Goal: Task Accomplishment & Management: Manage account settings

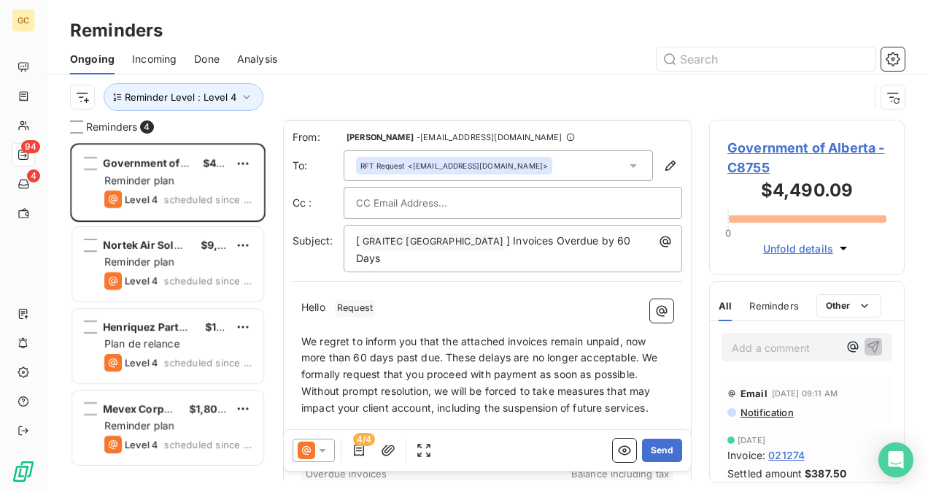
scroll to position [219, 0]
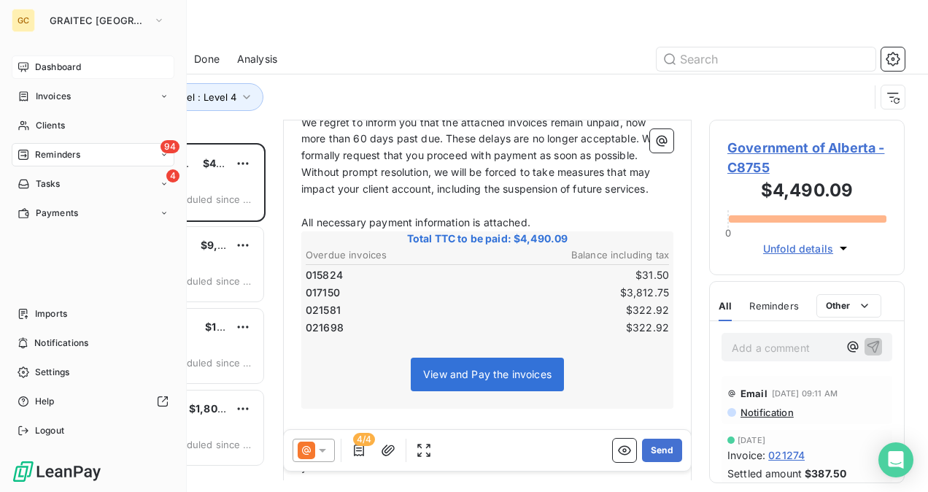
click at [61, 70] on span "Dashboard" at bounding box center [58, 67] width 46 height 13
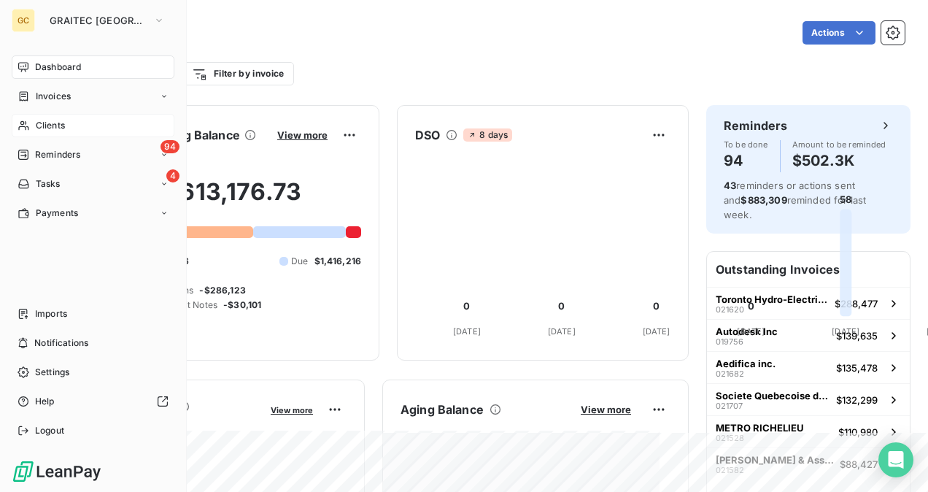
click at [50, 123] on span "Clients" at bounding box center [50, 125] width 29 height 13
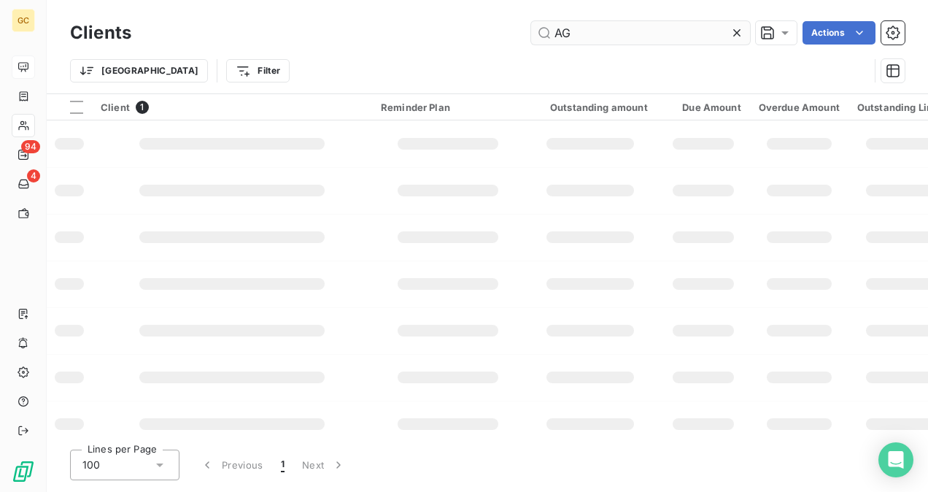
type input "A"
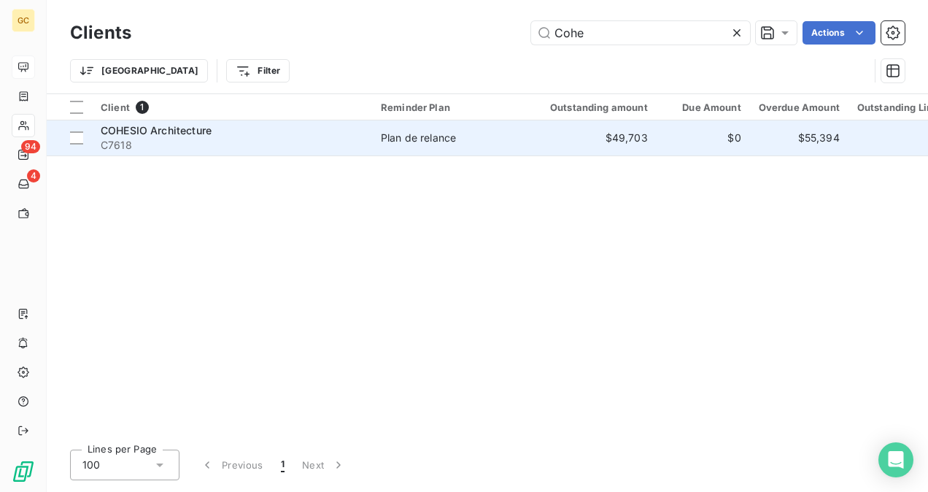
type input "Cohe"
click at [256, 135] on div "COHESIO Architecture" at bounding box center [232, 130] width 263 height 15
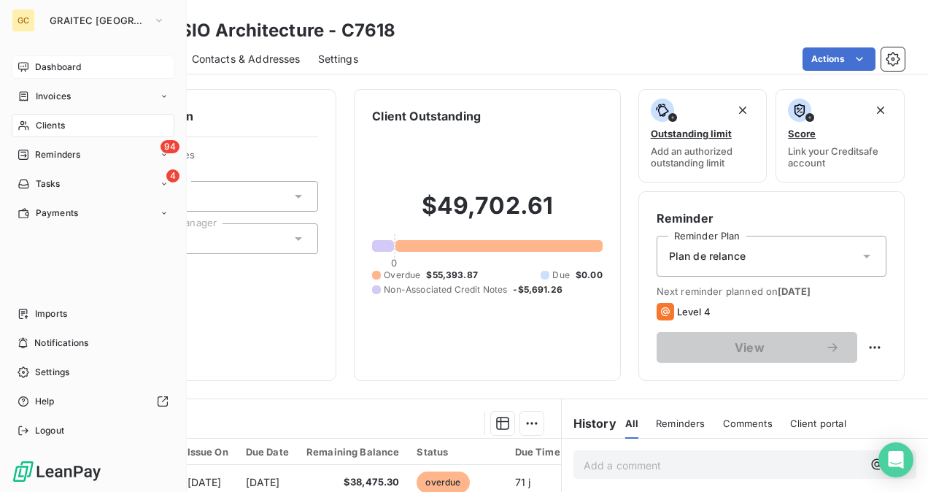
click at [50, 121] on span "Clients" at bounding box center [50, 125] width 29 height 13
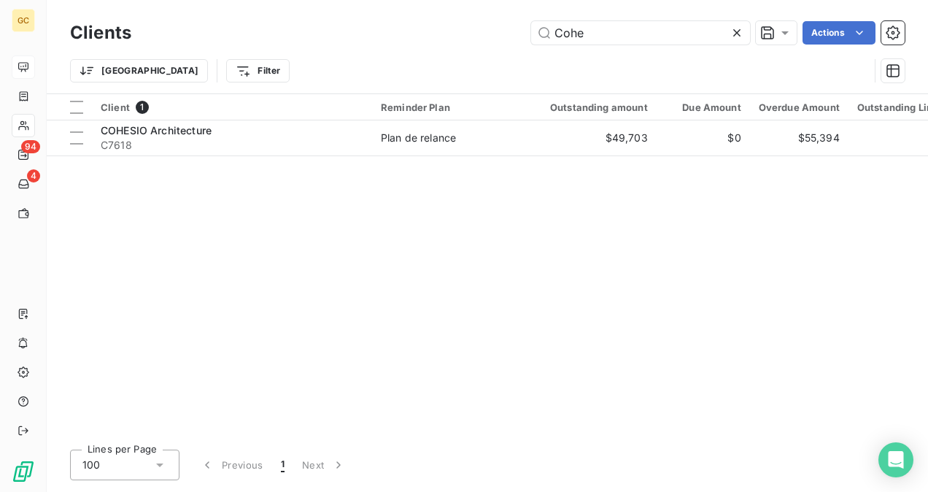
drag, startPoint x: 598, startPoint y: 32, endPoint x: 463, endPoint y: 48, distance: 136.0
click at [474, 45] on div "Clients Cohe Actions" at bounding box center [487, 33] width 835 height 31
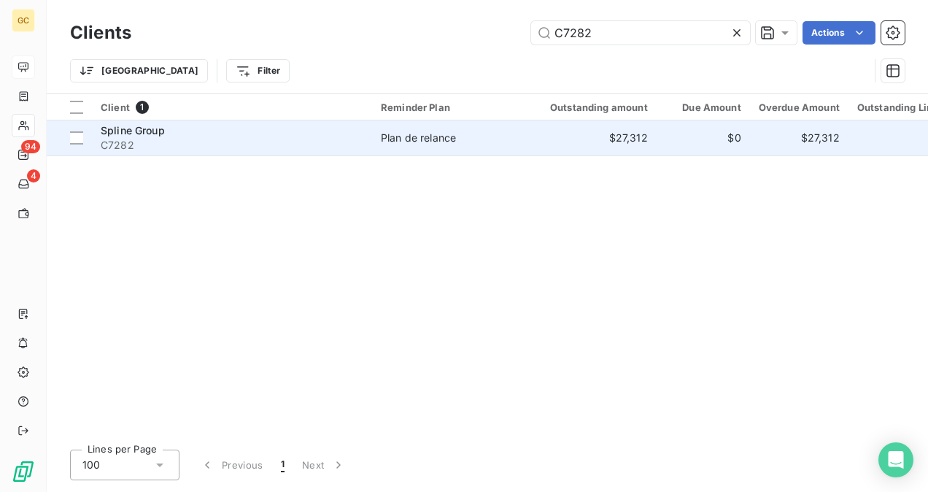
type input "C7282"
click at [326, 134] on div "Spline Group" at bounding box center [232, 130] width 263 height 15
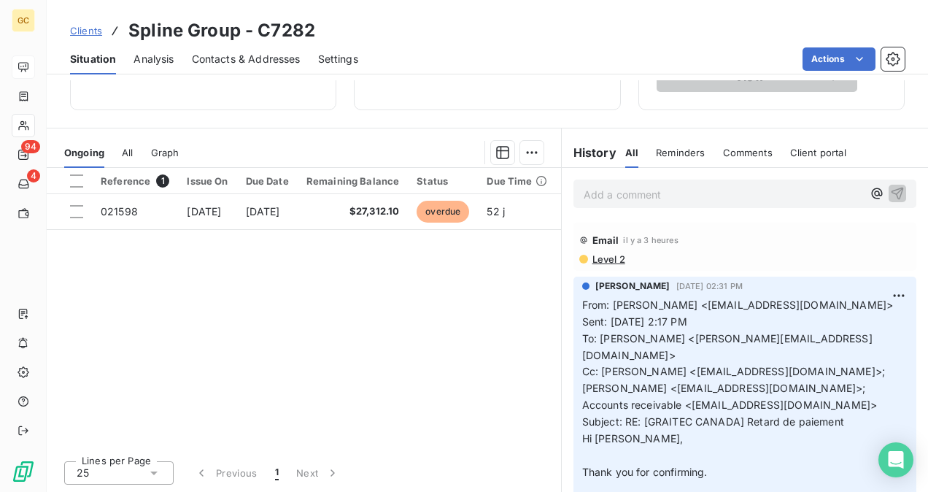
click at [609, 257] on span "Level 2" at bounding box center [608, 259] width 34 height 12
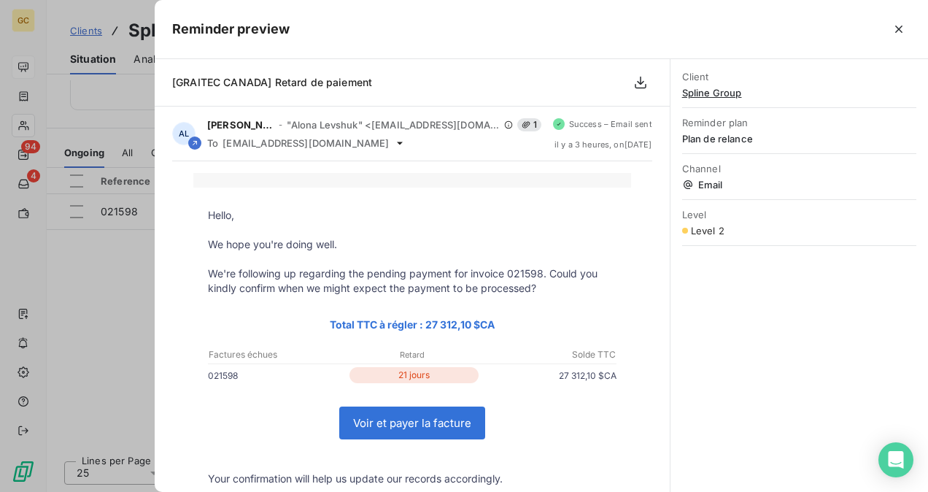
click at [118, 105] on div at bounding box center [464, 246] width 928 height 492
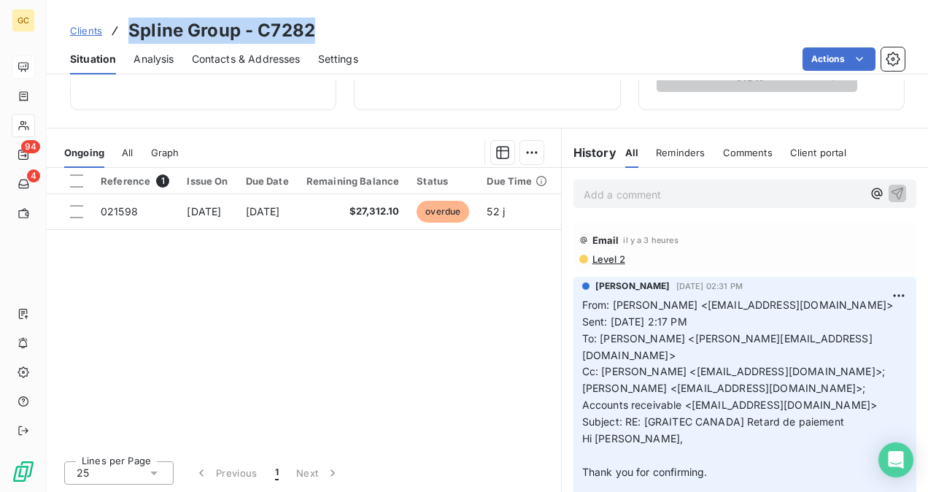
drag, startPoint x: 326, startPoint y: 25, endPoint x: 128, endPoint y: 23, distance: 197.1
click at [128, 23] on div "Clients Spline Group - C7282" at bounding box center [488, 31] width 882 height 26
copy h3 "Spline Group - C7282"
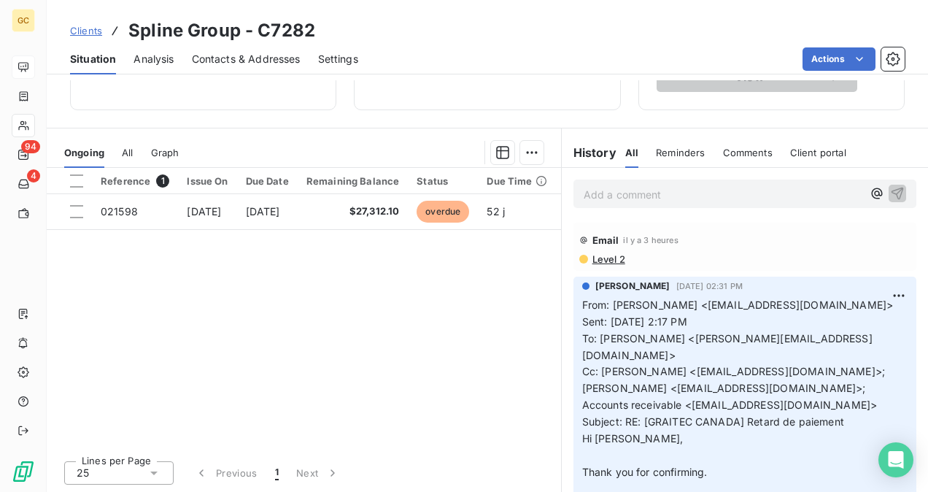
click at [630, 199] on p "Add a comment ﻿" at bounding box center [723, 194] width 279 height 18
click at [576, 188] on div "Paid10/07/2025." at bounding box center [745, 193] width 343 height 27
click at [584, 196] on span "Paid10/07/2025." at bounding box center [625, 193] width 82 height 12
click at [764, 190] on p "Invoice 021598 was Paid10/07/2025." at bounding box center [723, 193] width 279 height 17
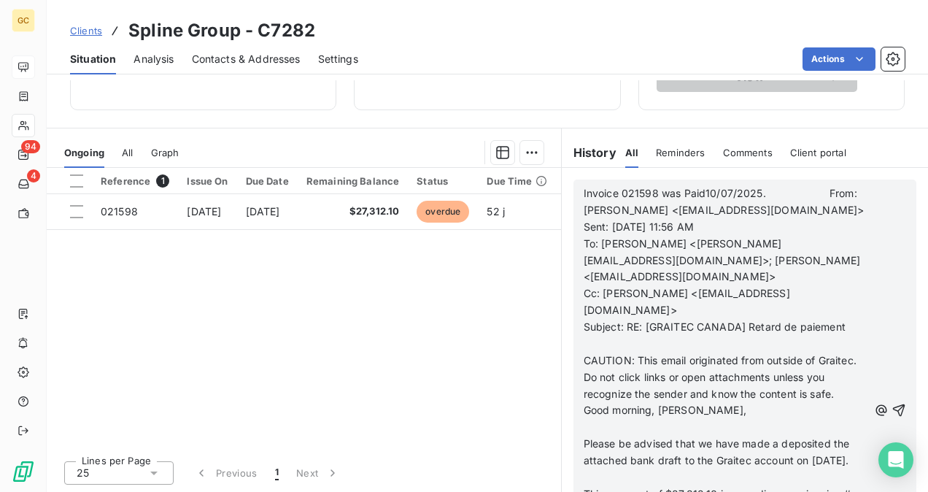
click at [892, 416] on icon "button" at bounding box center [899, 410] width 15 height 15
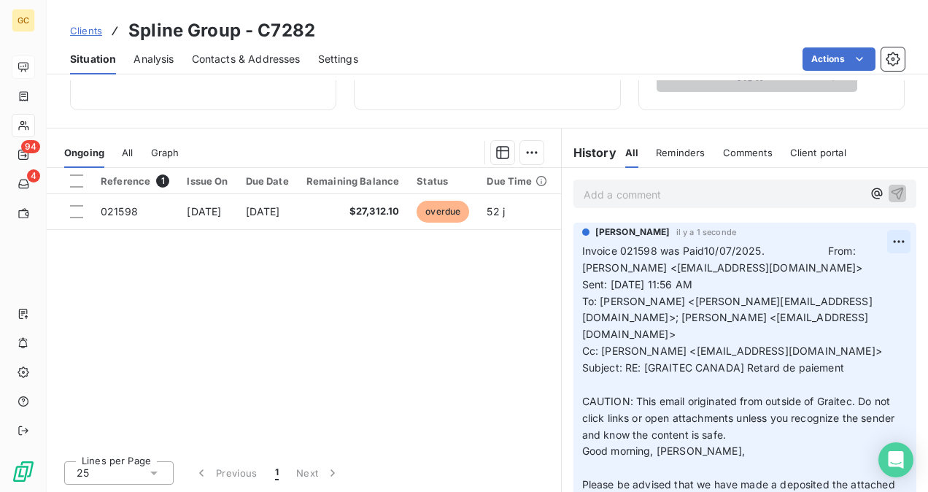
click at [879, 245] on html "GC 94 4 Clients Spline Group - C7282 Situation Analysis Contacts & Addresses Se…" at bounding box center [464, 246] width 928 height 492
click at [820, 271] on div "Edit" at bounding box center [842, 272] width 82 height 23
drag, startPoint x: 582, startPoint y: 379, endPoint x: 630, endPoint y: 395, distance: 50.8
click at [583, 395] on span "CAUTION: This email originated from outside of Graitec. Do not click links or o…" at bounding box center [737, 418] width 311 height 46
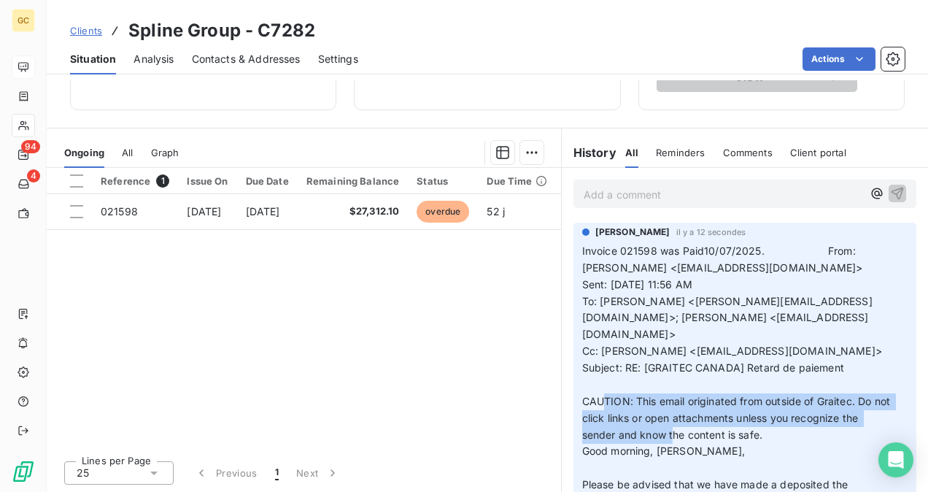
drag, startPoint x: 630, startPoint y: 395, endPoint x: 654, endPoint y: 408, distance: 27.4
click at [682, 409] on p "Invoice 021598 was Paid10/07/2025. From: [PERSON_NAME] <[EMAIL_ADDRESS][DOMAIN_…" at bounding box center [736, 460] width 308 height 434
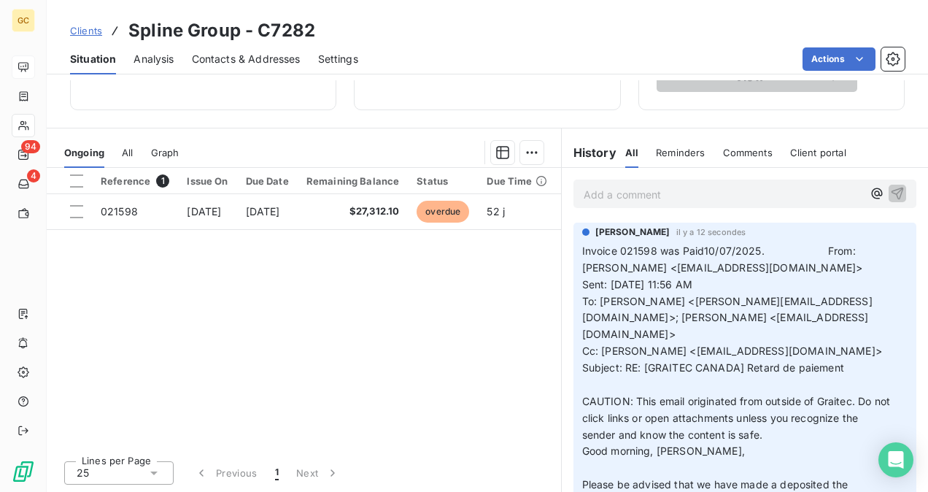
click at [582, 395] on span "CAUTION: This email originated from outside of Graitec. Do not click links or o…" at bounding box center [737, 418] width 311 height 46
click at [625, 393] on p "Invoice 021598 was Paid10/07/2025. From: [PERSON_NAME] <[EMAIL_ADDRESS][DOMAIN_…" at bounding box center [736, 460] width 308 height 434
drag, startPoint x: 794, startPoint y: 403, endPoint x: 811, endPoint y: 419, distance: 23.2
click at [811, 419] on p "Invoice 021598 was Paid10/07/2025. From: [PERSON_NAME] <[EMAIL_ADDRESS][DOMAIN_…" at bounding box center [736, 460] width 308 height 434
click at [582, 395] on span "CAUTION: This email originated from outside of Graitec. Do not click links or o…" at bounding box center [737, 418] width 311 height 46
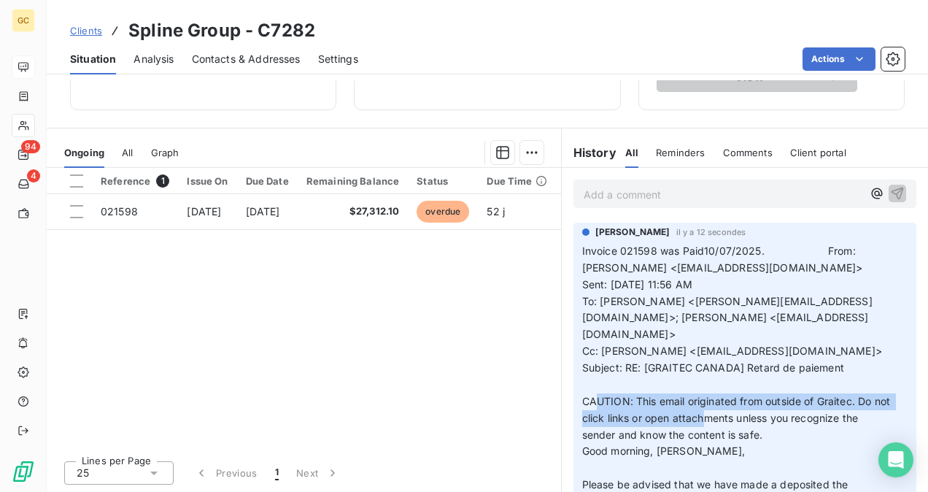
drag, startPoint x: 613, startPoint y: 388, endPoint x: 720, endPoint y: 398, distance: 107.0
click at [720, 398] on span "CAUTION: This email originated from outside of Graitec. Do not click links or o…" at bounding box center [737, 418] width 311 height 46
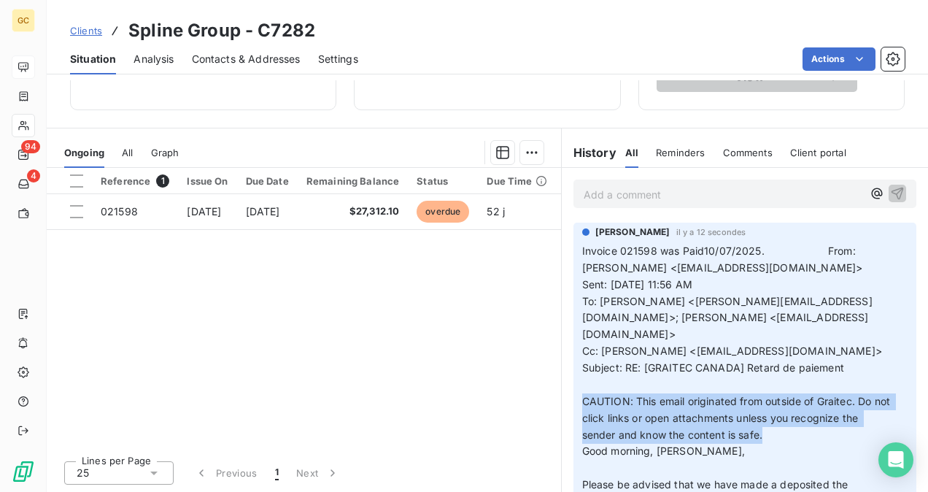
drag, startPoint x: 578, startPoint y: 382, endPoint x: 790, endPoint y: 412, distance: 214.4
click at [794, 412] on p "Invoice 021598 was Paid10/07/2025. From: [PERSON_NAME] <[EMAIL_ADDRESS][DOMAIN_…" at bounding box center [736, 460] width 308 height 434
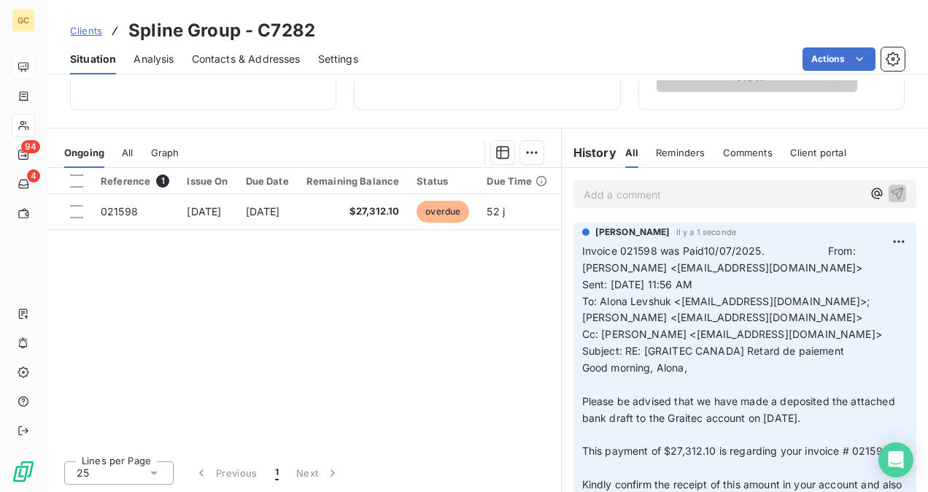
click at [415, 334] on div "Reference 1 Issue On Due Date Remaining Balance Status Due Time Delay 021598 [D…" at bounding box center [304, 308] width 515 height 281
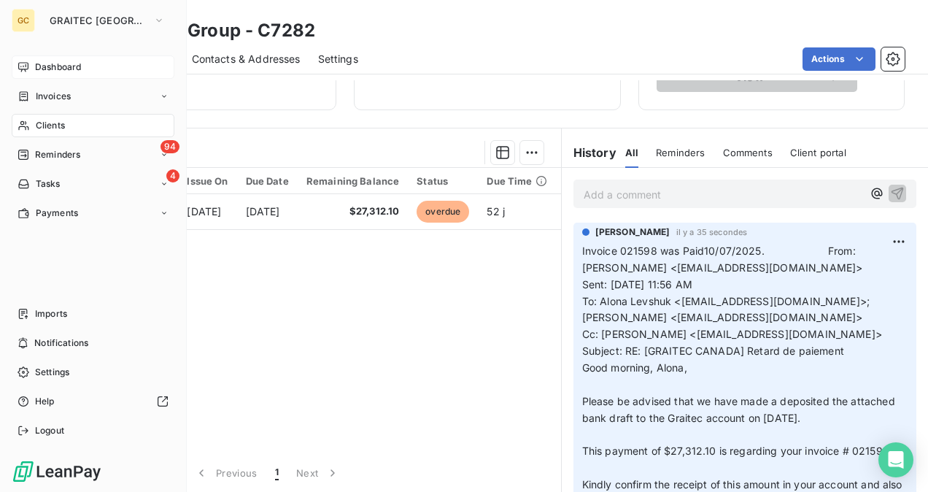
click at [66, 121] on div "Clients" at bounding box center [93, 125] width 163 height 23
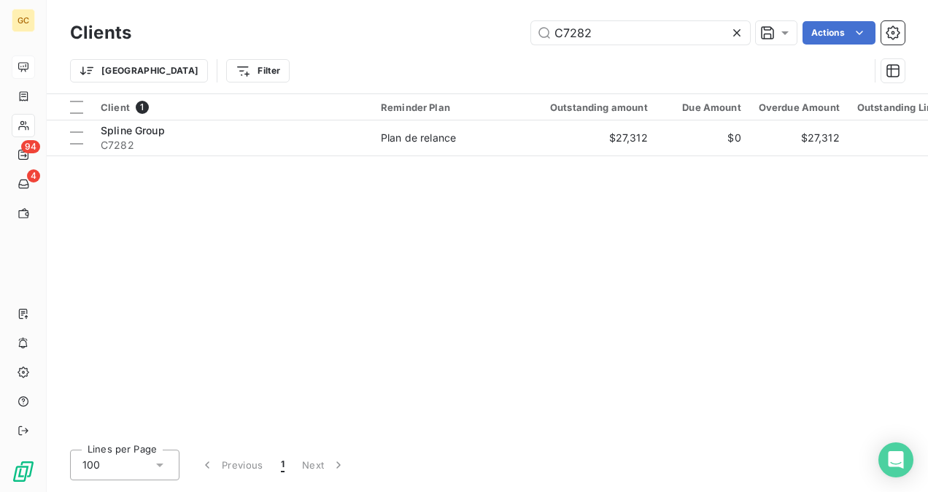
drag, startPoint x: 524, startPoint y: 32, endPoint x: 477, endPoint y: 34, distance: 46.8
click at [478, 34] on div "C7282 Actions" at bounding box center [527, 32] width 756 height 23
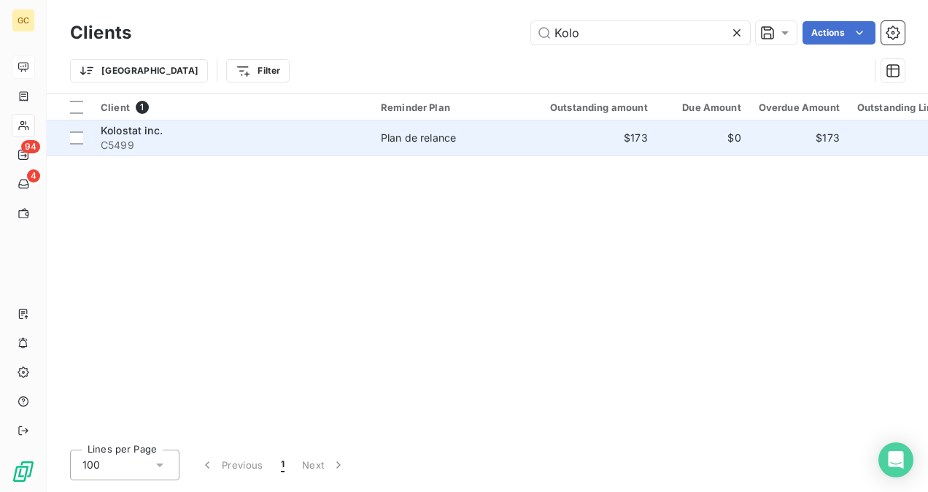
type input "Kolo"
click at [333, 130] on div "Kolostat inc." at bounding box center [232, 130] width 263 height 15
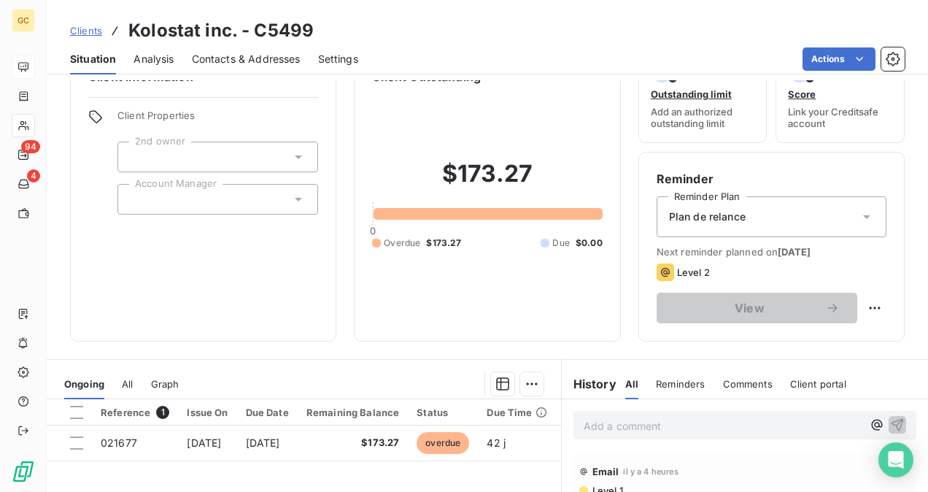
scroll to position [146, 0]
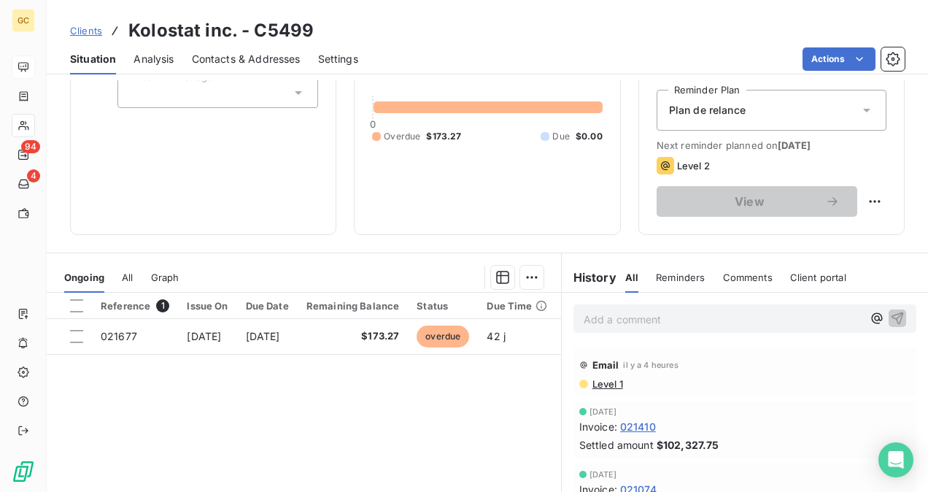
click at [615, 312] on p "Add a comment ﻿" at bounding box center [723, 319] width 279 height 18
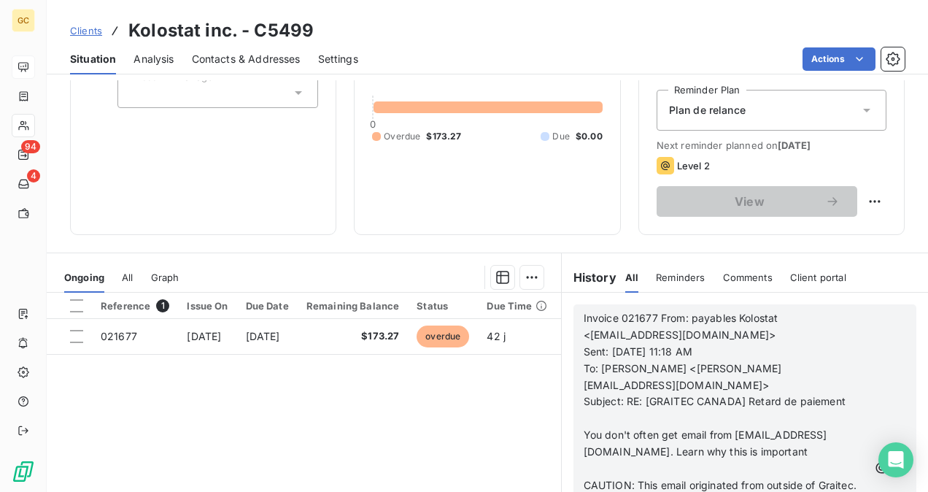
click at [652, 323] on span "Invoice 021677 From: payables Kolostat <[EMAIL_ADDRESS][DOMAIN_NAME]>" at bounding box center [683, 326] width 198 height 29
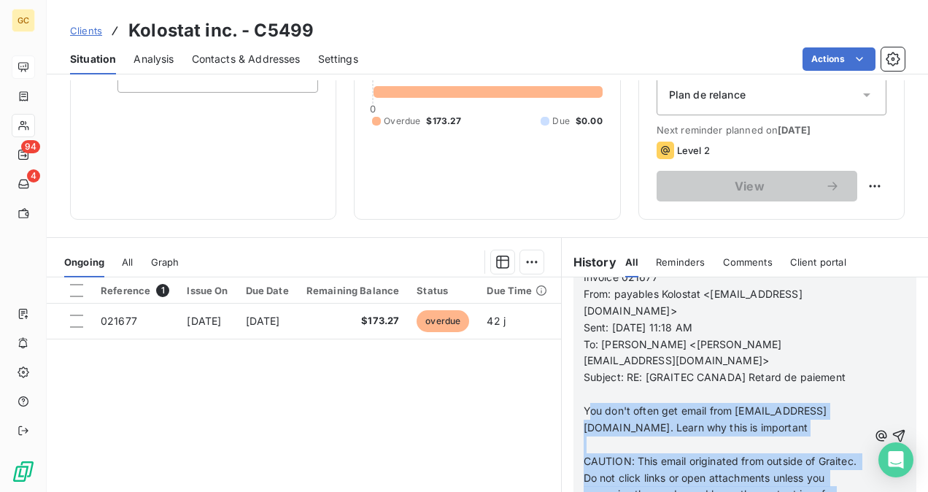
scroll to position [180, 0]
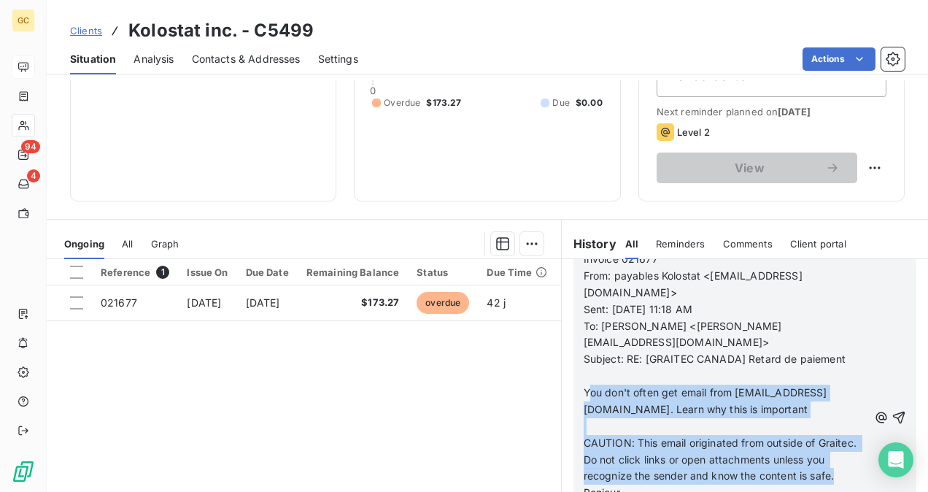
drag, startPoint x: 601, startPoint y: 386, endPoint x: 642, endPoint y: 457, distance: 81.7
click at [642, 457] on div "Invoice 021677 From: payables Kolostat <[EMAIL_ADDRESS][DOMAIN_NAME]> Sent: [DA…" at bounding box center [726, 418] width 285 height 334
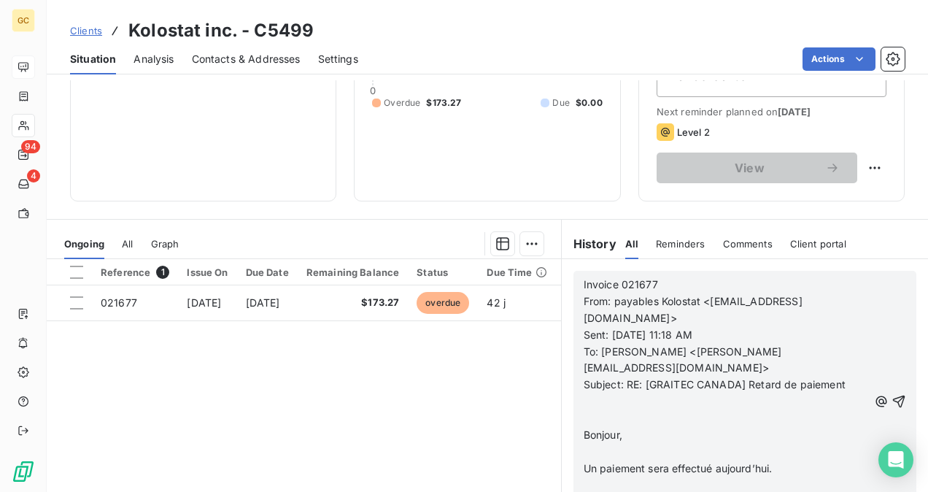
scroll to position [88, 0]
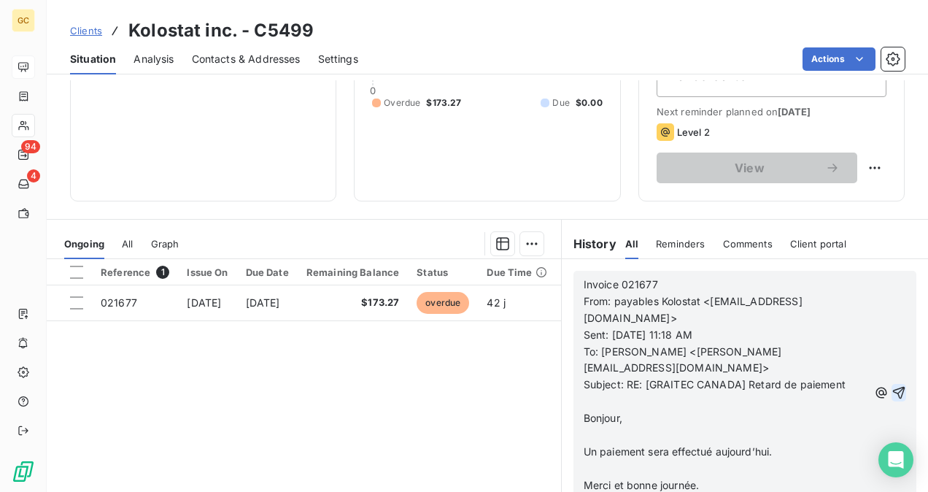
click at [892, 385] on icon "button" at bounding box center [899, 392] width 15 height 15
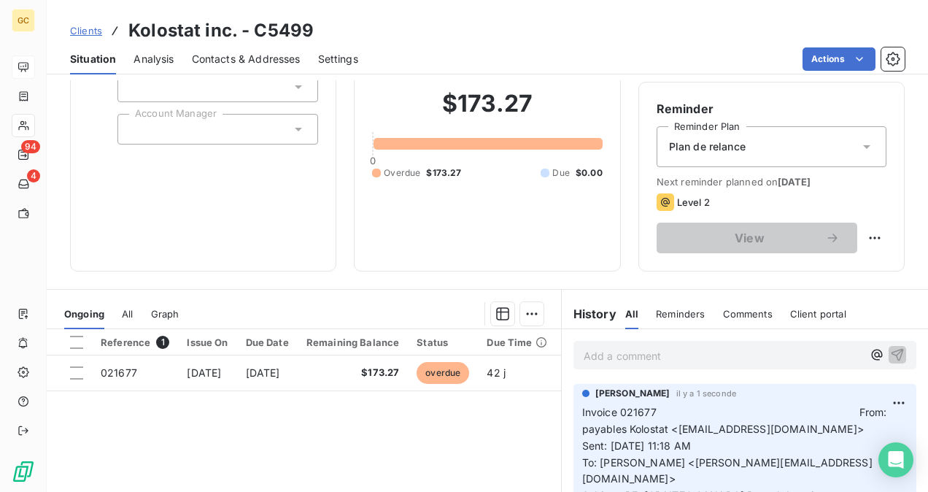
scroll to position [253, 0]
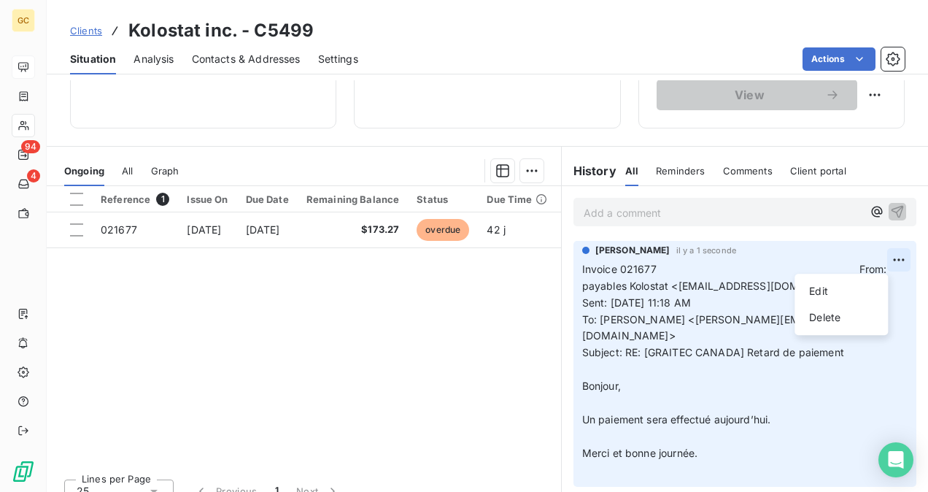
click at [880, 253] on html "GC 94 4 Clients Kolostat inc. - C5499 Situation Analysis Contacts & Addresses S…" at bounding box center [464, 246] width 928 height 492
click at [833, 292] on div "Edit" at bounding box center [842, 291] width 82 height 23
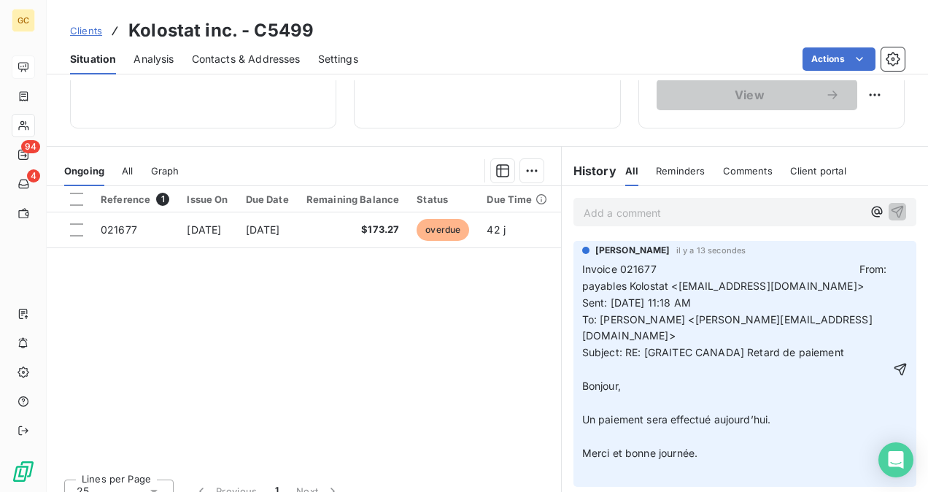
click at [687, 264] on span "Invoice 021677 From: payables Kolostat <[EMAIL_ADDRESS][DOMAIN_NAME]>" at bounding box center [736, 277] width 308 height 29
click at [677, 264] on span "Invoice 021677 From: payables Kolostat <[EMAIL_ADDRESS][DOMAIN_NAME]>" at bounding box center [736, 277] width 308 height 29
click at [654, 261] on p "Invoice 021677 From: payables Kolostat <[EMAIL_ADDRESS][DOMAIN_NAME]> Sent: [DA…" at bounding box center [736, 369] width 308 height 217
click at [893, 361] on icon "button" at bounding box center [900, 360] width 15 height 15
click at [879, 361] on p "Invoice 021677 From: payables Kolostat <[EMAIL_ADDRESS][DOMAIN_NAME]> Sent: [DA…" at bounding box center [736, 361] width 308 height 201
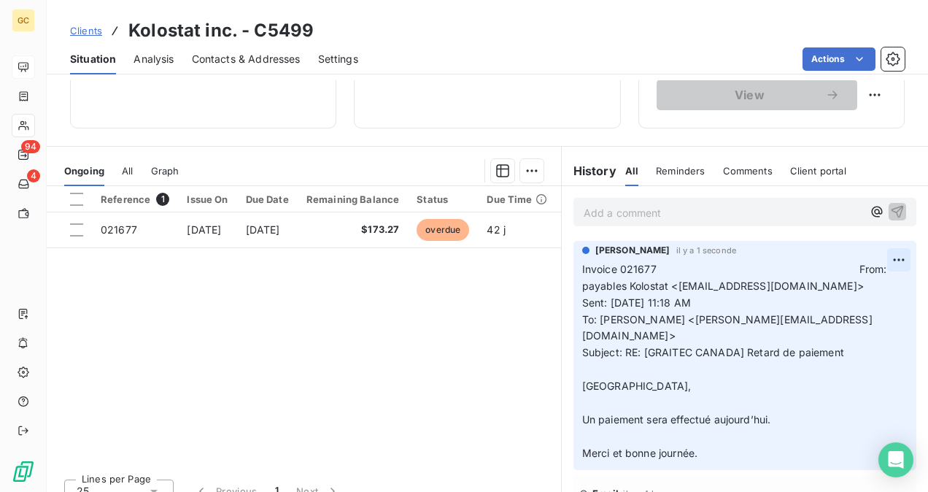
click at [885, 255] on html "GC 94 4 Clients Kolostat inc. - C5499 Situation Analysis Contacts & Addresses S…" at bounding box center [464, 246] width 928 height 492
click at [844, 295] on div "Edit" at bounding box center [842, 291] width 82 height 23
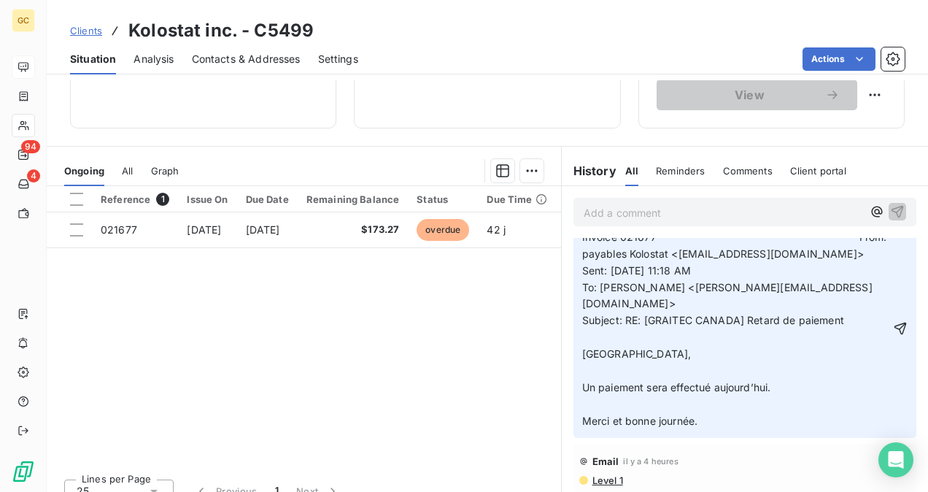
click at [679, 265] on span "Invoice 021677 From: payables Kolostat <[EMAIL_ADDRESS][DOMAIN_NAME]> Sent: [DA…" at bounding box center [736, 329] width 308 height 196
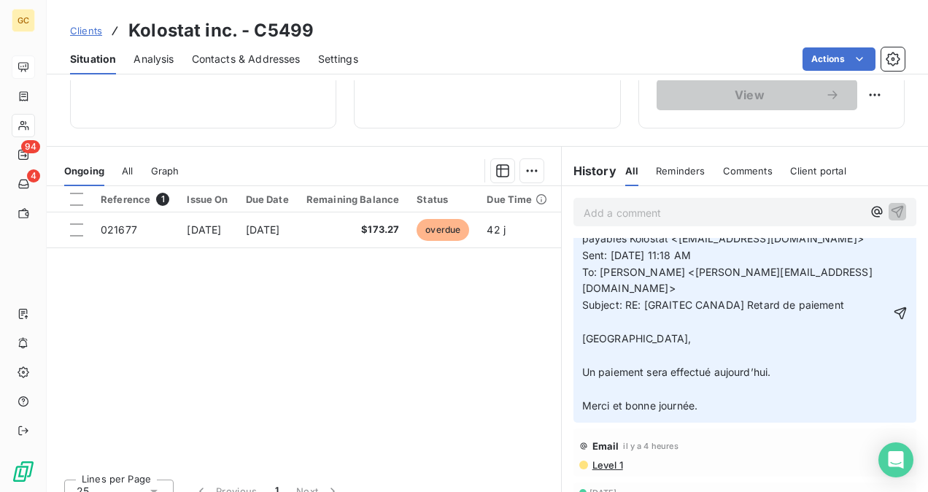
scroll to position [0, 0]
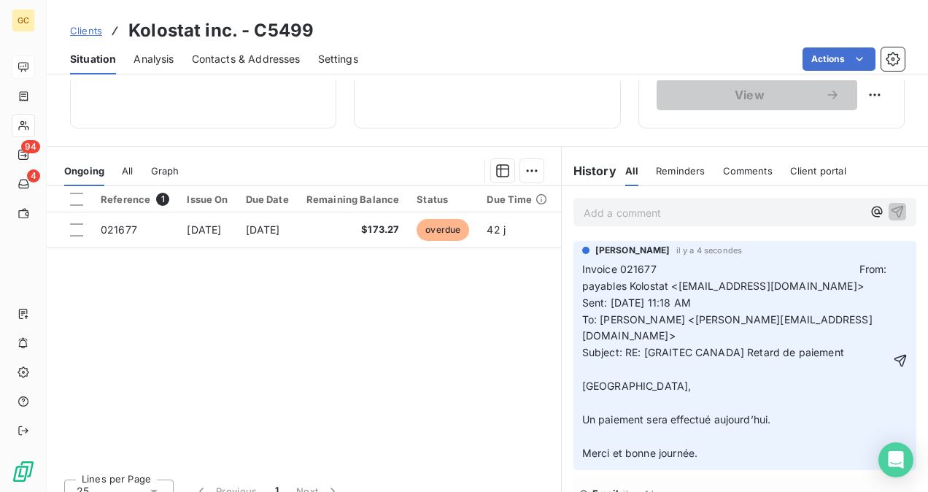
click at [673, 272] on span "Invoice 021677 From: payables Kolostat <[EMAIL_ADDRESS][DOMAIN_NAME]> Sent: [DA…" at bounding box center [736, 361] width 308 height 196
click at [665, 261] on p "Invoice 021677 From: payables Kolostat <[EMAIL_ADDRESS][DOMAIN_NAME]> Sent: [DA…" at bounding box center [736, 361] width 308 height 201
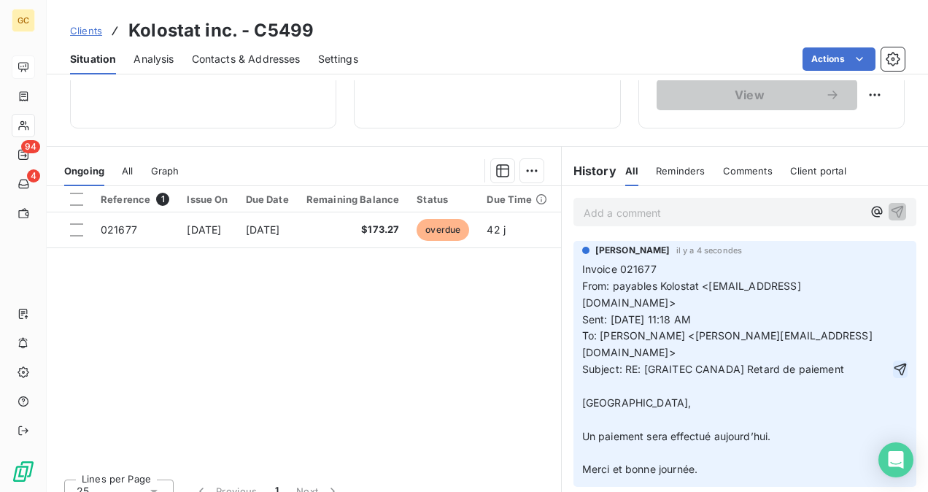
click at [893, 365] on icon "button" at bounding box center [900, 369] width 15 height 15
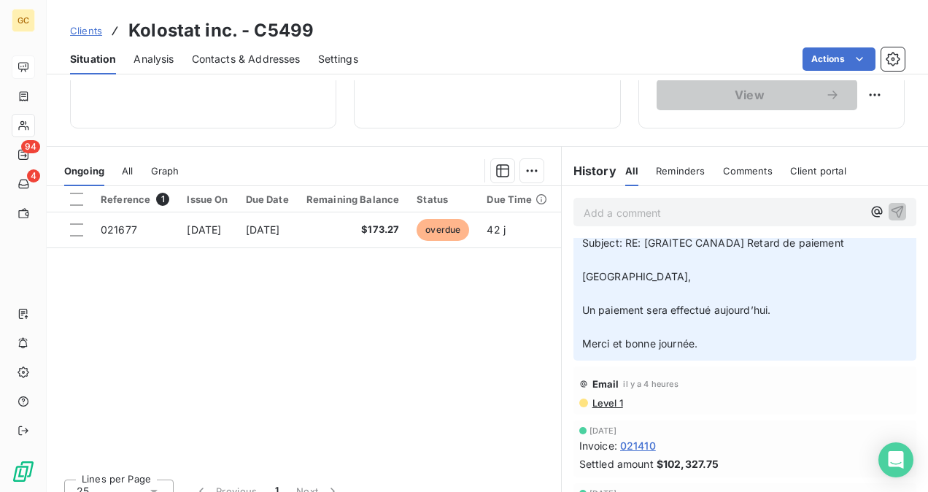
scroll to position [142, 0]
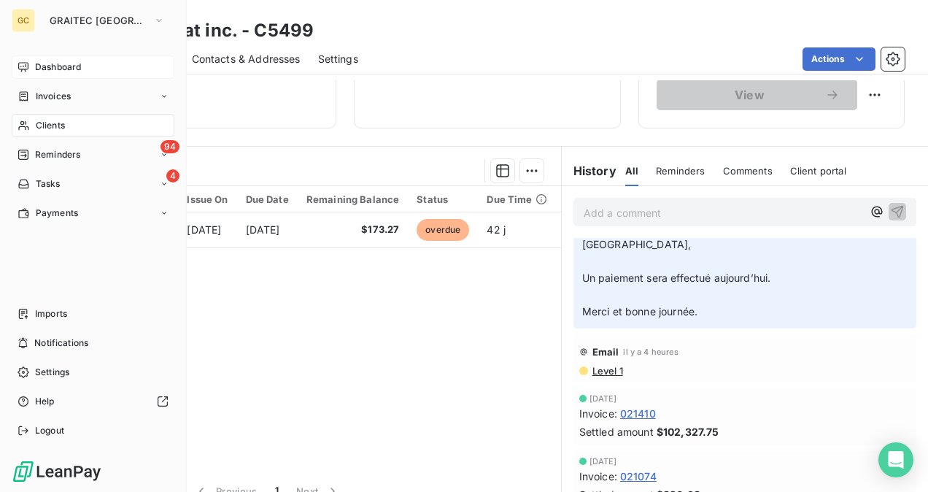
click at [54, 124] on span "Clients" at bounding box center [50, 125] width 29 height 13
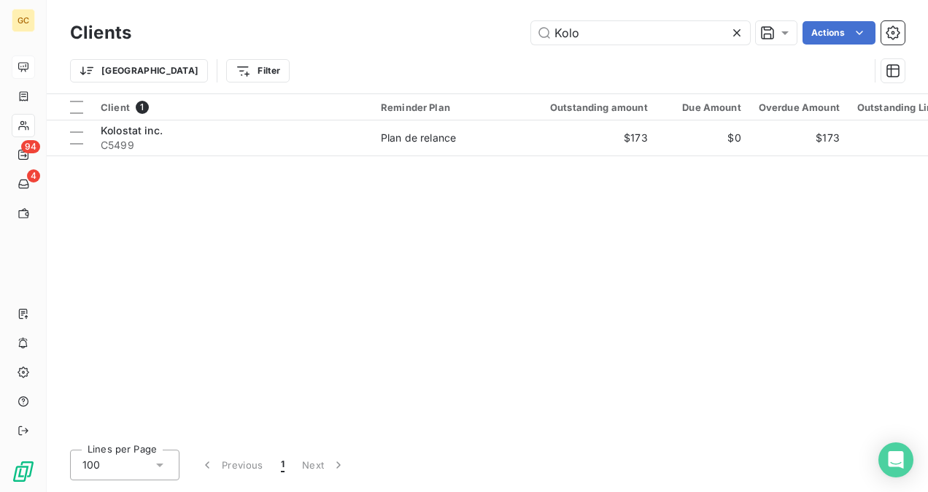
drag, startPoint x: 613, startPoint y: 36, endPoint x: 503, endPoint y: 23, distance: 111.0
click at [503, 23] on div "Kolo Actions" at bounding box center [527, 32] width 756 height 23
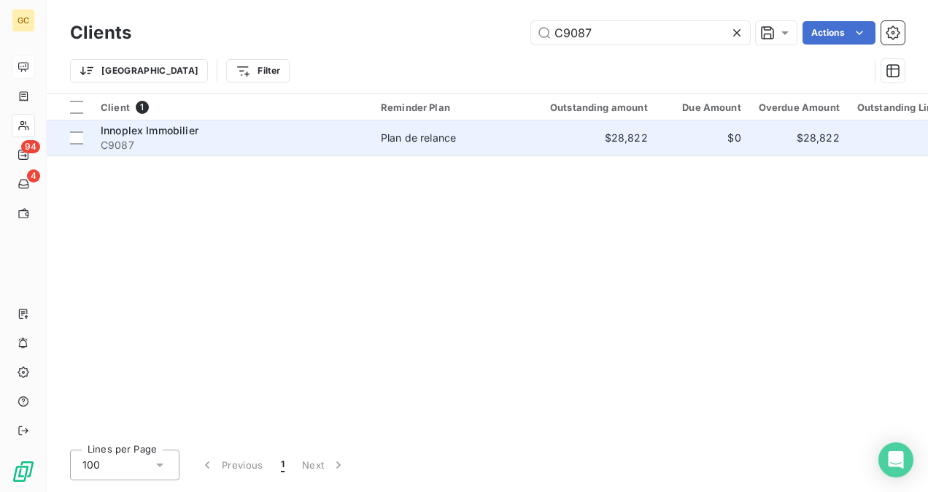
type input "C9087"
click at [296, 139] on span "C9087" at bounding box center [232, 145] width 263 height 15
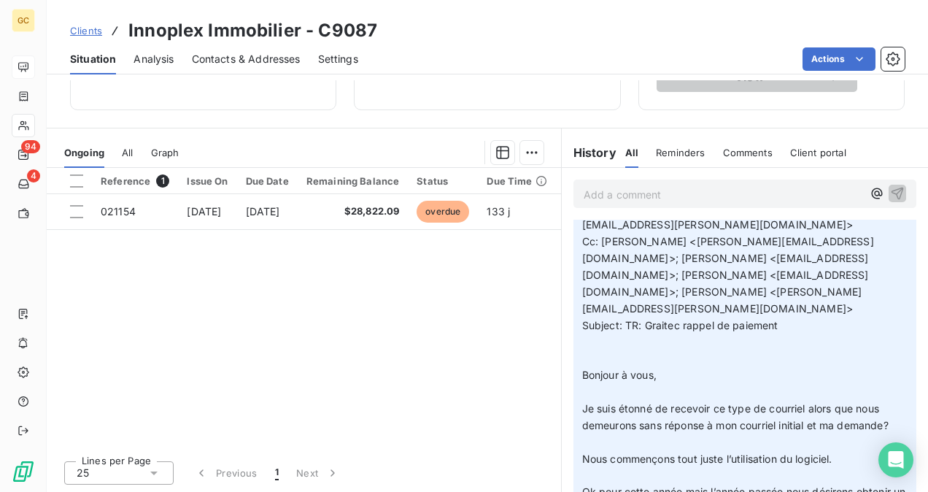
scroll to position [1095, 0]
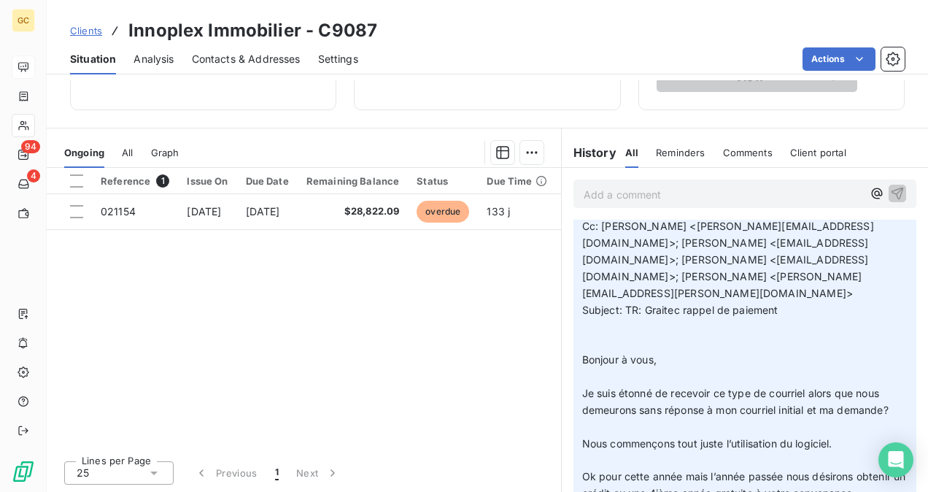
click at [610, 204] on div "Add a comment ﻿" at bounding box center [745, 194] width 343 height 28
click at [609, 195] on p "Add a comment ﻿" at bounding box center [723, 194] width 279 height 18
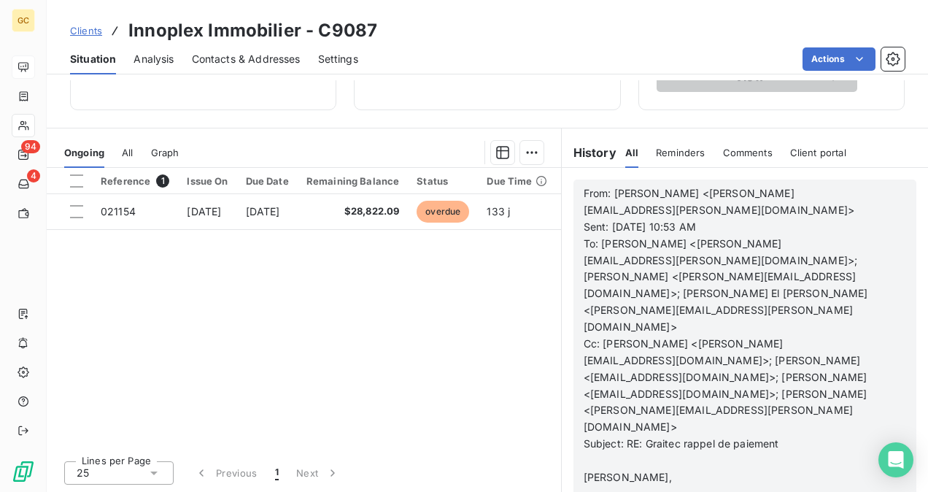
scroll to position [972, 0]
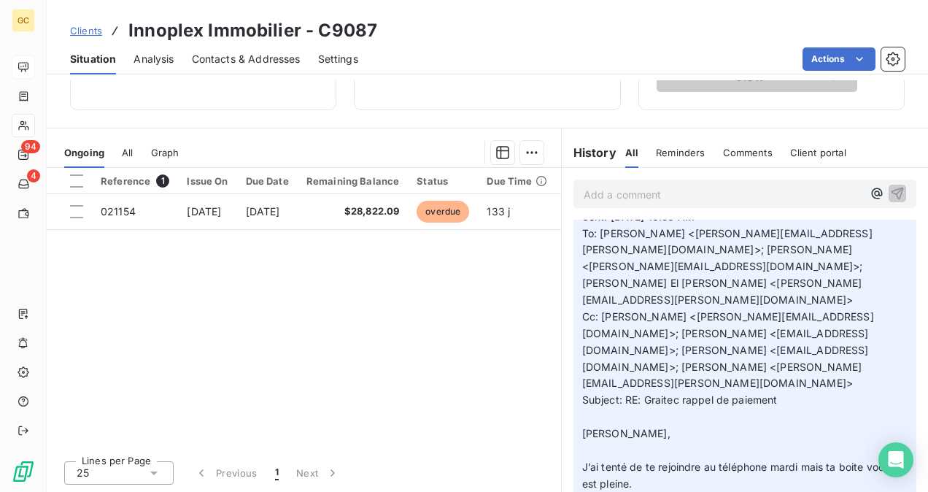
scroll to position [0, 0]
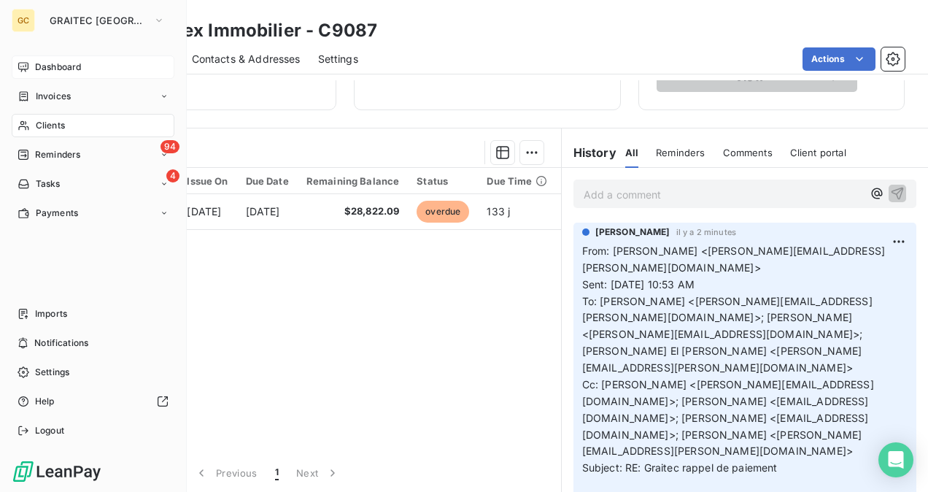
click at [51, 119] on span "Clients" at bounding box center [50, 125] width 29 height 13
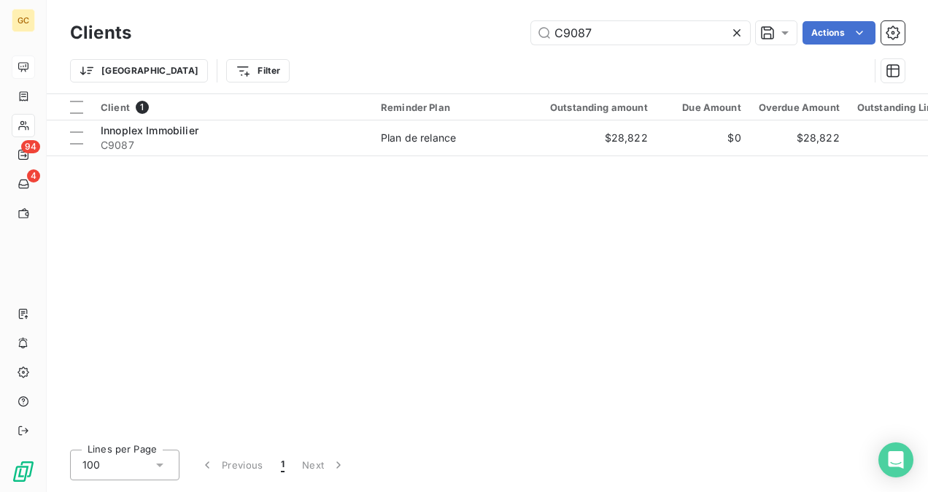
drag, startPoint x: 609, startPoint y: 29, endPoint x: 518, endPoint y: 28, distance: 91.2
click at [520, 26] on div "C9087 Actions" at bounding box center [527, 32] width 756 height 23
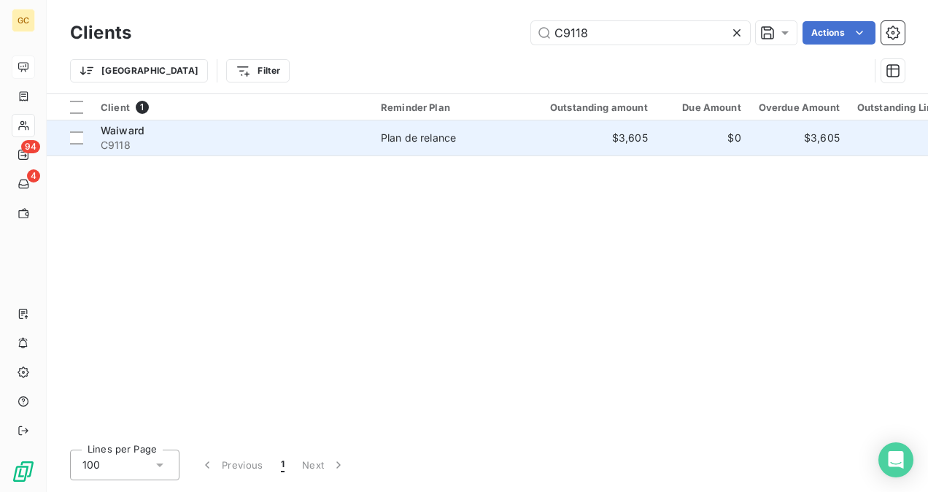
type input "C9118"
click at [554, 139] on td "$3,605" at bounding box center [590, 137] width 133 height 35
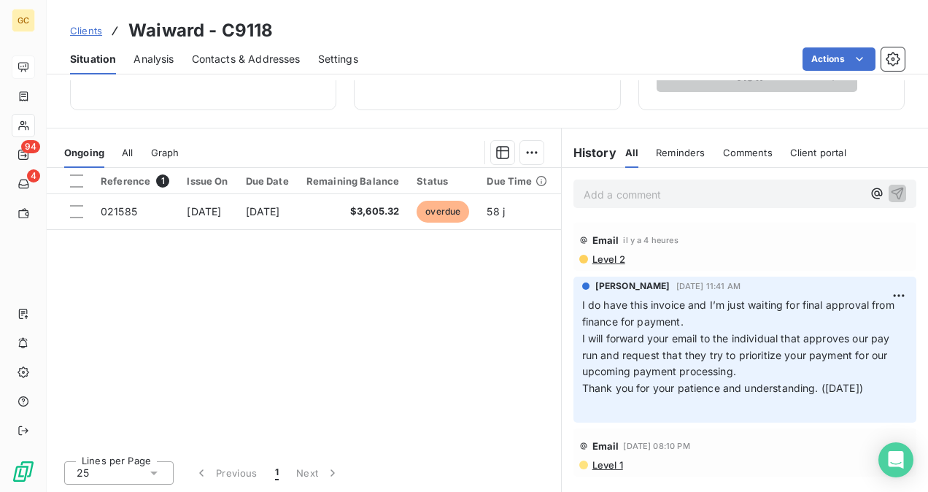
scroll to position [4, 0]
click at [643, 199] on p "Add a comment ﻿" at bounding box center [723, 194] width 279 height 18
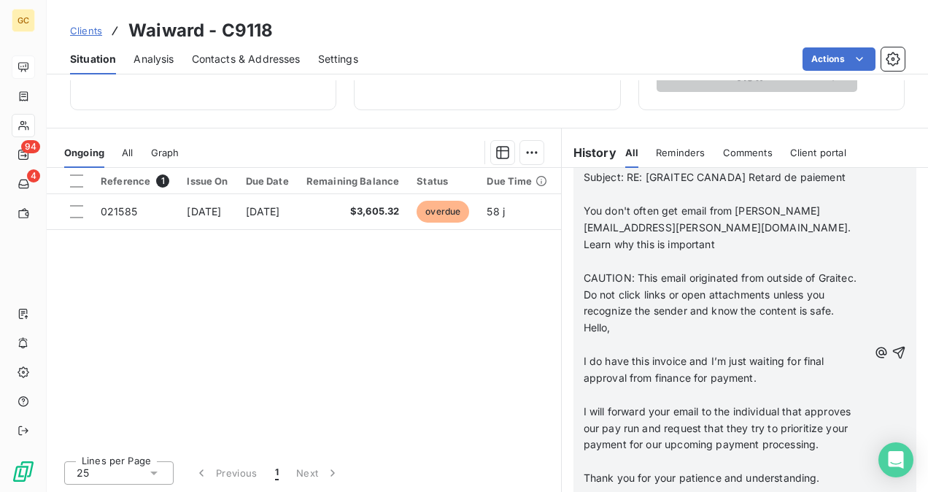
scroll to position [301, 0]
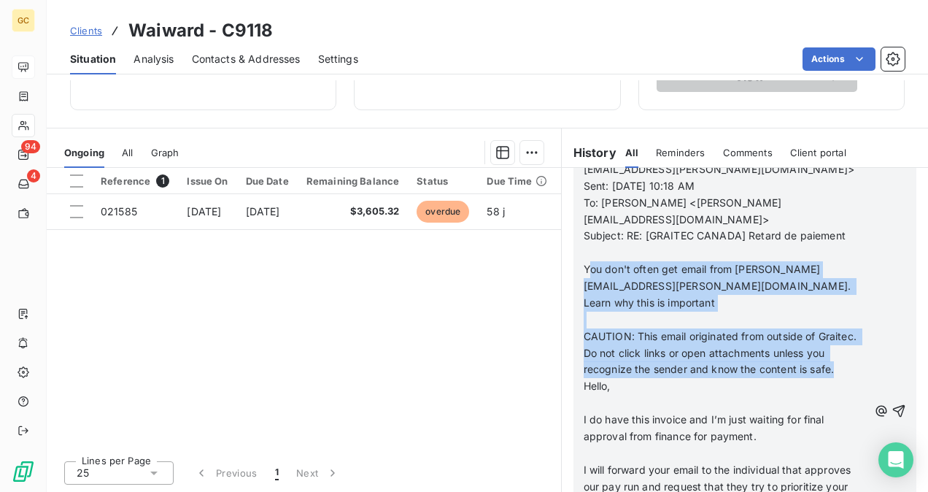
drag, startPoint x: 600, startPoint y: 250, endPoint x: 650, endPoint y: 366, distance: 126.2
click at [650, 366] on div "From: [PERSON_NAME] <[PERSON_NAME][EMAIL_ADDRESS][PERSON_NAME][DOMAIN_NAME]> Se…" at bounding box center [726, 412] width 285 height 534
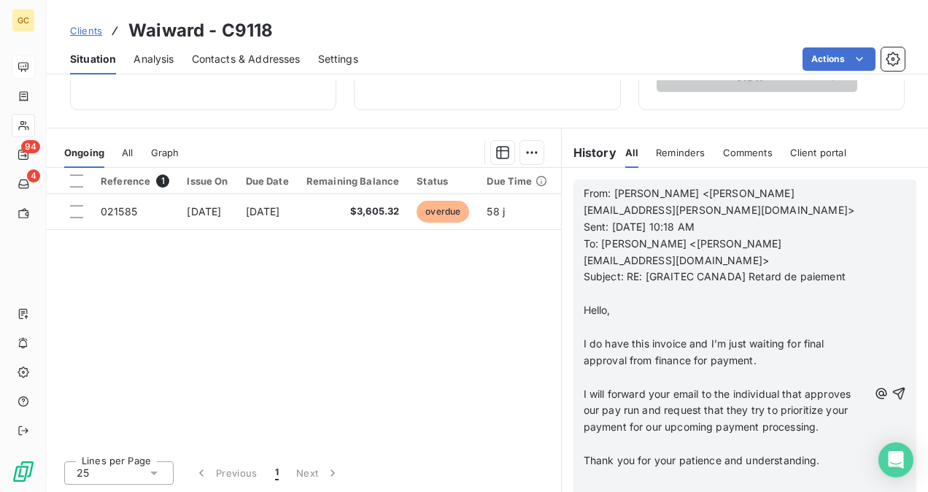
scroll to position [0, 0]
click at [892, 386] on icon "button" at bounding box center [899, 393] width 15 height 15
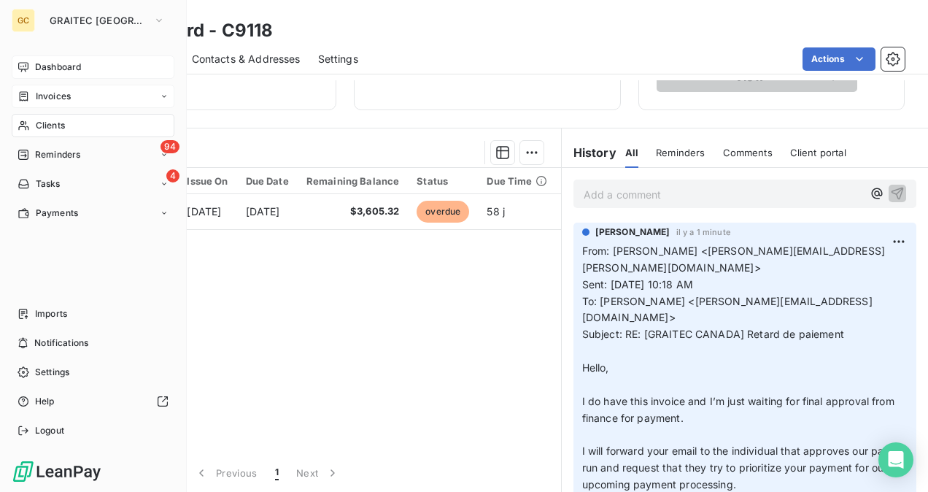
click at [47, 96] on span "Invoices" at bounding box center [53, 96] width 35 height 13
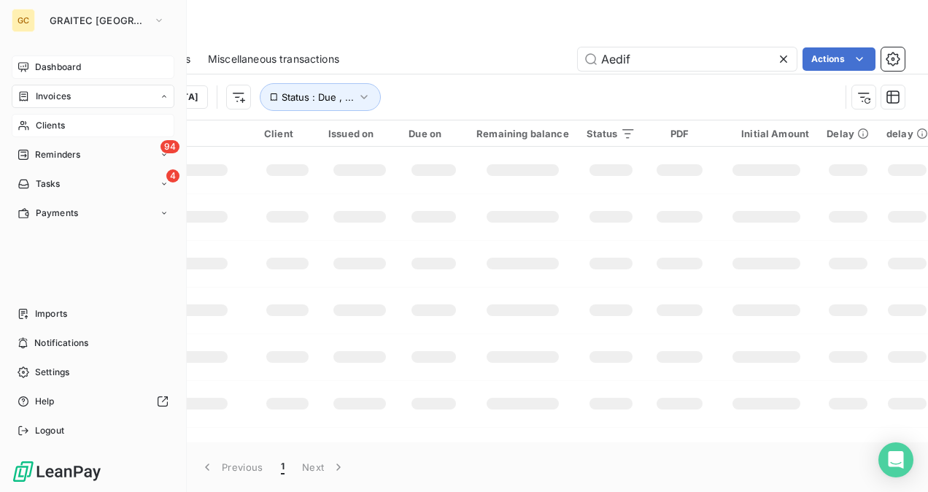
click at [0, 0] on span "Invoices" at bounding box center [0, 0] width 0 height 0
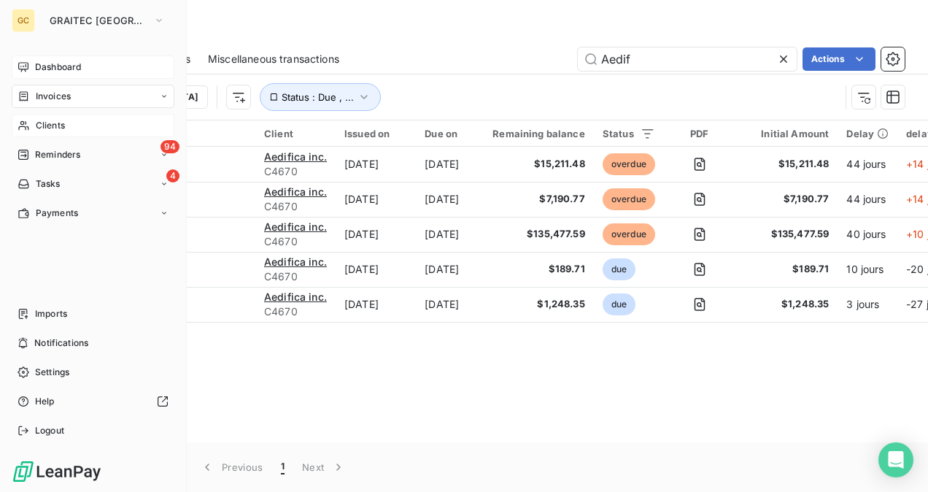
click at [41, 133] on div "Clients" at bounding box center [93, 125] width 163 height 23
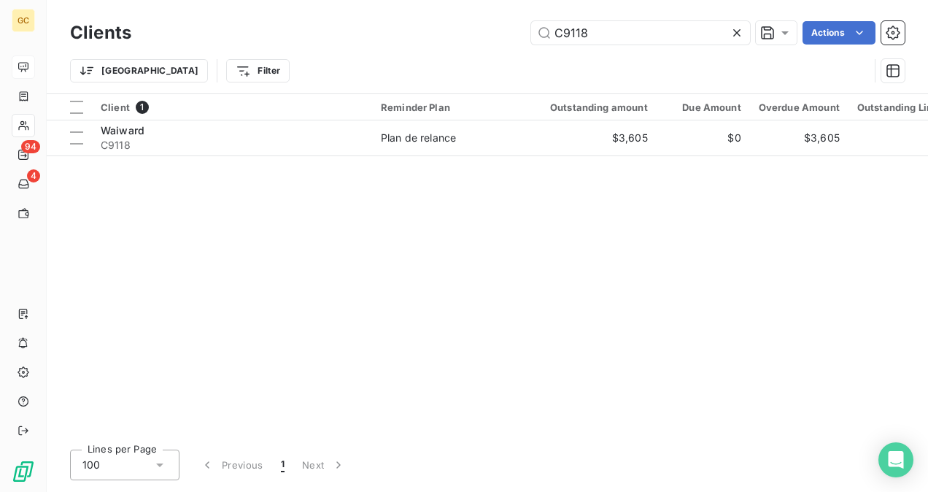
drag, startPoint x: 660, startPoint y: 29, endPoint x: 419, endPoint y: 17, distance: 241.2
click at [421, 11] on div "Clients C9118 Actions Trier Filter" at bounding box center [488, 46] width 882 height 93
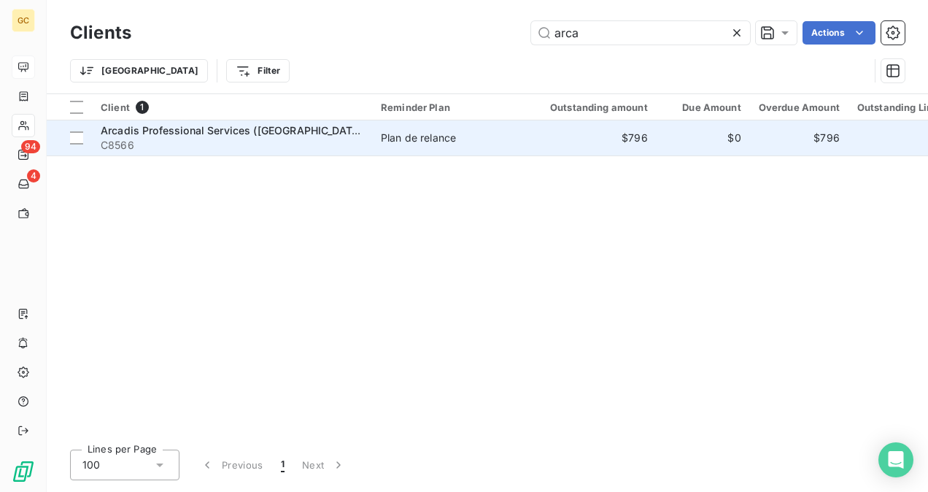
type input "arca"
click at [228, 136] on div "Arcadis Professional Services ([GEOGRAPHIC_DATA]) Inc" at bounding box center [232, 130] width 263 height 15
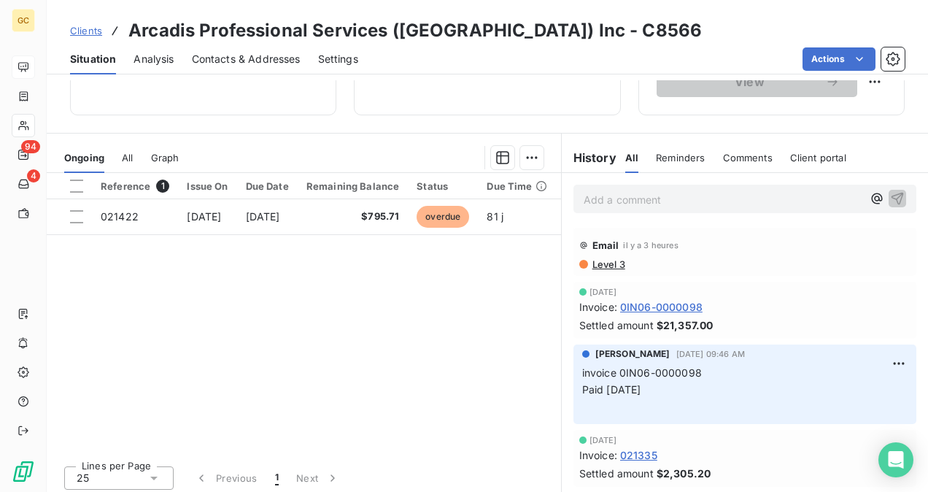
scroll to position [271, 0]
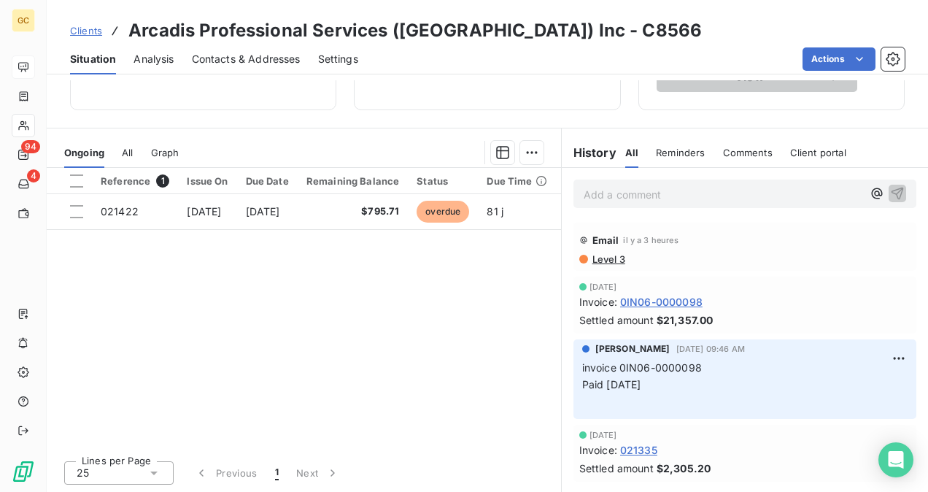
click at [193, 60] on span "Contacts & Addresses" at bounding box center [246, 59] width 109 height 15
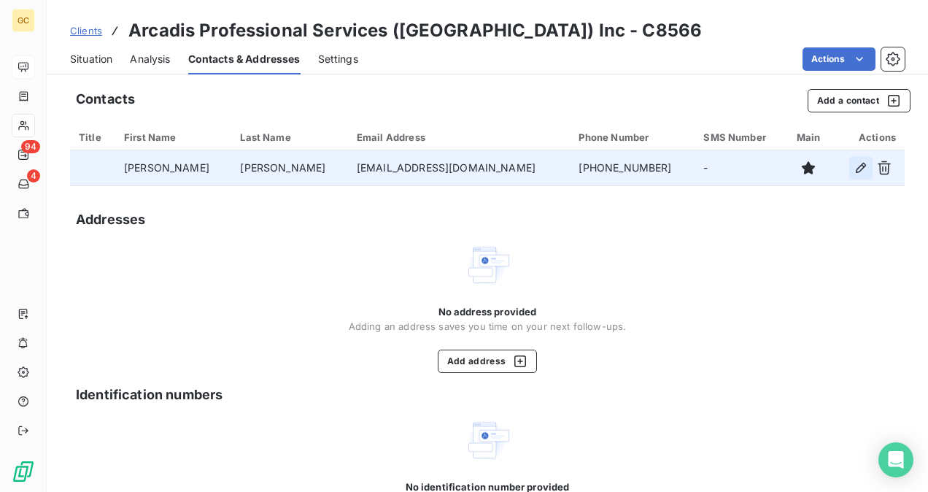
click at [854, 167] on icon "button" at bounding box center [861, 168] width 15 height 15
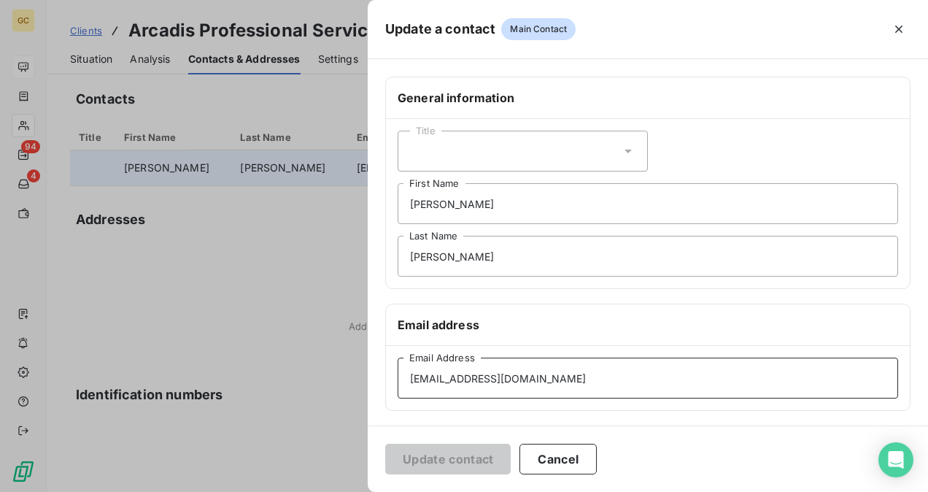
drag, startPoint x: 573, startPoint y: 377, endPoint x: 402, endPoint y: 372, distance: 170.8
click at [402, 372] on input "[EMAIL_ADDRESS][DOMAIN_NAME]" at bounding box center [648, 378] width 501 height 41
paste input "AccountsPayable.Canad"
type input "[EMAIL_ADDRESS][DOMAIN_NAME]"
click at [428, 449] on button "Update contact" at bounding box center [448, 459] width 126 height 31
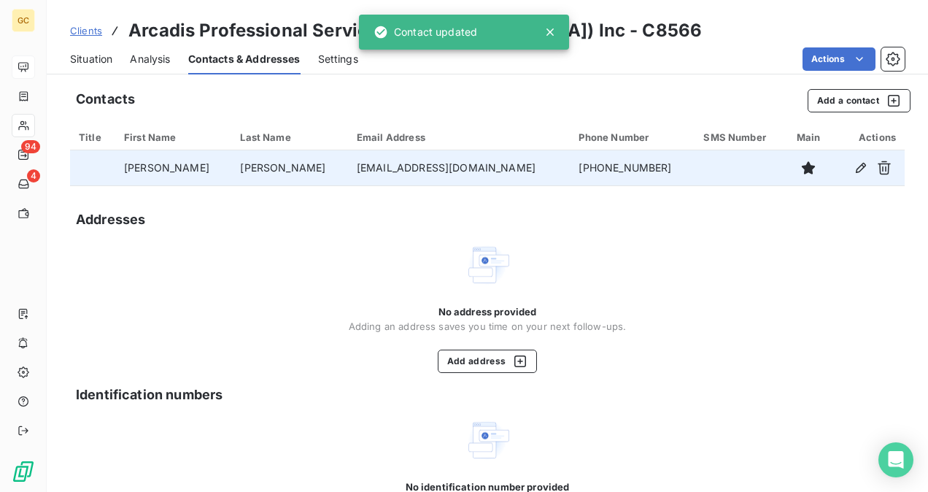
click at [99, 60] on span "Situation" at bounding box center [91, 59] width 42 height 15
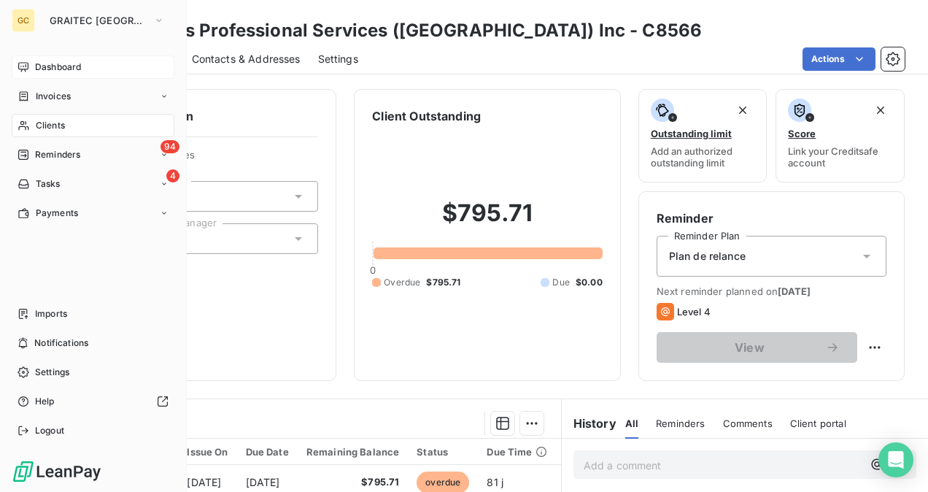
click at [63, 69] on span "Dashboard" at bounding box center [58, 67] width 46 height 13
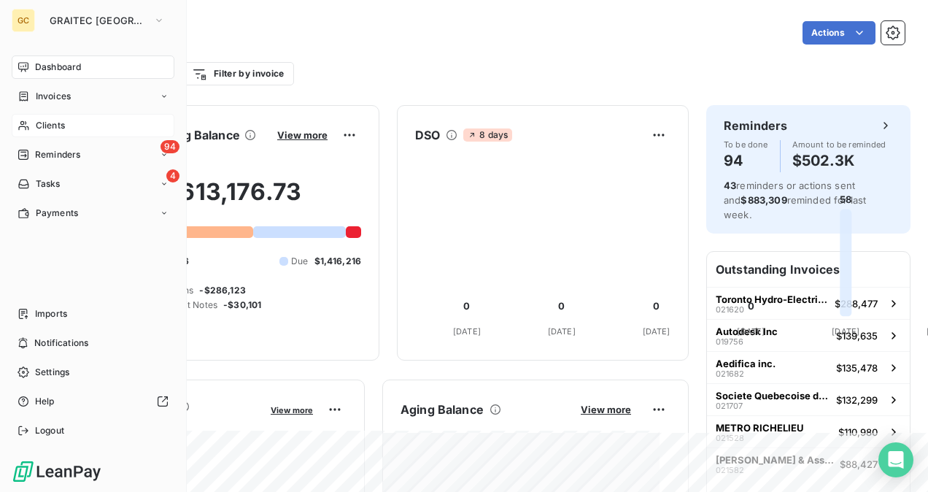
click at [56, 126] on span "Clients" at bounding box center [50, 125] width 29 height 13
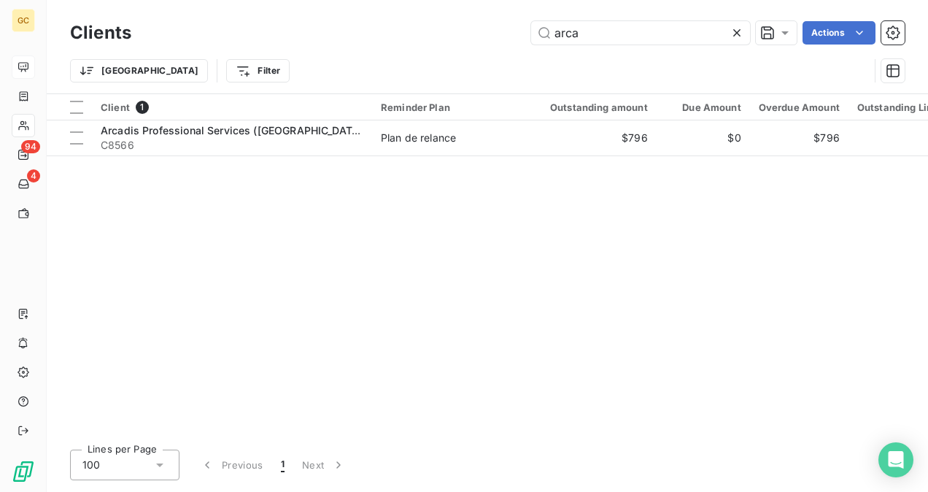
drag, startPoint x: 600, startPoint y: 28, endPoint x: 476, endPoint y: 34, distance: 124.2
click at [490, 31] on div "arca Actions" at bounding box center [527, 32] width 756 height 23
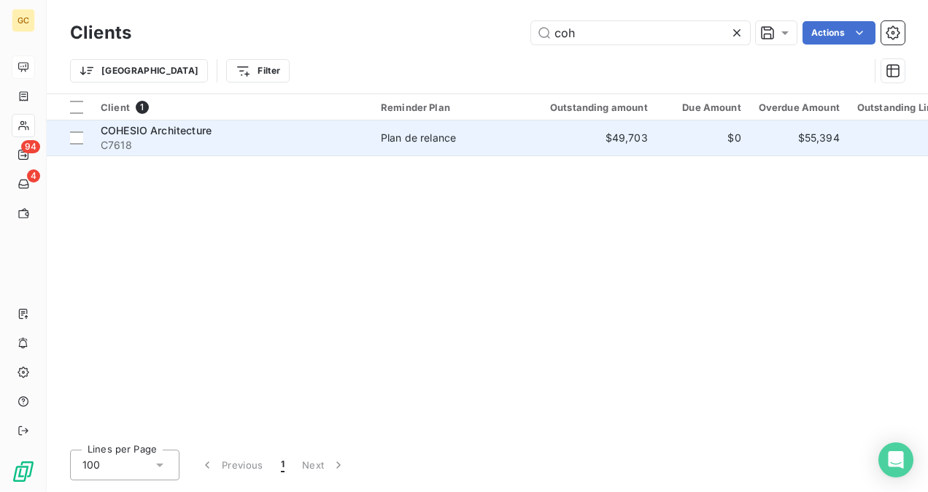
type input "coh"
click at [223, 145] on span "C7618" at bounding box center [232, 145] width 263 height 15
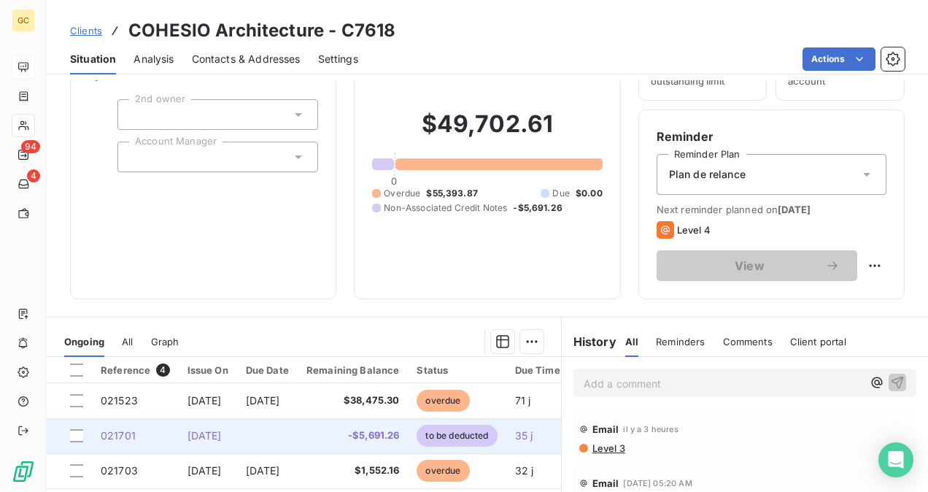
scroll to position [219, 0]
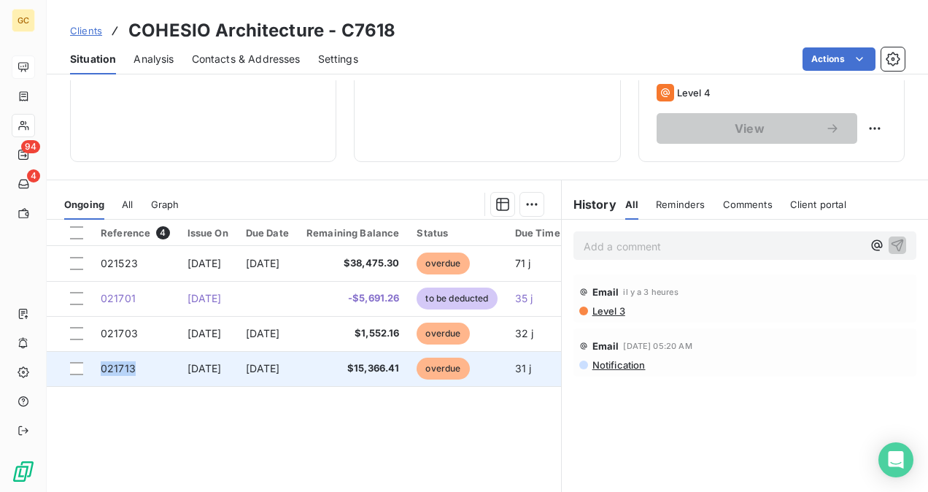
drag, startPoint x: 134, startPoint y: 369, endPoint x: 99, endPoint y: 366, distance: 35.8
click at [99, 366] on td "021713" at bounding box center [135, 368] width 87 height 35
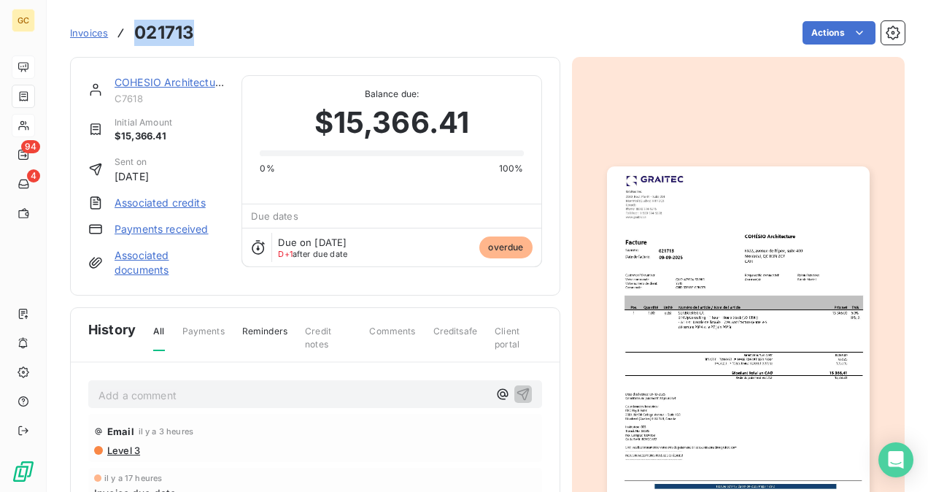
drag, startPoint x: 197, startPoint y: 29, endPoint x: 131, endPoint y: 31, distance: 66.4
click at [131, 31] on div "Invoices 021713 Actions" at bounding box center [487, 33] width 835 height 31
copy h3 "021713"
click at [164, 83] on link "COHESIO Architecture" at bounding box center [170, 82] width 110 height 12
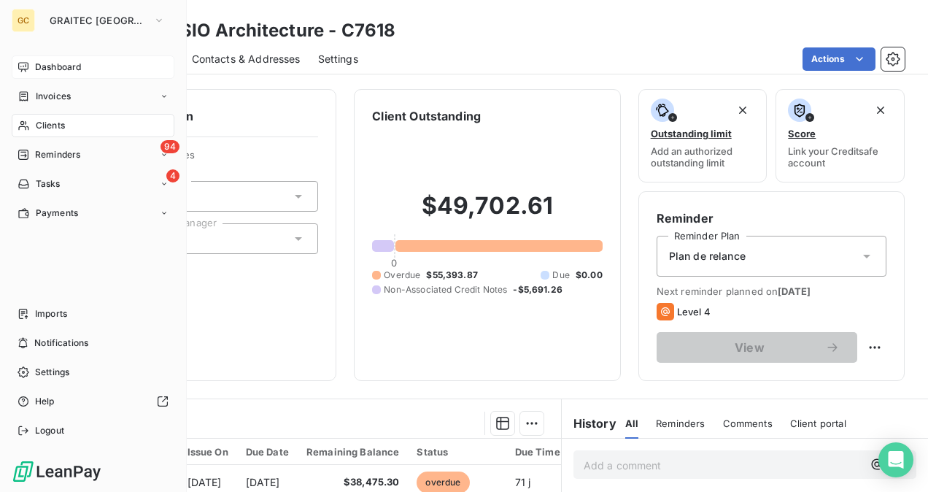
drag, startPoint x: 61, startPoint y: 122, endPoint x: 68, endPoint y: 125, distance: 7.9
click at [61, 122] on span "Clients" at bounding box center [50, 125] width 29 height 13
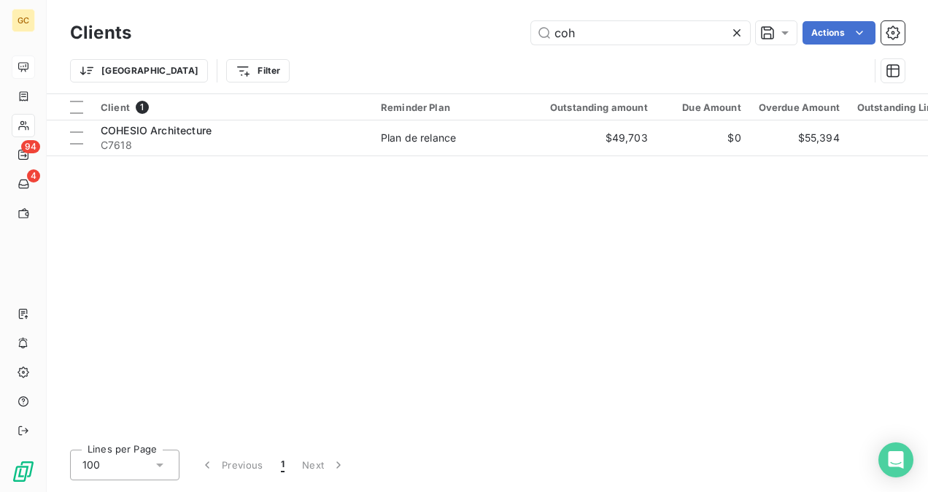
drag, startPoint x: 626, startPoint y: 31, endPoint x: 501, endPoint y: 27, distance: 125.6
click at [501, 27] on div "coh Actions" at bounding box center [527, 32] width 756 height 23
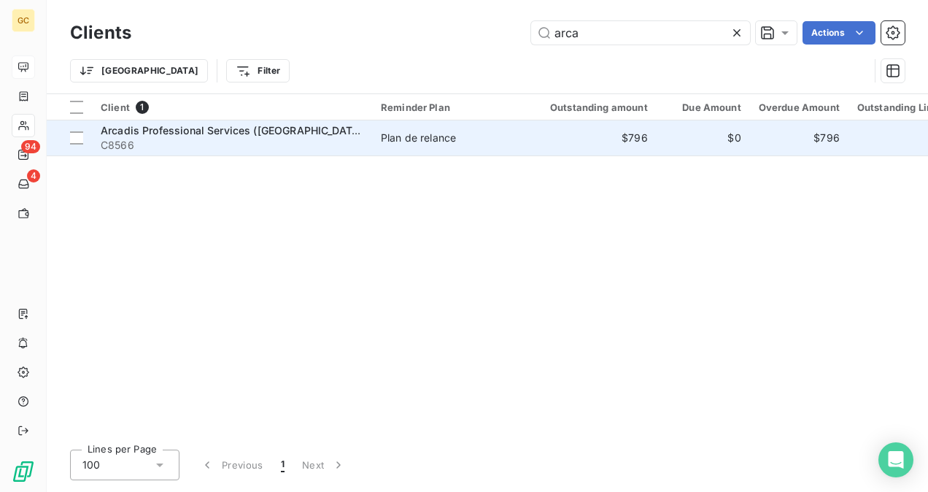
type input "arca"
click at [324, 148] on span "C8566" at bounding box center [232, 145] width 263 height 15
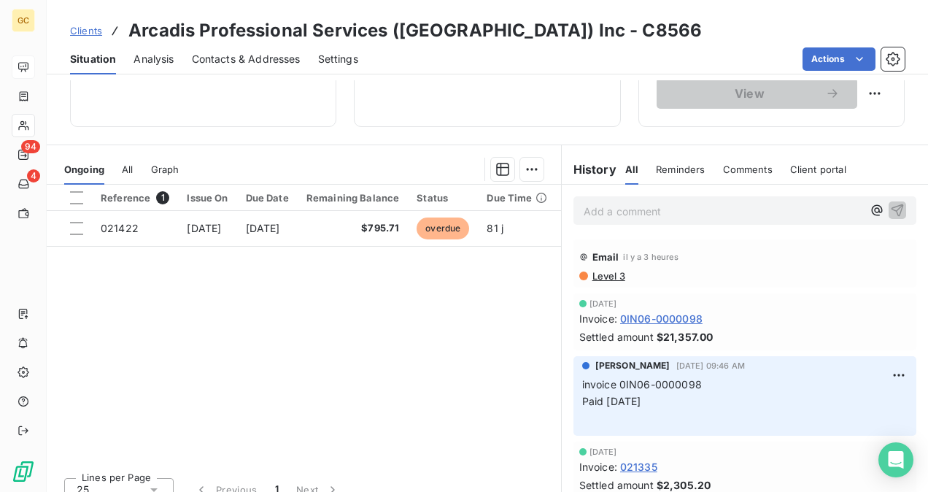
scroll to position [271, 0]
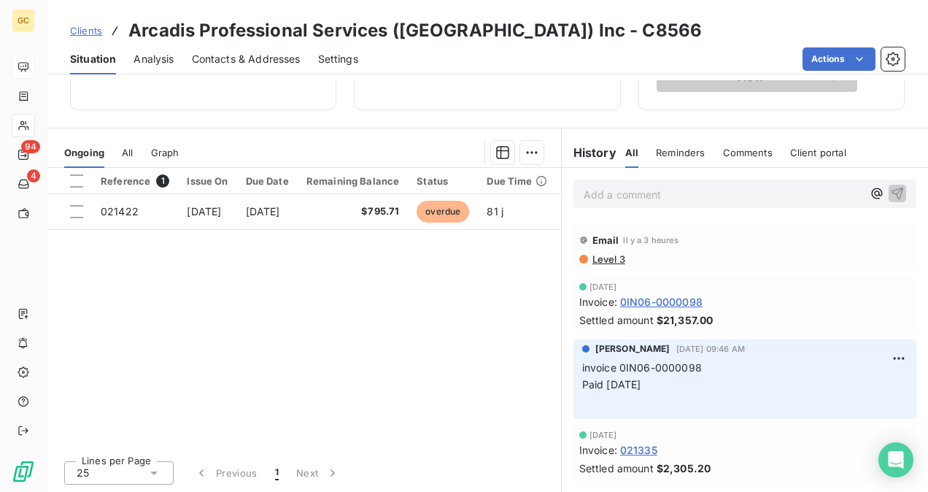
click at [593, 199] on p "Add a comment ﻿" at bounding box center [723, 194] width 279 height 18
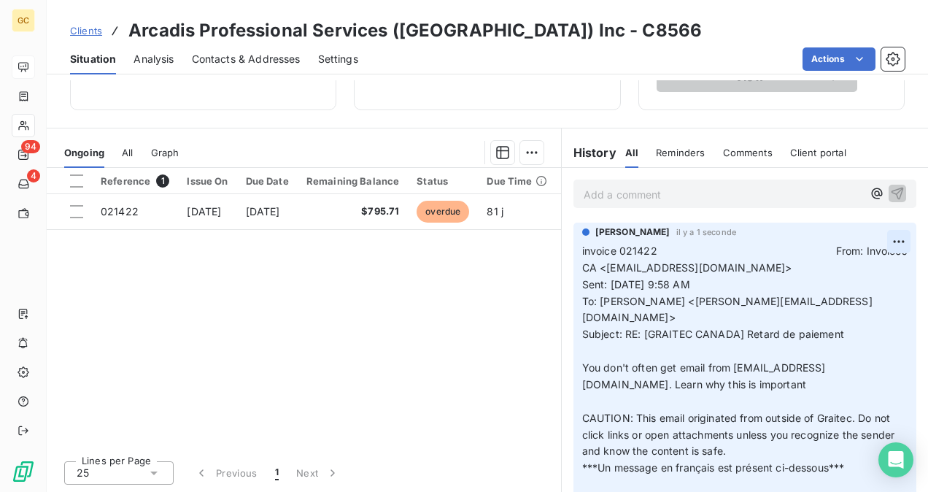
click at [879, 241] on html "GC 94 4 Clients Arcadis Professional Services ([GEOGRAPHIC_DATA]) Inc - C8566 S…" at bounding box center [464, 246] width 928 height 492
click at [822, 274] on div "Edit" at bounding box center [842, 272] width 82 height 23
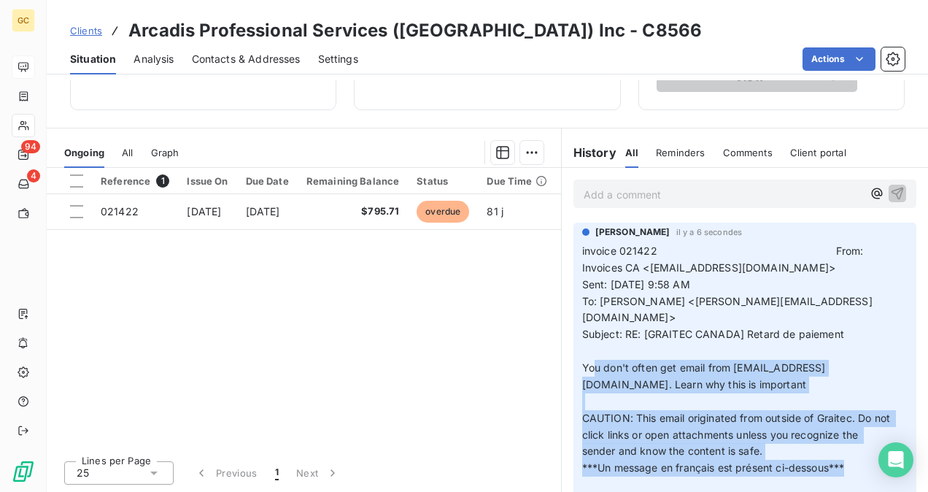
drag, startPoint x: 604, startPoint y: 355, endPoint x: 874, endPoint y: 453, distance: 287.2
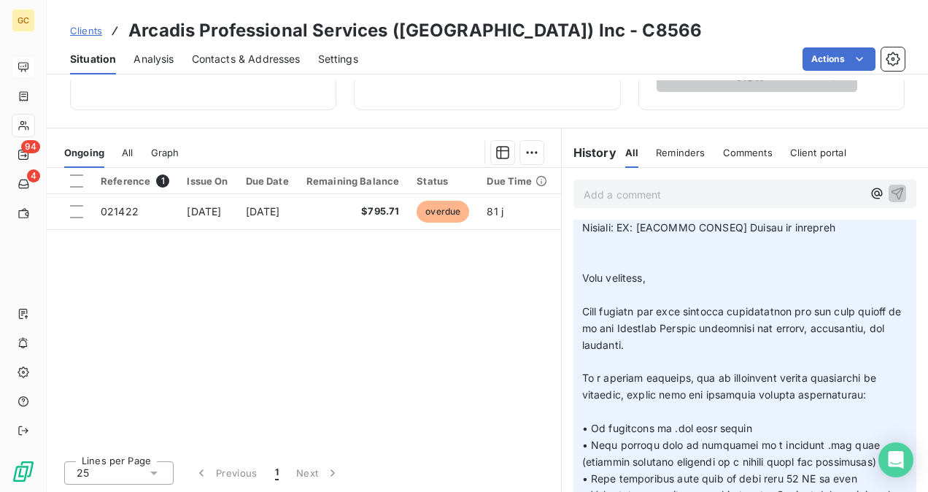
scroll to position [0, 0]
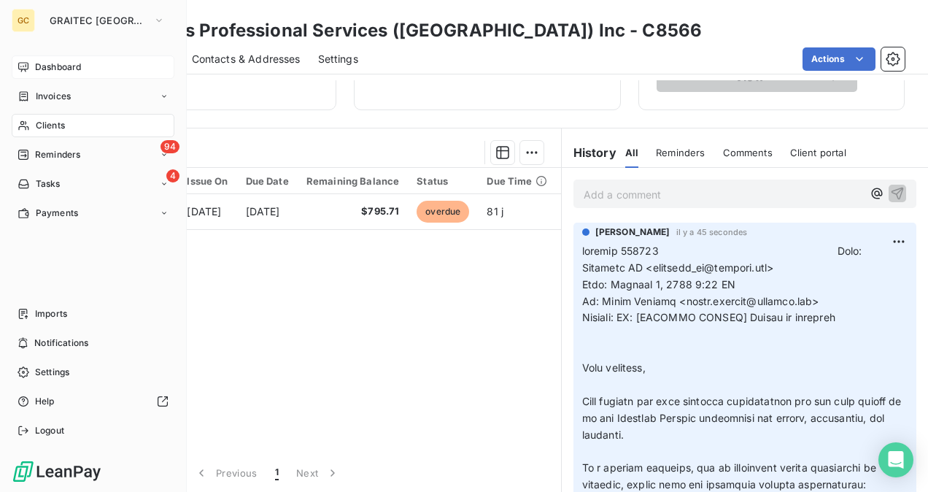
click at [63, 134] on div "Clients" at bounding box center [93, 125] width 163 height 23
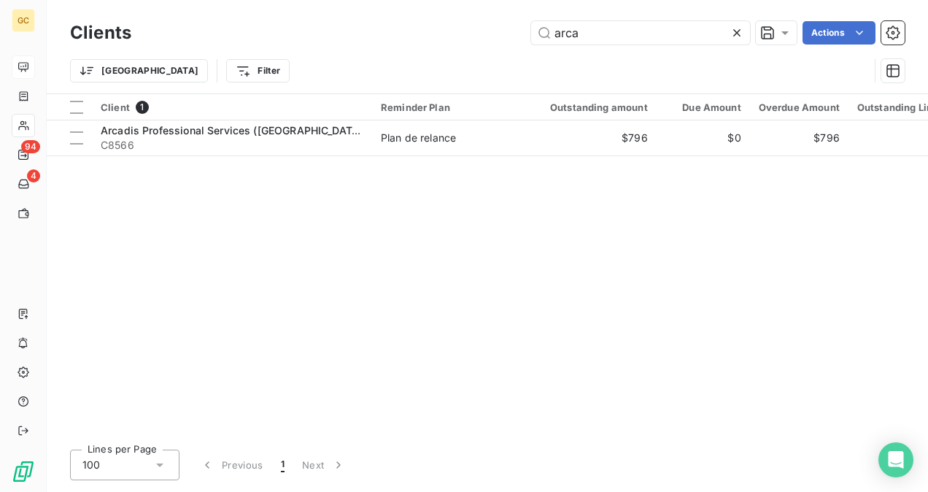
drag, startPoint x: 587, startPoint y: 31, endPoint x: 475, endPoint y: 25, distance: 111.8
click at [476, 25] on div "arca Actions" at bounding box center [527, 32] width 756 height 23
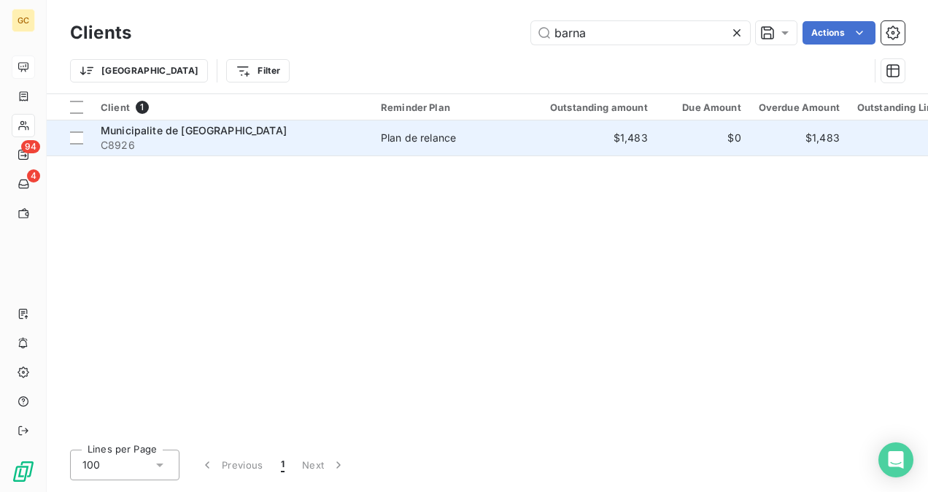
type input "barna"
click at [298, 140] on span "C8926" at bounding box center [232, 145] width 263 height 15
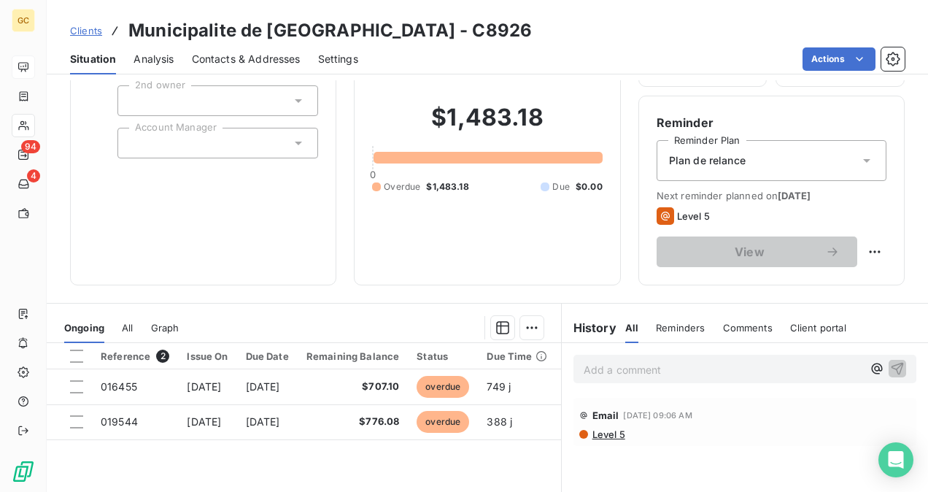
scroll to position [73, 0]
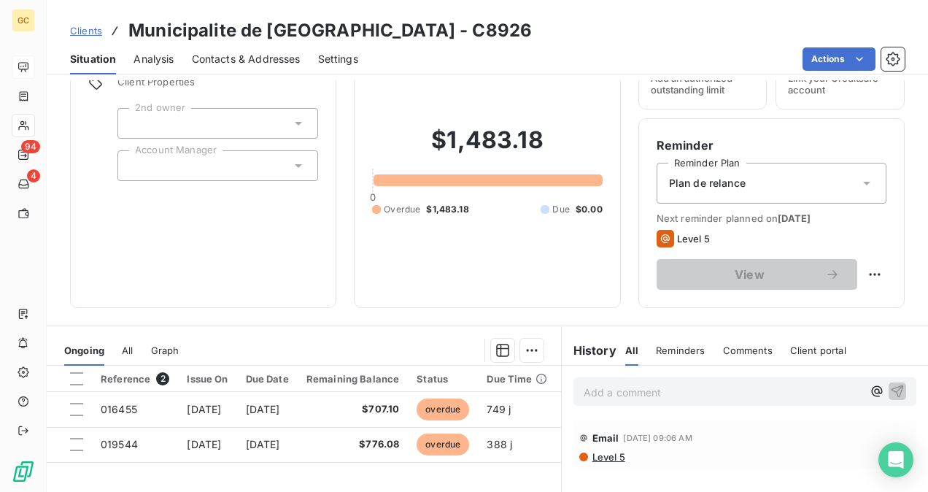
click at [241, 58] on span "Contacts & Addresses" at bounding box center [246, 59] width 109 height 15
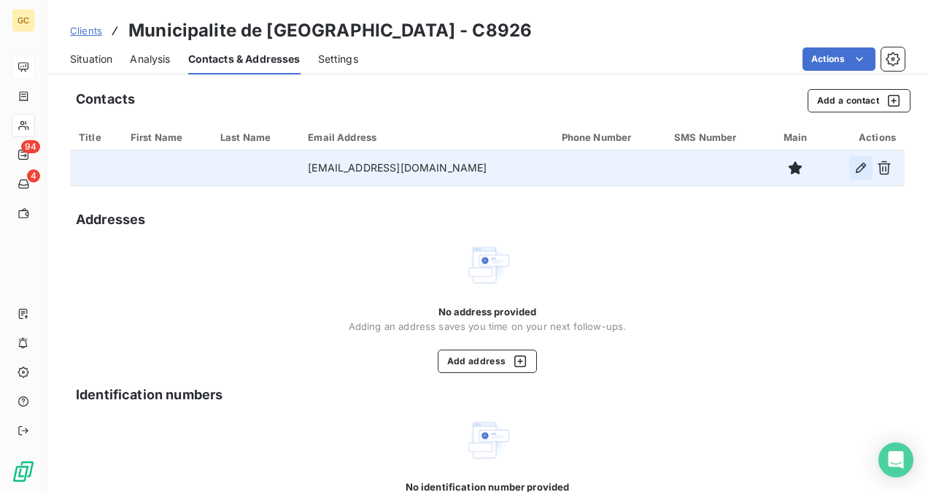
click at [854, 169] on icon "button" at bounding box center [861, 168] width 15 height 15
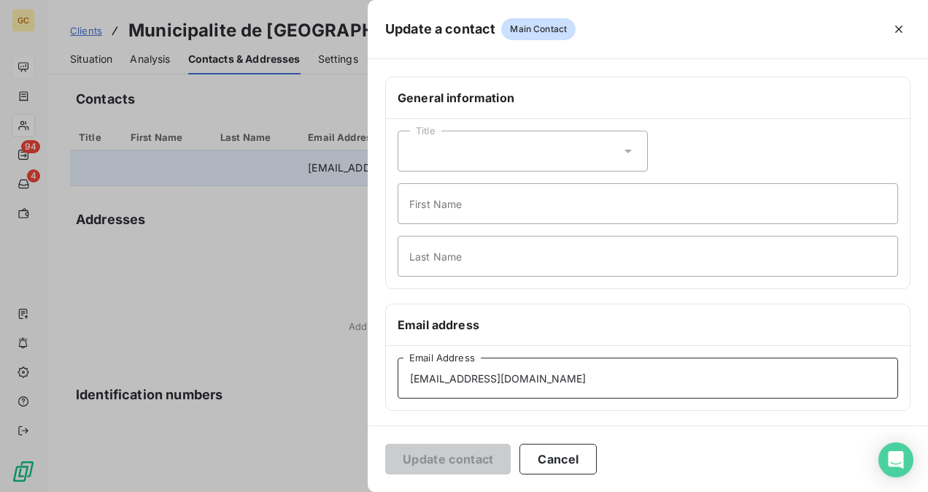
drag, startPoint x: 566, startPoint y: 377, endPoint x: 400, endPoint y: 378, distance: 166.4
click at [400, 378] on input "[EMAIL_ADDRESS][DOMAIN_NAME]" at bounding box center [648, 378] width 501 height 41
paste input "facturation"
type input "[EMAIL_ADDRESS][DOMAIN_NAME]"
click at [430, 461] on button "Update contact" at bounding box center [448, 459] width 126 height 31
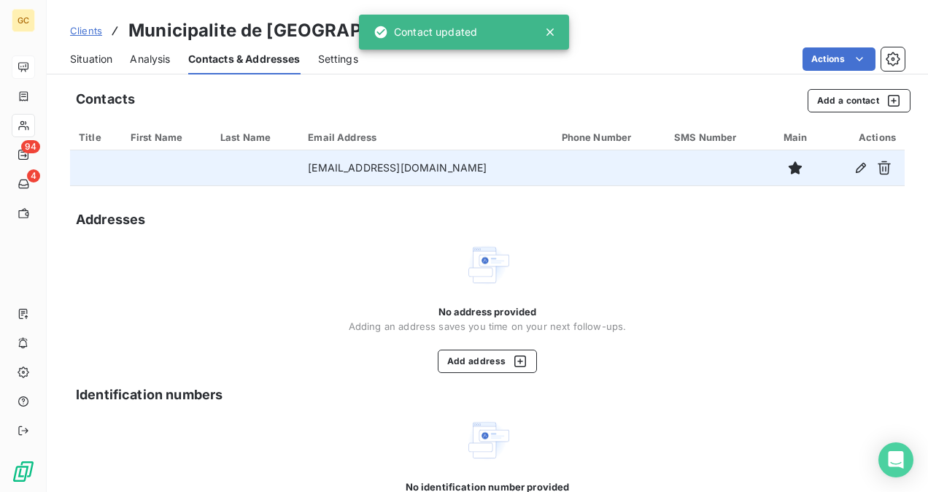
click at [552, 32] on icon at bounding box center [550, 32] width 15 height 15
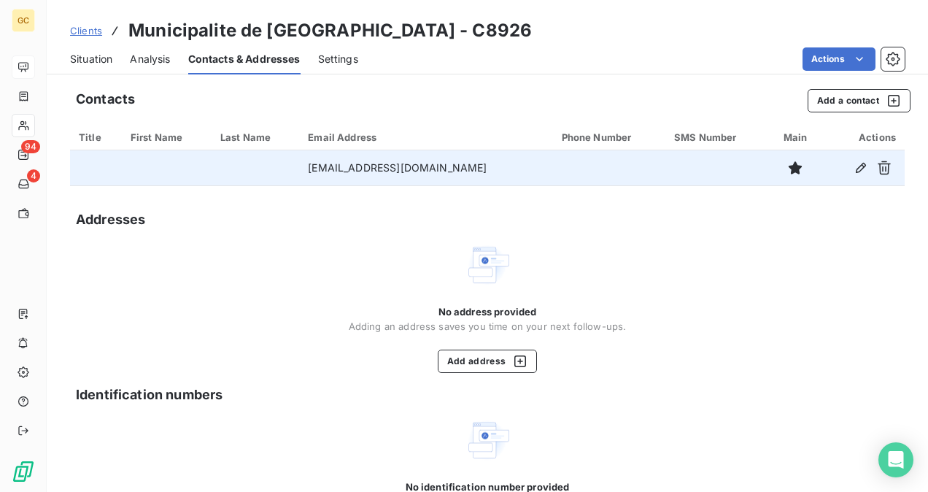
click at [96, 63] on span "Situation" at bounding box center [91, 59] width 42 height 15
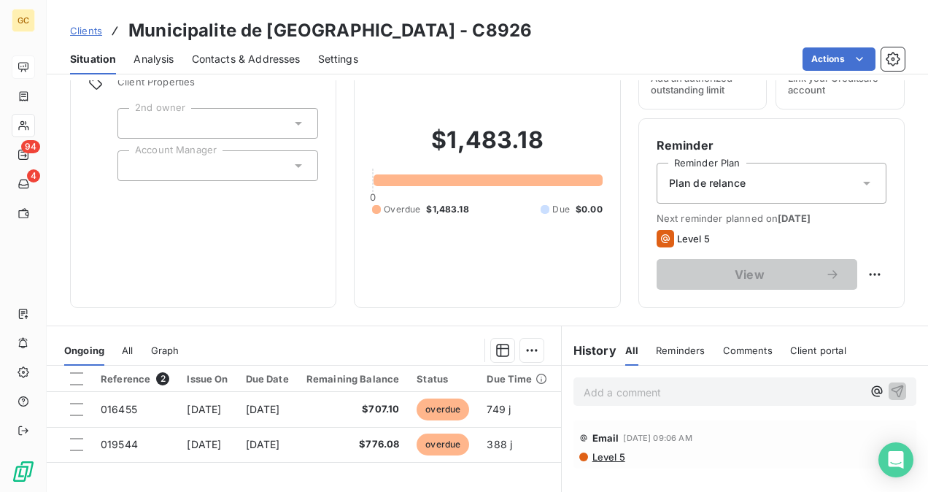
click at [594, 388] on p "Add a comment ﻿" at bounding box center [723, 392] width 279 height 18
click at [892, 398] on icon "button" at bounding box center [897, 390] width 15 height 15
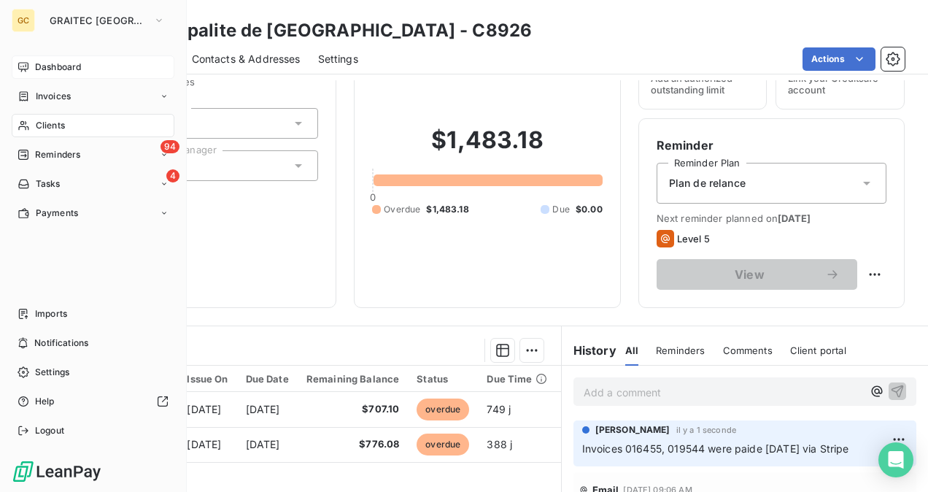
click at [25, 66] on icon at bounding box center [24, 67] width 12 height 12
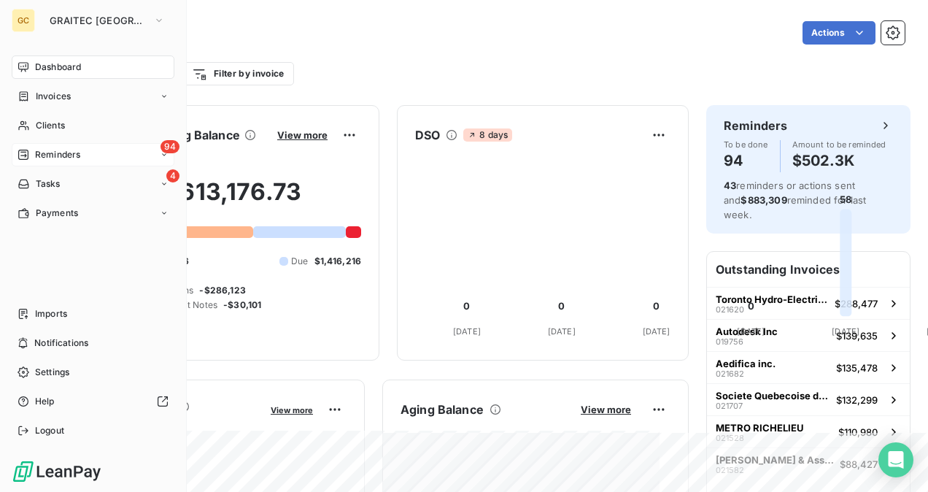
click at [60, 156] on span "Reminders" at bounding box center [57, 154] width 45 height 13
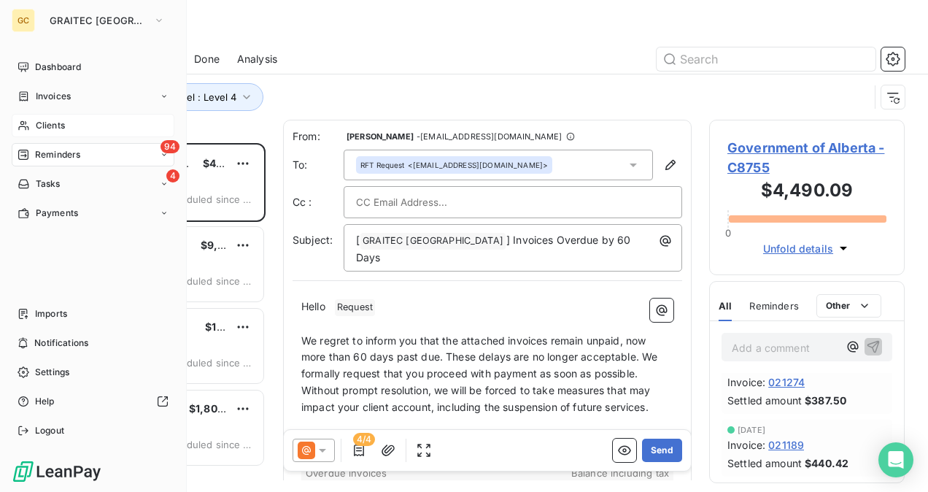
click at [58, 120] on span "Clients" at bounding box center [50, 125] width 29 height 13
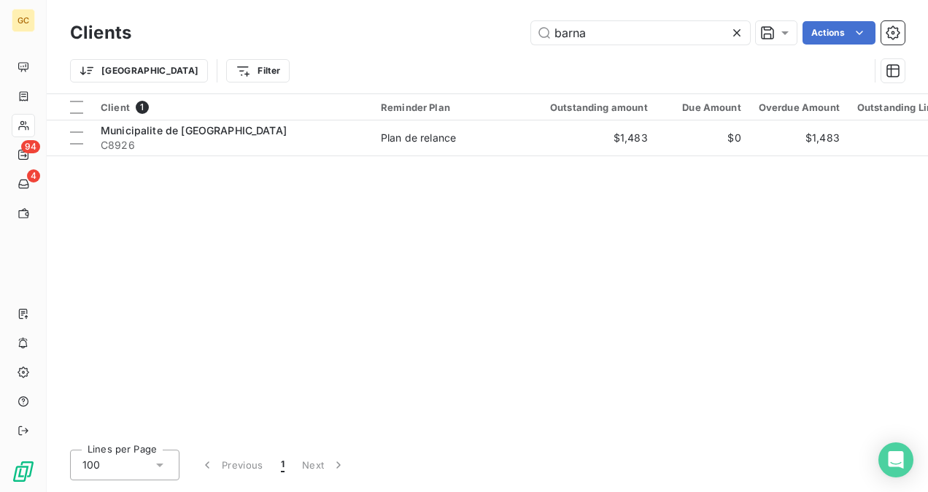
drag, startPoint x: 644, startPoint y: 25, endPoint x: 518, endPoint y: 22, distance: 126.3
click at [518, 22] on div "[PERSON_NAME] Actions" at bounding box center [527, 32] width 756 height 23
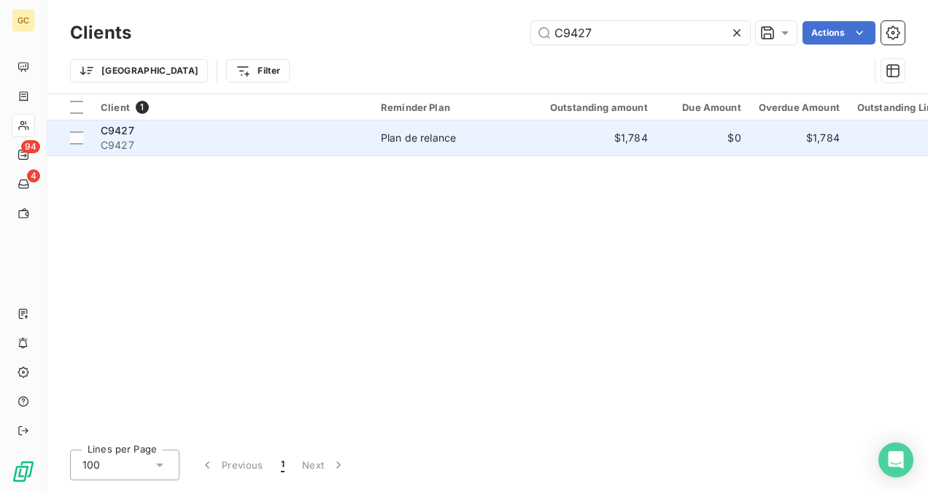
type input "C9427"
click at [358, 139] on span "C9427" at bounding box center [232, 145] width 263 height 15
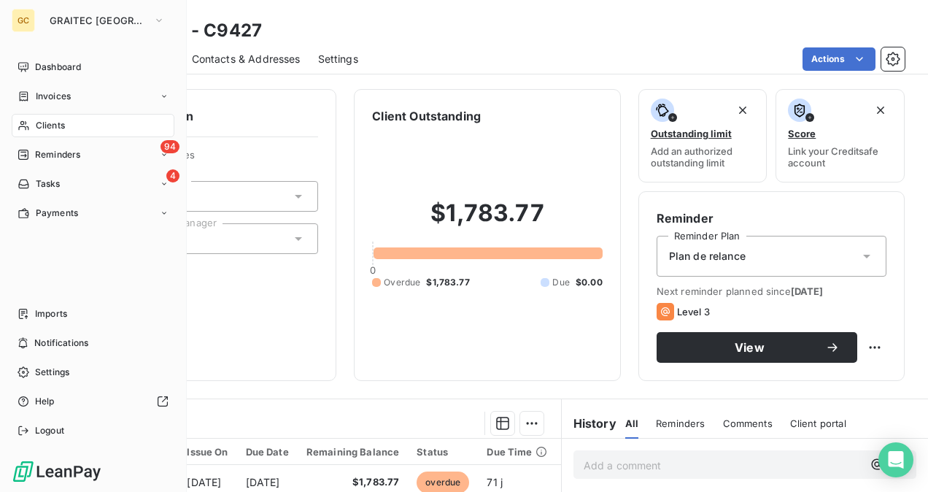
click at [55, 133] on div "Clients" at bounding box center [93, 125] width 163 height 23
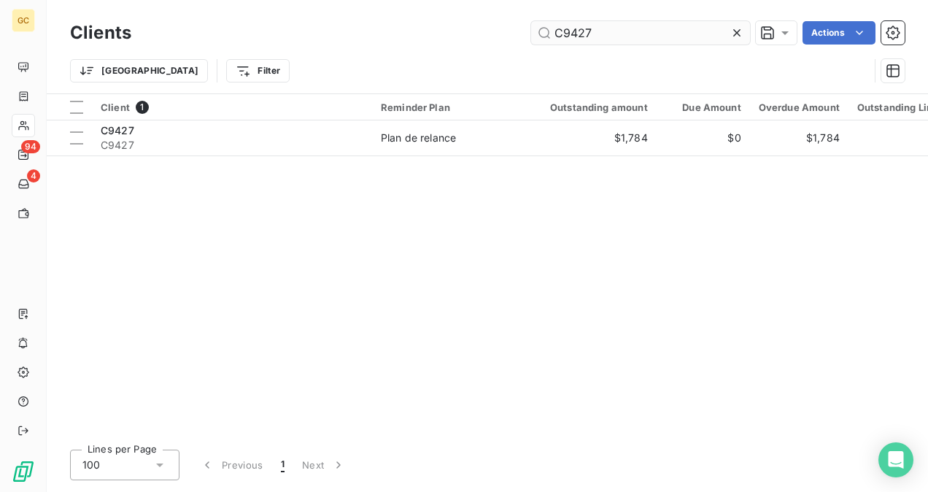
drag, startPoint x: 610, startPoint y: 26, endPoint x: 628, endPoint y: 26, distance: 17.5
click at [612, 26] on input "C9427" at bounding box center [640, 32] width 219 height 23
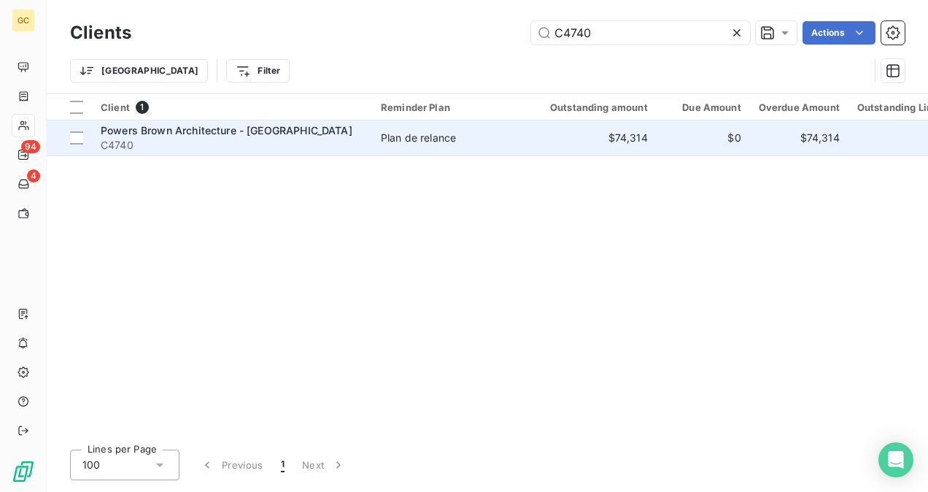
type input "C4740"
click at [331, 143] on span "C4740" at bounding box center [232, 145] width 263 height 15
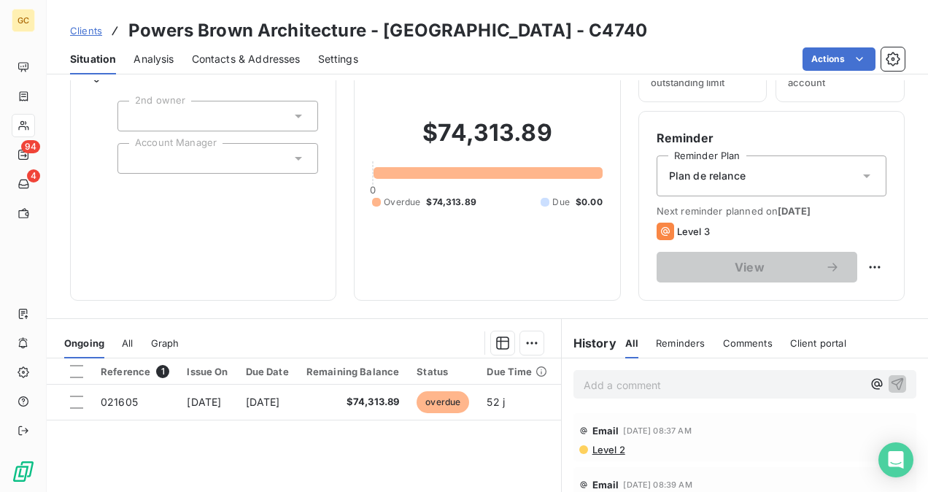
scroll to position [146, 0]
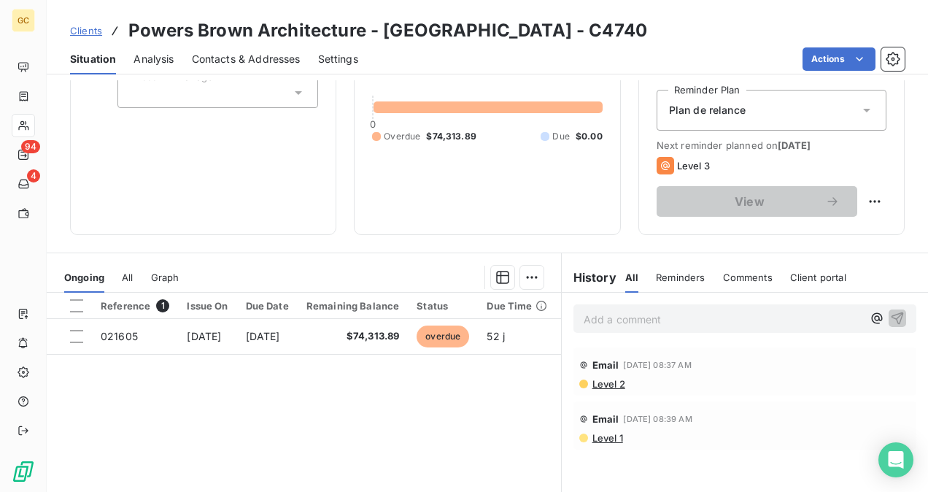
click at [543, 22] on div "Clients Powers Brown Architecture - [GEOGRAPHIC_DATA] - C4740" at bounding box center [488, 31] width 882 height 26
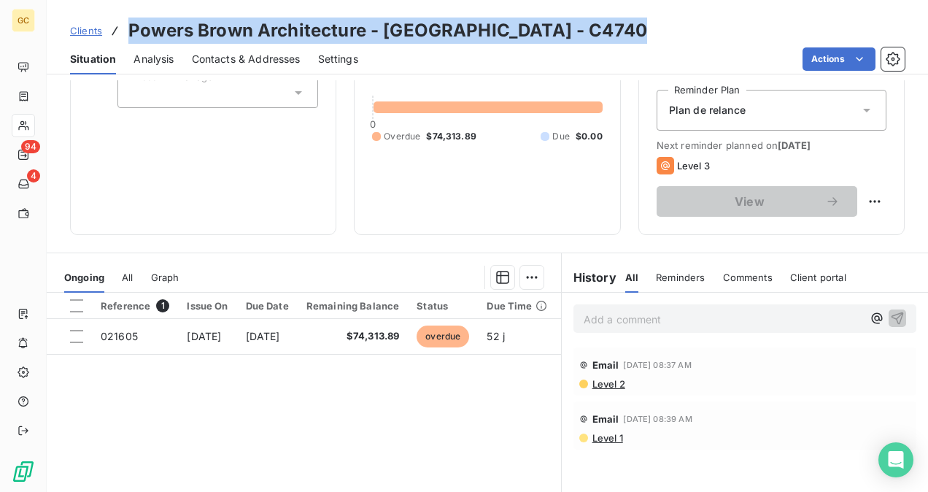
drag, startPoint x: 543, startPoint y: 22, endPoint x: 150, endPoint y: 42, distance: 393.2
click at [150, 42] on div "Clients Powers Brown Architecture - [GEOGRAPHIC_DATA] - C4740" at bounding box center [488, 31] width 882 height 26
copy h3 "Powers Brown Architecture - [GEOGRAPHIC_DATA] - C4740"
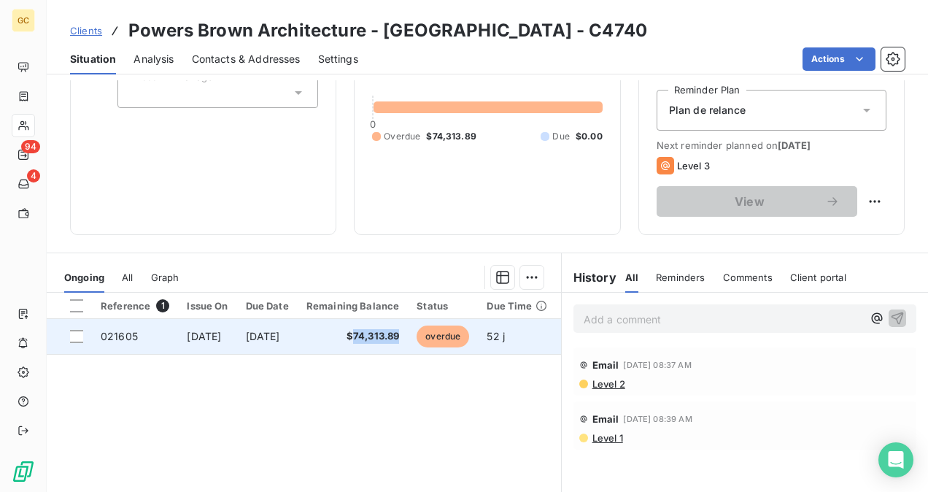
drag, startPoint x: 392, startPoint y: 338, endPoint x: 439, endPoint y: 342, distance: 47.6
click at [409, 342] on td "$74,313.89" at bounding box center [353, 336] width 111 height 35
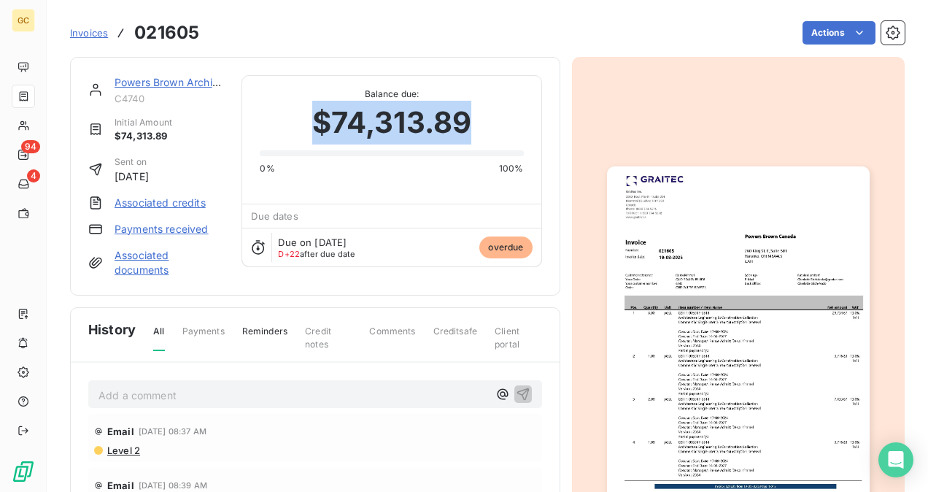
drag, startPoint x: 310, startPoint y: 118, endPoint x: 460, endPoint y: 131, distance: 150.2
click at [490, 131] on div "$74,313.89" at bounding box center [391, 123] width 263 height 44
copy span "$74,313.89"
click at [77, 35] on span "Invoices" at bounding box center [89, 33] width 38 height 12
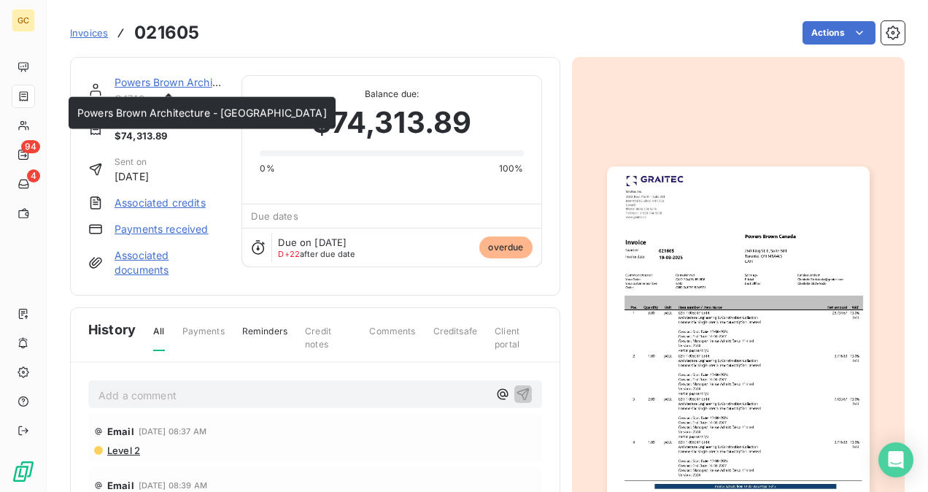
click at [207, 82] on link "Powers Brown Architecture - [GEOGRAPHIC_DATA]" at bounding box center [240, 82] width 250 height 12
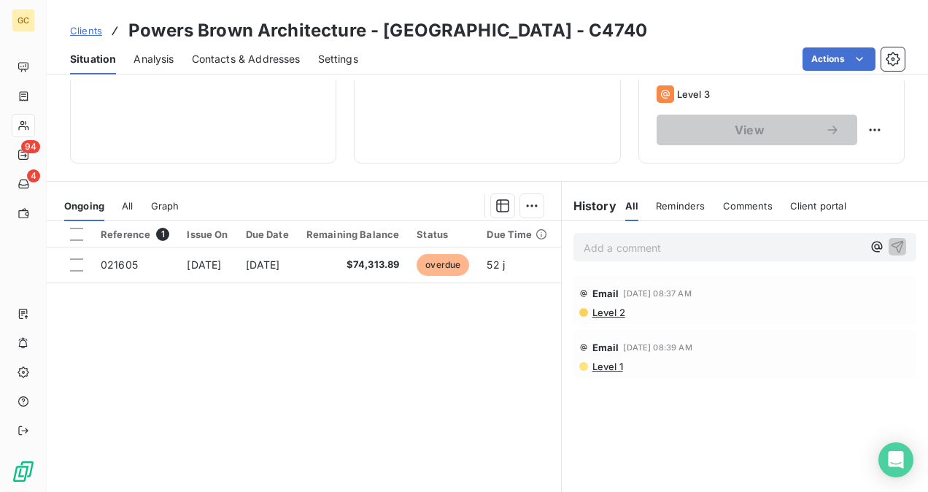
scroll to position [219, 0]
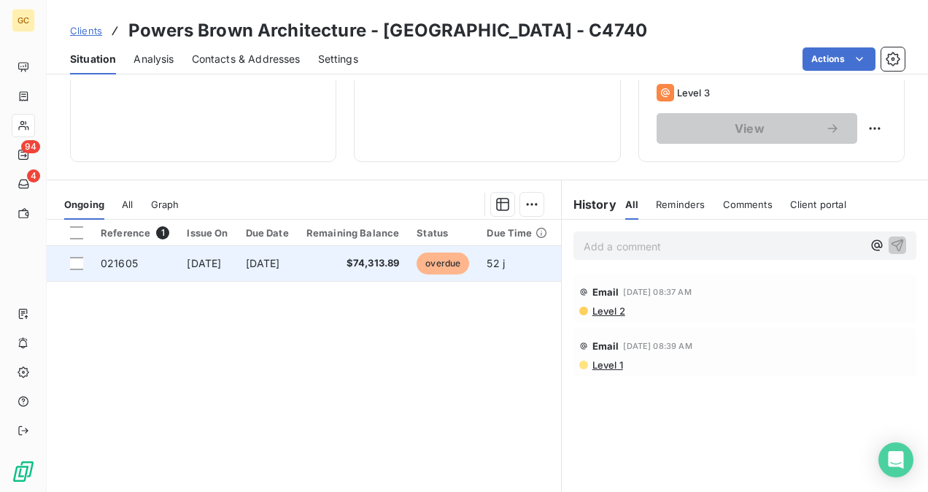
click at [133, 264] on span "021605" at bounding box center [119, 263] width 37 height 12
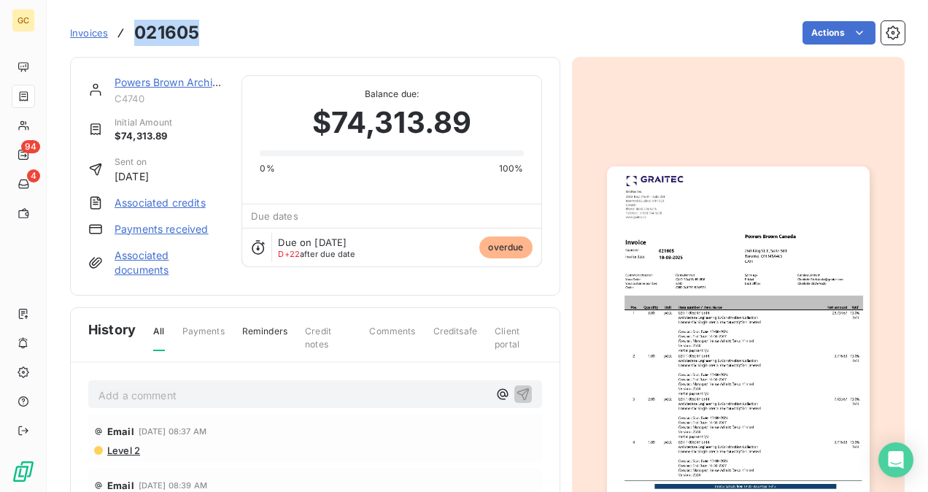
drag, startPoint x: 206, startPoint y: 36, endPoint x: 137, endPoint y: 38, distance: 68.6
click at [137, 38] on div "Invoices 021605 Actions" at bounding box center [487, 33] width 835 height 31
copy h3 "021605"
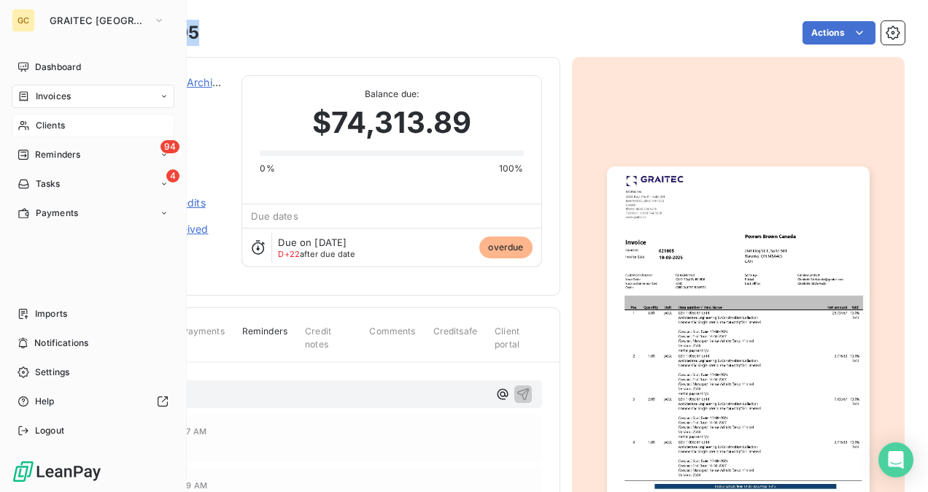
click at [49, 123] on span "Clients" at bounding box center [50, 125] width 29 height 13
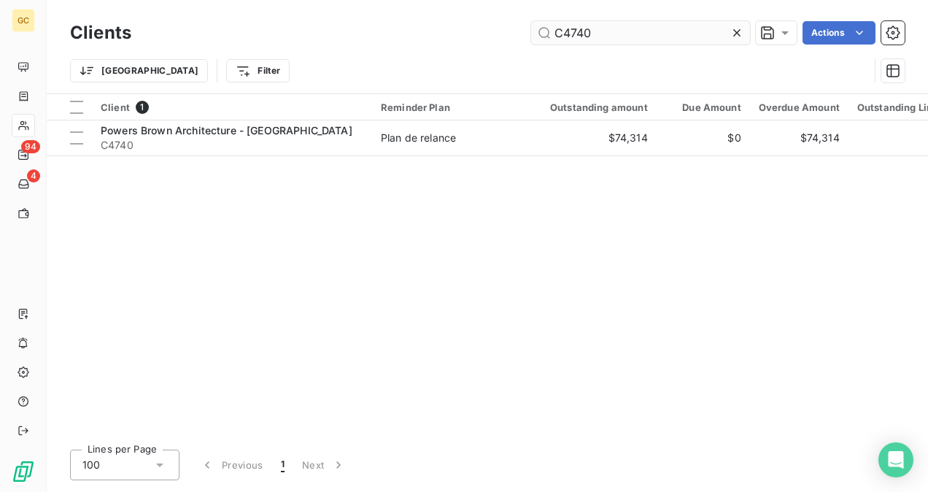
click at [639, 28] on input "C4740" at bounding box center [640, 32] width 219 height 23
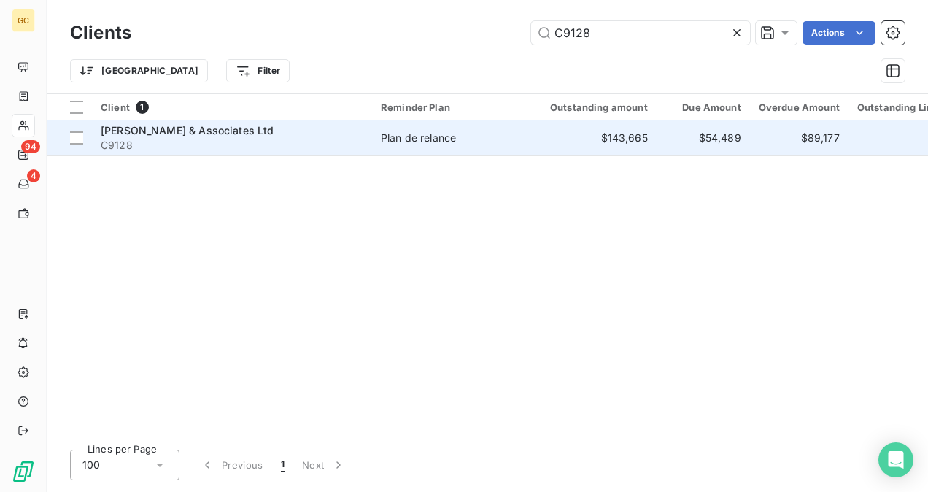
type input "C9128"
click at [250, 153] on td "[PERSON_NAME] & Associates Ltd C9128" at bounding box center [232, 137] width 280 height 35
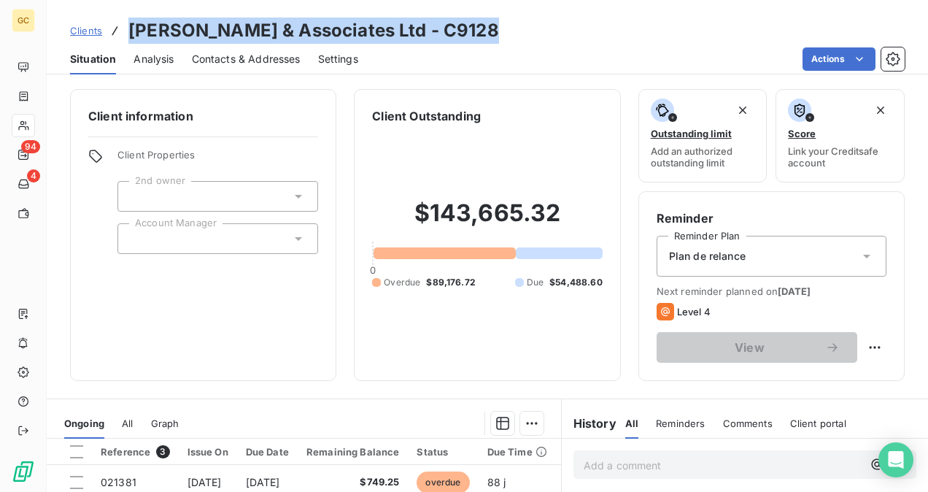
drag, startPoint x: 473, startPoint y: 31, endPoint x: 131, endPoint y: 32, distance: 342.3
click at [131, 32] on div "Clients [PERSON_NAME] & Associates Ltd - C9128" at bounding box center [488, 31] width 882 height 26
copy h3 "[PERSON_NAME] & Associates Ltd - C9128"
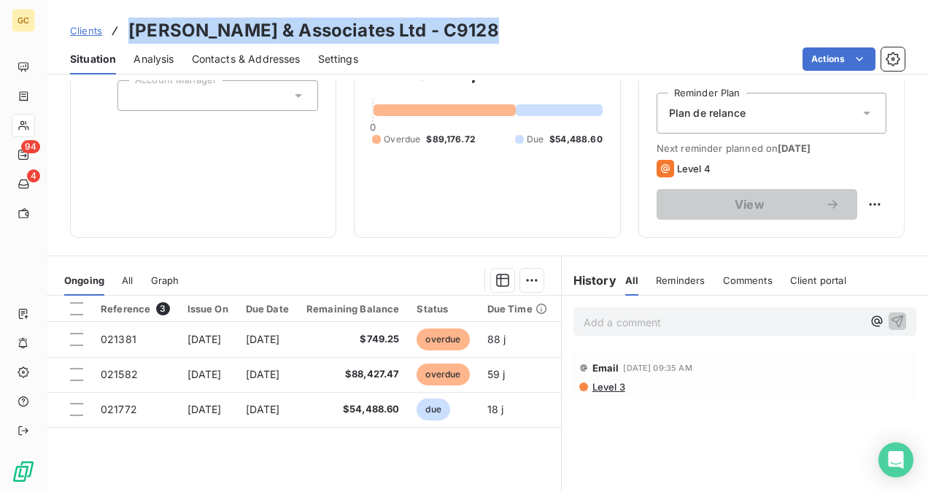
scroll to position [146, 0]
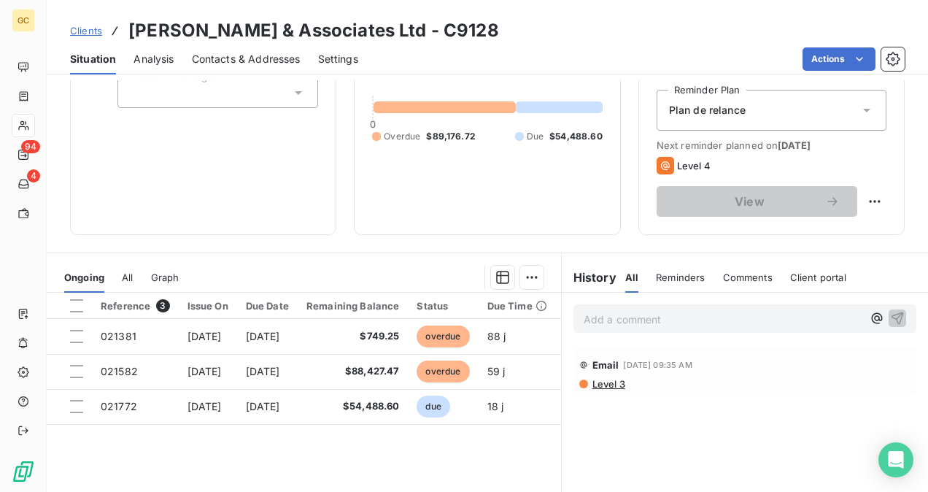
click at [600, 364] on span "Email" at bounding box center [606, 365] width 27 height 12
click at [600, 383] on span "Level 3" at bounding box center [608, 384] width 34 height 12
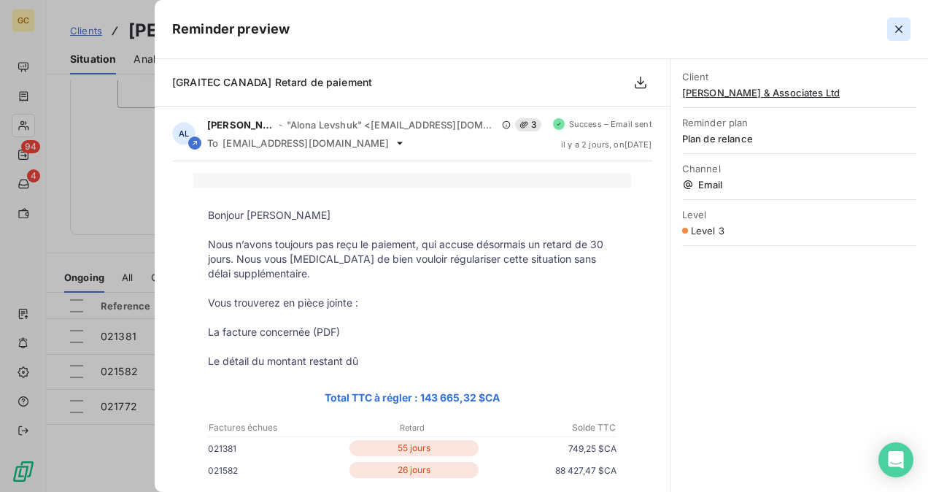
click at [902, 28] on icon "button" at bounding box center [899, 29] width 15 height 15
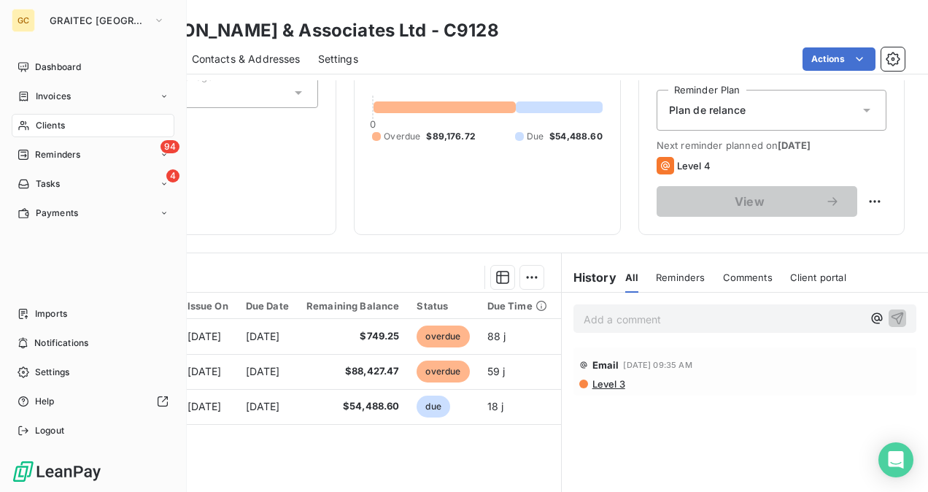
click at [61, 130] on span "Clients" at bounding box center [50, 125] width 29 height 13
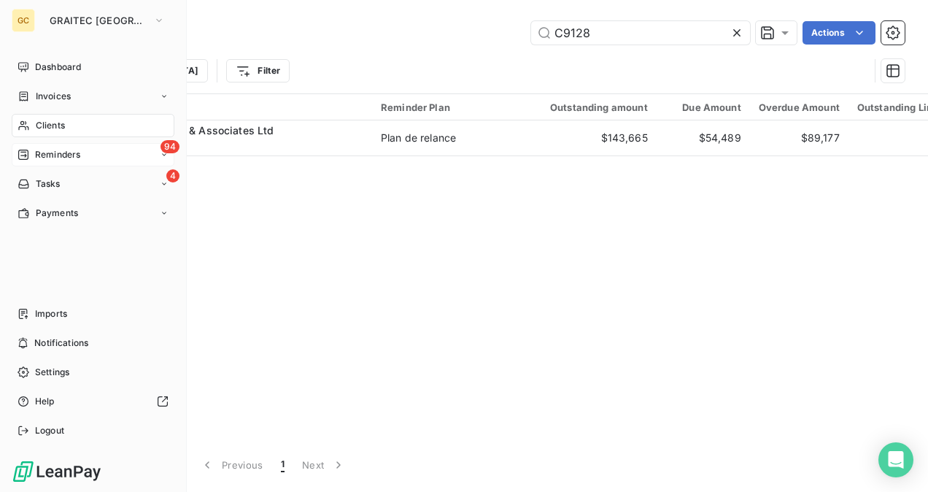
click at [60, 157] on span "Reminders" at bounding box center [57, 154] width 45 height 13
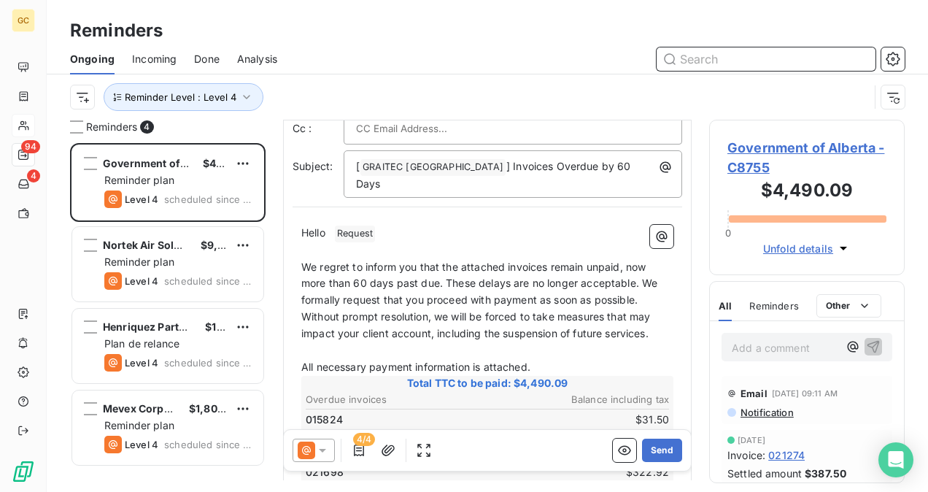
scroll to position [220, 0]
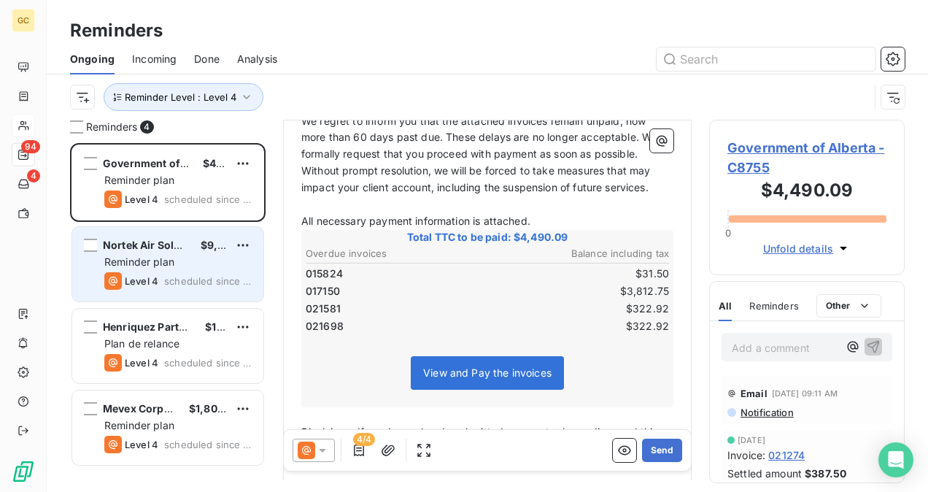
drag, startPoint x: 158, startPoint y: 246, endPoint x: 152, endPoint y: 251, distance: 7.8
click at [158, 245] on span "Nortek Air Solutions Canada Inc." at bounding box center [186, 245] width 166 height 12
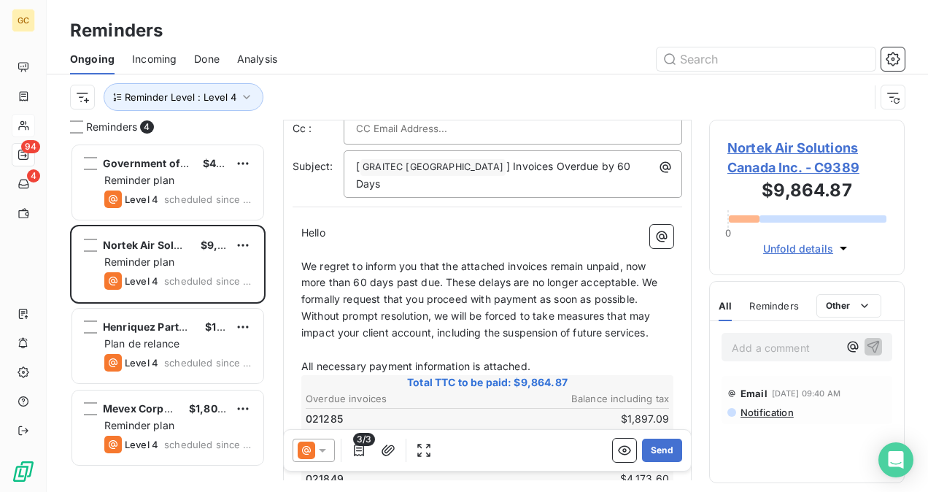
scroll to position [147, 0]
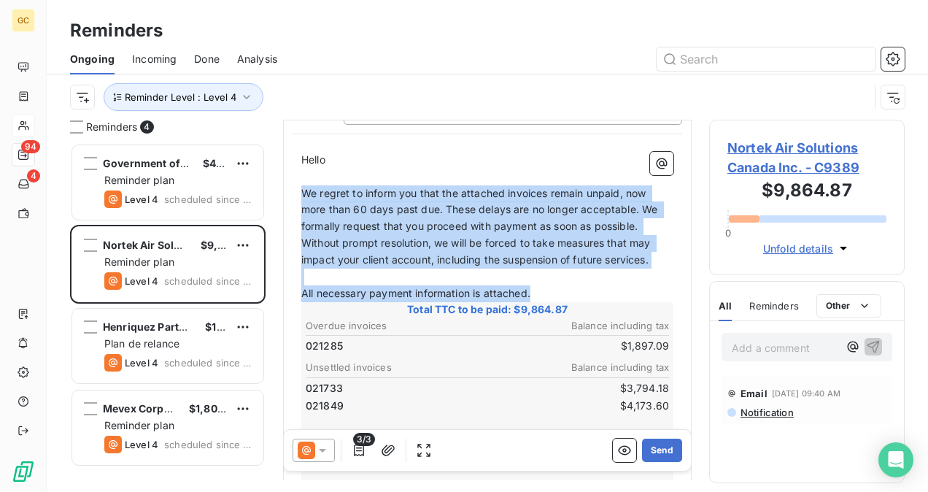
drag, startPoint x: 304, startPoint y: 176, endPoint x: 561, endPoint y: 276, distance: 275.7
click at [561, 276] on div "Hello ﻿ ﻿ ﻿ ﻿ We regret to inform you that the attached invoices remain unpaid,…" at bounding box center [487, 419] width 372 height 534
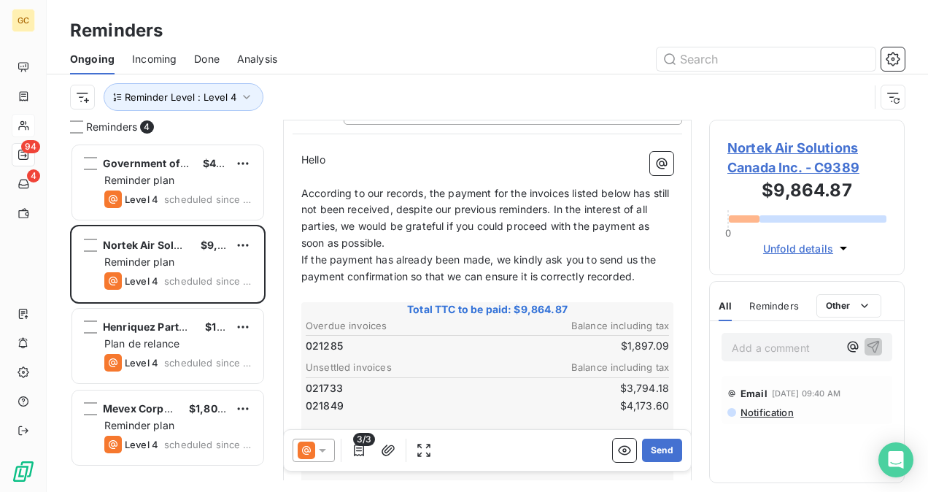
click at [457, 218] on p "According to our records, the payment for the invoices listed below has still n…" at bounding box center [487, 218] width 372 height 67
click at [425, 220] on p "According to our records, the payment for the invoices listed below has still n…" at bounding box center [487, 218] width 372 height 67
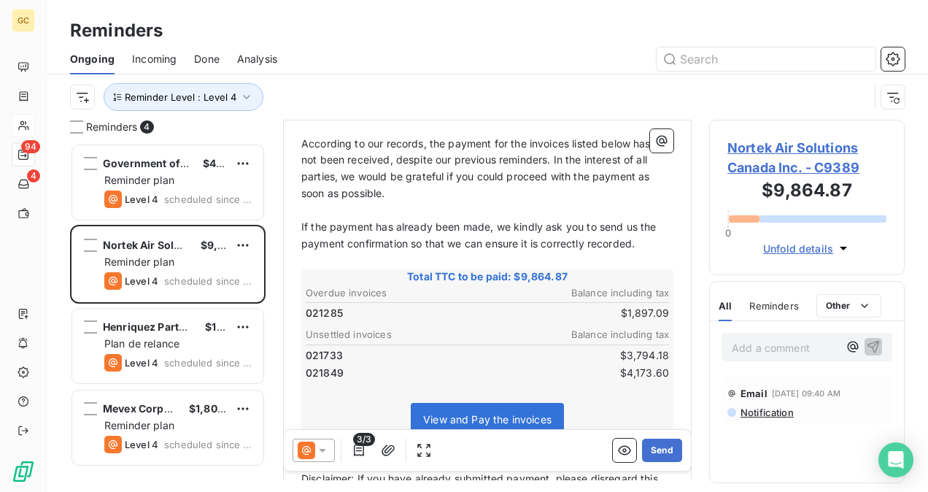
scroll to position [220, 0]
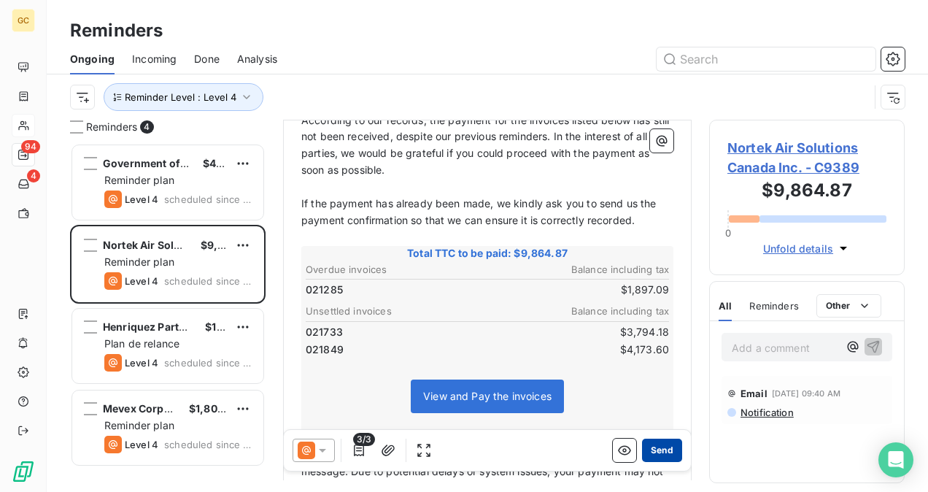
click at [642, 447] on button "Send" at bounding box center [662, 450] width 40 height 23
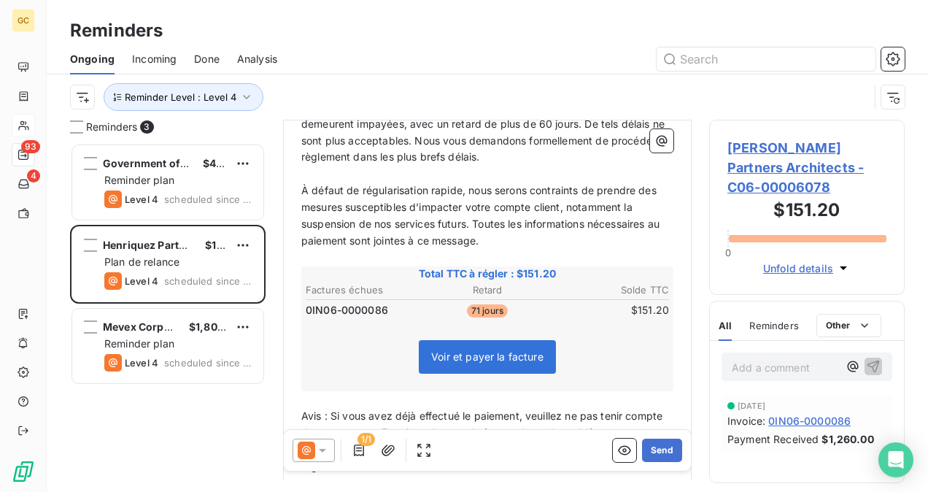
scroll to position [147, 0]
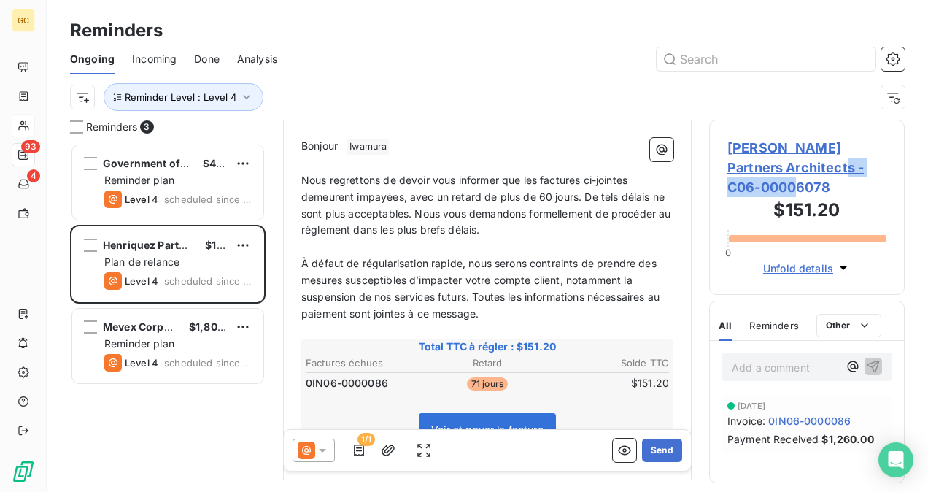
drag, startPoint x: 810, startPoint y: 166, endPoint x: 826, endPoint y: 183, distance: 23.8
click at [826, 183] on span "[PERSON_NAME] Partners Architects - C06-00006078" at bounding box center [807, 167] width 159 height 59
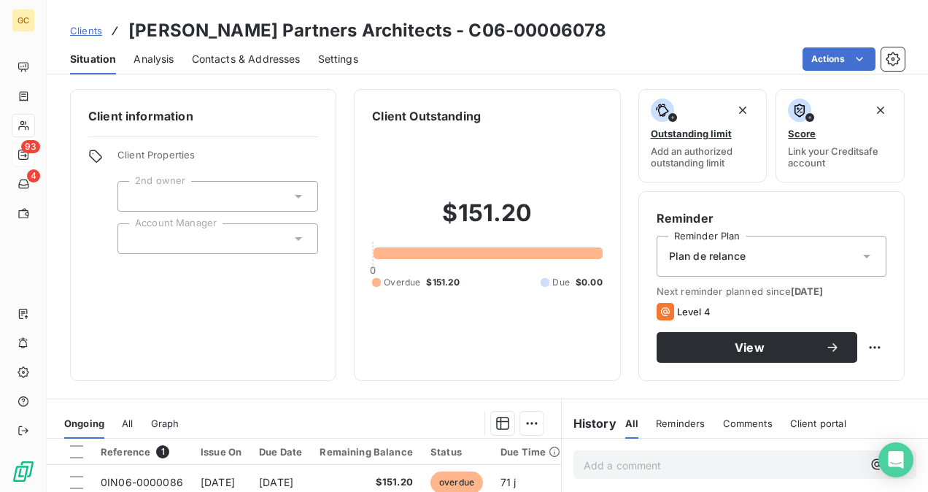
click at [407, 27] on h3 "[PERSON_NAME] Partners Architects - C06-00006078" at bounding box center [367, 31] width 478 height 26
click at [447, 28] on h3 "[PERSON_NAME] Partners Architects - C06-00006078" at bounding box center [367, 31] width 478 height 26
click at [568, 26] on div "Clients [PERSON_NAME] Partners Architects - C06-00006078" at bounding box center [488, 31] width 882 height 26
drag, startPoint x: 546, startPoint y: 29, endPoint x: 409, endPoint y: 19, distance: 137.6
click at [409, 19] on div "Clients [PERSON_NAME] Partners Architects - C06-00006078" at bounding box center [488, 31] width 882 height 26
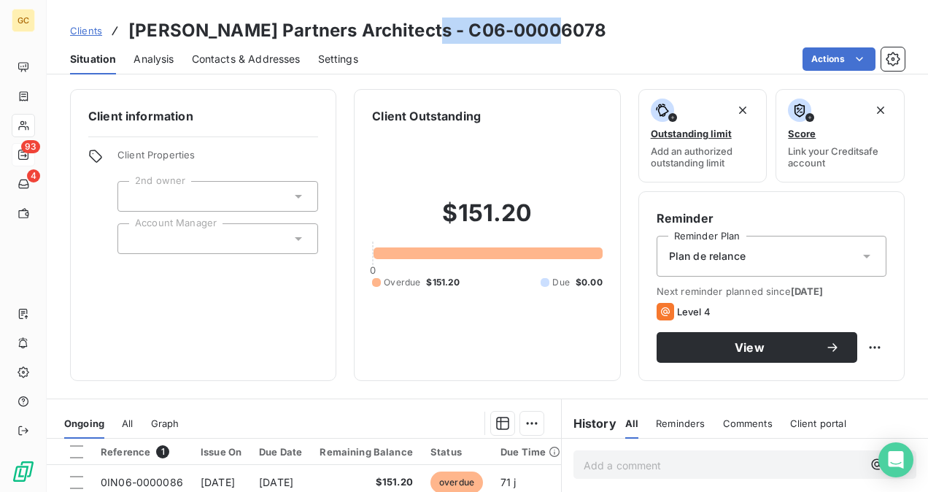
copy h3 "C06-00006078"
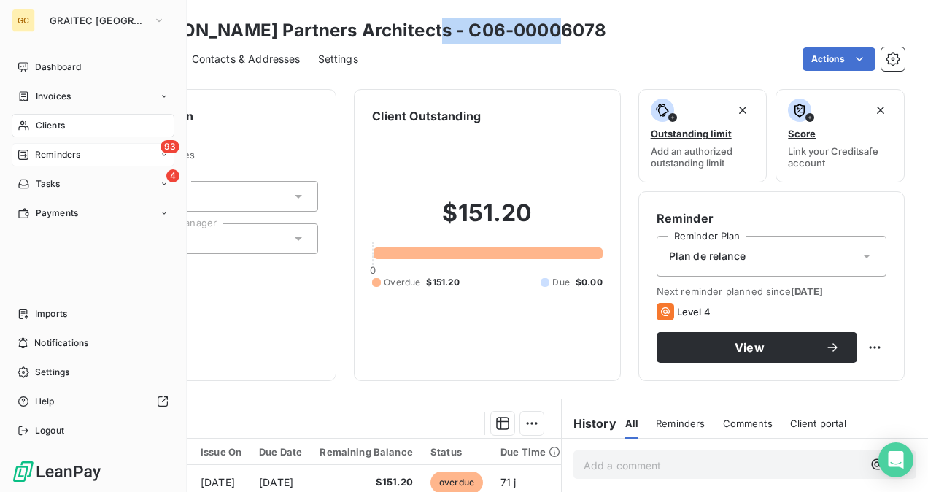
click at [49, 161] on span "Reminders" at bounding box center [57, 154] width 45 height 13
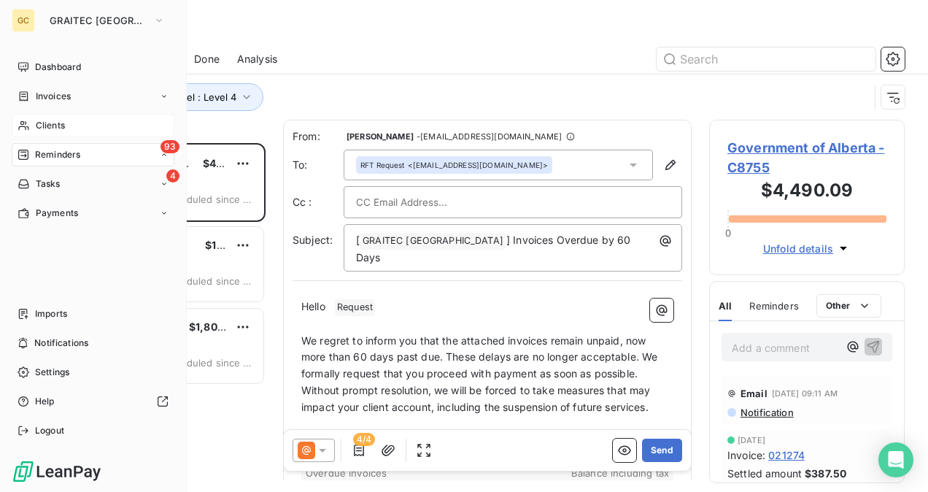
scroll to position [337, 184]
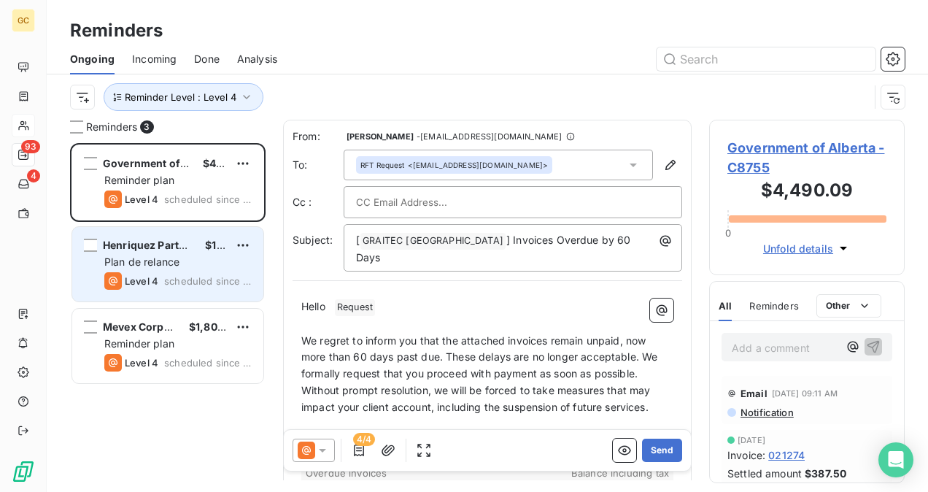
click at [247, 263] on div "Plan de relance" at bounding box center [177, 262] width 147 height 15
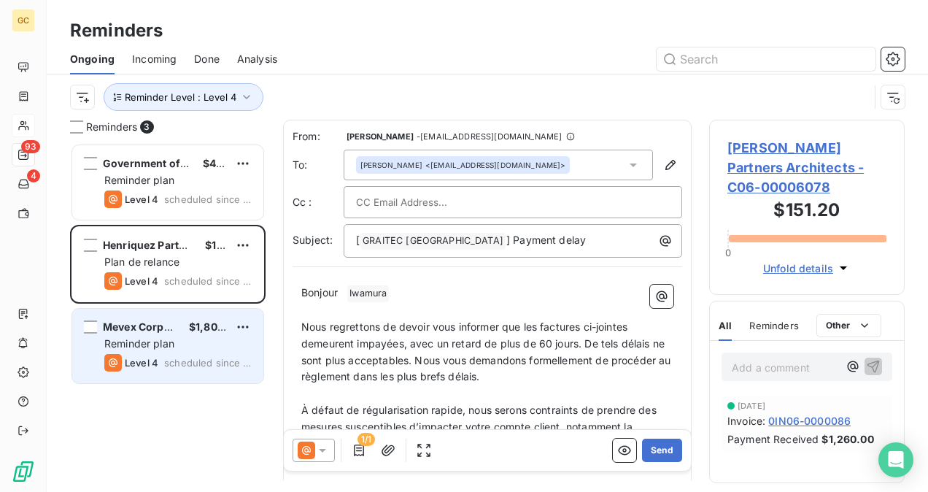
click at [186, 345] on div "Reminder plan" at bounding box center [177, 343] width 147 height 15
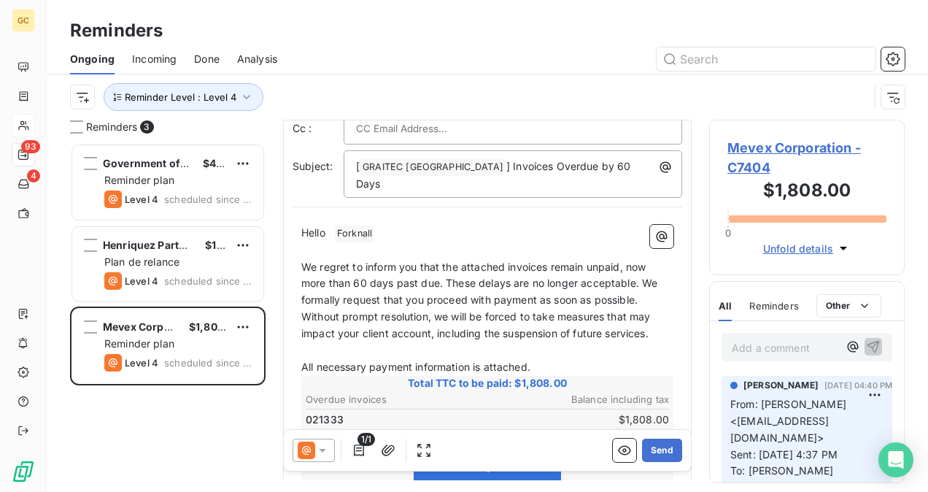
scroll to position [147, 0]
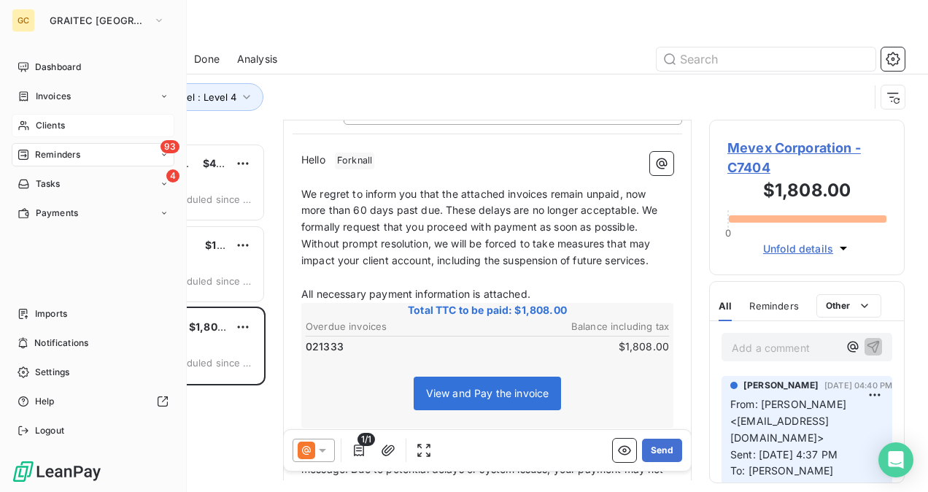
click at [61, 126] on span "Clients" at bounding box center [50, 125] width 29 height 13
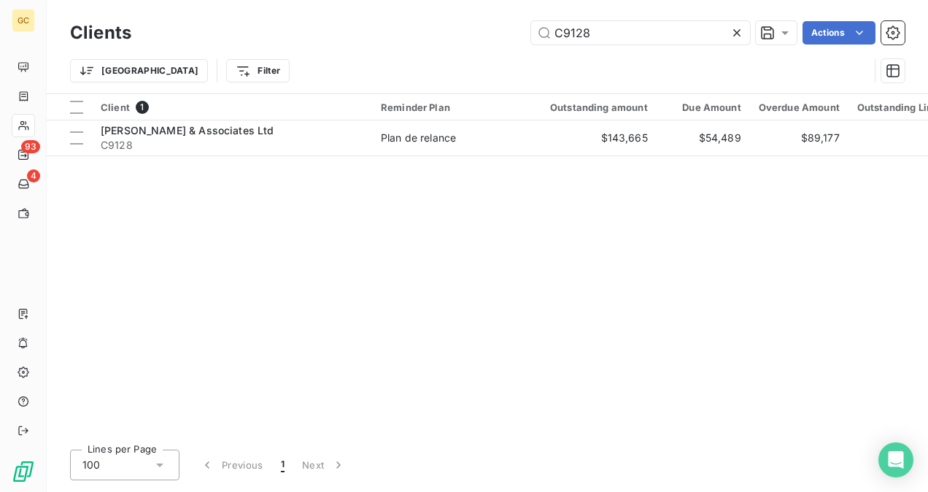
drag, startPoint x: 636, startPoint y: 36, endPoint x: 498, endPoint y: 31, distance: 138.1
click at [498, 31] on div "C9128 Actions" at bounding box center [527, 32] width 756 height 23
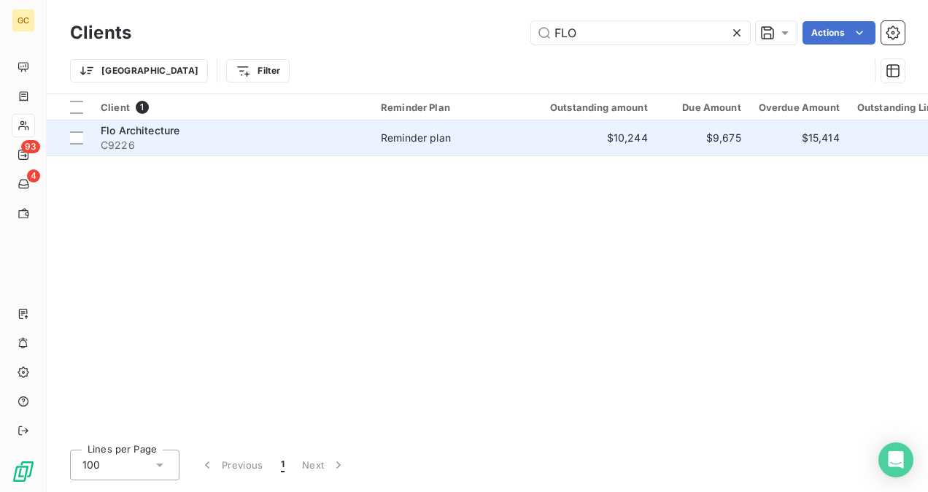
type input "FLO"
click at [266, 142] on span "C9226" at bounding box center [232, 145] width 263 height 15
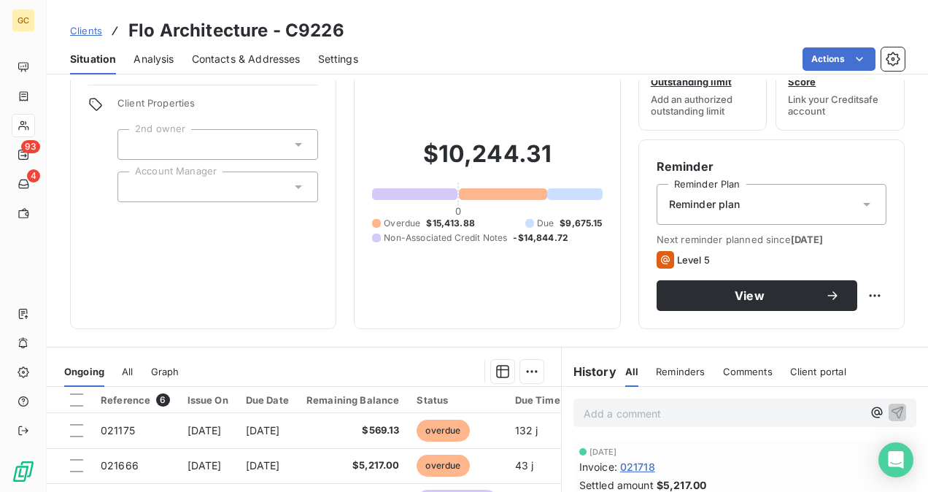
scroll to position [198, 0]
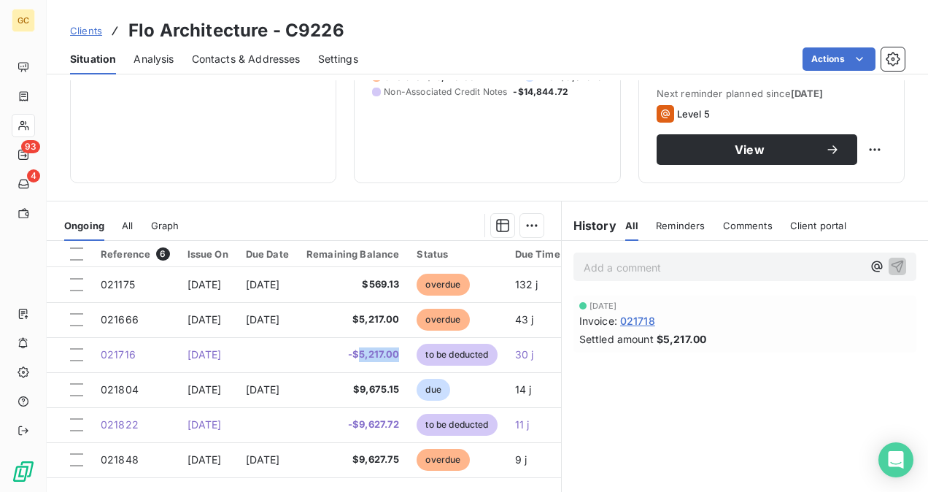
click at [653, 406] on div "Add a comment ﻿ [DATE] Invoice : 021718 Settled amount $5,217.00" at bounding box center [745, 403] width 366 height 325
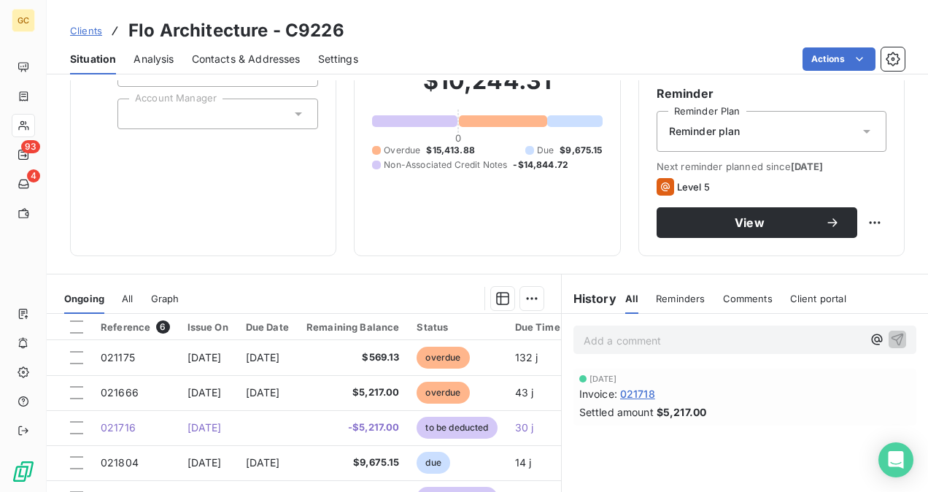
click at [613, 344] on p "Add a comment ﻿" at bounding box center [723, 340] width 279 height 18
click at [890, 343] on icon "button" at bounding box center [897, 338] width 15 height 15
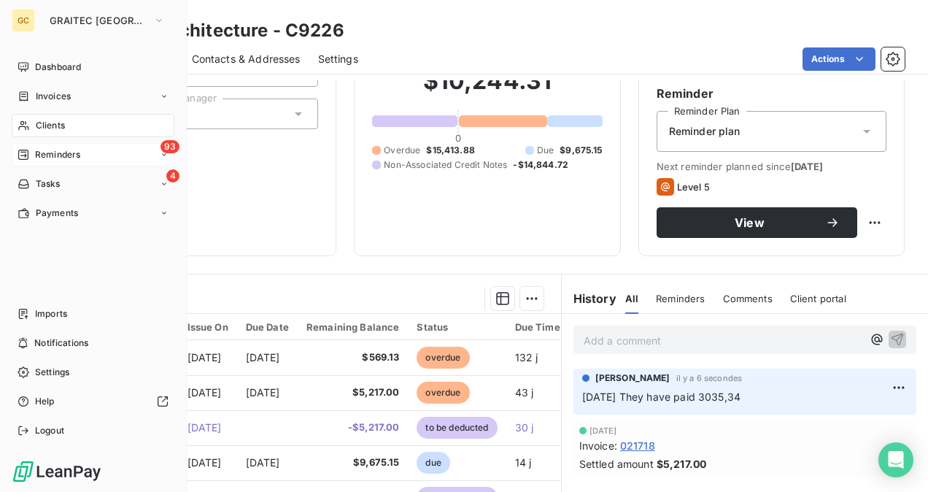
click at [86, 161] on div "93 Reminders" at bounding box center [93, 154] width 163 height 23
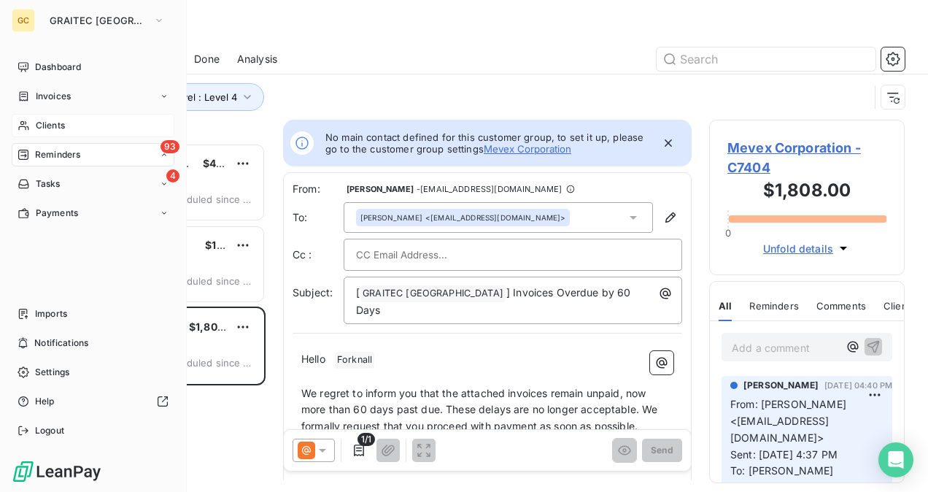
scroll to position [12, 12]
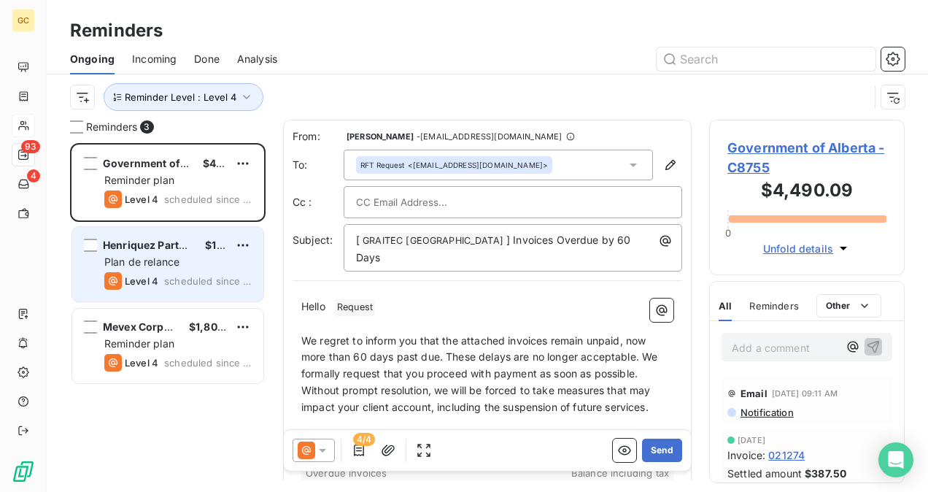
click at [182, 277] on span "scheduled since 11 days" at bounding box center [208, 281] width 88 height 12
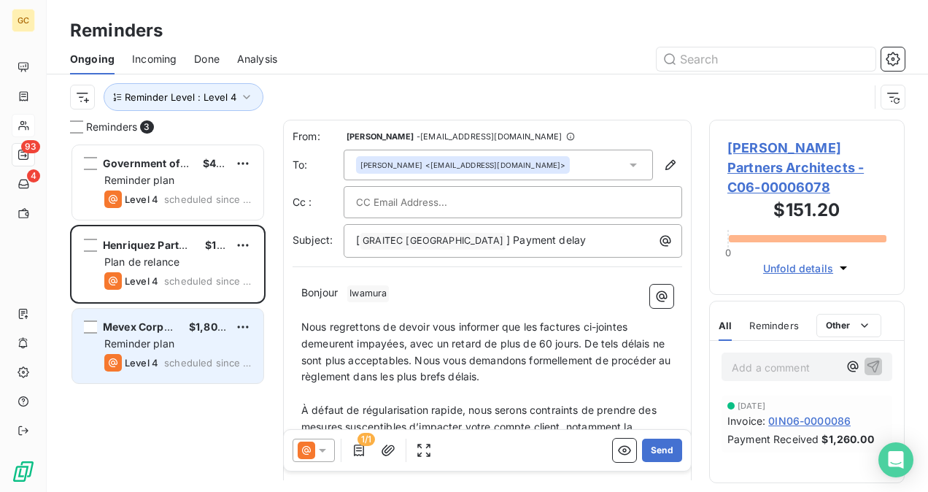
click at [174, 350] on div "Reminder plan" at bounding box center [177, 343] width 147 height 15
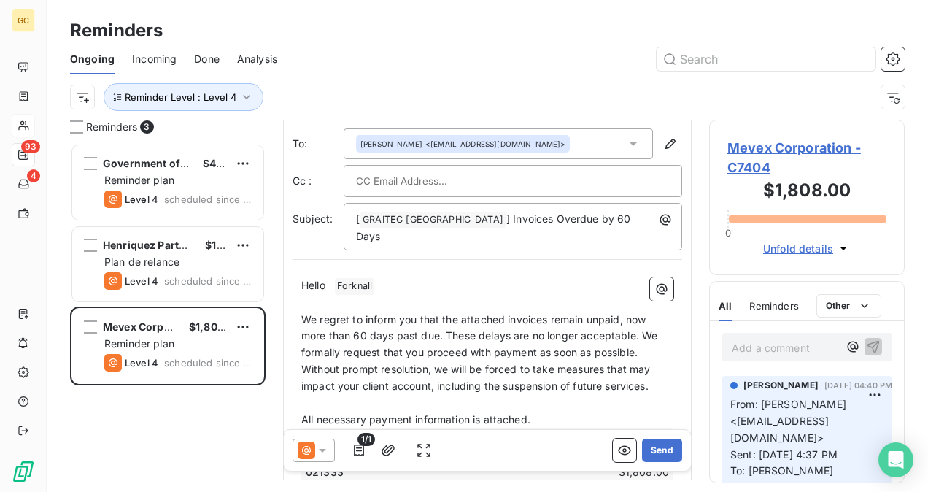
scroll to position [74, 0]
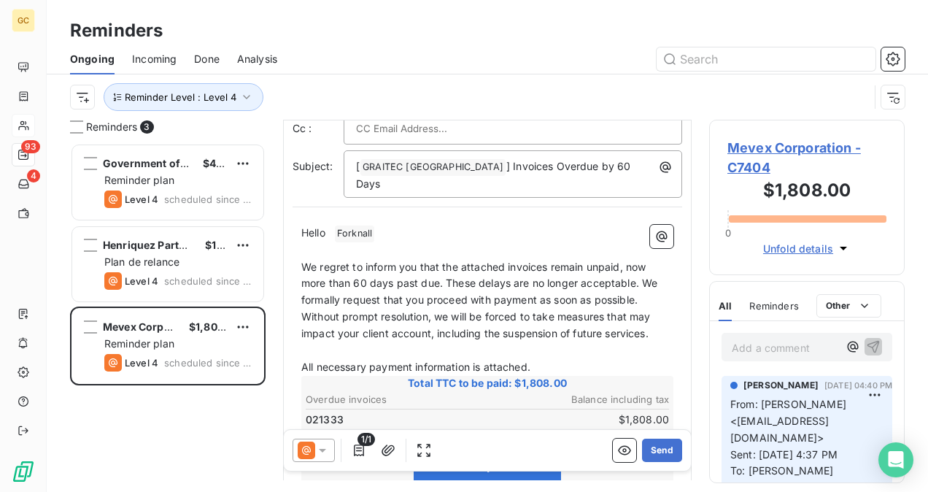
click at [300, 245] on div "Hello ﻿ [PERSON_NAME] ﻿ ﻿ ﻿ We regret to inform you that the attached invoices …" at bounding box center [488, 462] width 390 height 492
click at [307, 247] on div "Hello ﻿ [PERSON_NAME] ﻿ ﻿ ﻿ We regret to inform you that the attached invoices …" at bounding box center [488, 462] width 390 height 492
click at [328, 288] on span "We regret to inform you that the attached invoices remain unpaid, now more than…" at bounding box center [481, 301] width 360 height 80
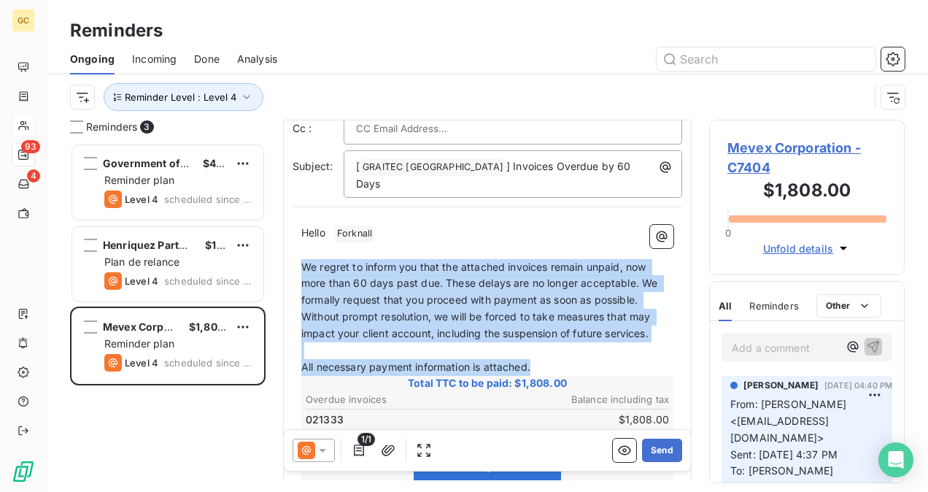
drag, startPoint x: 301, startPoint y: 253, endPoint x: 552, endPoint y: 352, distance: 269.0
click at [552, 352] on div "Hello ﻿ [PERSON_NAME] ﻿ ﻿ ﻿ We regret to inform you that the attached invoices …" at bounding box center [487, 462] width 372 height 474
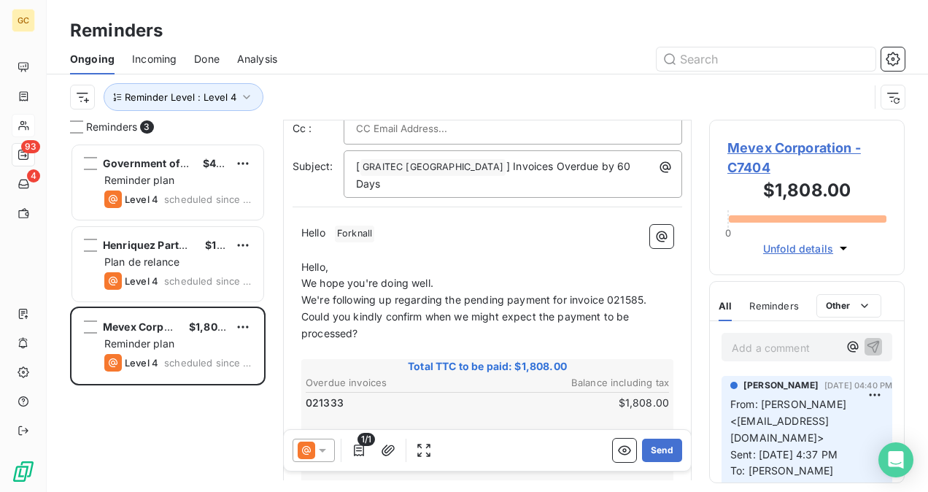
click at [644, 293] on span "We're following up regarding the pending payment for invoice 021585. Could you …" at bounding box center [475, 316] width 348 height 46
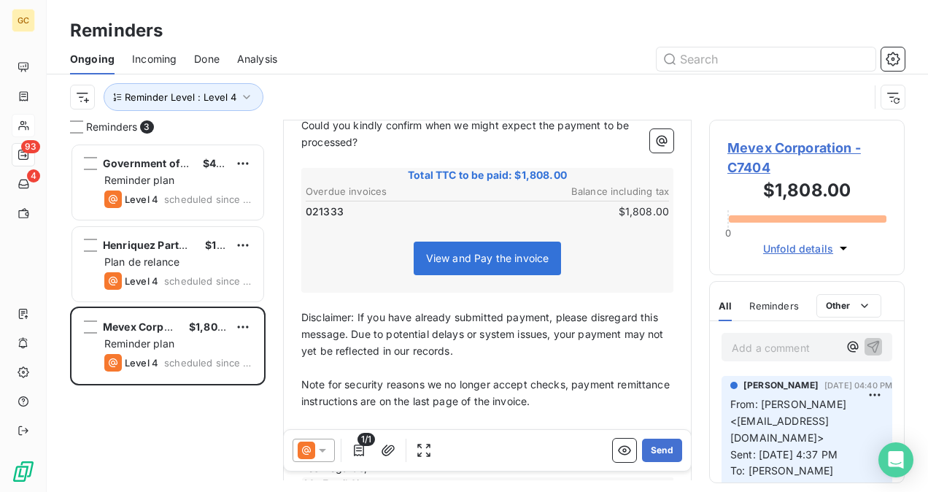
scroll to position [120, 0]
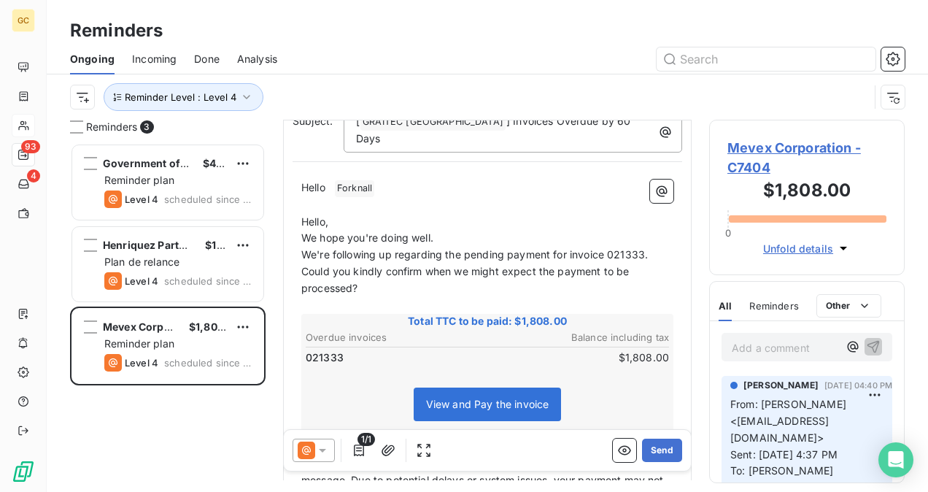
click at [359, 214] on p "Hello," at bounding box center [487, 222] width 372 height 17
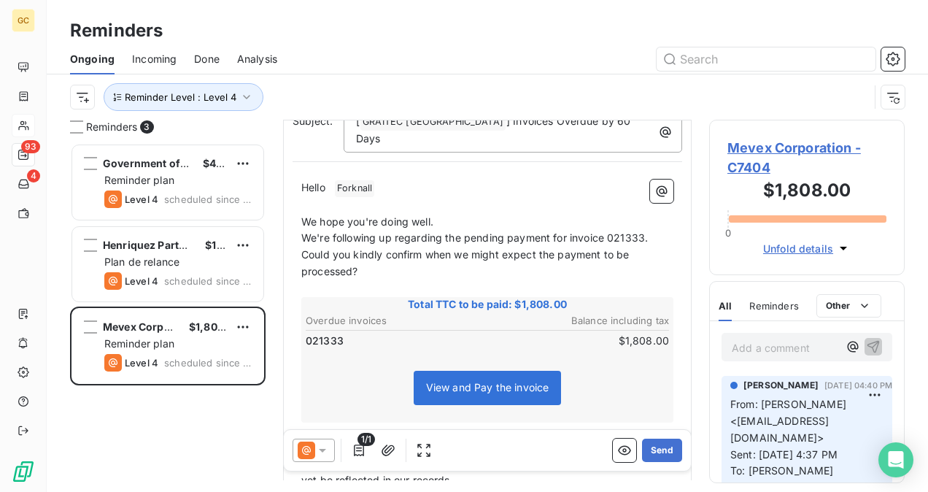
click at [447, 214] on p "We hope you're doing well." at bounding box center [487, 222] width 372 height 17
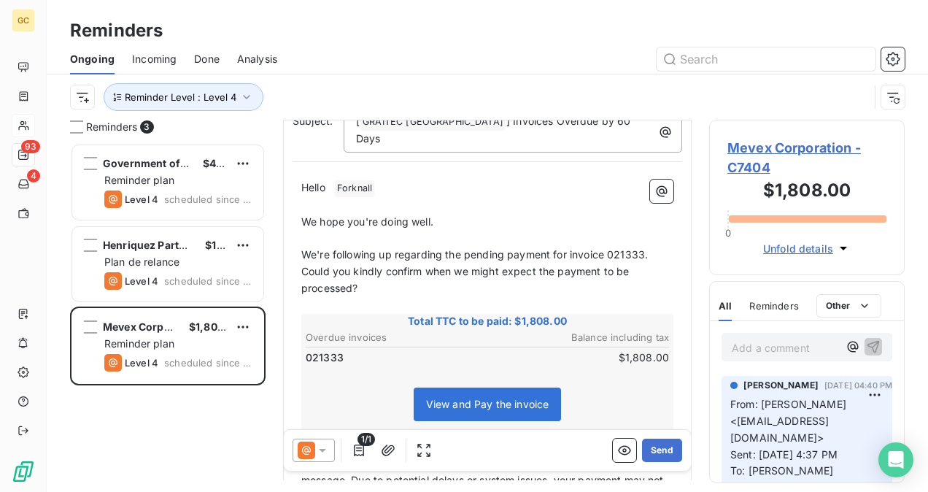
click at [654, 247] on p "We're following up regarding the pending payment for invoice 021333. Could you …" at bounding box center [487, 272] width 372 height 50
click at [428, 277] on p "We're following up regarding the pending payment for invoice 021333. Could you …" at bounding box center [487, 272] width 372 height 50
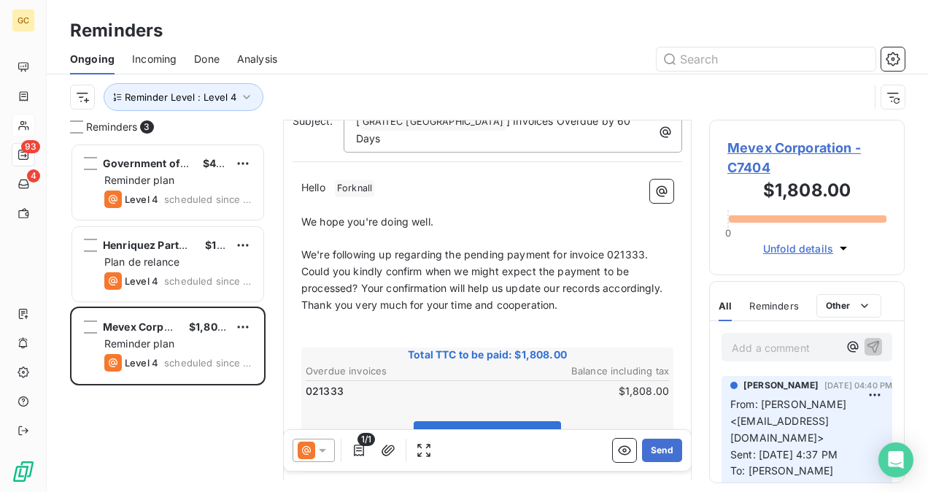
click at [570, 301] on p "Thank you very much for your time and cooperation." at bounding box center [487, 305] width 372 height 17
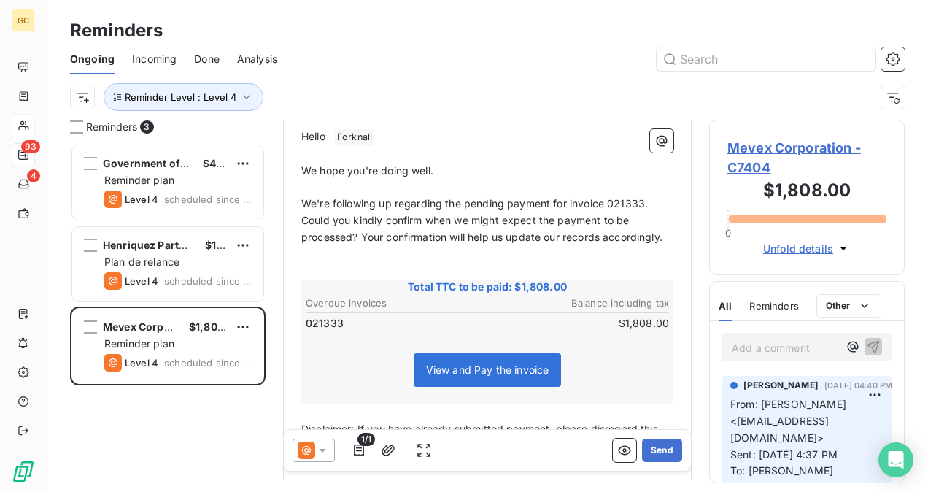
scroll to position [193, 0]
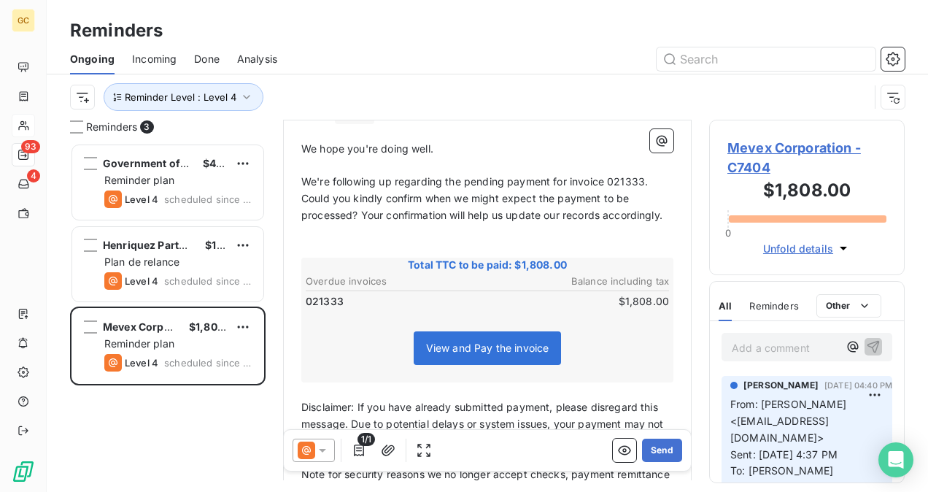
click at [361, 199] on span "We're following up regarding the pending payment for invoice 021333. Could you …" at bounding box center [481, 198] width 361 height 46
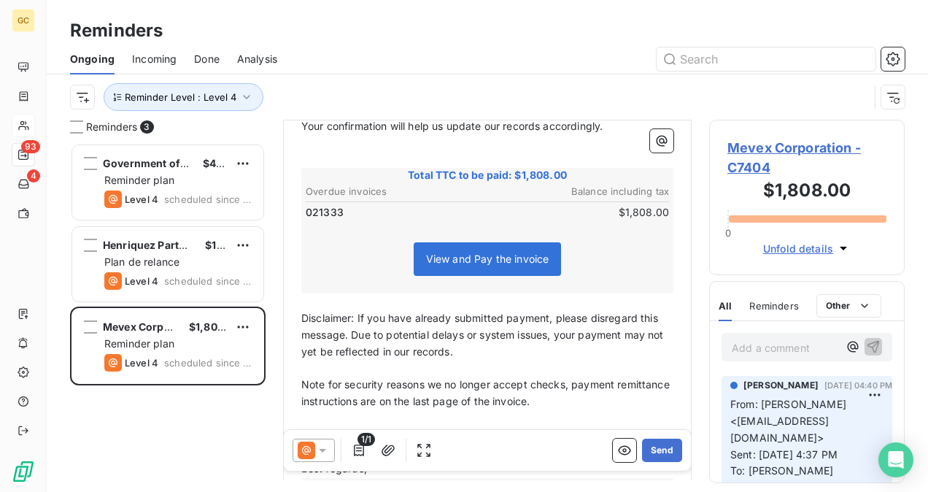
scroll to position [388, 0]
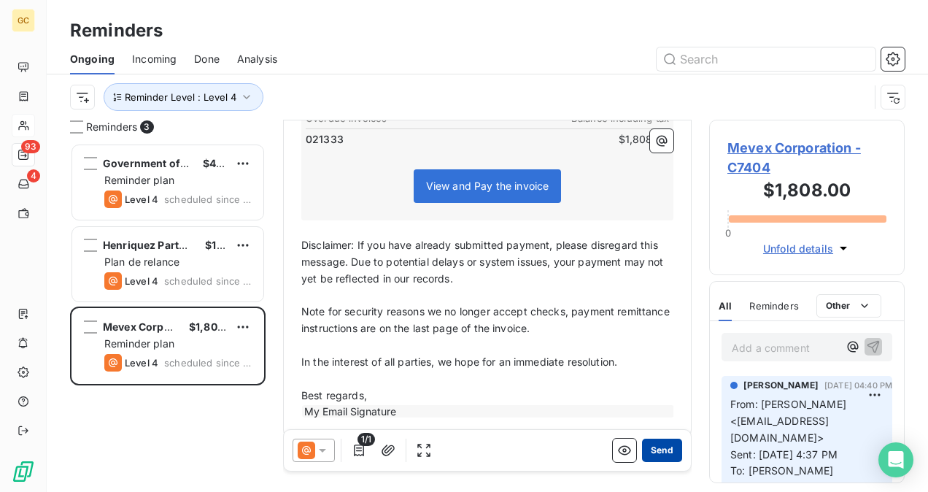
click at [664, 450] on button "Send" at bounding box center [662, 450] width 40 height 23
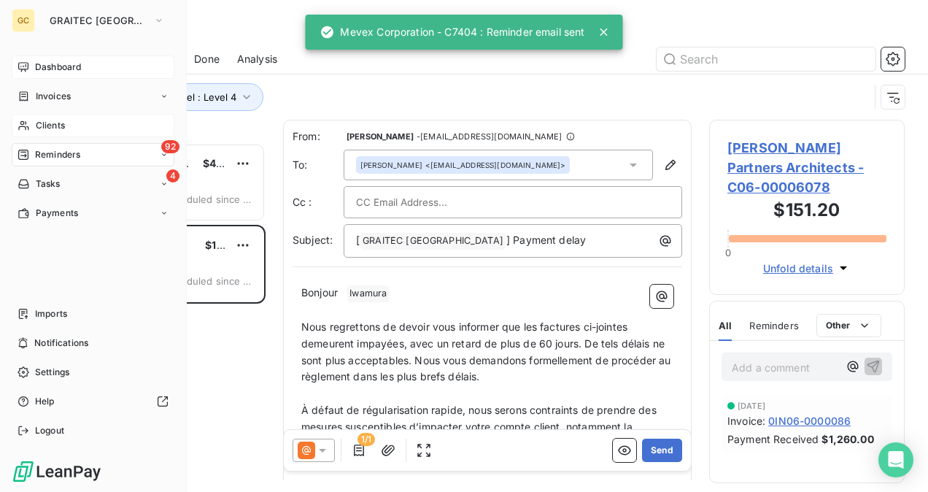
click at [54, 63] on span "Dashboard" at bounding box center [58, 67] width 46 height 13
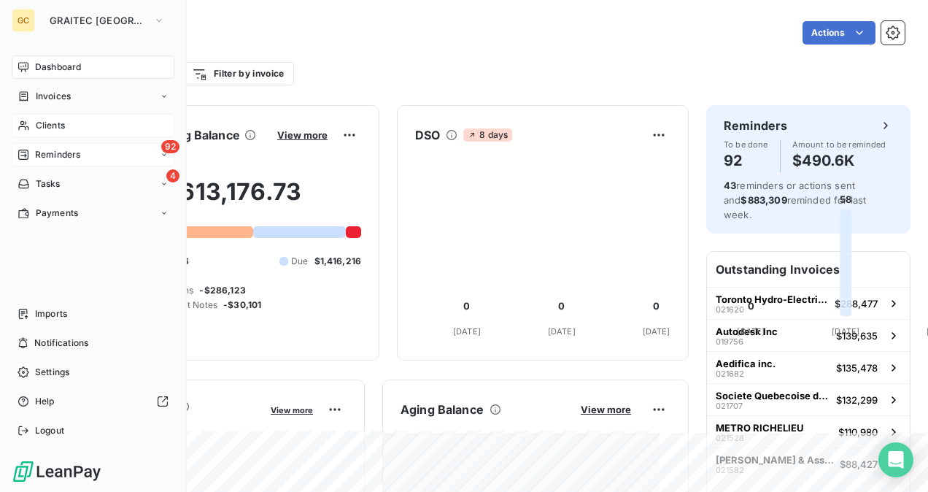
click at [69, 159] on span "Reminders" at bounding box center [57, 154] width 45 height 13
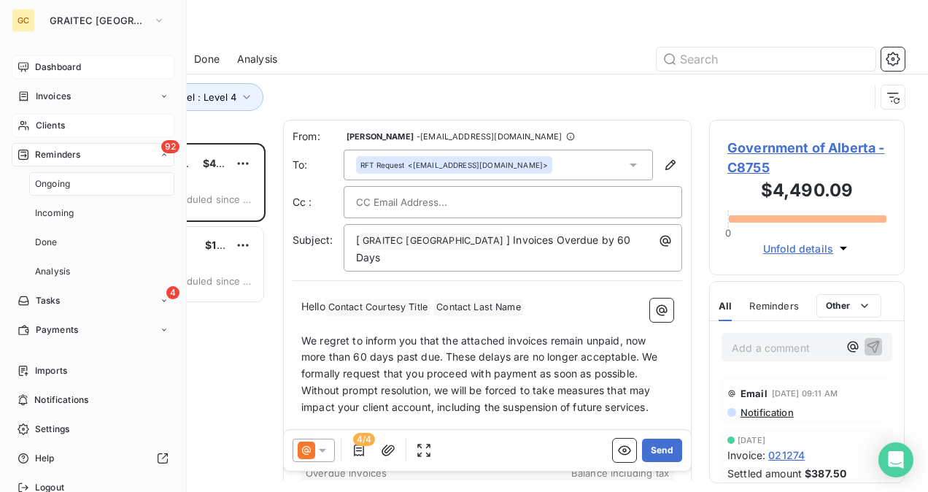
scroll to position [337, 184]
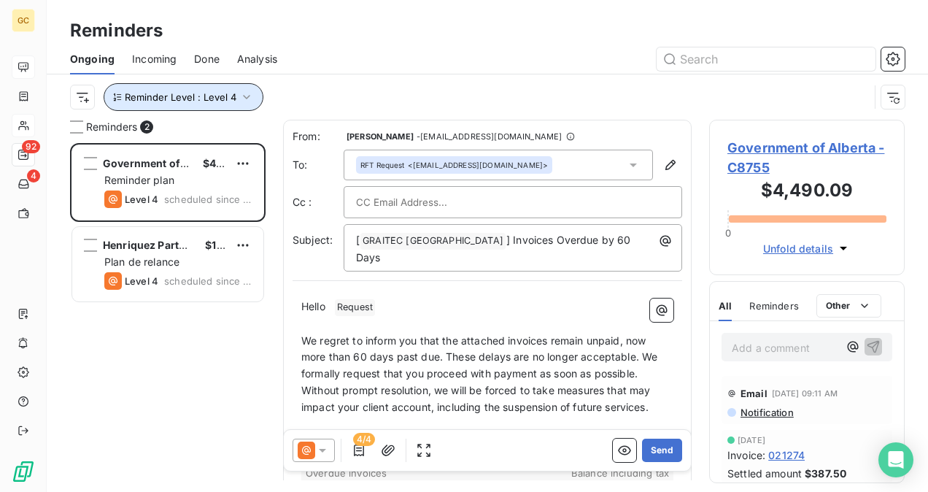
click at [254, 105] on button "Reminder Level : Level 4" at bounding box center [184, 97] width 160 height 28
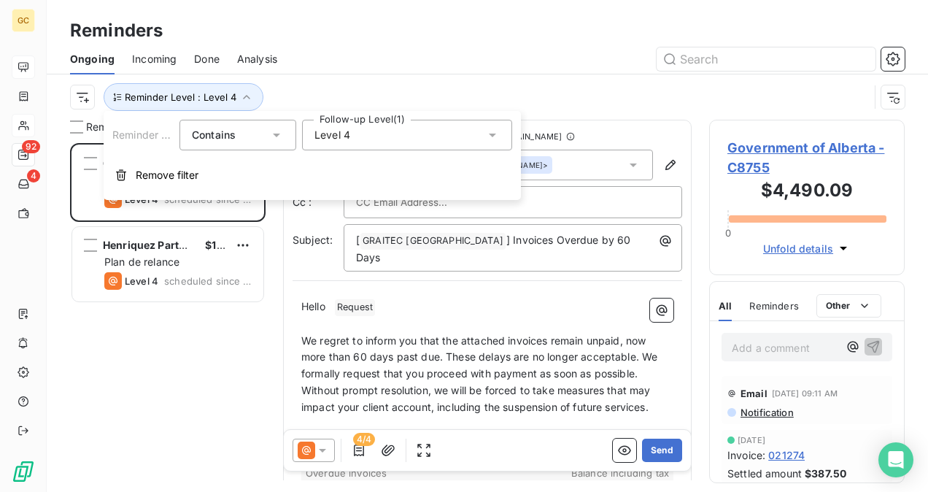
click at [404, 139] on div "Level 4" at bounding box center [407, 135] width 210 height 31
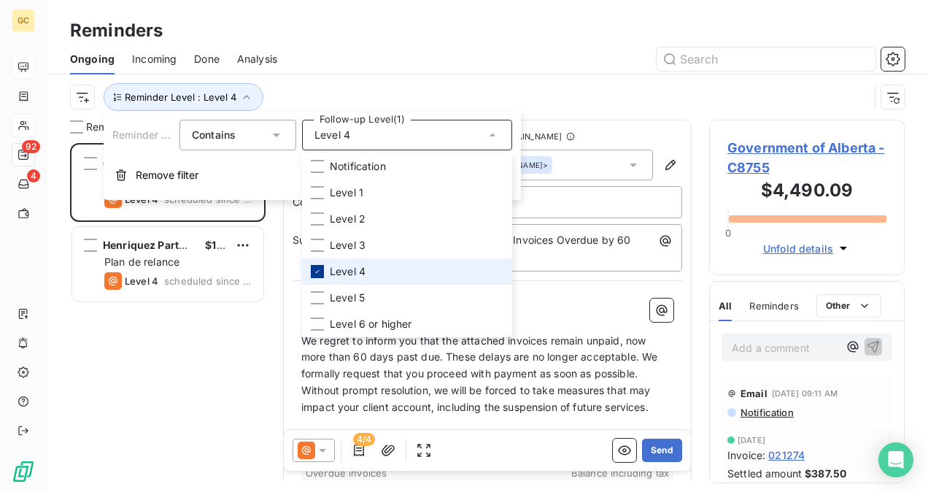
click at [321, 272] on icon at bounding box center [317, 271] width 9 height 9
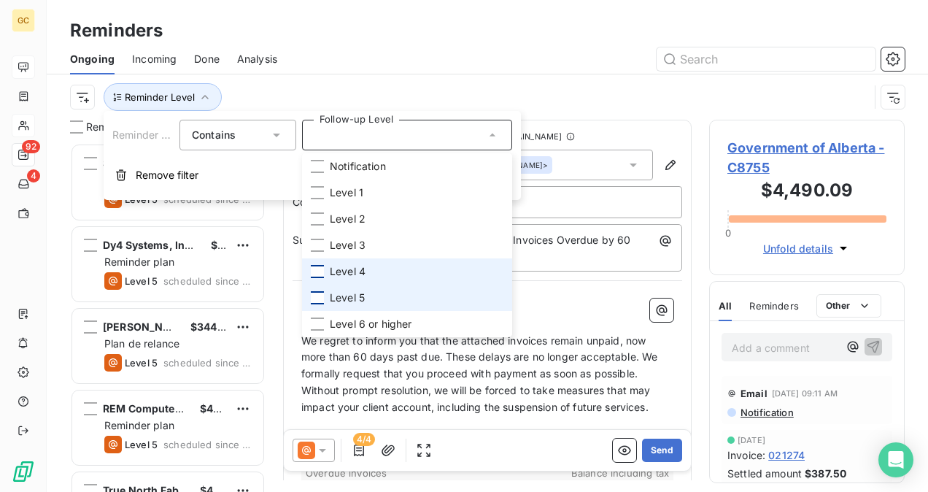
click at [315, 296] on div at bounding box center [317, 297] width 13 height 13
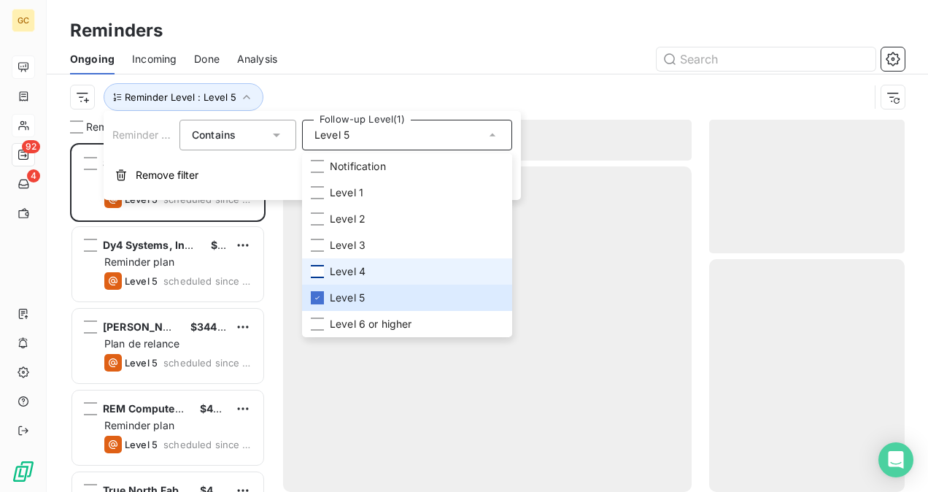
scroll to position [337, 184]
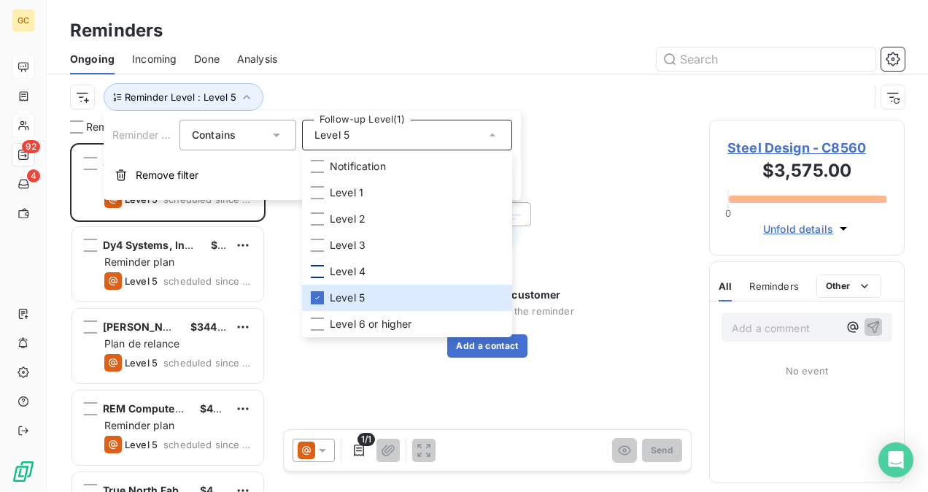
click at [549, 67] on div at bounding box center [600, 58] width 610 height 23
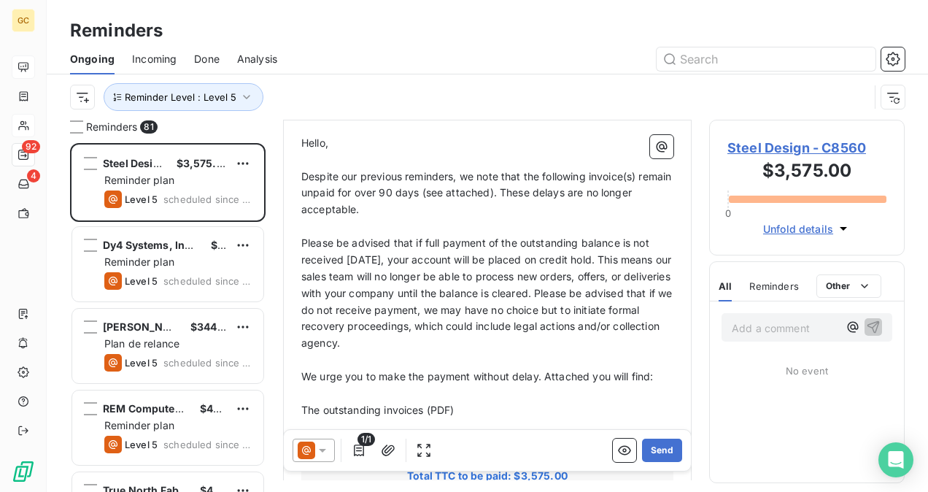
scroll to position [101, 0]
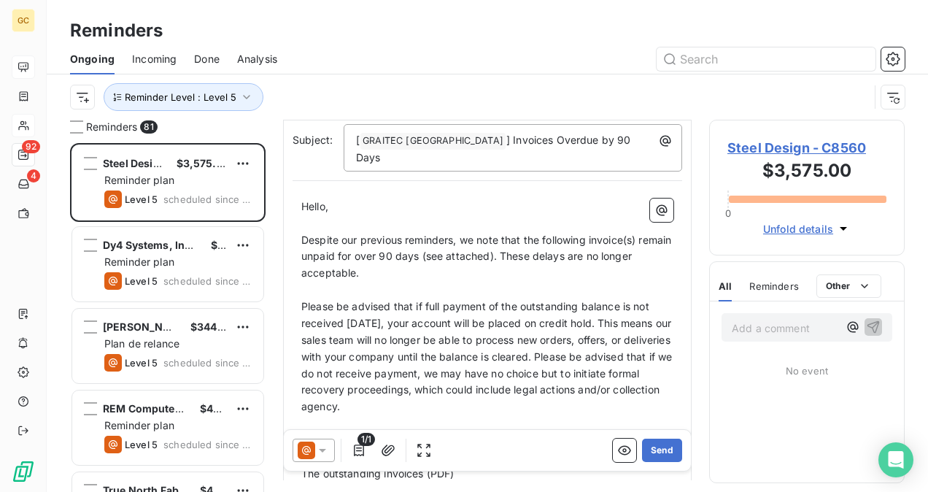
click at [793, 147] on span "Steel Design - C8560" at bounding box center [807, 148] width 159 height 20
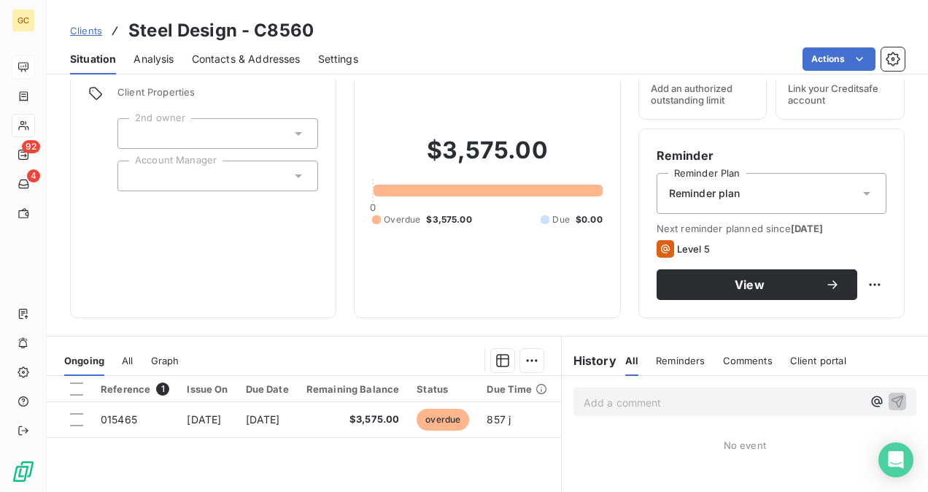
scroll to position [146, 0]
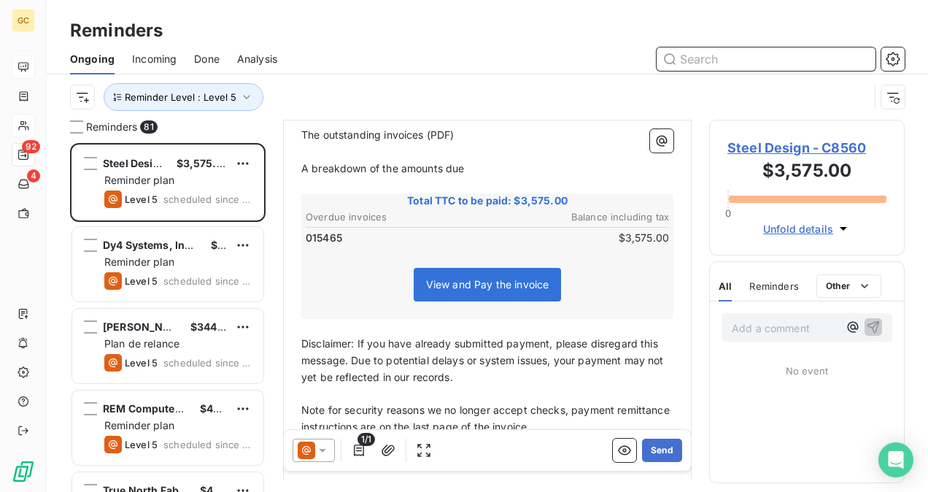
scroll to position [366, 0]
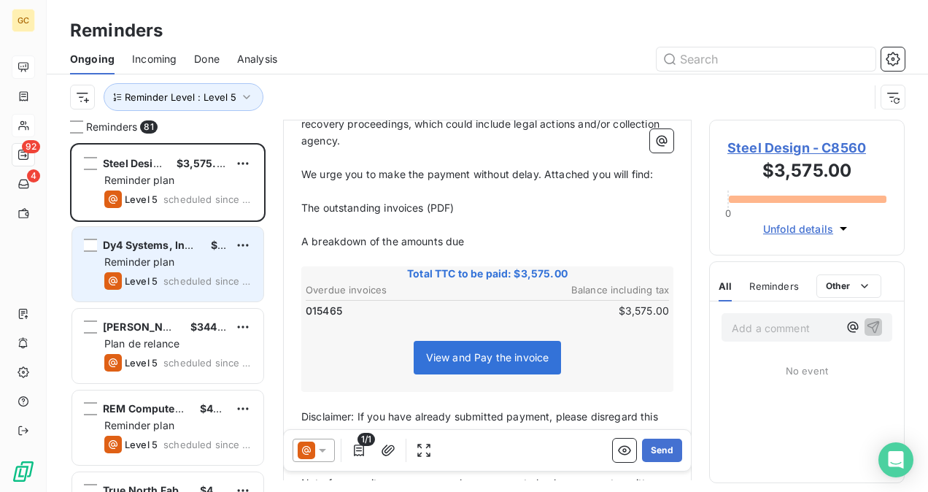
click at [199, 245] on span "Dy4 Systems, Inc. [PERSON_NAME]-CWIT CAN" at bounding box center [223, 245] width 240 height 12
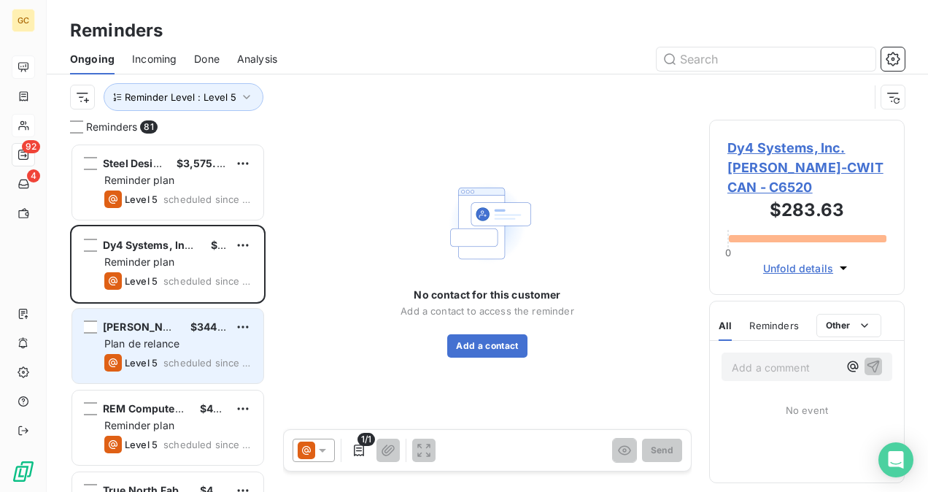
click at [174, 343] on span "Plan de relance" at bounding box center [141, 343] width 75 height 12
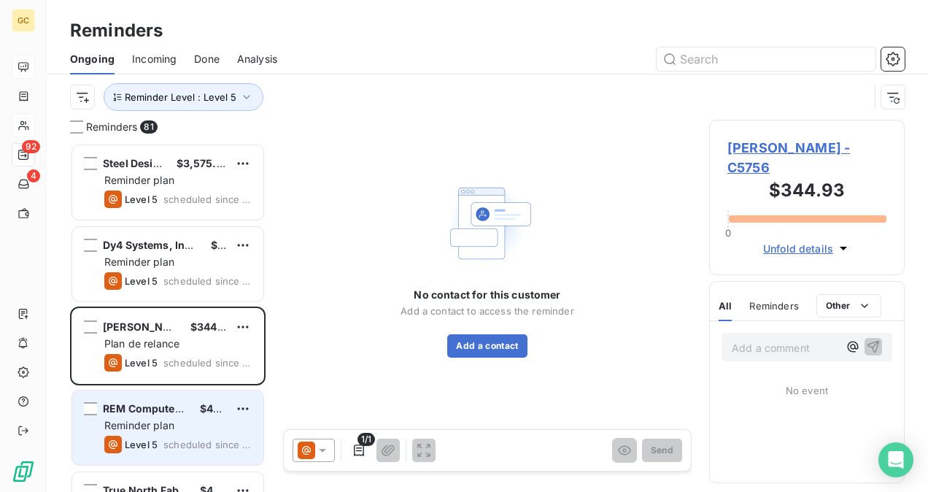
click at [175, 418] on div "Reminder plan" at bounding box center [177, 425] width 147 height 15
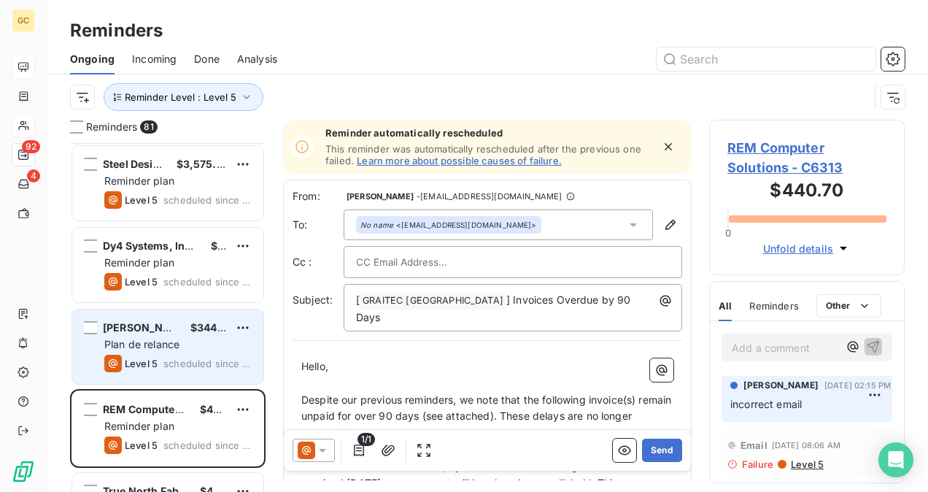
scroll to position [73, 0]
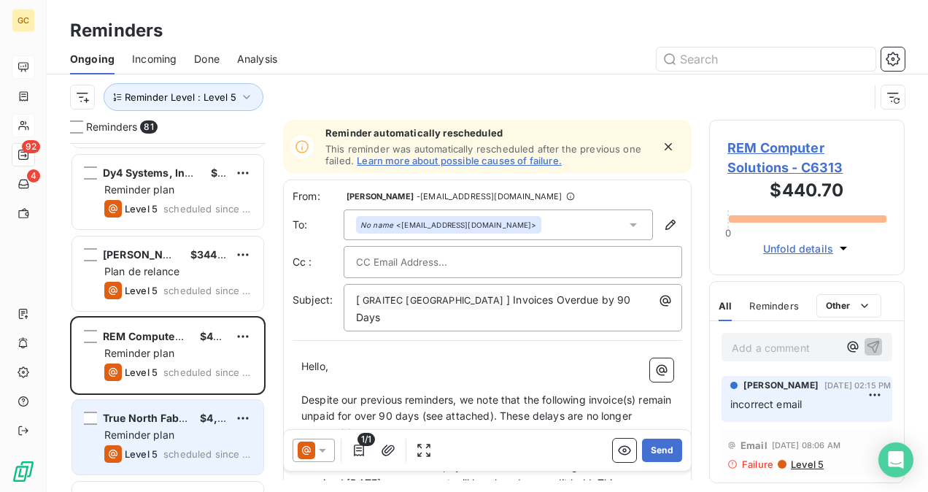
click at [169, 433] on span "Reminder plan" at bounding box center [139, 434] width 70 height 12
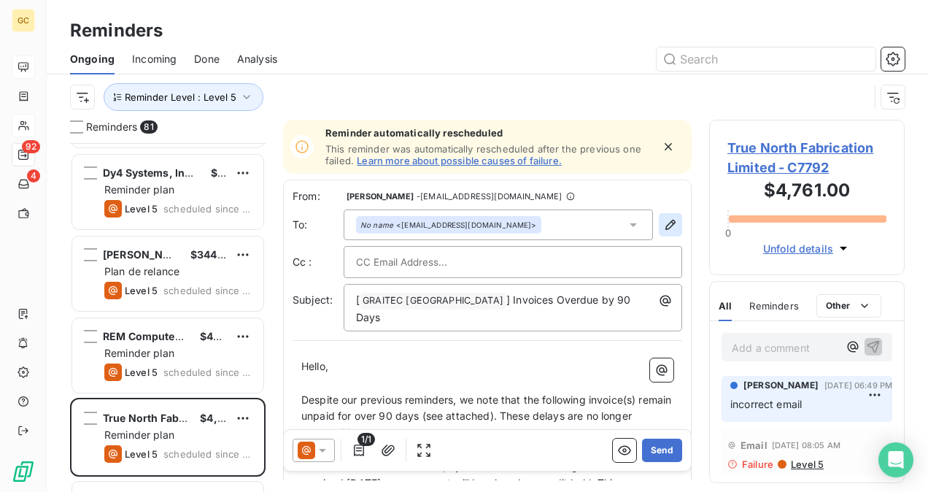
click at [666, 229] on icon "button" at bounding box center [671, 225] width 10 height 10
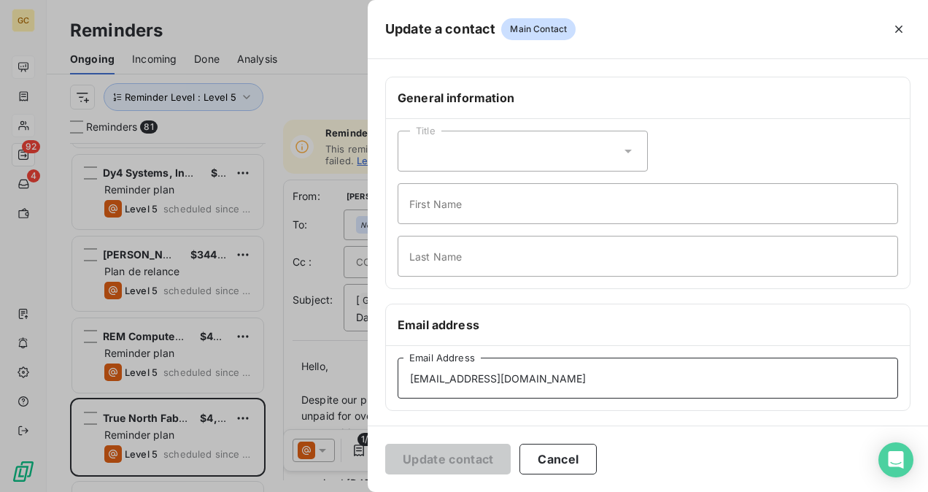
drag, startPoint x: 525, startPoint y: 379, endPoint x: 404, endPoint y: 381, distance: 121.9
click at [404, 381] on input "[EMAIL_ADDRESS][DOMAIN_NAME]" at bounding box center [648, 378] width 501 height 41
paste input "shayne"
type input "[EMAIL_ADDRESS][DOMAIN_NAME]"
click at [434, 457] on button "Update contact" at bounding box center [448, 459] width 126 height 31
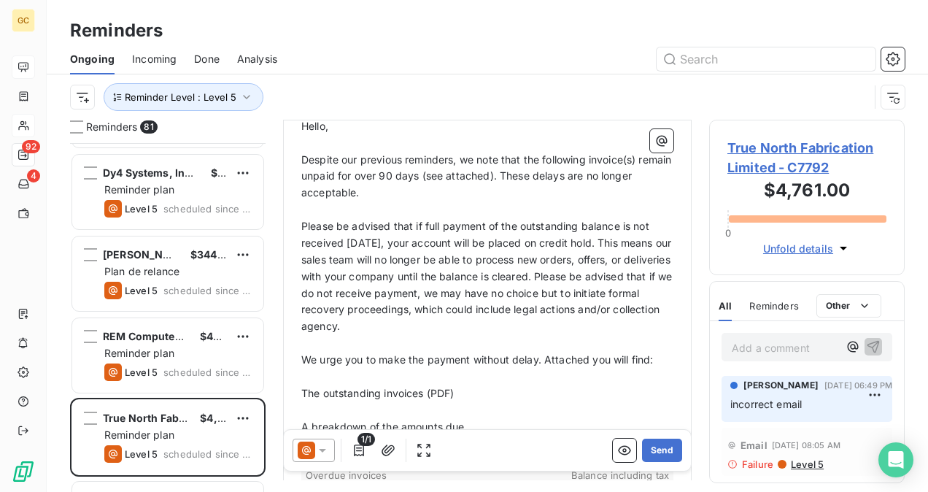
scroll to position [220, 0]
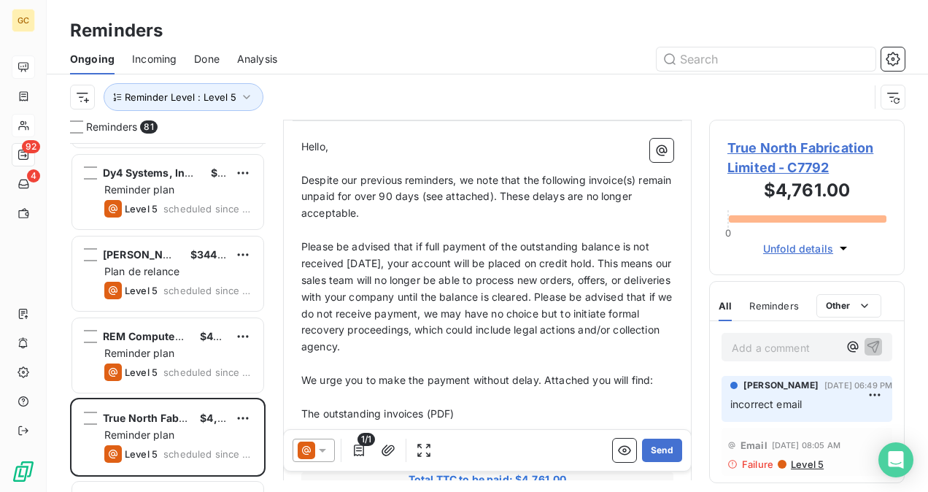
drag, startPoint x: 300, startPoint y: 171, endPoint x: 307, endPoint y: 165, distance: 8.8
click at [307, 165] on div "Hello, ﻿ Despite our previous reminders, we note that the following invoice(s) …" at bounding box center [488, 467] width 390 height 675
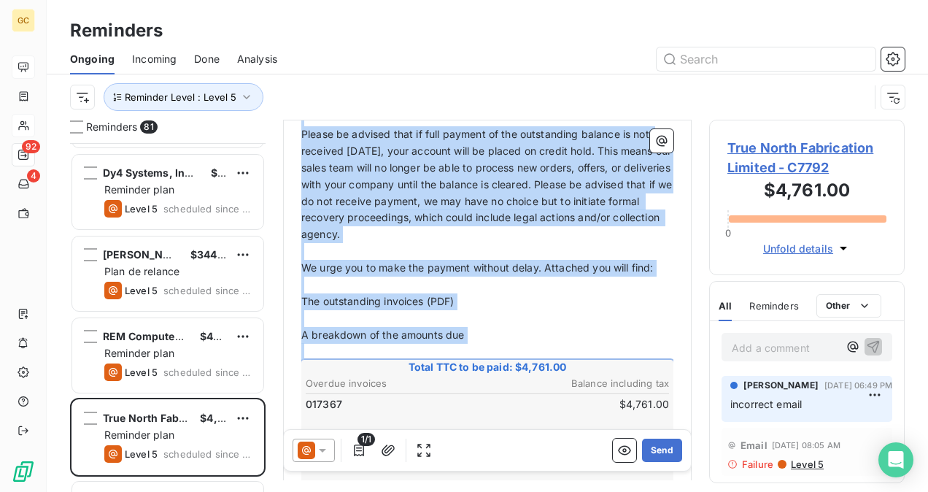
scroll to position [366, 0]
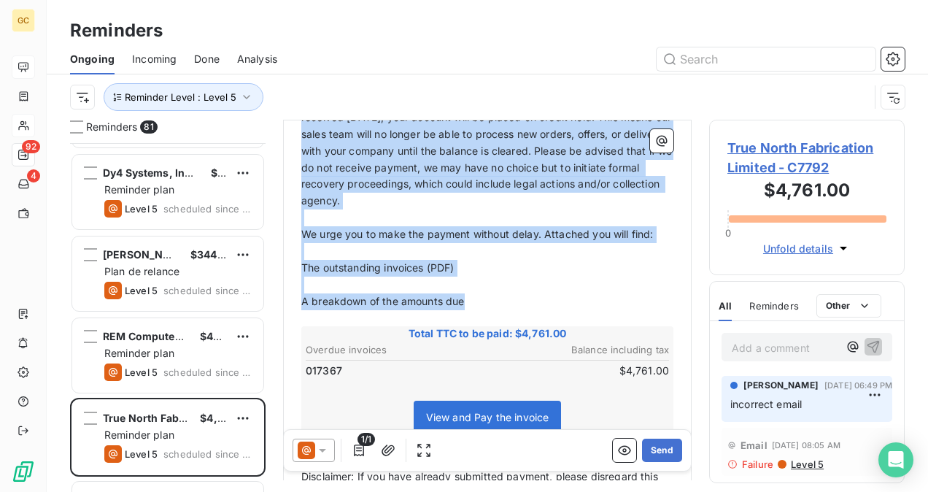
drag, startPoint x: 304, startPoint y: 163, endPoint x: 470, endPoint y: 290, distance: 209.3
click at [470, 290] on div "Hello, ﻿ Despite our previous reminders, we note that the following invoice(s) …" at bounding box center [487, 322] width 372 height 658
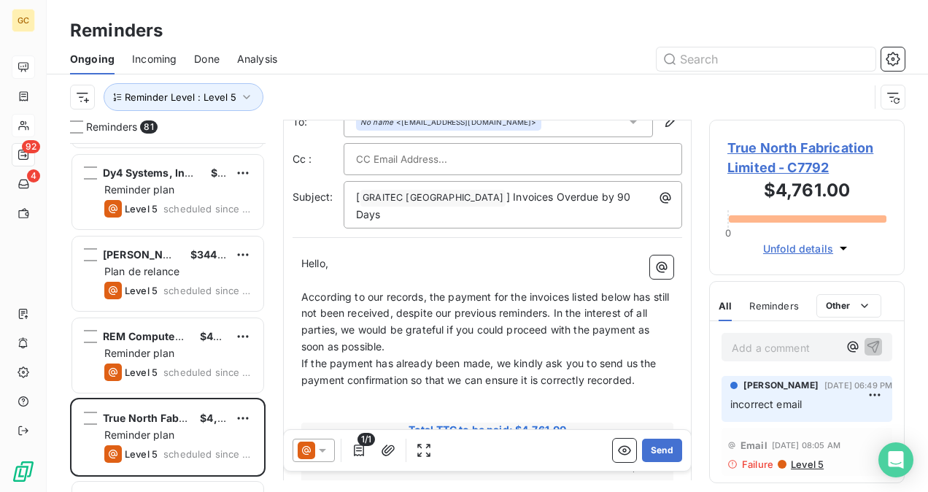
scroll to position [126, 0]
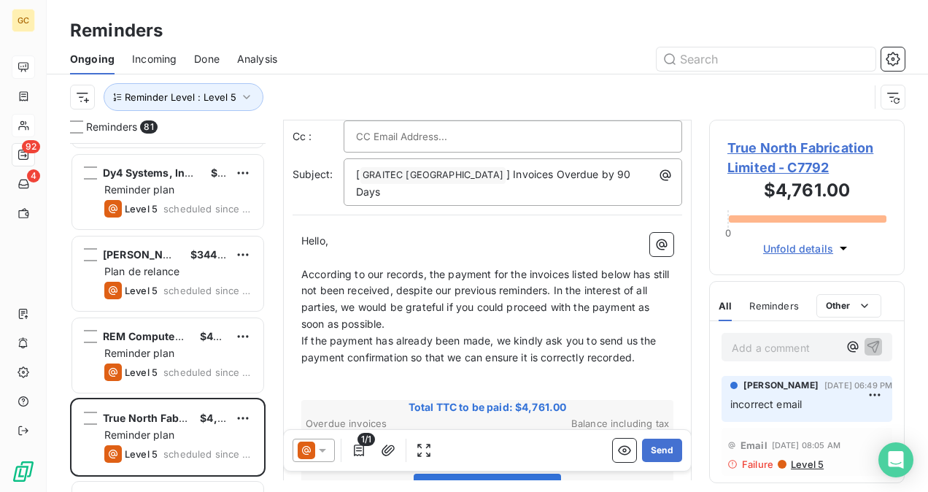
click at [404, 305] on p "According to our records, the payment for the invoices listed below has still n…" at bounding box center [487, 299] width 372 height 67
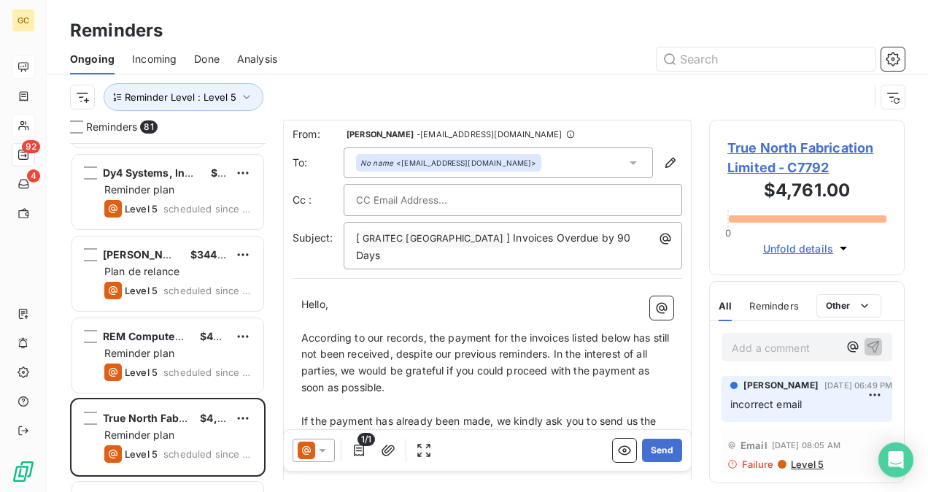
scroll to position [74, 0]
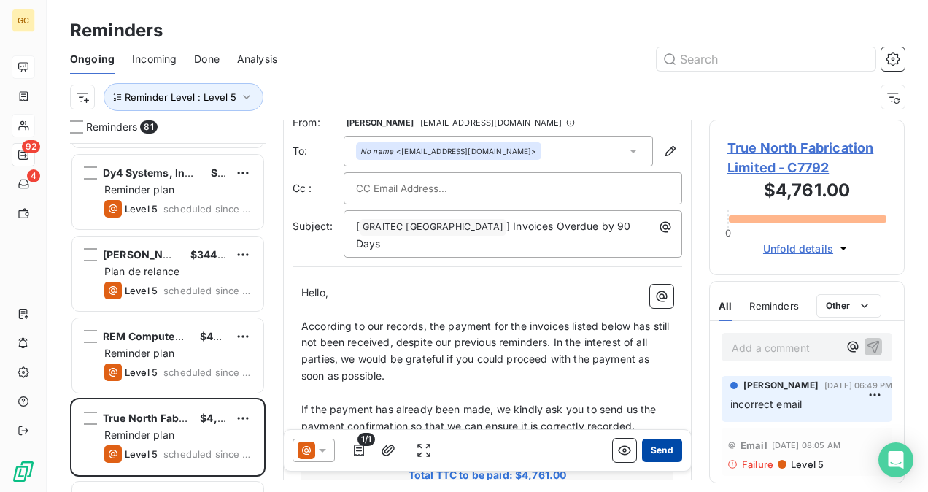
click at [662, 453] on button "Send" at bounding box center [662, 450] width 40 height 23
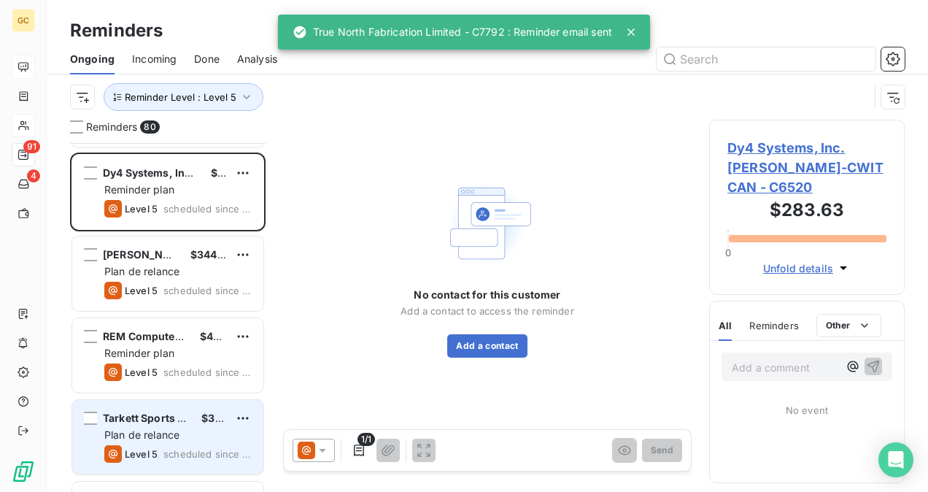
click at [188, 430] on div "Plan de relance" at bounding box center [177, 435] width 147 height 15
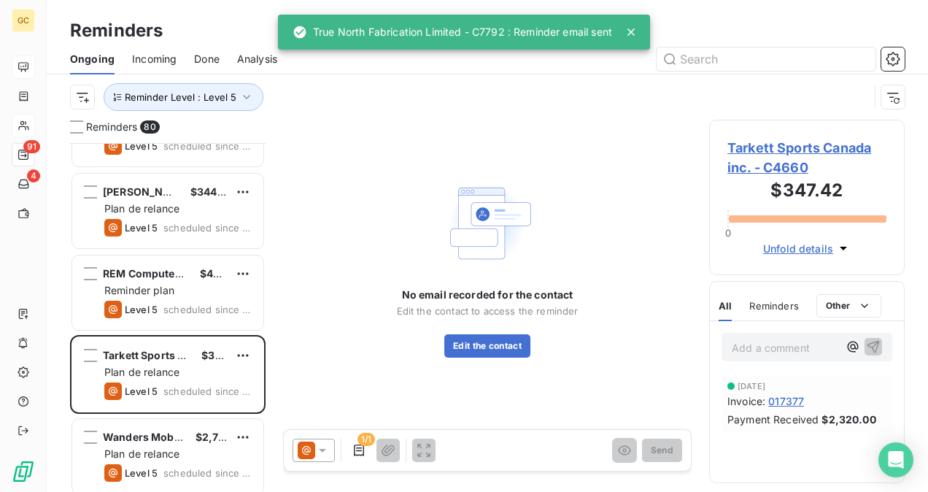
scroll to position [219, 0]
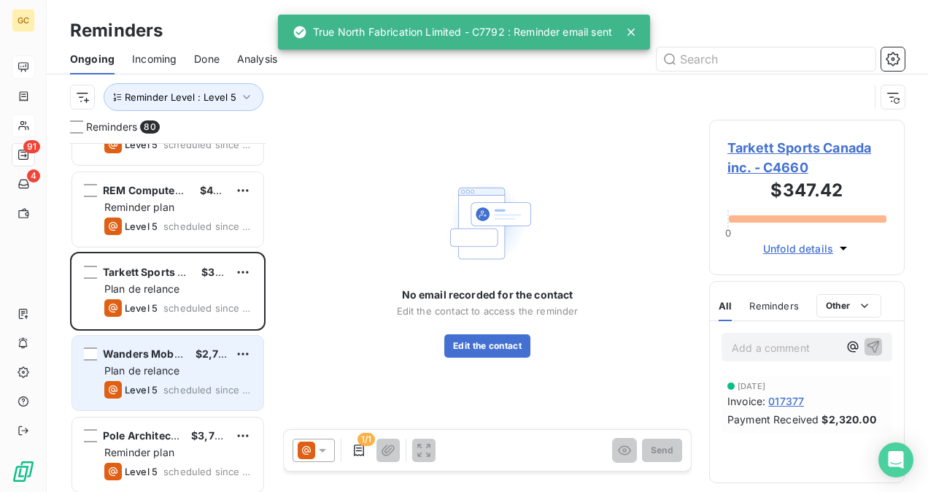
click at [172, 377] on div "Wanders Mobiele Chalets $2,728.00 Plan de relance Level 5 scheduled since 533 d…" at bounding box center [167, 373] width 191 height 74
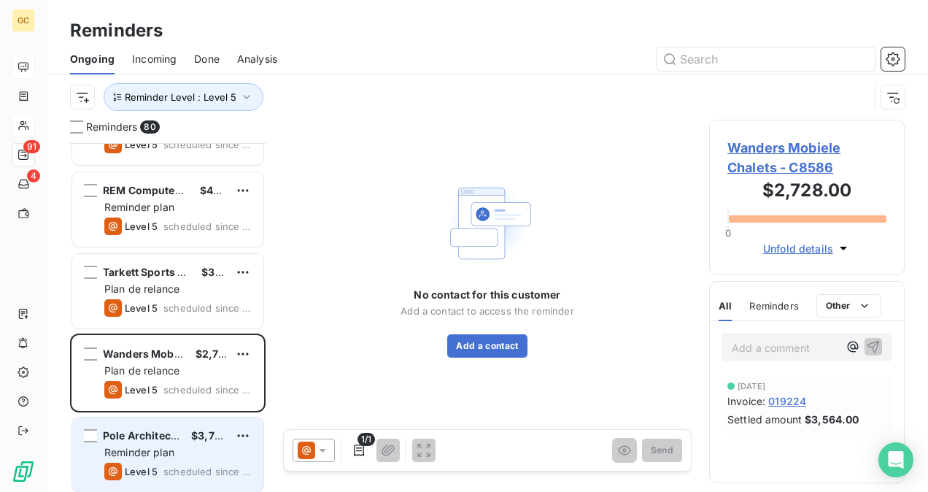
click at [191, 436] on span "$3,765.43" at bounding box center [217, 435] width 53 height 12
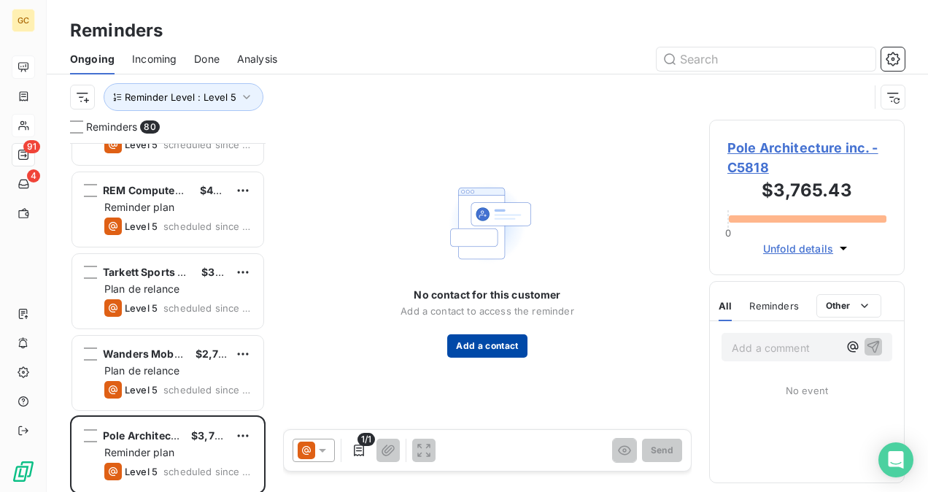
click at [508, 351] on button "Add a contact" at bounding box center [487, 345] width 80 height 23
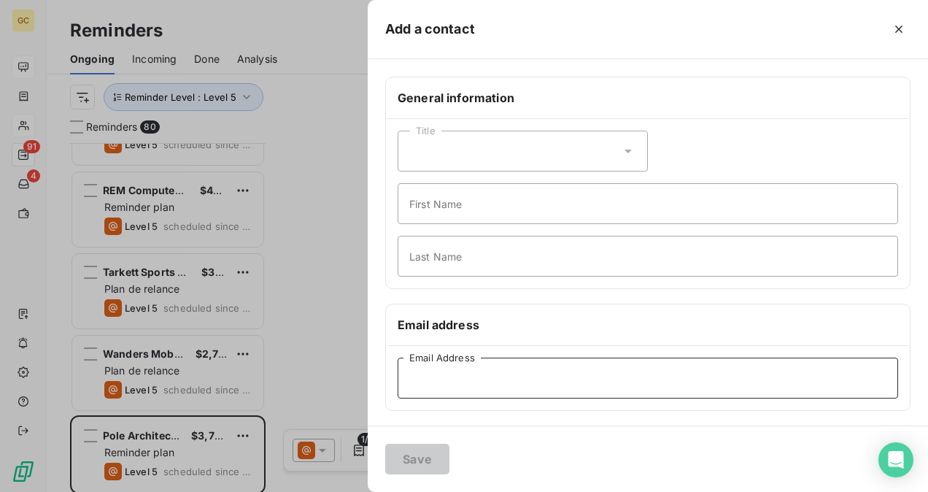
click at [444, 376] on input "Email Address" at bounding box center [648, 378] width 501 height 41
paste input "[PERSON_NAME][EMAIL_ADDRESS][DOMAIN_NAME]"
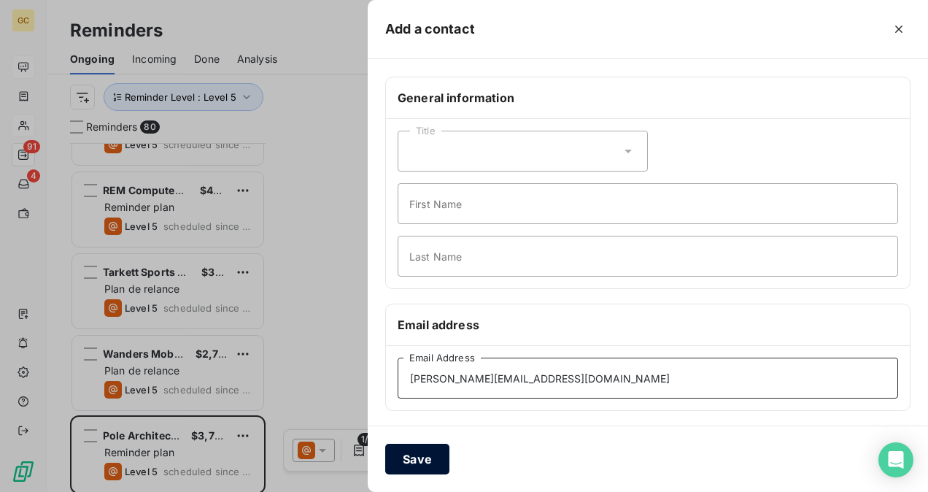
type input "[PERSON_NAME][EMAIL_ADDRESS][DOMAIN_NAME]"
click at [417, 455] on button "Save" at bounding box center [417, 459] width 64 height 31
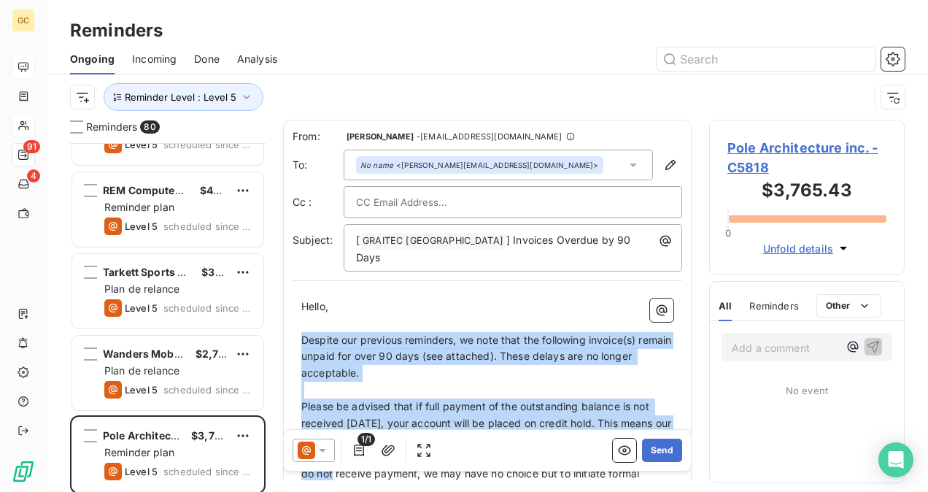
drag, startPoint x: 301, startPoint y: 325, endPoint x: 430, endPoint y: 464, distance: 189.6
click at [430, 464] on div "From: [PERSON_NAME] - [PERSON_NAME][EMAIL_ADDRESS][DOMAIN_NAME] To: No name <[P…" at bounding box center [487, 300] width 409 height 361
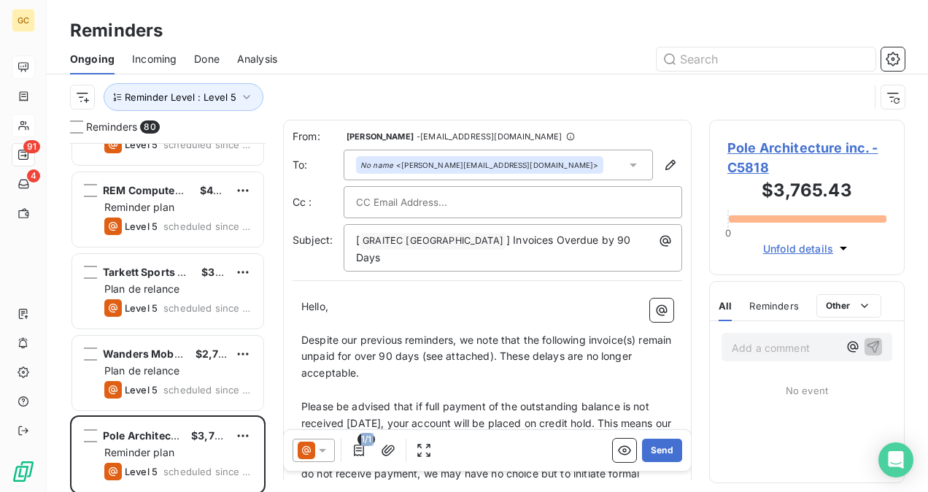
scroll to position [1, 0]
drag, startPoint x: 490, startPoint y: 377, endPoint x: 490, endPoint y: 415, distance: 38.0
click at [495, 417] on div "From: [PERSON_NAME] - [PERSON_NAME][EMAIL_ADDRESS][DOMAIN_NAME] To: No name <[P…" at bounding box center [487, 299] width 409 height 360
click at [331, 333] on span "Despite our previous reminders, we note that the following invoice(s) remain un…" at bounding box center [488, 356] width 374 height 46
drag, startPoint x: 301, startPoint y: 323, endPoint x: 324, endPoint y: 342, distance: 29.6
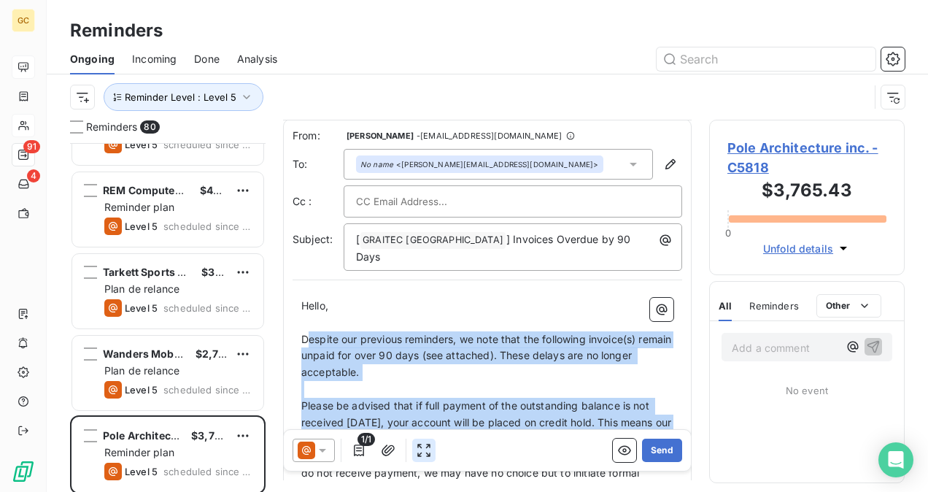
drag, startPoint x: 324, startPoint y: 342, endPoint x: 415, endPoint y: 441, distance: 134.3
click at [415, 441] on div "From: [PERSON_NAME] - [PERSON_NAME][EMAIL_ADDRESS][DOMAIN_NAME] To: No name <[P…" at bounding box center [487, 299] width 409 height 360
click at [396, 422] on div "From: [PERSON_NAME] - [PERSON_NAME][EMAIL_ADDRESS][DOMAIN_NAME] To: No name <[P…" at bounding box center [487, 299] width 409 height 360
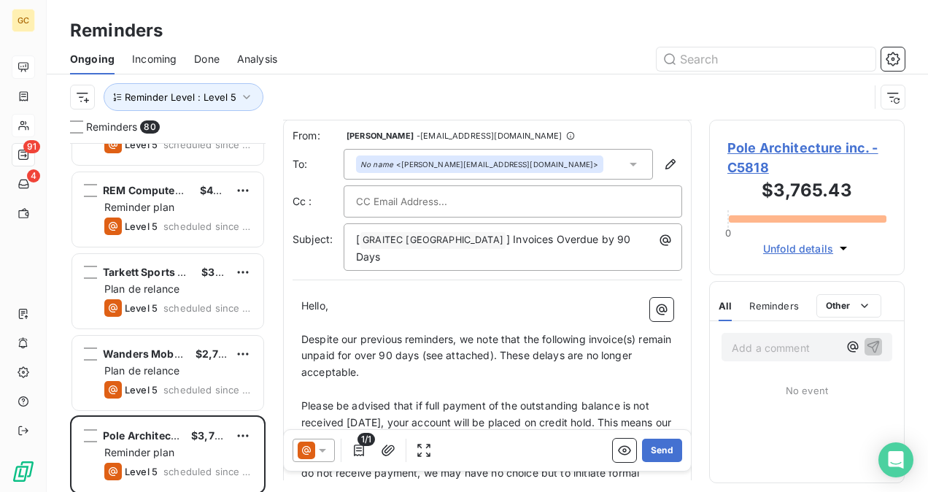
click at [304, 333] on span "Despite our previous reminders, we note that the following invoice(s) remain un…" at bounding box center [488, 356] width 374 height 46
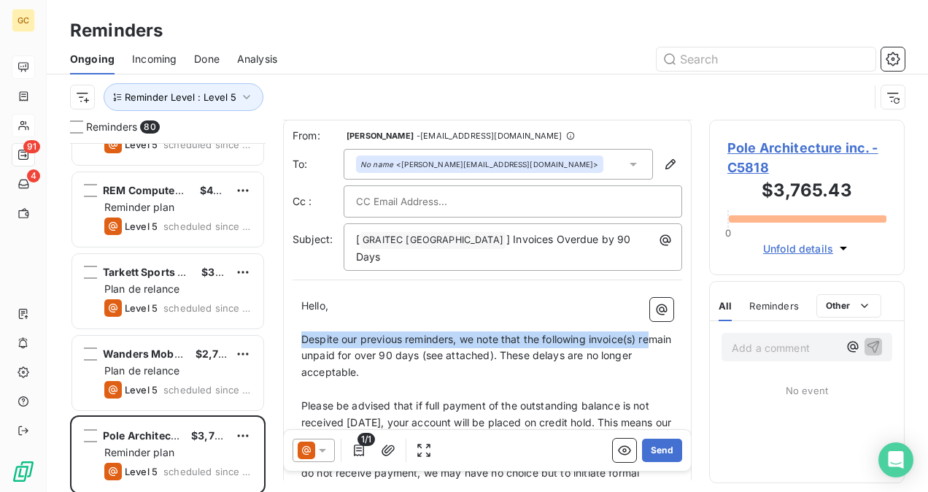
drag, startPoint x: 301, startPoint y: 324, endPoint x: 327, endPoint y: 363, distance: 47.0
click at [323, 355] on span "Despite our previous reminders, we note that the following invoice(s) remain un…" at bounding box center [488, 356] width 374 height 46
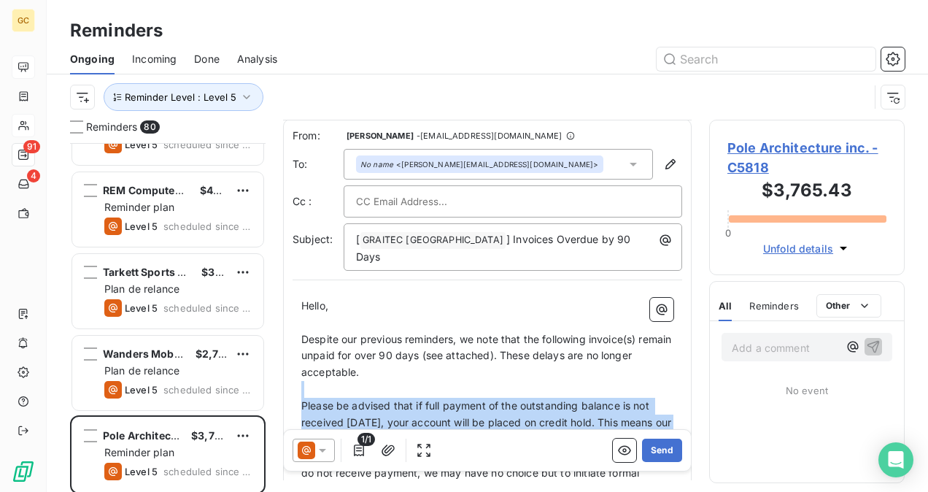
drag, startPoint x: 338, startPoint y: 388, endPoint x: 362, endPoint y: 431, distance: 49.3
click at [364, 434] on div "From: [PERSON_NAME] - [PERSON_NAME][EMAIL_ADDRESS][DOMAIN_NAME] To: No name <[P…" at bounding box center [487, 299] width 409 height 360
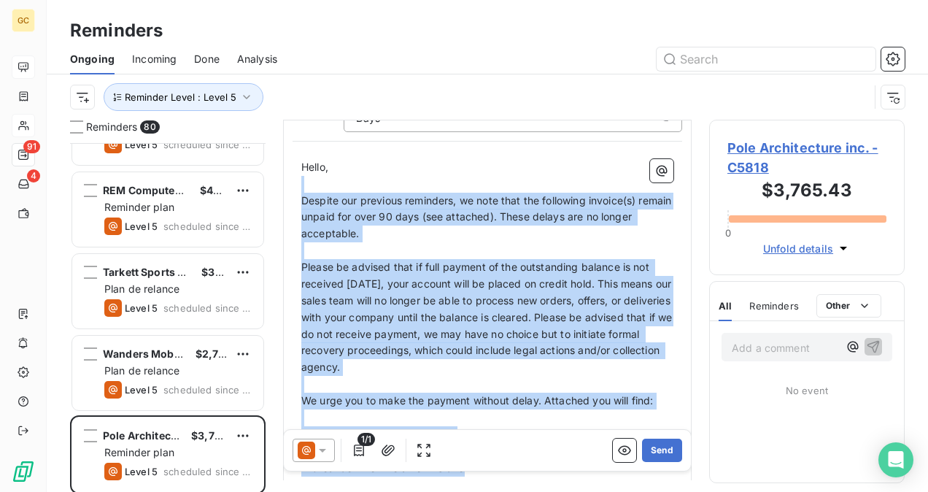
scroll to position [6, 0]
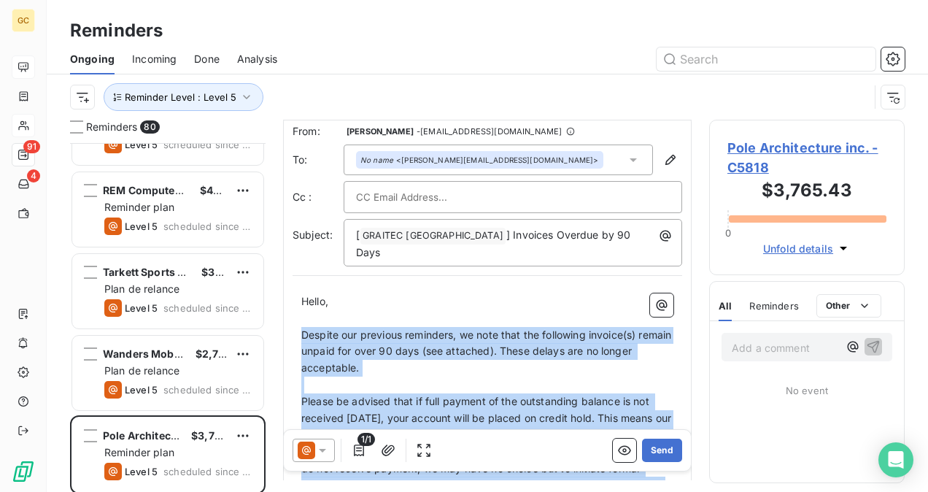
drag, startPoint x: 482, startPoint y: 293, endPoint x: 301, endPoint y: 317, distance: 182.6
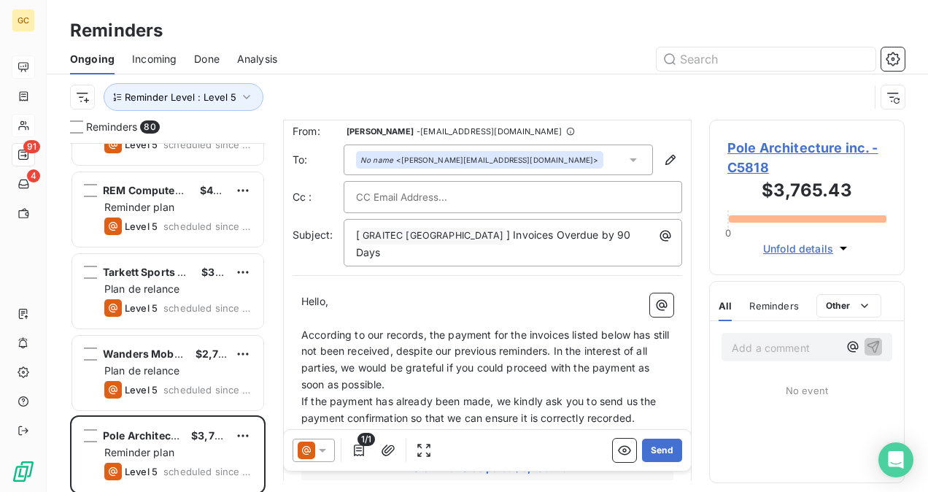
click at [441, 369] on p "According to our records, the payment for the invoices listed below has still n…" at bounding box center [487, 360] width 372 height 67
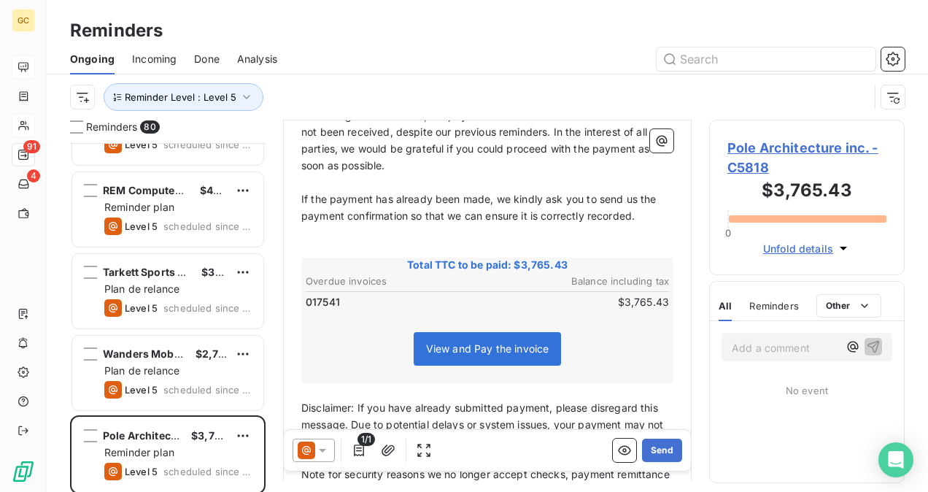
scroll to position [371, 0]
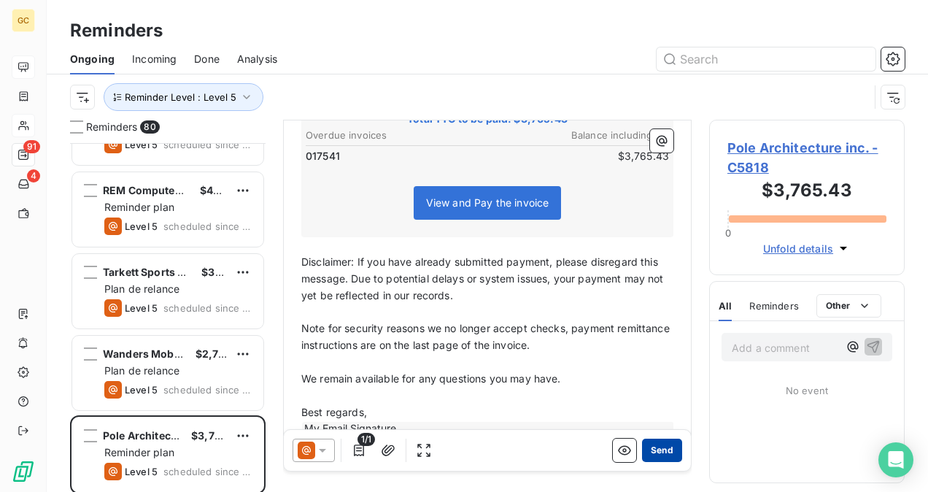
click at [654, 453] on button "Send" at bounding box center [662, 450] width 40 height 23
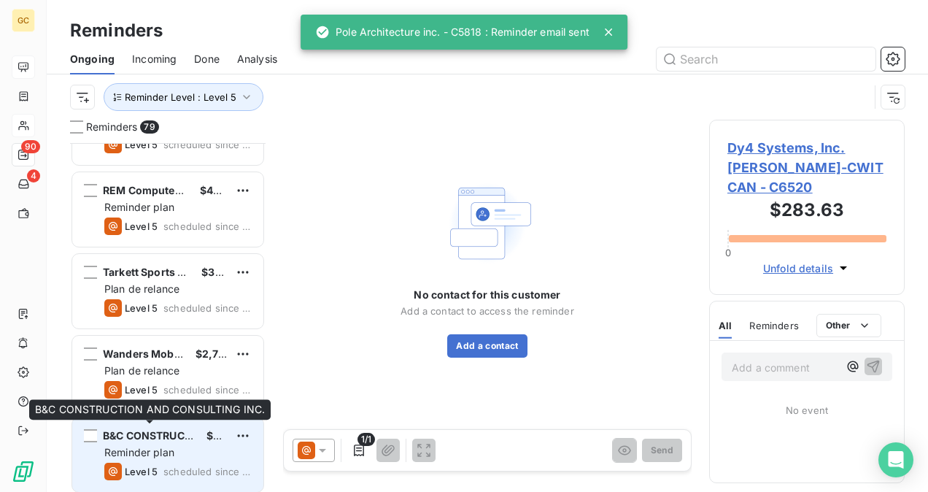
click at [136, 438] on span "B&C CONSTRUCTION AND CONSULTING INC." at bounding box center [217, 435] width 228 height 12
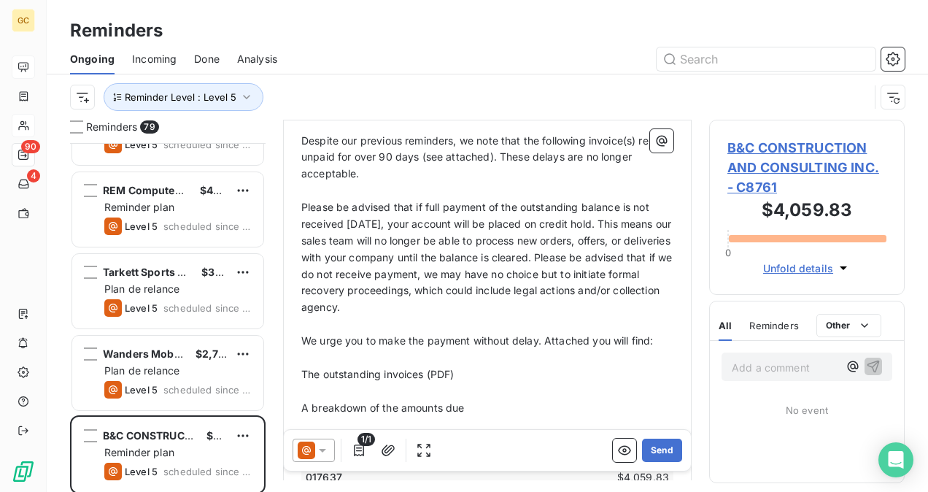
scroll to position [220, 0]
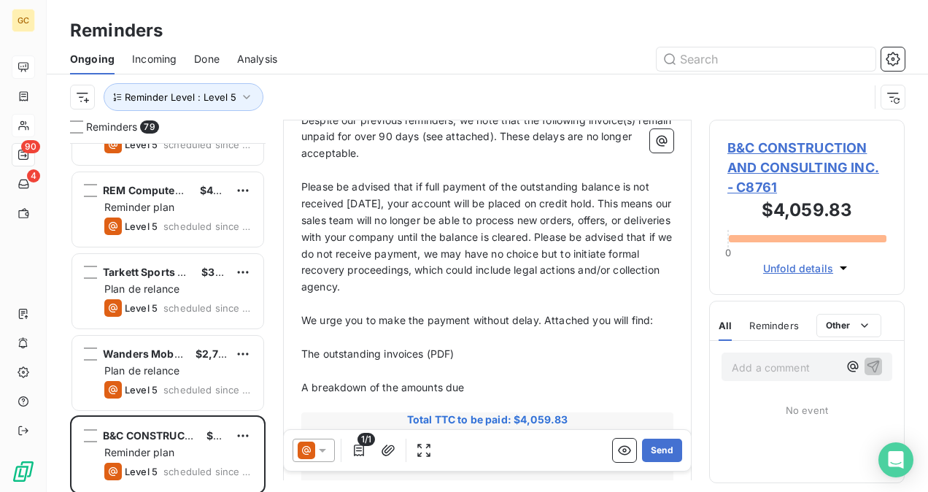
click at [777, 153] on span "B&C CONSTRUCTION AND CONSULTING INC. - C8761" at bounding box center [807, 167] width 159 height 59
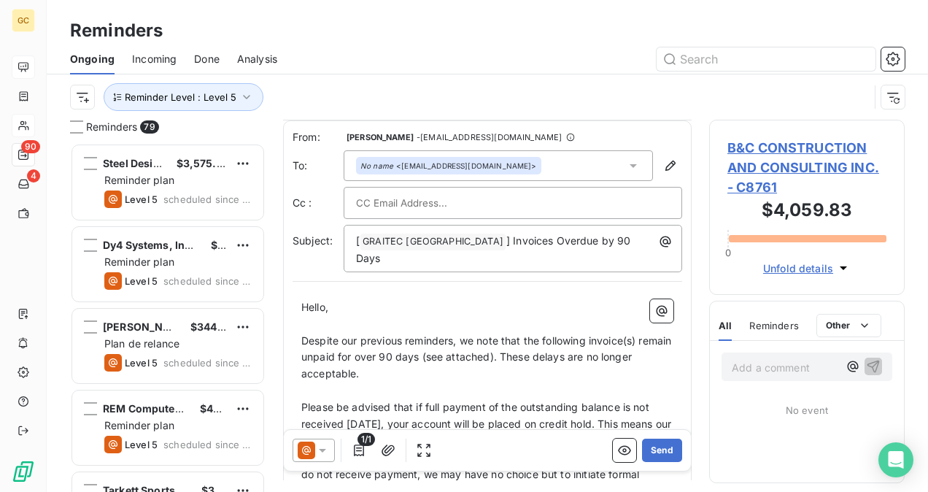
click at [753, 169] on span "B&C CONSTRUCTION AND CONSULTING INC. - C8761" at bounding box center [807, 167] width 159 height 59
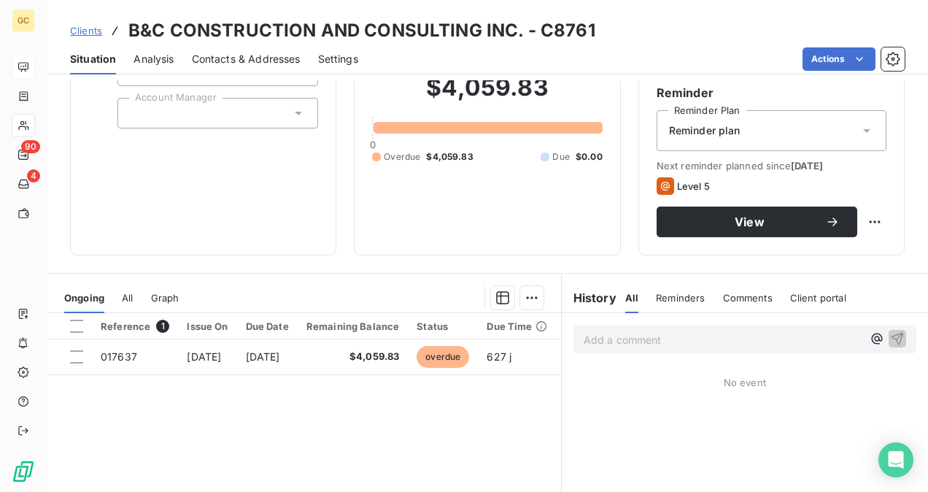
scroll to position [73, 0]
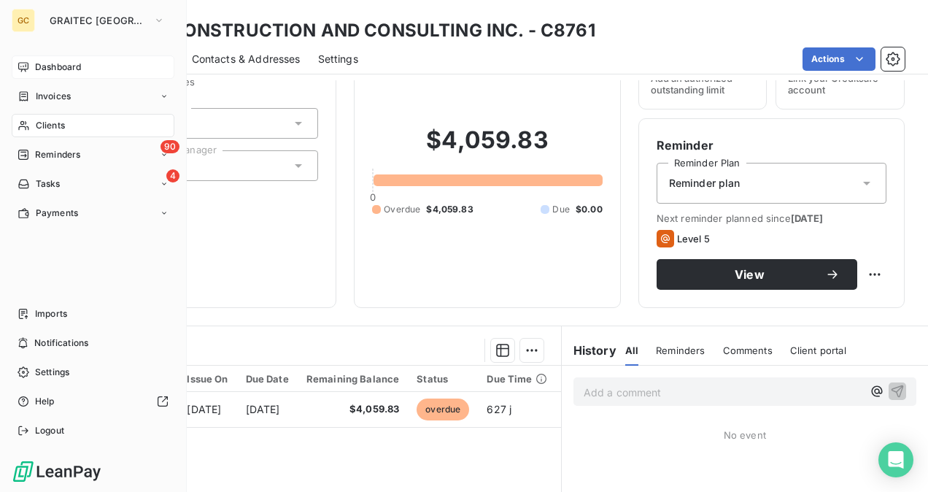
click at [47, 166] on nav "Dashboard Invoices Clients 90 Reminders 4 Tasks Payments" at bounding box center [93, 139] width 163 height 169
click at [39, 153] on span "Reminders" at bounding box center [57, 154] width 45 height 13
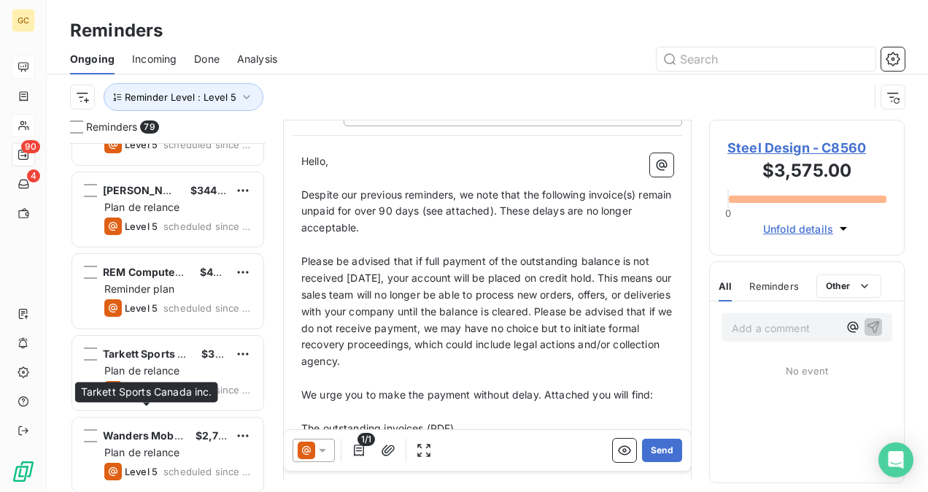
scroll to position [219, 0]
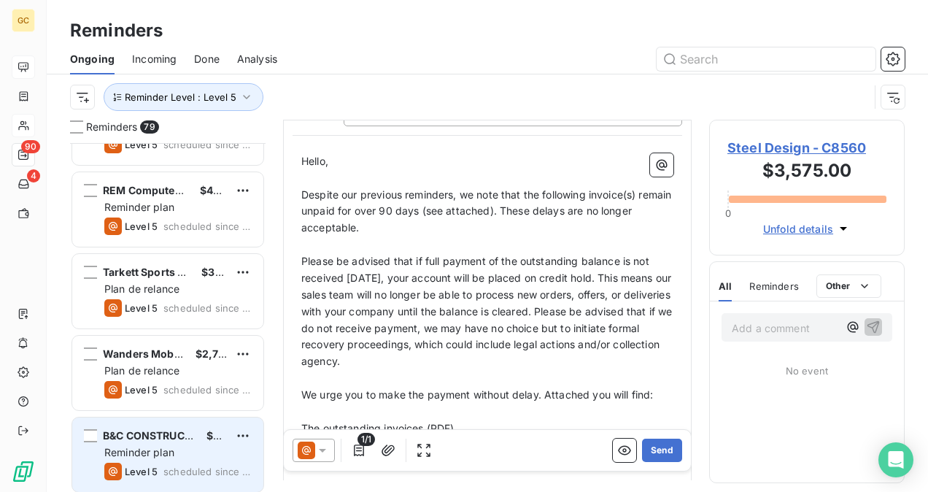
click at [158, 437] on span "B&C CONSTRUCTION AND CONSULTING INC." at bounding box center [217, 435] width 228 height 12
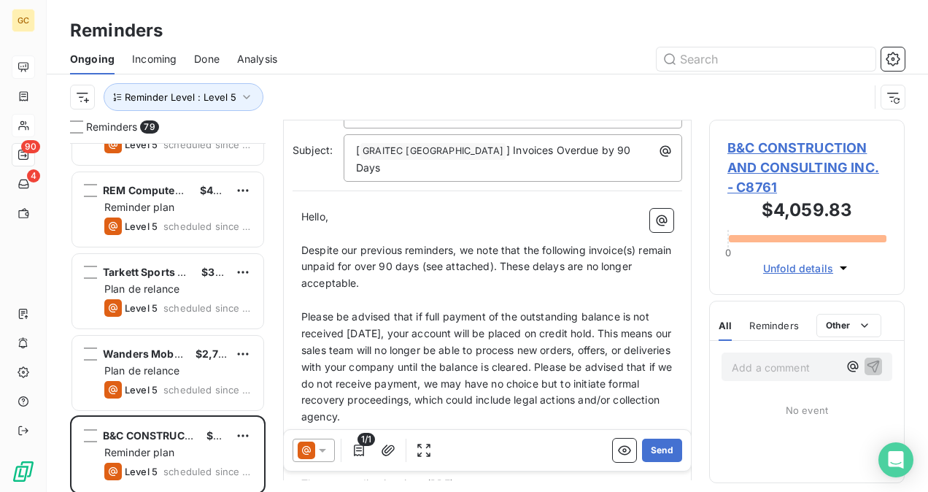
click at [302, 244] on span "Despite our previous reminders, we note that the following invoice(s) remain un…" at bounding box center [488, 267] width 374 height 46
drag, startPoint x: 307, startPoint y: 236, endPoint x: 359, endPoint y: 285, distance: 71.8
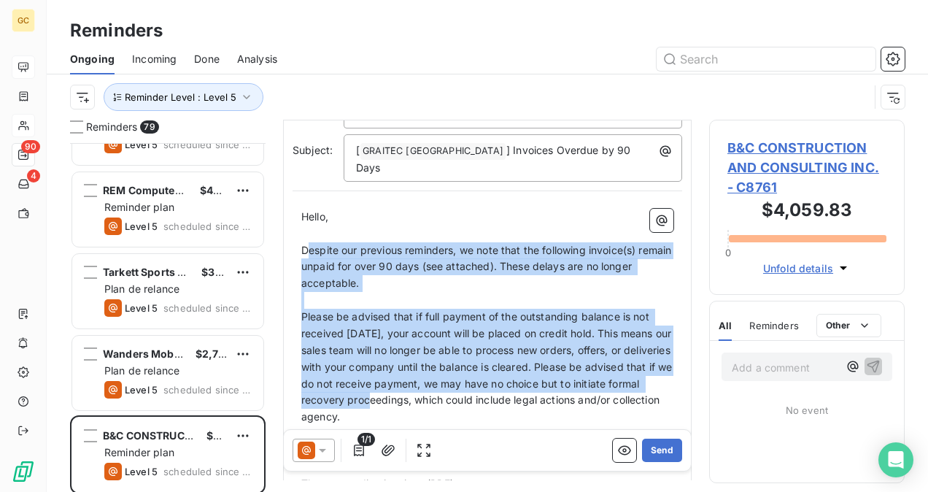
click at [312, 244] on span "Despite our previous reminders, we note that the following invoice(s) remain un…" at bounding box center [488, 267] width 374 height 46
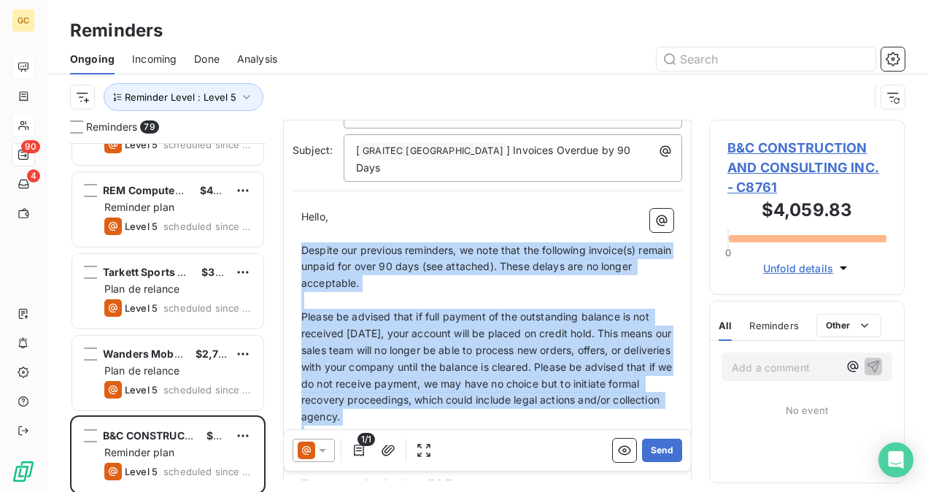
drag, startPoint x: 302, startPoint y: 236, endPoint x: 502, endPoint y: 413, distance: 266.8
click at [486, 390] on div "From: [PERSON_NAME] - [PERSON_NAME][EMAIL_ADDRESS][DOMAIN_NAME] To: No name <[E…" at bounding box center [487, 210] width 409 height 360
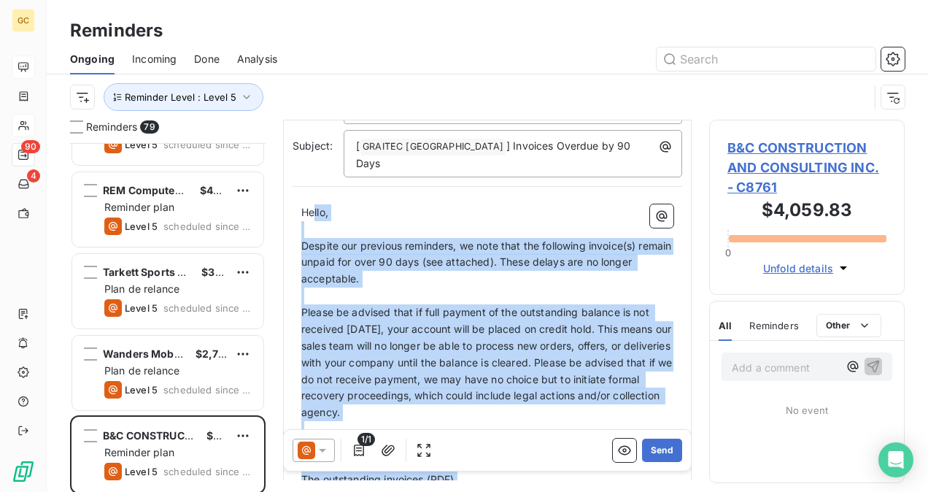
scroll to position [46, 0]
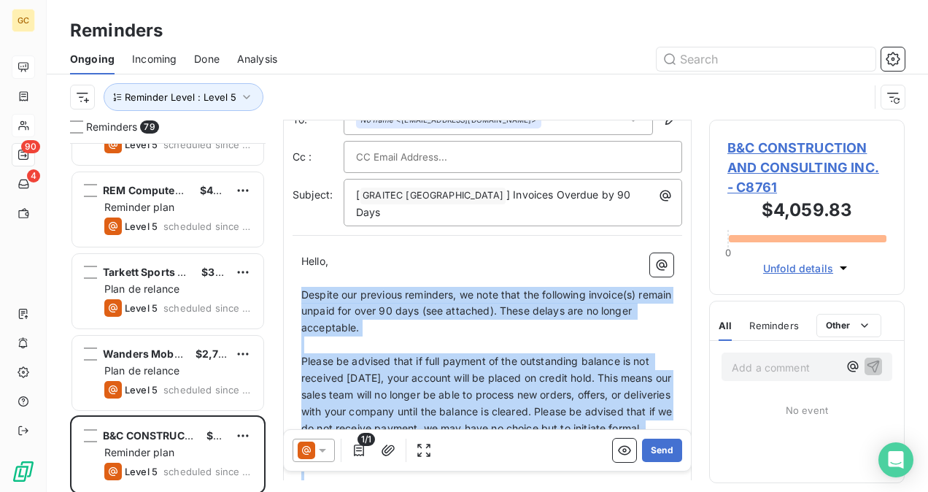
drag, startPoint x: 438, startPoint y: 274, endPoint x: 298, endPoint y: 276, distance: 140.1
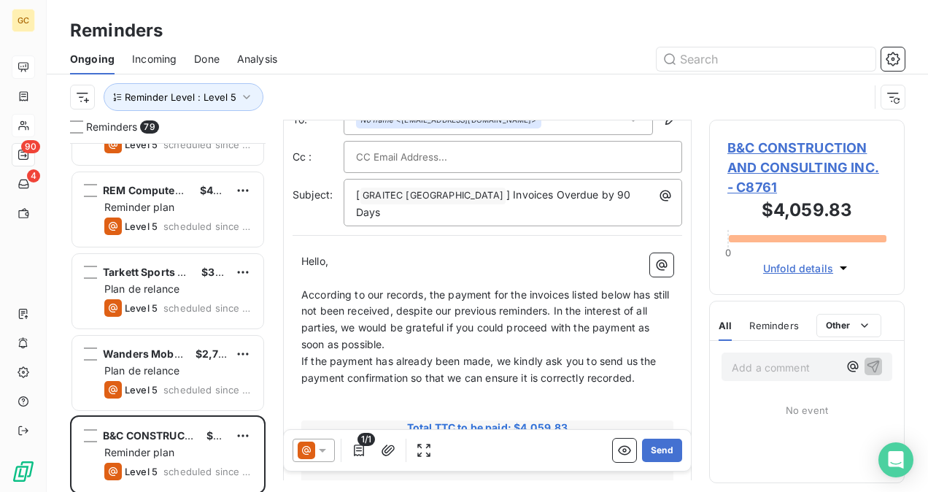
click at [404, 324] on p "According to our records, the payment for the invoices listed below has still n…" at bounding box center [487, 320] width 372 height 67
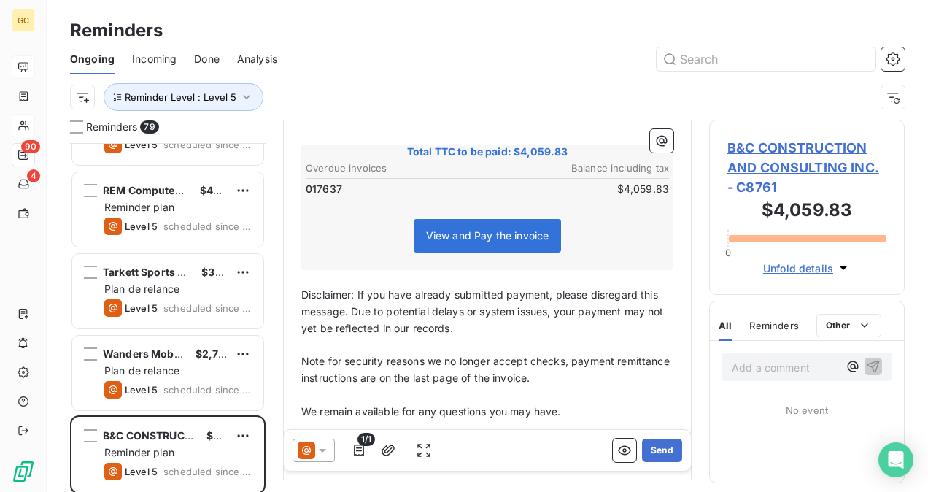
scroll to position [192, 0]
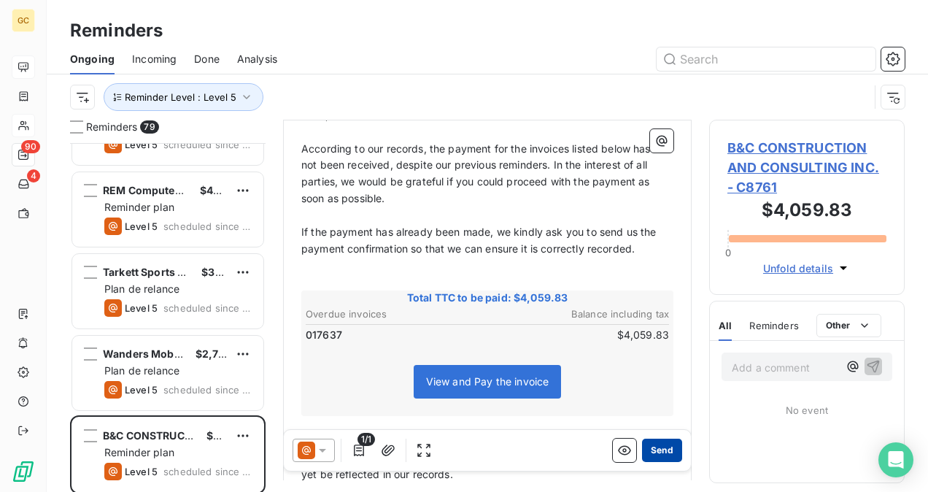
click at [657, 453] on button "Send" at bounding box center [662, 450] width 40 height 23
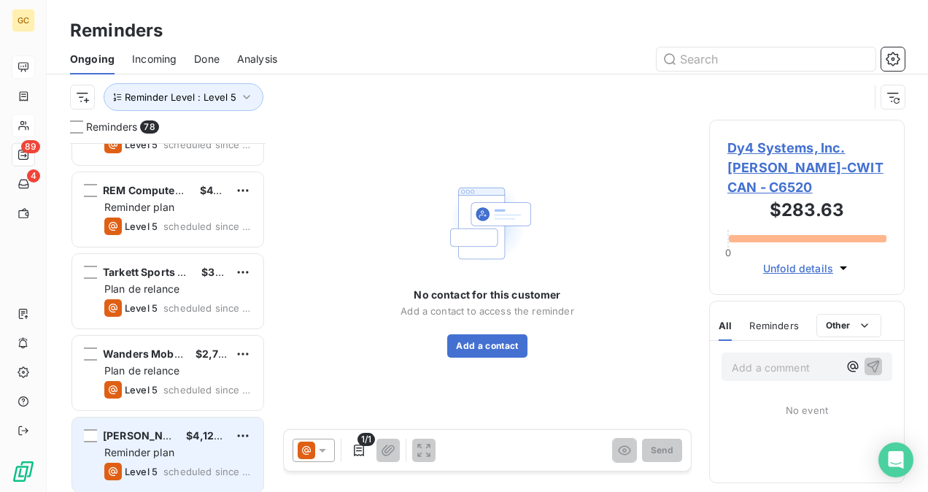
click at [134, 442] on div "[PERSON_NAME] $4,124.50 Reminder plan Level 5 scheduled since 506 days" at bounding box center [167, 454] width 191 height 74
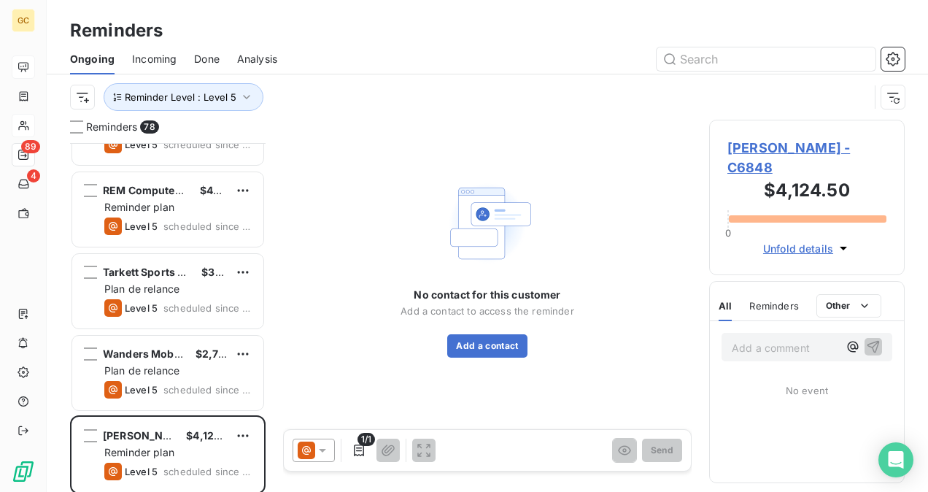
click at [781, 142] on span "[PERSON_NAME] - C6848" at bounding box center [807, 157] width 159 height 39
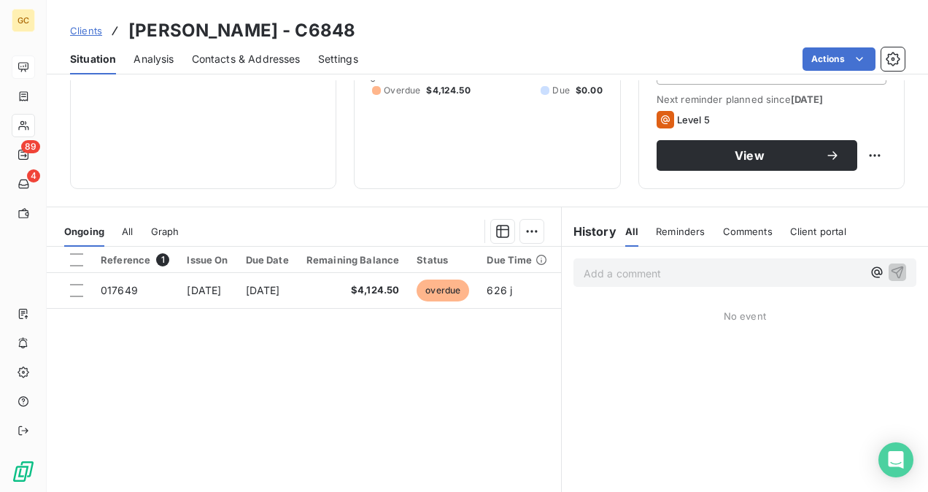
scroll to position [125, 0]
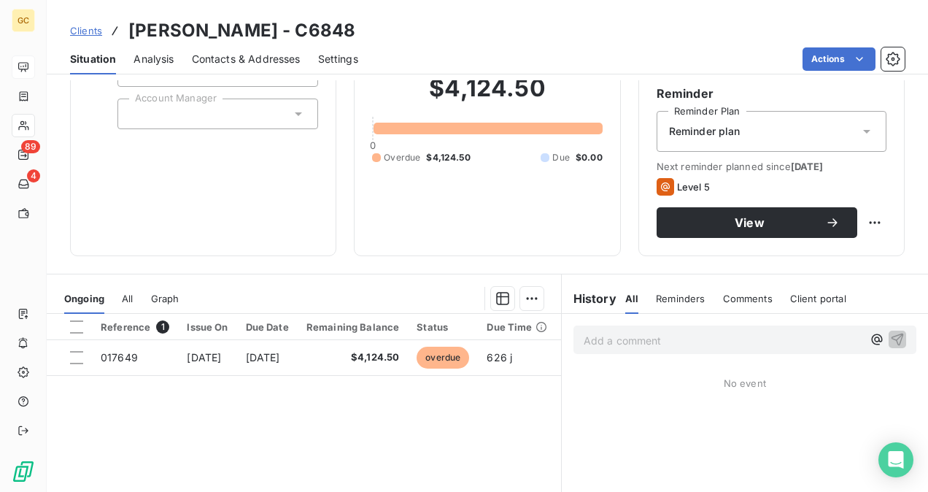
click at [228, 63] on span "Contacts & Addresses" at bounding box center [246, 59] width 109 height 15
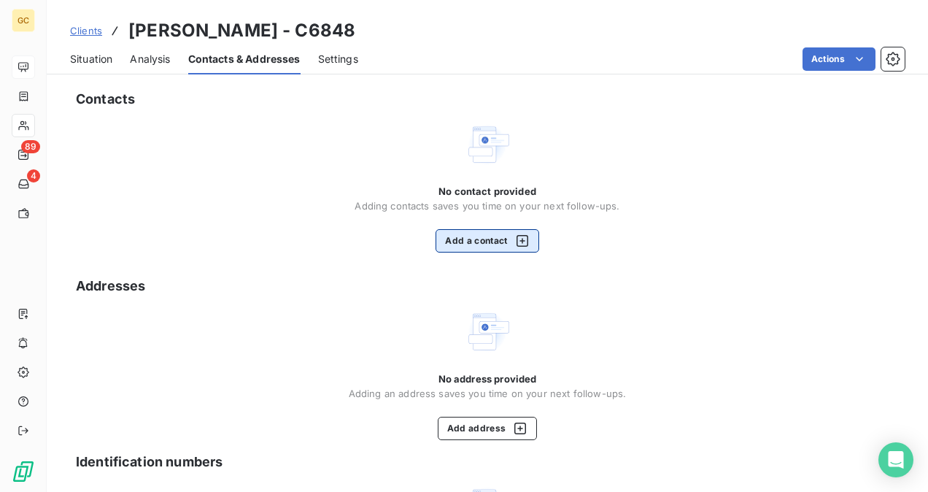
click at [457, 236] on button "Add a contact" at bounding box center [487, 240] width 103 height 23
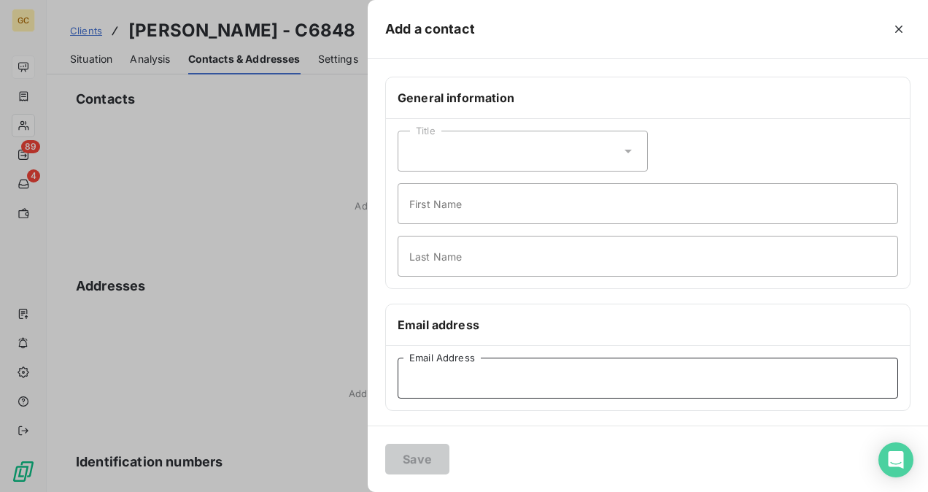
click at [453, 380] on input "Email Address" at bounding box center [648, 378] width 501 height 41
paste input "[EMAIL_ADDRESS][DOMAIN_NAME]"
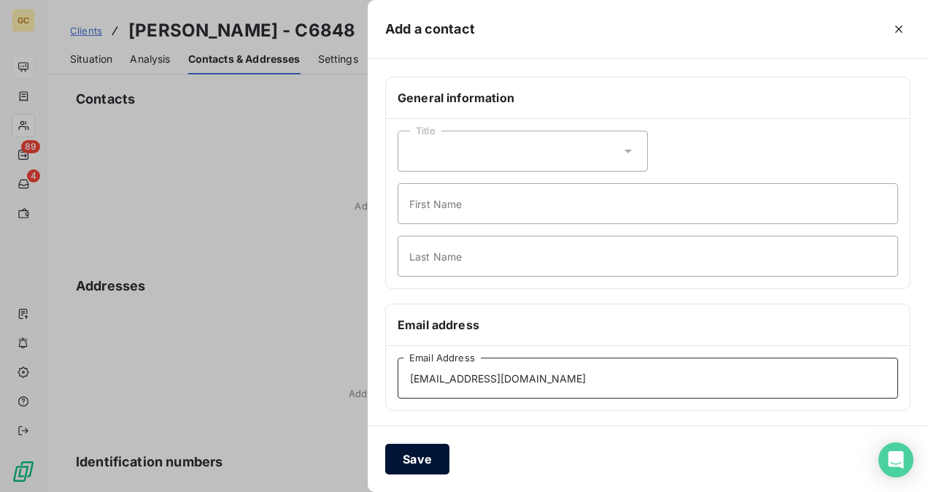
type input "[EMAIL_ADDRESS][DOMAIN_NAME]"
click at [433, 473] on button "Save" at bounding box center [417, 459] width 64 height 31
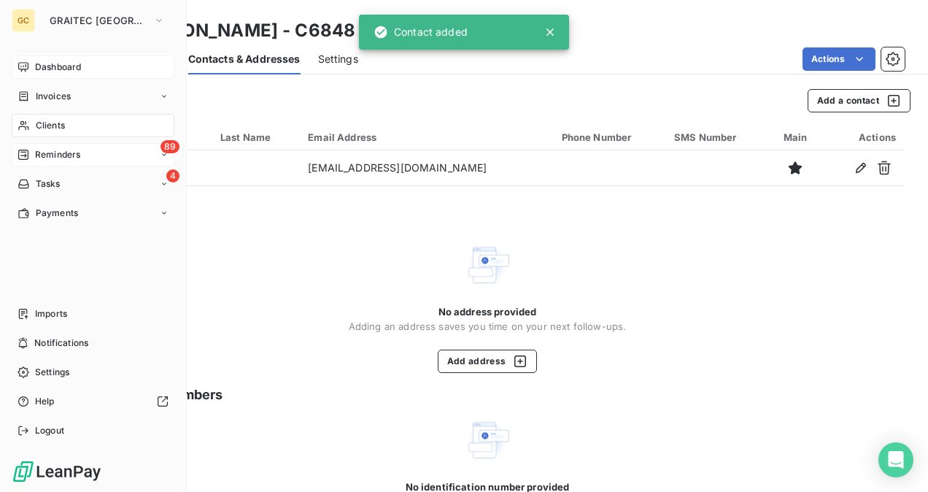
click at [36, 159] on span "Reminders" at bounding box center [57, 154] width 45 height 13
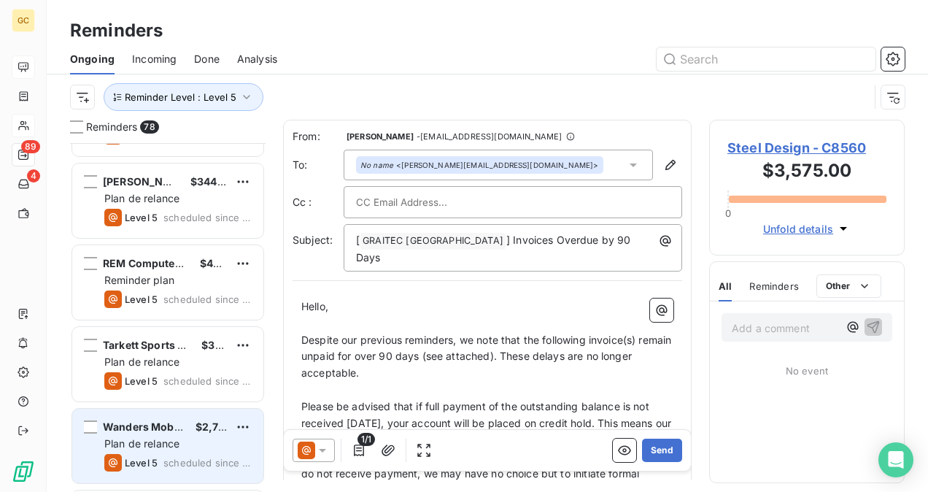
scroll to position [219, 0]
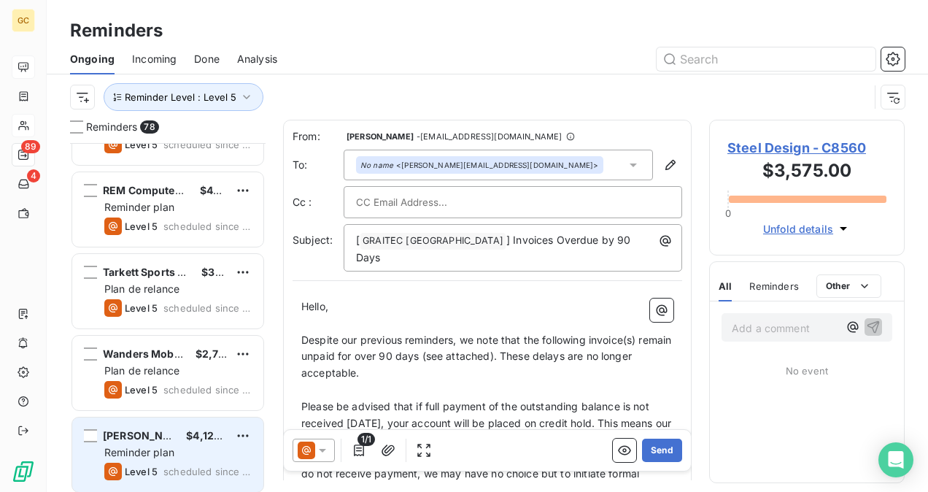
click at [150, 446] on span "Reminder plan" at bounding box center [139, 452] width 70 height 12
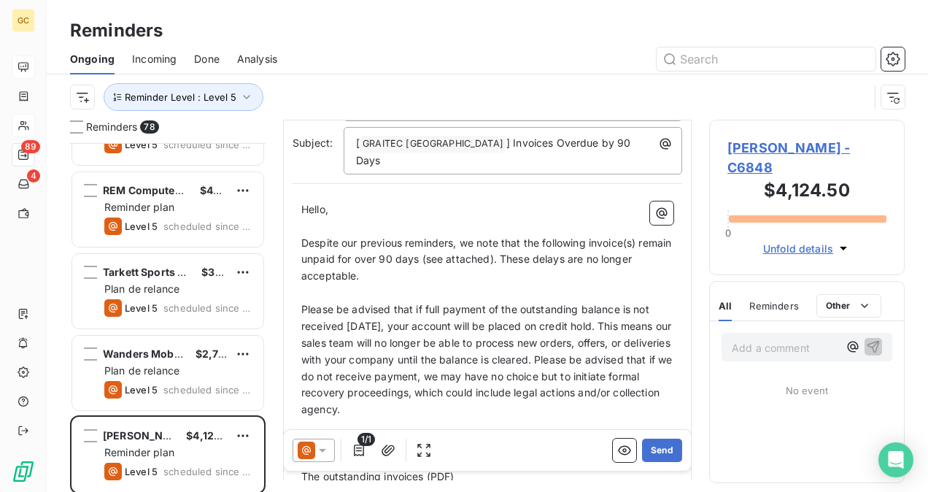
scroll to position [74, 0]
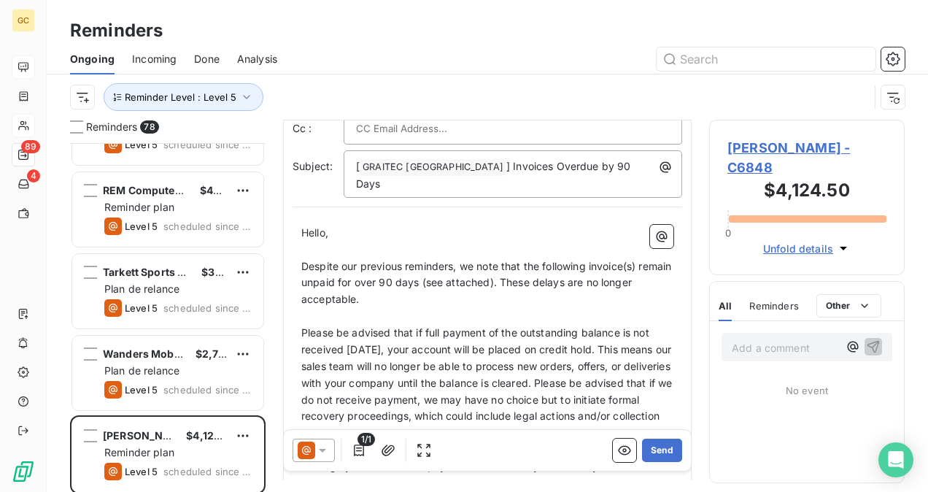
drag, startPoint x: 303, startPoint y: 246, endPoint x: 317, endPoint y: 262, distance: 21.2
click at [304, 260] on span "Despite our previous reminders, we note that the following invoice(s) remain un…" at bounding box center [488, 283] width 374 height 46
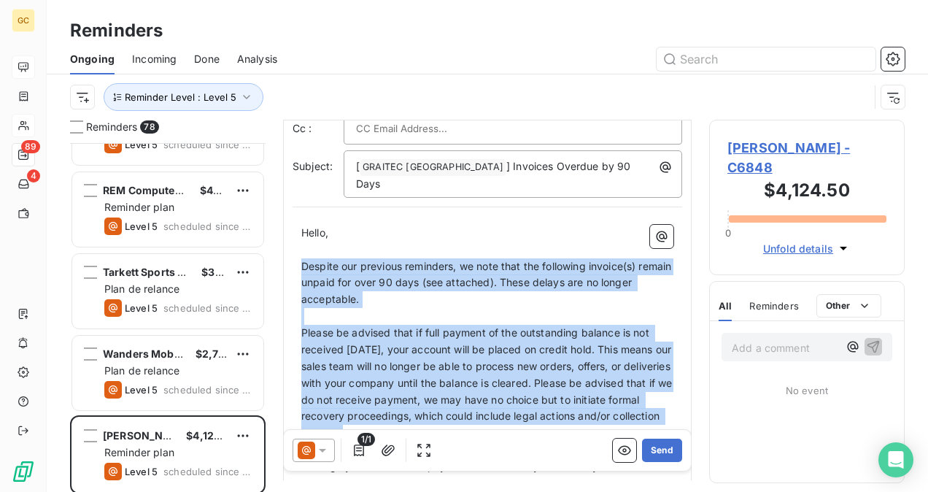
drag, startPoint x: 317, startPoint y: 262, endPoint x: 445, endPoint y: 442, distance: 221.4
click at [444, 406] on div "From: [PERSON_NAME] - [PERSON_NAME][EMAIL_ADDRESS][DOMAIN_NAME] To: No name <[E…" at bounding box center [487, 226] width 409 height 360
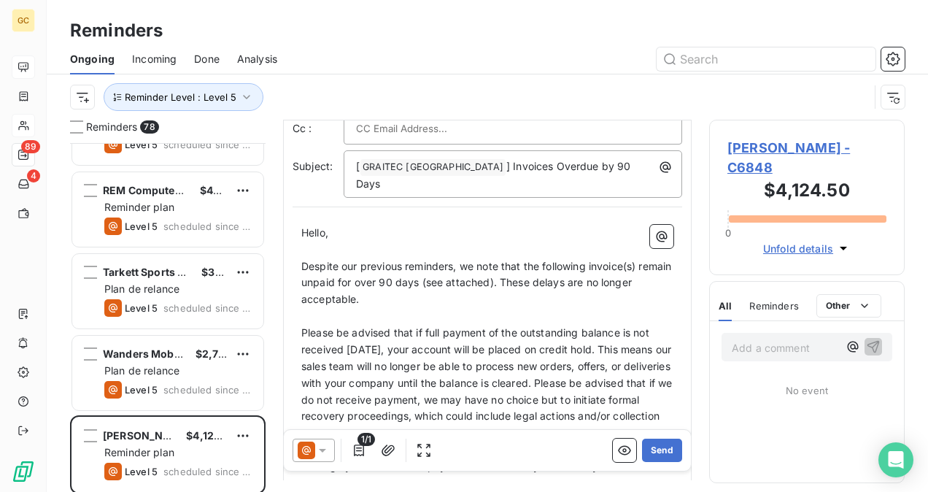
click at [450, 458] on div "1/1 Send" at bounding box center [487, 450] width 407 height 41
drag, startPoint x: 451, startPoint y: 450, endPoint x: 482, endPoint y: 398, distance: 59.6
click at [466, 385] on div "From: [PERSON_NAME] - [PERSON_NAME][EMAIL_ADDRESS][DOMAIN_NAME] To: No name <[E…" at bounding box center [487, 226] width 409 height 360
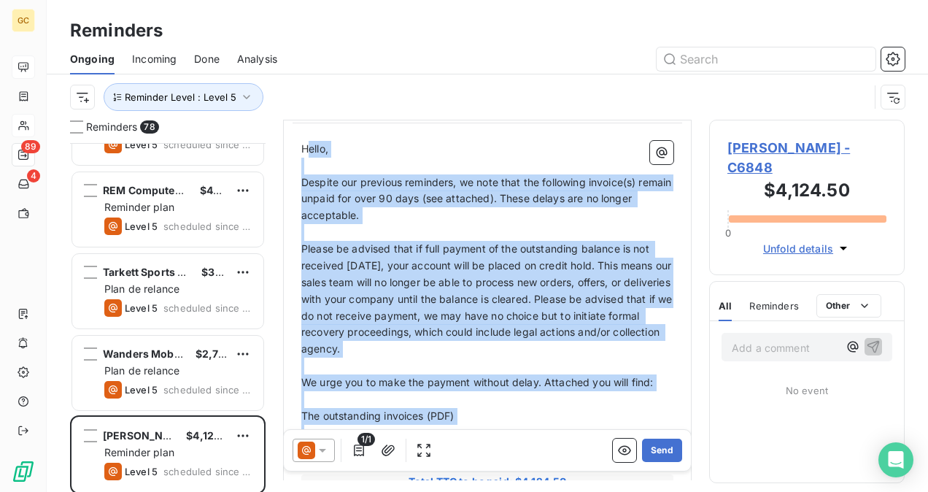
scroll to position [132, 0]
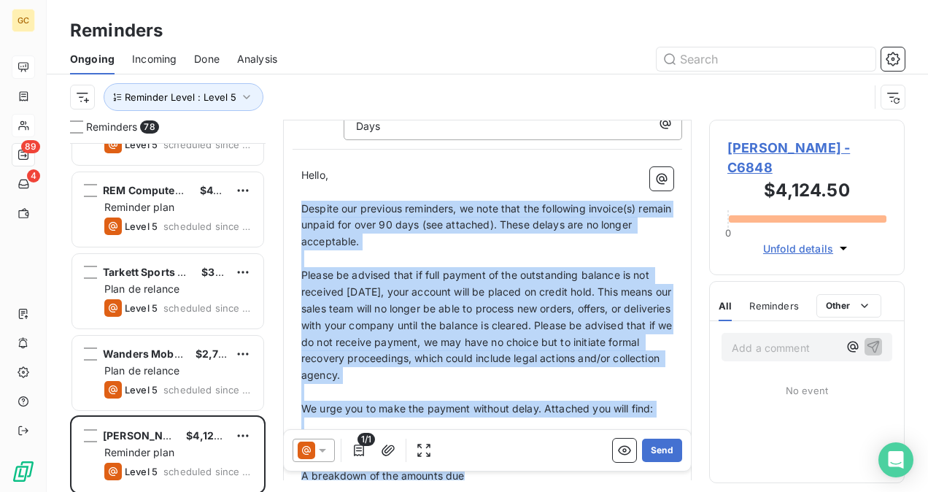
drag, startPoint x: 473, startPoint y: 296, endPoint x: 297, endPoint y: 185, distance: 208.0
click at [297, 185] on div "Hello, ﻿ Despite our previous reminders, we note that the following invoice(s) …" at bounding box center [488, 495] width 390 height 675
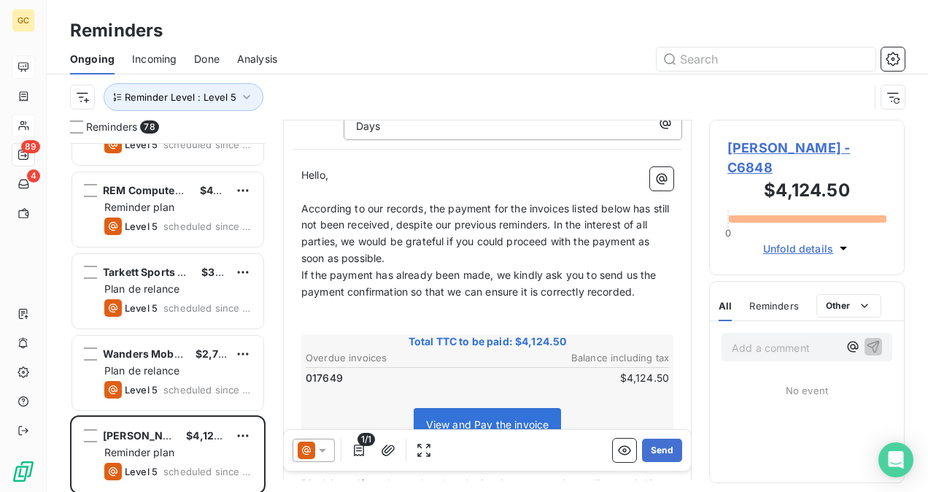
click at [459, 243] on p "According to our records, the payment for the invoices listed below has still n…" at bounding box center [487, 234] width 372 height 67
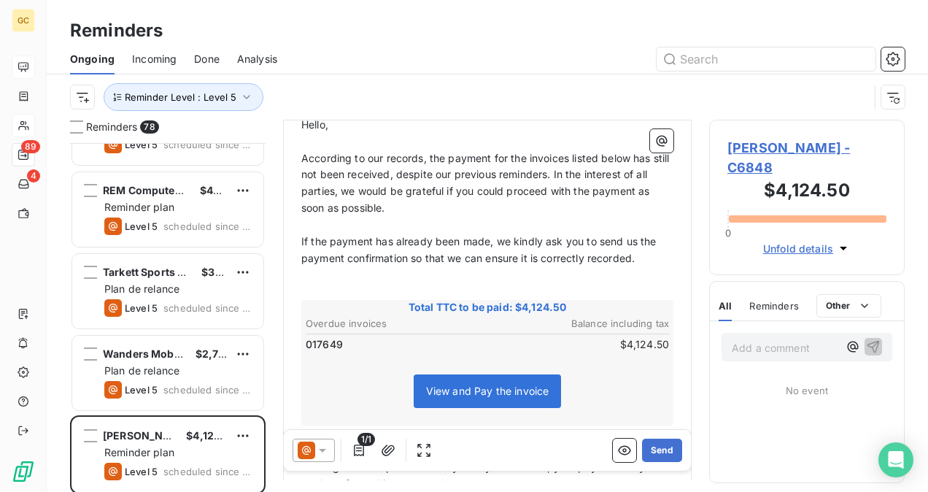
scroll to position [205, 0]
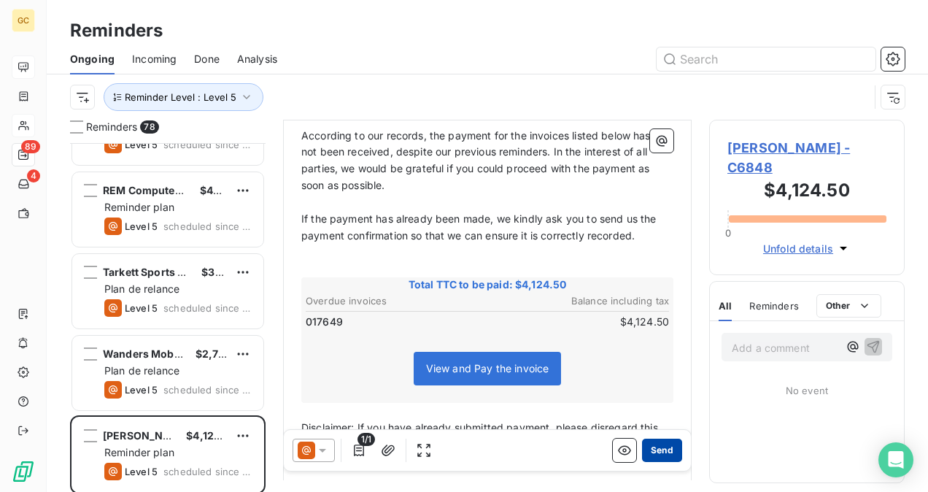
click at [657, 447] on button "Send" at bounding box center [662, 450] width 40 height 23
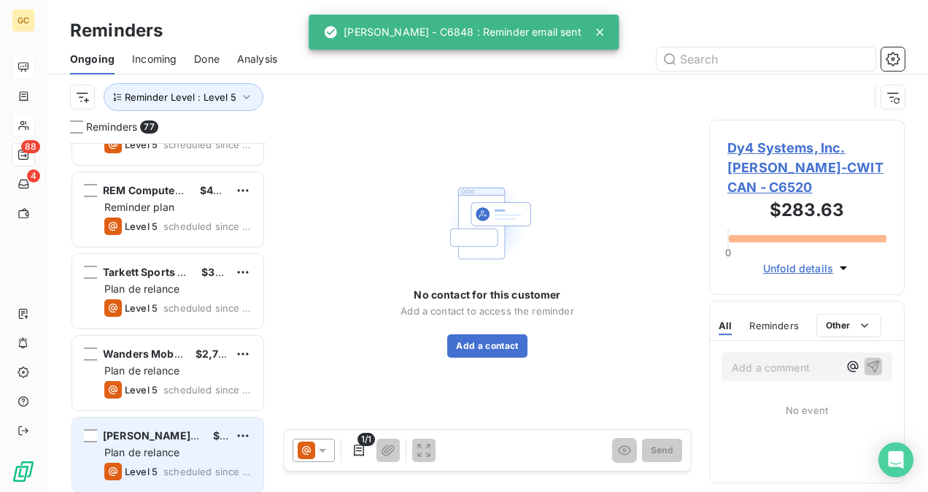
click at [172, 447] on span "Plan de relance" at bounding box center [141, 452] width 75 height 12
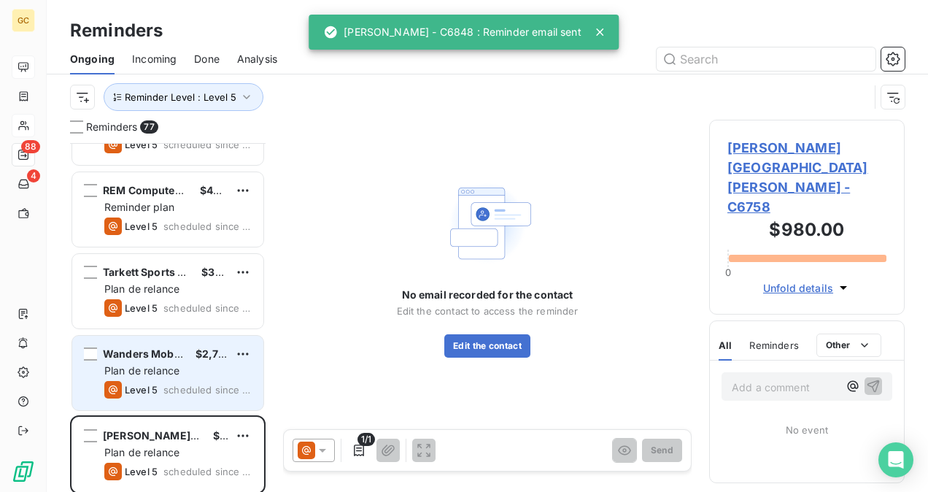
scroll to position [292, 0]
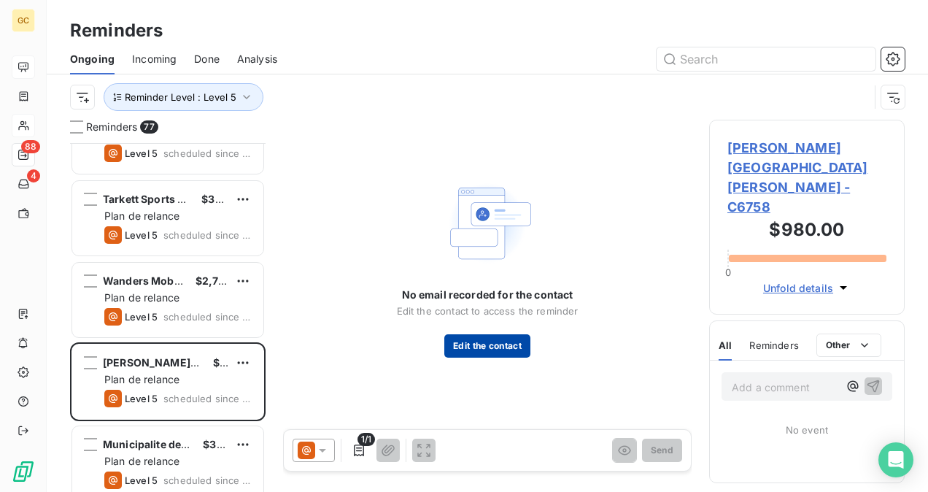
click at [467, 350] on button "Edit the contact" at bounding box center [487, 345] width 86 height 23
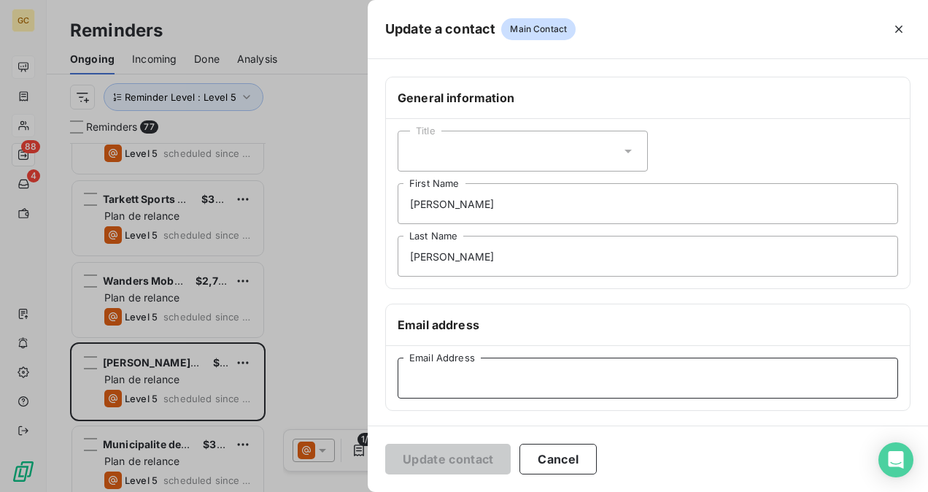
click at [438, 374] on input "Email Address" at bounding box center [648, 378] width 501 height 41
paste input "[EMAIL_ADDRESS][DOMAIN_NAME]"
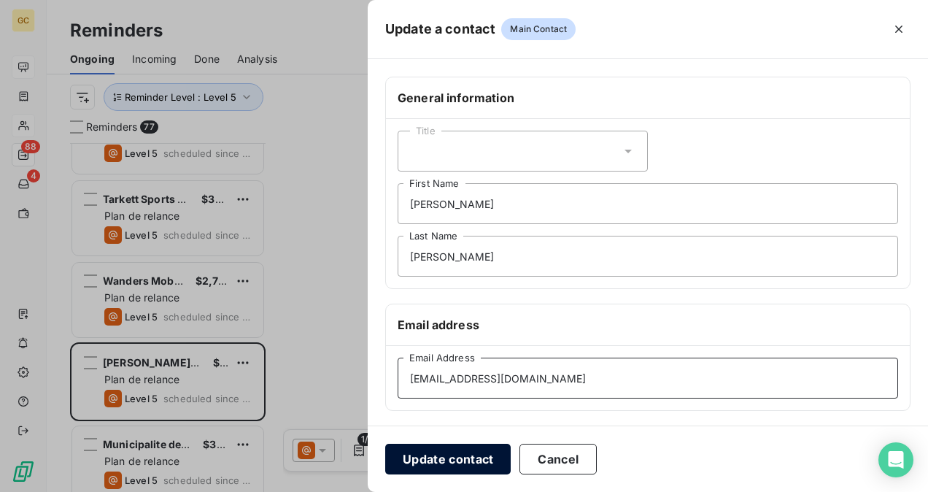
type input "[EMAIL_ADDRESS][DOMAIN_NAME]"
click at [448, 453] on button "Update contact" at bounding box center [448, 459] width 126 height 31
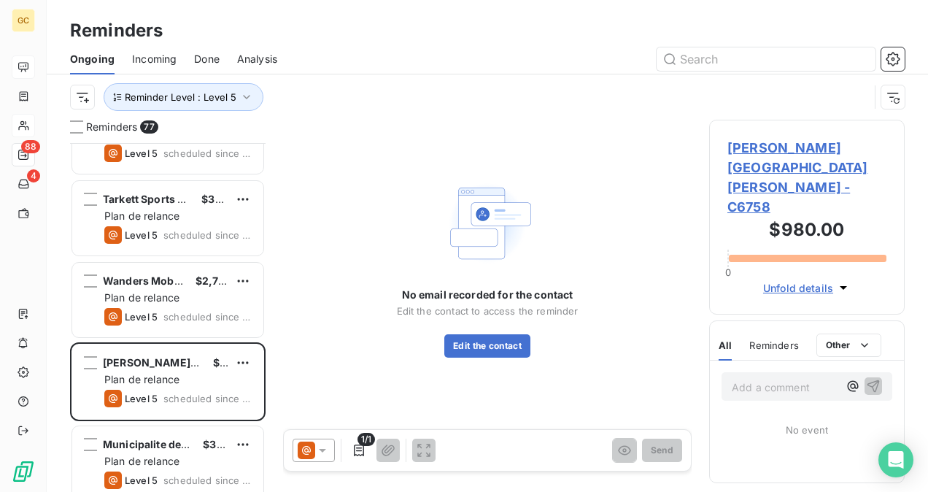
click at [793, 169] on span "[PERSON_NAME][GEOGRAPHIC_DATA][PERSON_NAME] - C6758" at bounding box center [807, 177] width 159 height 79
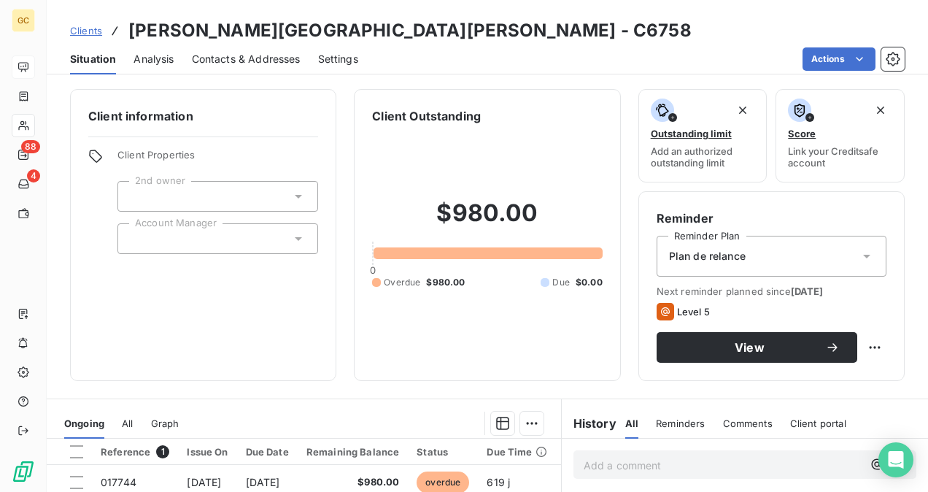
click at [212, 59] on span "Contacts & Addresses" at bounding box center [246, 59] width 109 height 15
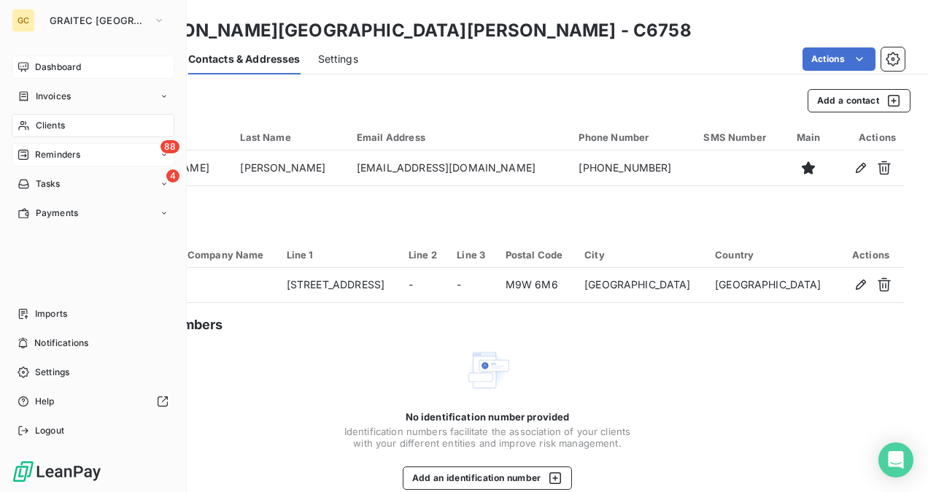
click at [44, 154] on span "Reminders" at bounding box center [57, 154] width 45 height 13
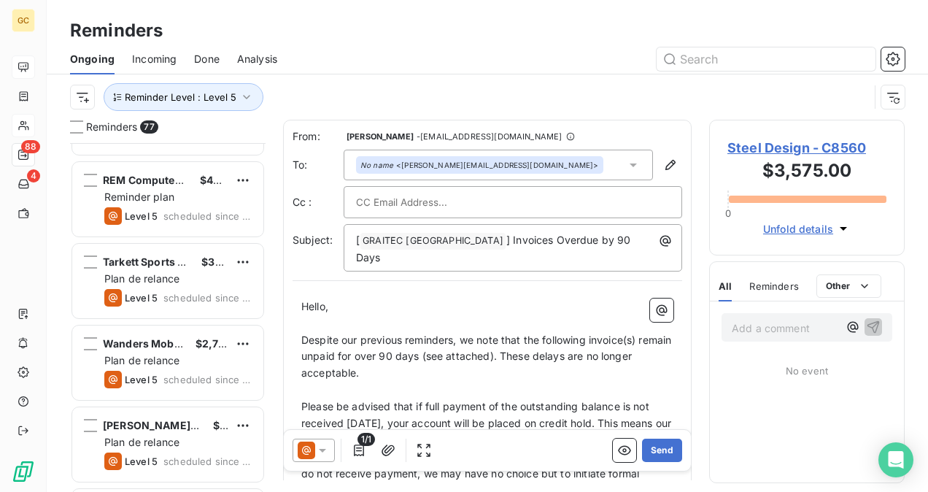
scroll to position [292, 0]
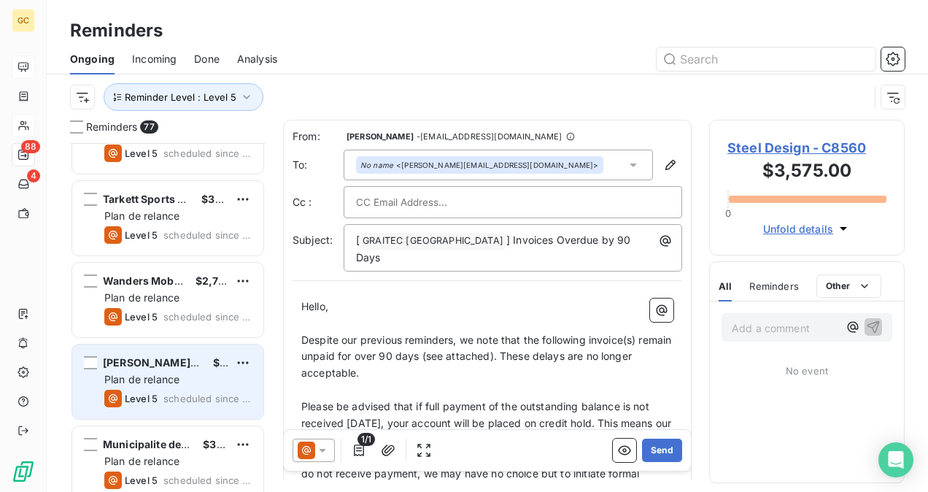
click at [165, 390] on div "Level 5 scheduled since 499 days" at bounding box center [177, 399] width 147 height 18
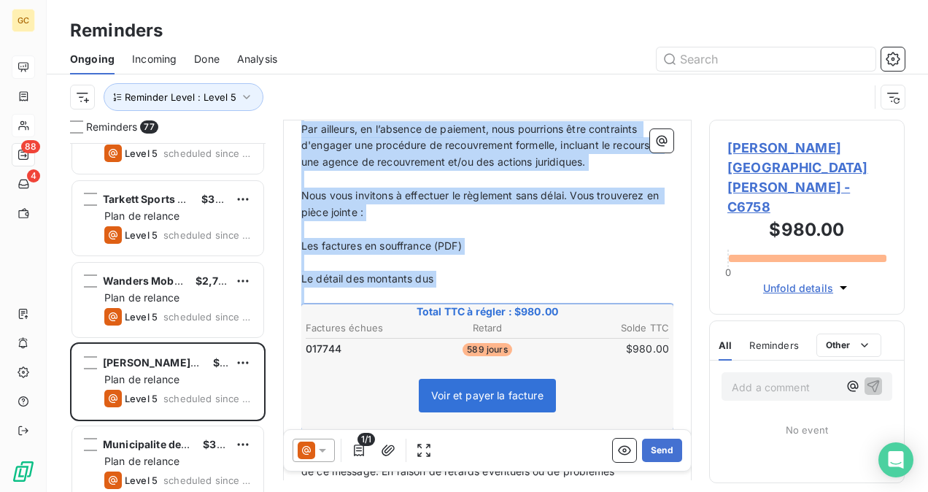
scroll to position [365, 0]
drag, startPoint x: 304, startPoint y: 255, endPoint x: 489, endPoint y: 315, distance: 194.8
click at [457, 289] on div "Bonjour, ﻿ Malgré nos précédents rappels, nous constatons que les factures ci-j…" at bounding box center [487, 282] width 372 height 724
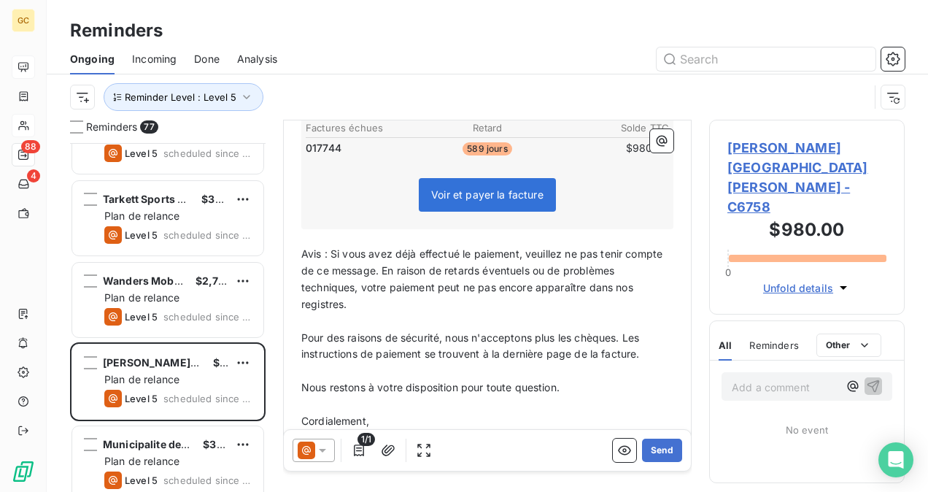
scroll to position [48, 0]
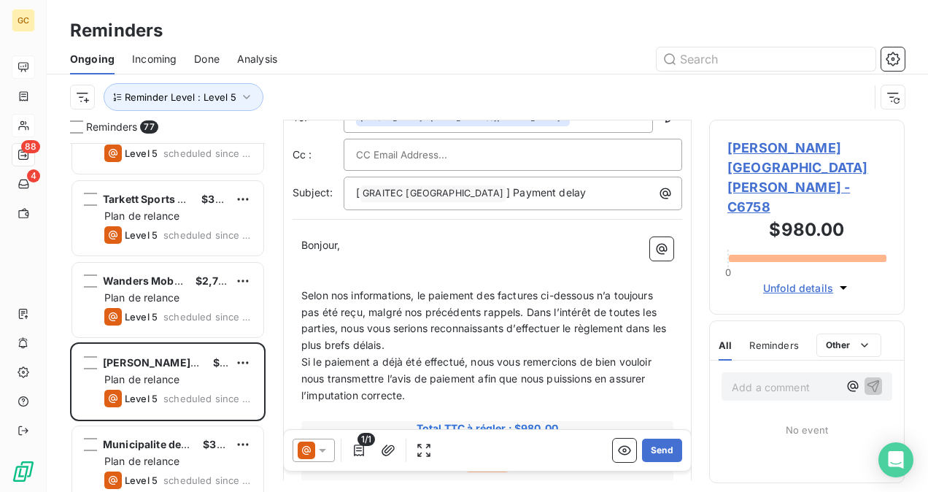
click at [442, 347] on p "Selon nos informations, le paiement des factures ci-dessous n’a toujours pas ét…" at bounding box center [487, 321] width 372 height 67
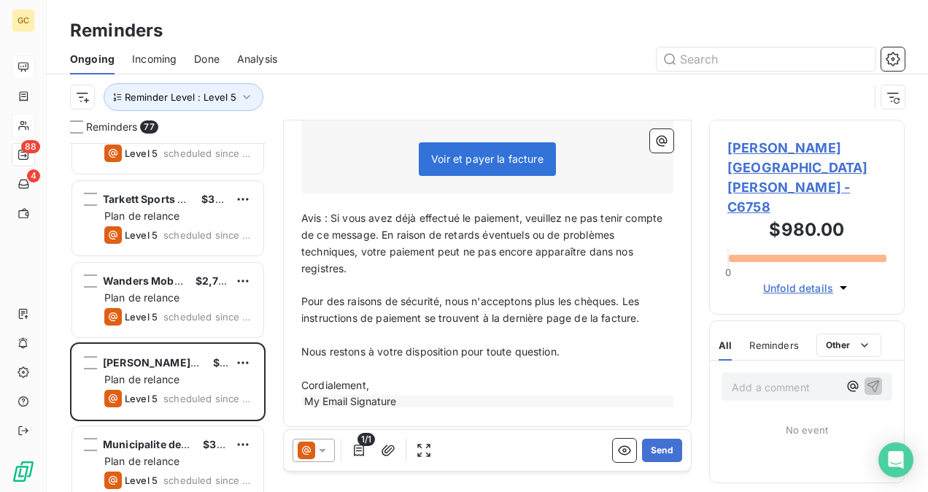
scroll to position [421, 0]
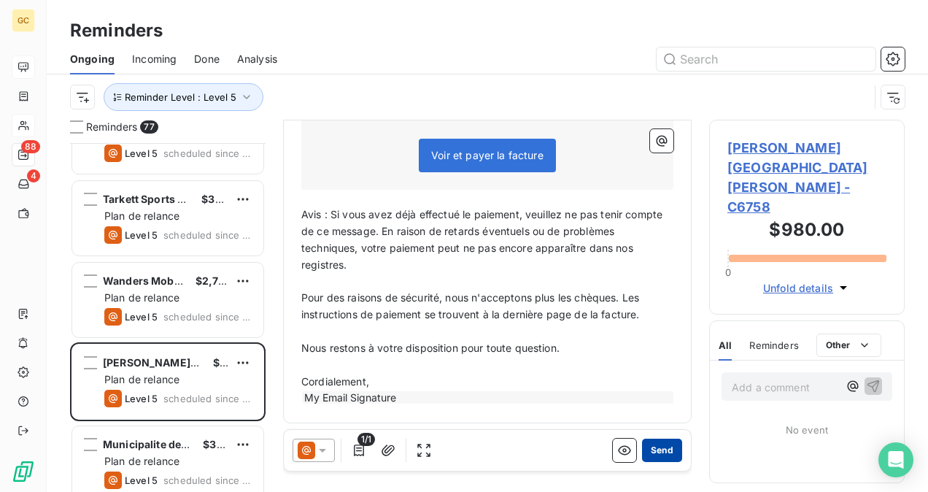
click at [644, 447] on button "Send" at bounding box center [662, 450] width 40 height 23
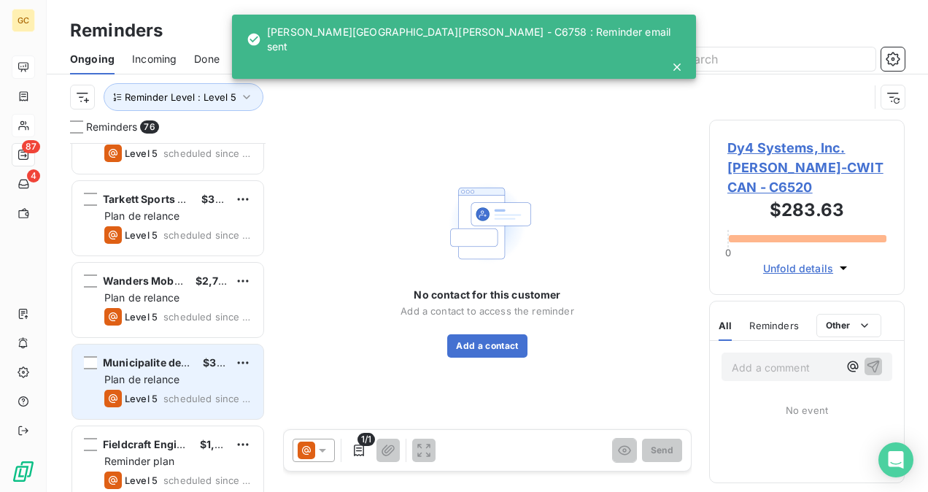
click at [160, 393] on div "Level 5 scheduled since 476 days" at bounding box center [177, 399] width 147 height 18
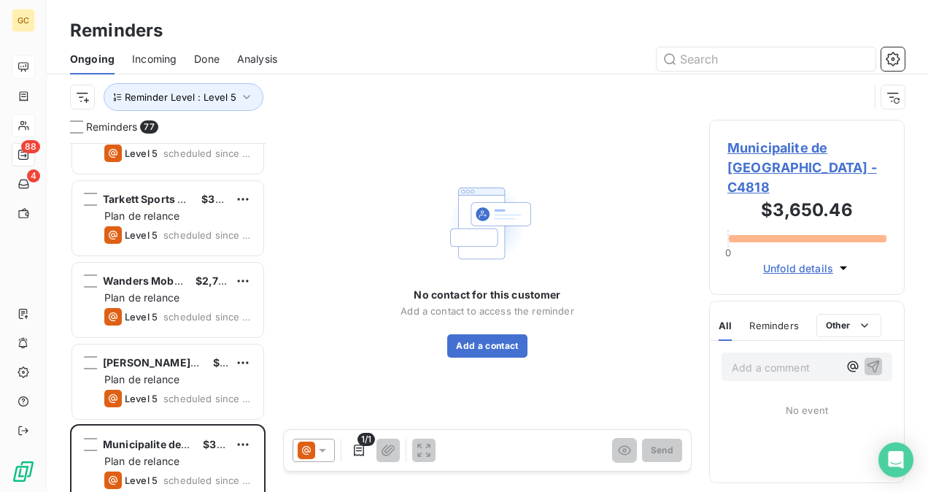
click at [769, 160] on span "Municipalite de [GEOGRAPHIC_DATA] - C4818" at bounding box center [807, 167] width 159 height 59
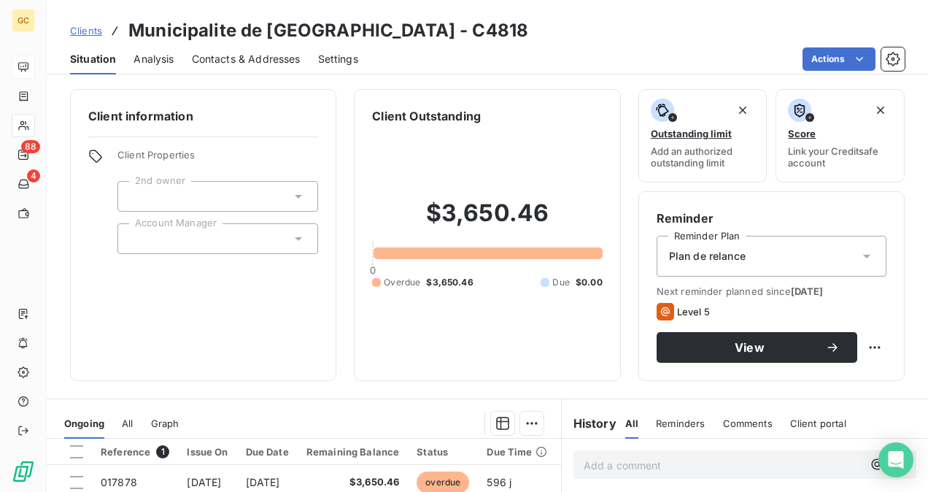
drag, startPoint x: 212, startPoint y: 67, endPoint x: 215, endPoint y: 80, distance: 12.6
click at [213, 67] on div "Contacts & Addresses" at bounding box center [246, 59] width 109 height 31
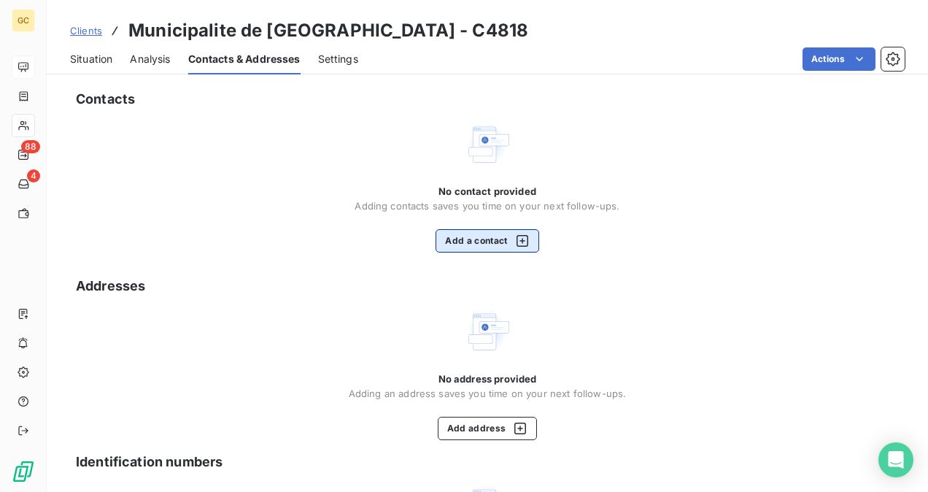
click at [451, 241] on button "Add a contact" at bounding box center [487, 240] width 103 height 23
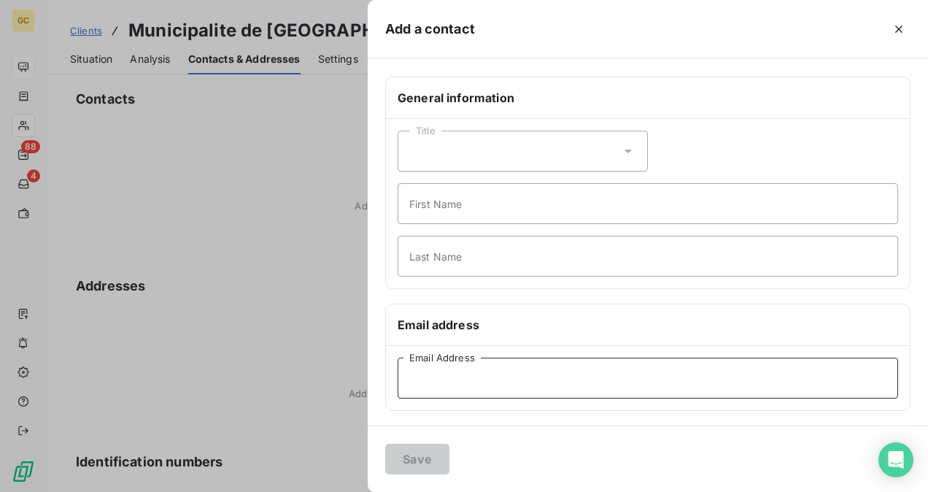
click at [434, 381] on input "Email Address" at bounding box center [648, 378] width 501 height 41
paste input "municipalite@sainte-julienne.c"
click at [432, 458] on button "Save" at bounding box center [417, 459] width 64 height 31
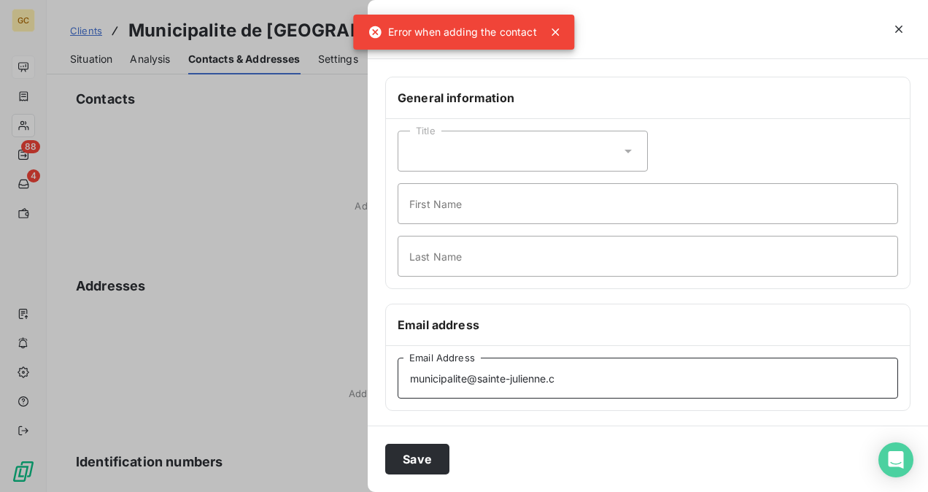
click at [566, 382] on input "municipalite@sainte-julienne.c" at bounding box center [648, 378] width 501 height 41
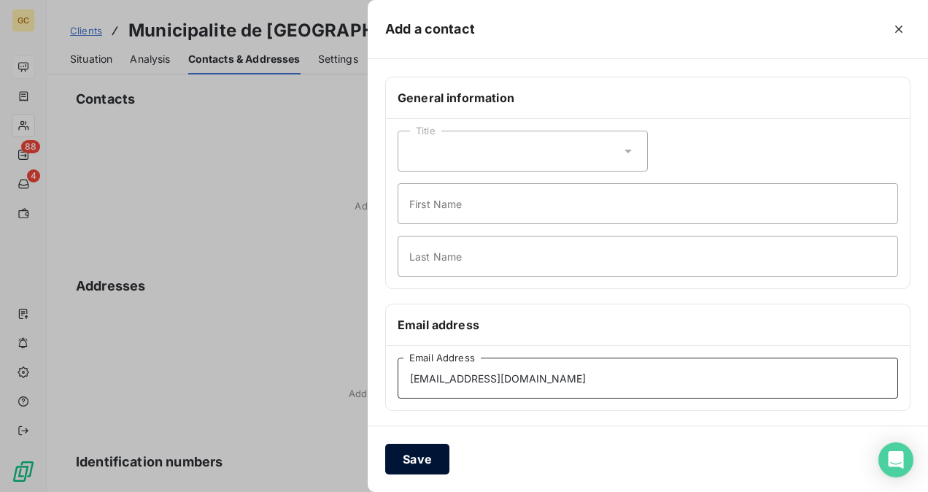
type input "[EMAIL_ADDRESS][DOMAIN_NAME]"
click at [400, 462] on button "Save" at bounding box center [417, 459] width 64 height 31
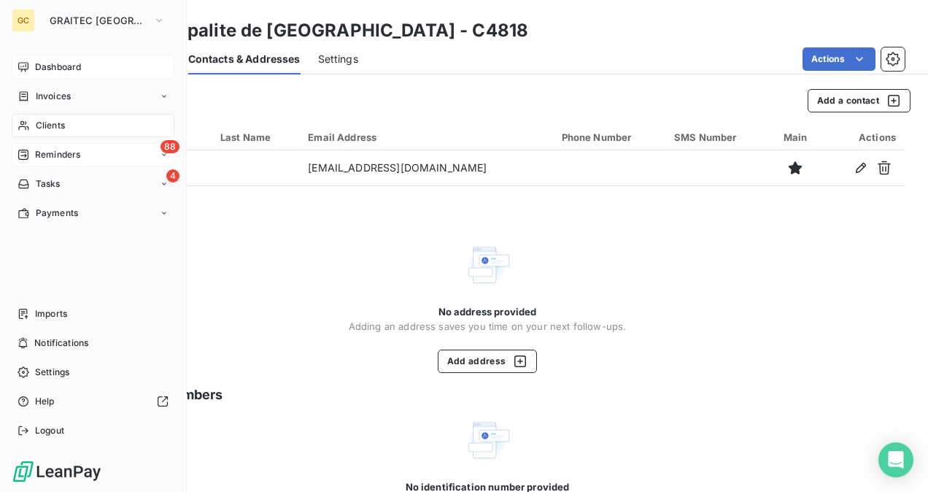
click at [55, 161] on span "Reminders" at bounding box center [57, 154] width 45 height 13
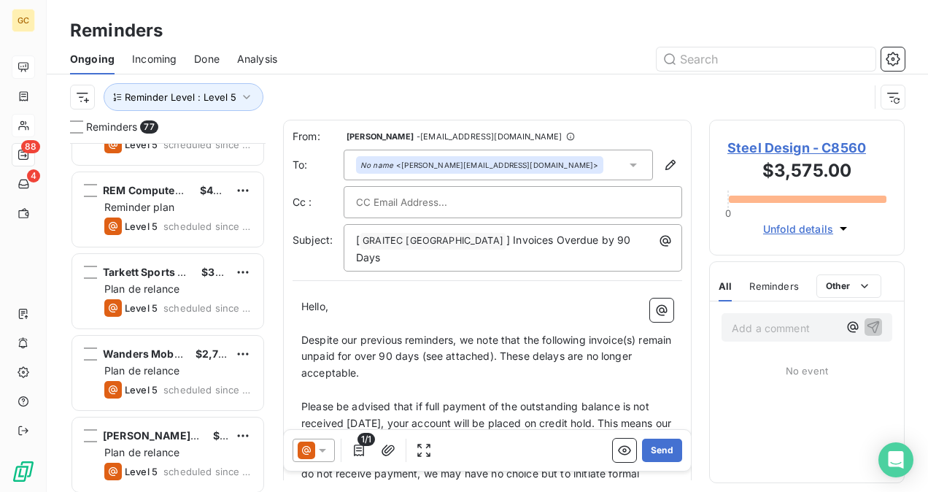
scroll to position [292, 0]
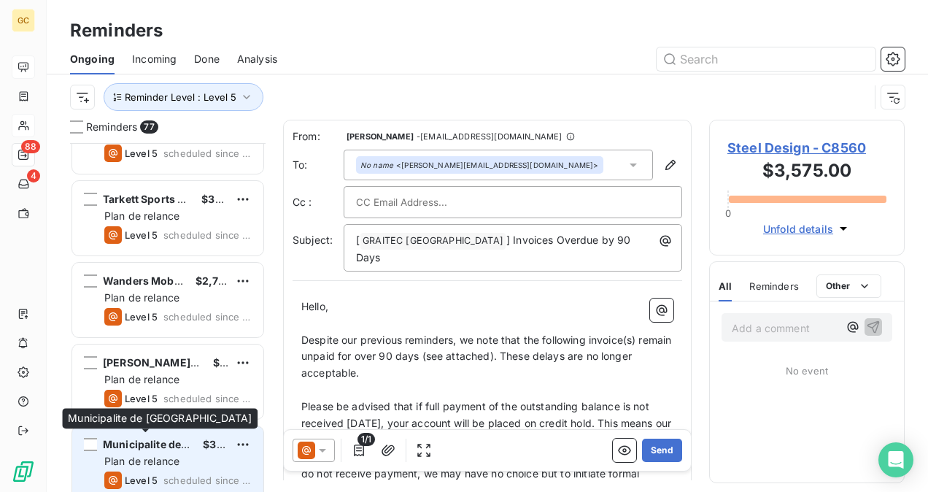
click at [184, 445] on span "Municipalite de [GEOGRAPHIC_DATA]" at bounding box center [197, 444] width 189 height 12
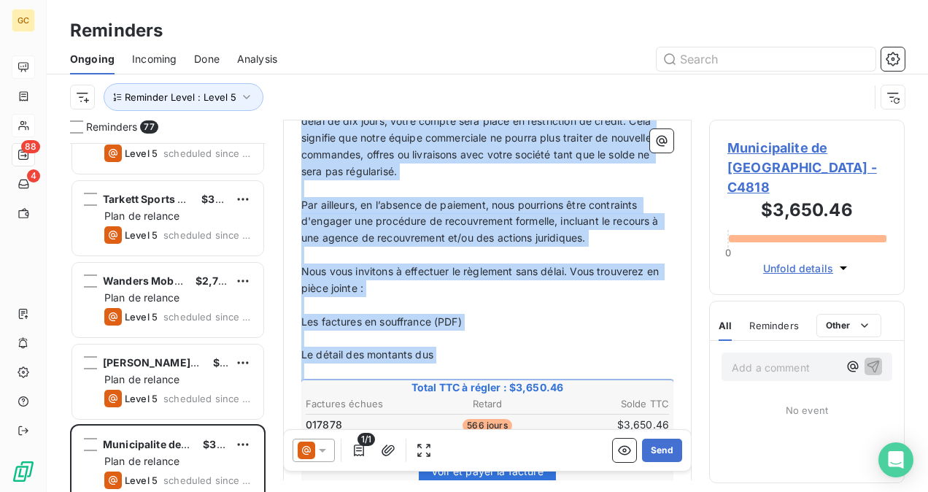
scroll to position [292, 0]
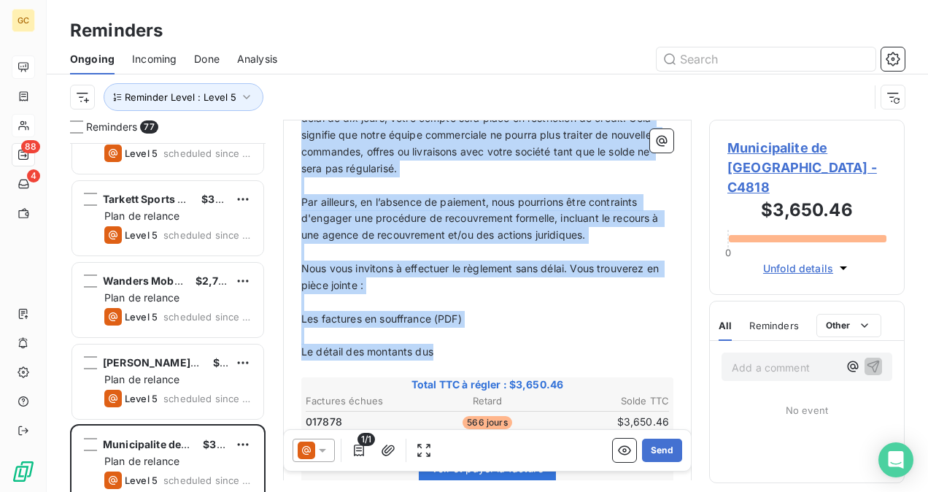
drag, startPoint x: 304, startPoint y: 178, endPoint x: 441, endPoint y: 350, distance: 220.2
click at [441, 350] on div "Bonjour, ﻿ Malgré nos précédents rappels, nous constatons que les factures ci-j…" at bounding box center [487, 355] width 372 height 724
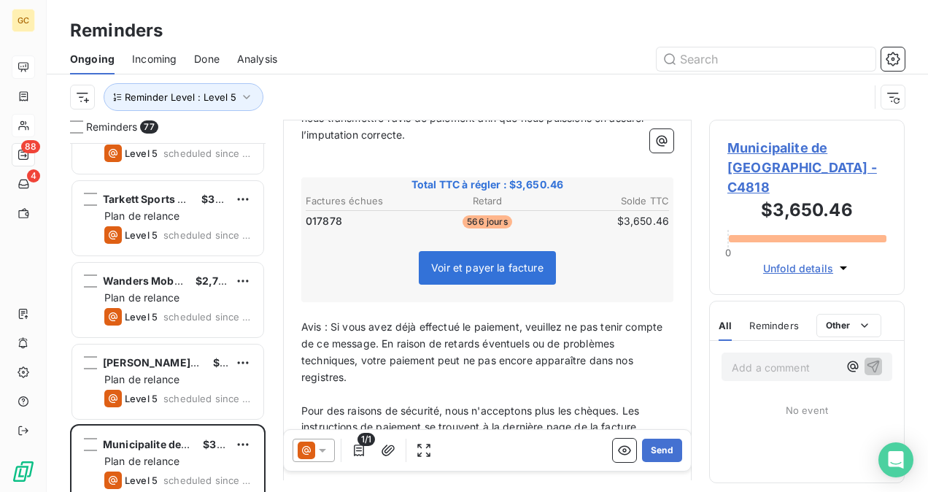
scroll to position [92, 0]
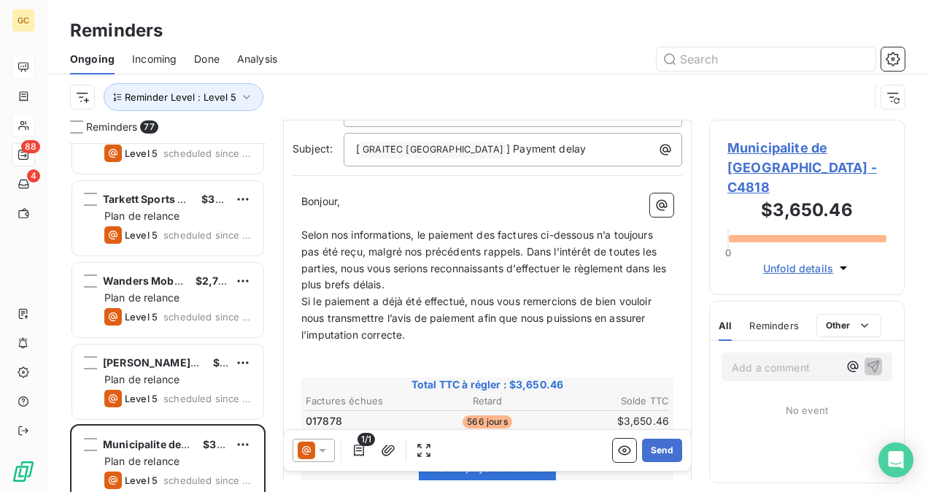
click at [453, 277] on p "Selon nos informations, le paiement des factures ci-dessous n’a toujours pas ét…" at bounding box center [487, 260] width 372 height 67
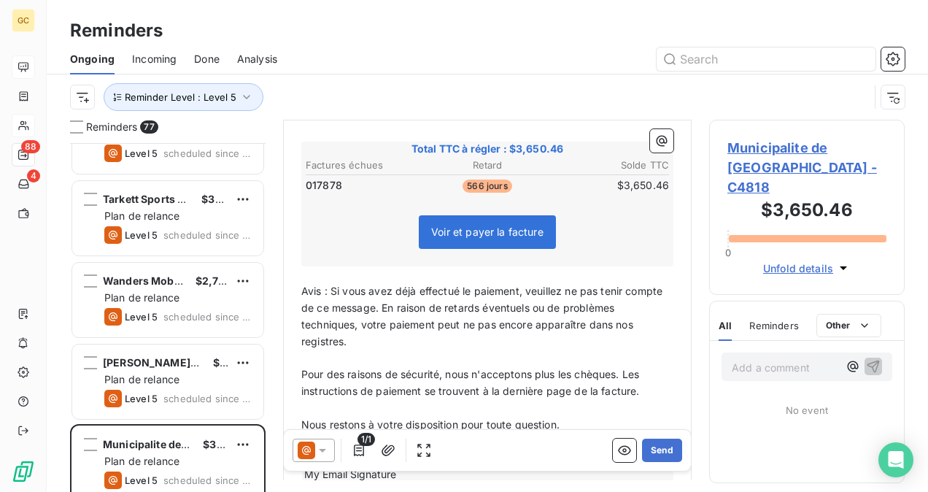
scroll to position [202, 0]
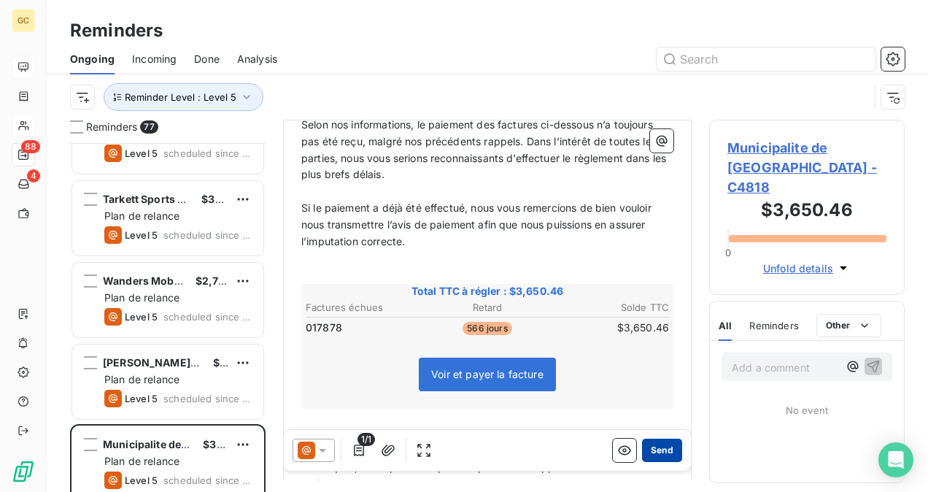
click at [661, 455] on button "Send" at bounding box center [662, 450] width 40 height 23
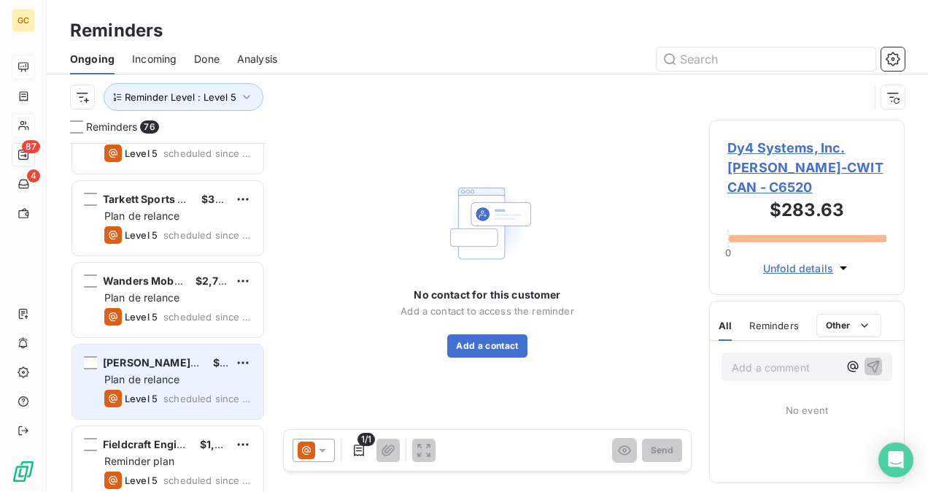
click at [196, 380] on div "Plan de relance" at bounding box center [177, 379] width 147 height 15
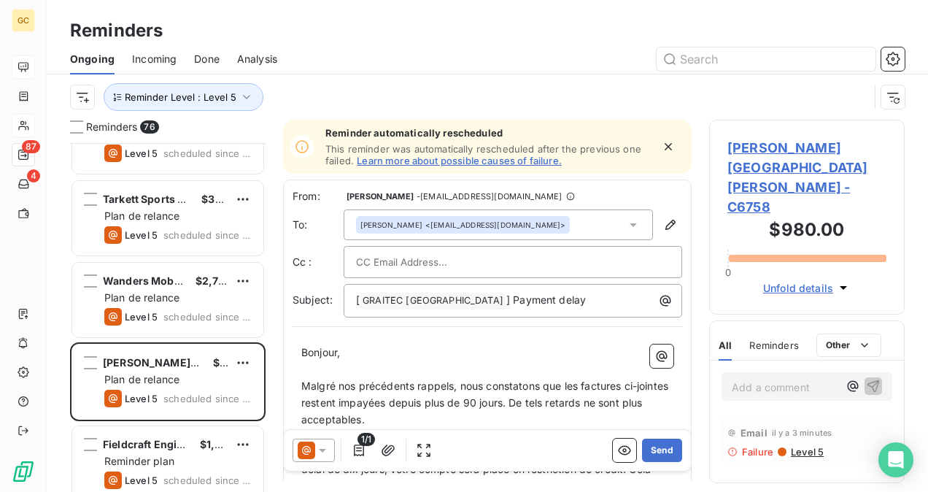
click at [780, 147] on span "[PERSON_NAME][GEOGRAPHIC_DATA][PERSON_NAME] - C6758" at bounding box center [807, 177] width 159 height 79
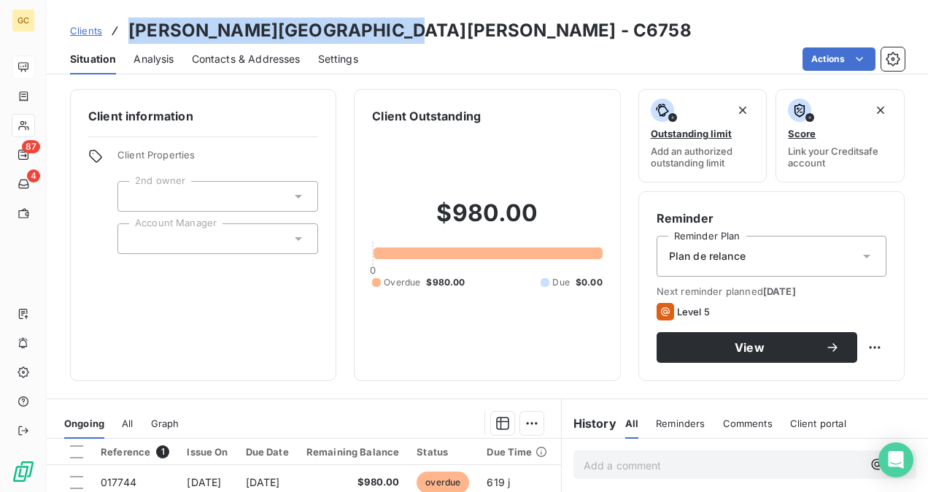
drag, startPoint x: 374, startPoint y: 28, endPoint x: 130, endPoint y: 22, distance: 243.8
click at [130, 22] on h3 "[PERSON_NAME][GEOGRAPHIC_DATA][PERSON_NAME] - C6758" at bounding box center [409, 31] width 563 height 26
copy h3 "[PERSON_NAME][GEOGRAPHIC_DATA][PERSON_NAME]"
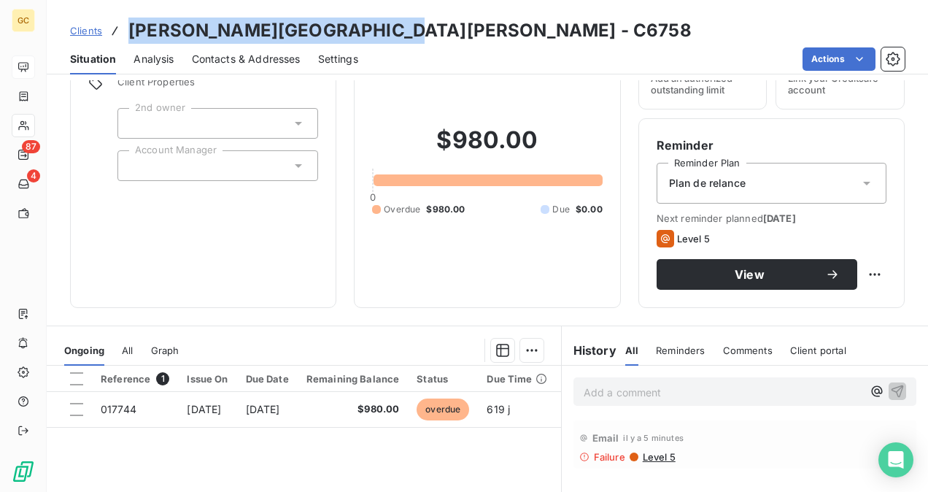
click at [236, 61] on span "Contacts & Addresses" at bounding box center [246, 59] width 109 height 15
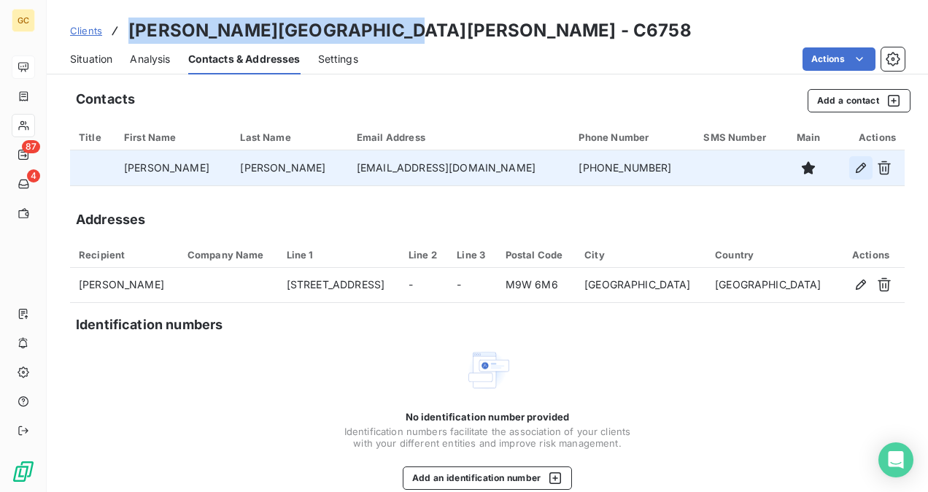
click at [850, 168] on button "button" at bounding box center [861, 167] width 23 height 23
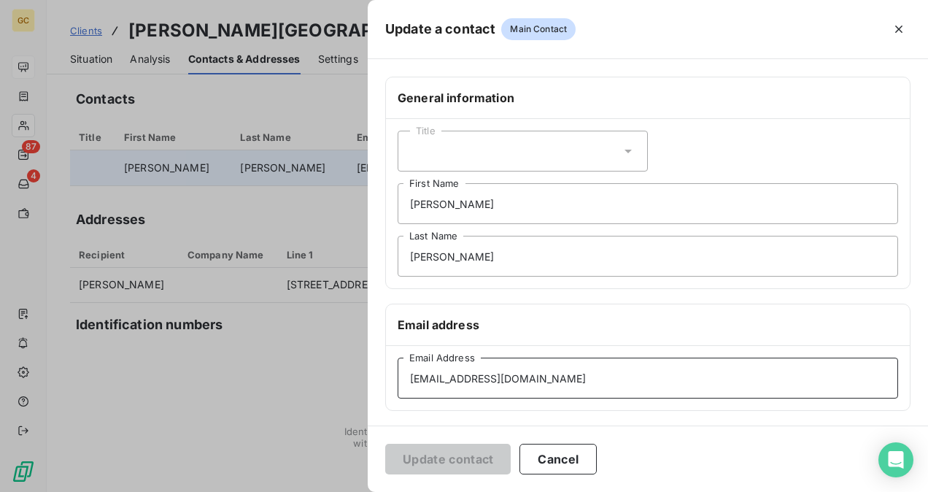
drag, startPoint x: 539, startPoint y: 380, endPoint x: 344, endPoint y: 391, distance: 194.4
click at [344, 491] on div "Update a contact Main Contact General information Title [PERSON_NAME] First Nam…" at bounding box center [464, 492] width 928 height 0
paste input "rhodg"
type input "[EMAIL_ADDRESS][DOMAIN_NAME]"
click at [471, 461] on button "Update contact" at bounding box center [448, 459] width 126 height 31
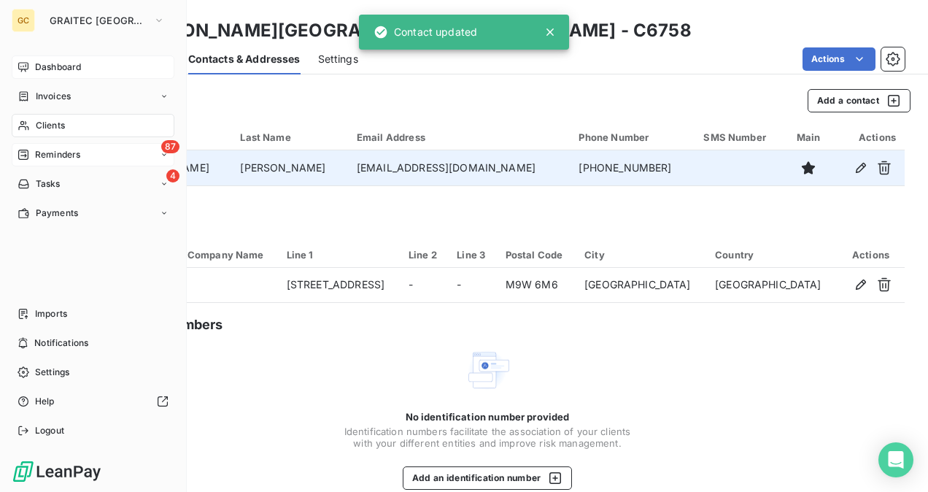
click at [45, 160] on span "Reminders" at bounding box center [57, 154] width 45 height 13
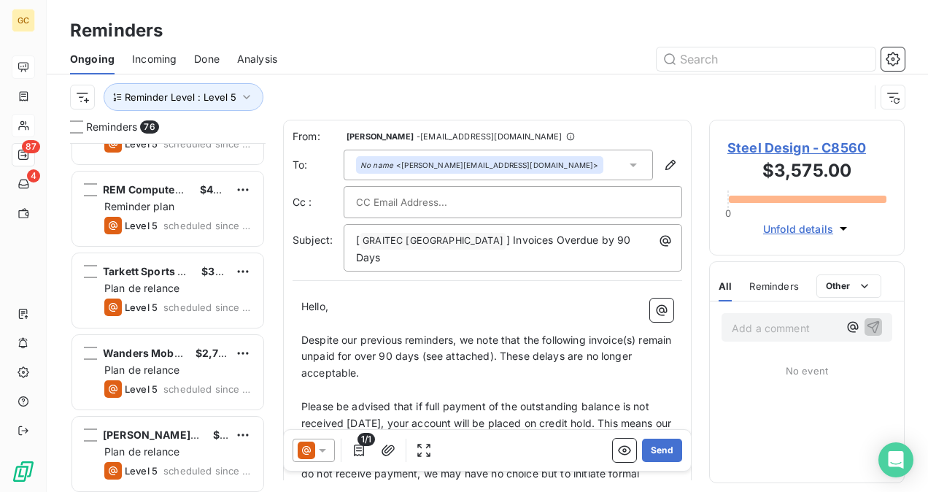
scroll to position [292, 0]
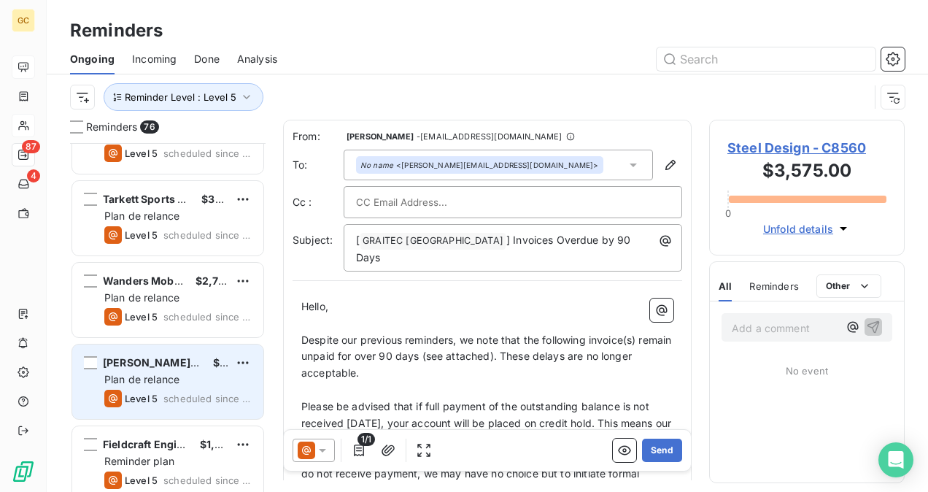
click at [161, 394] on div "Level 5 scheduled since 499 days" at bounding box center [177, 399] width 147 height 18
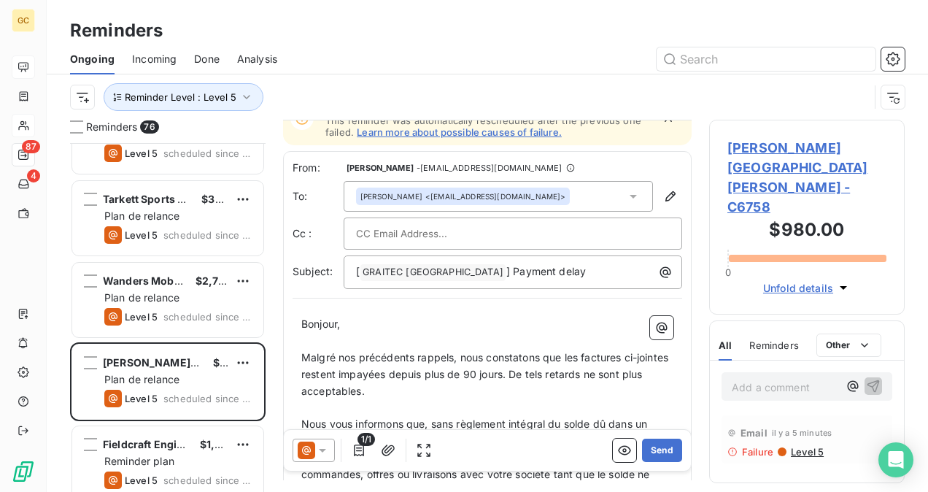
scroll to position [73, 0]
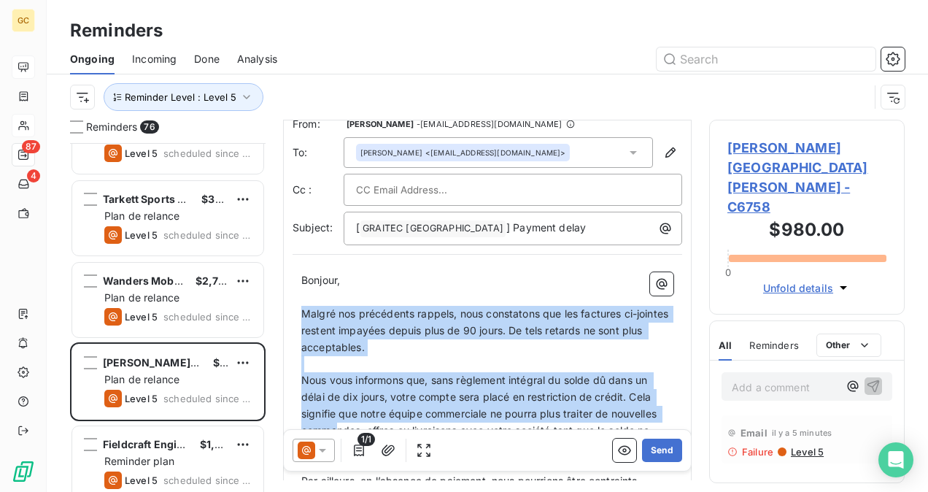
drag, startPoint x: 302, startPoint y: 310, endPoint x: 344, endPoint y: 417, distance: 114.4
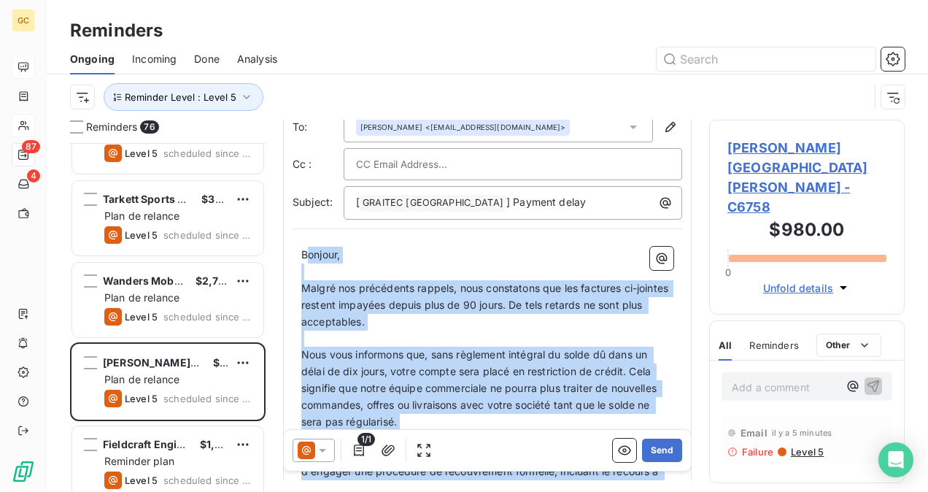
scroll to position [0, 0]
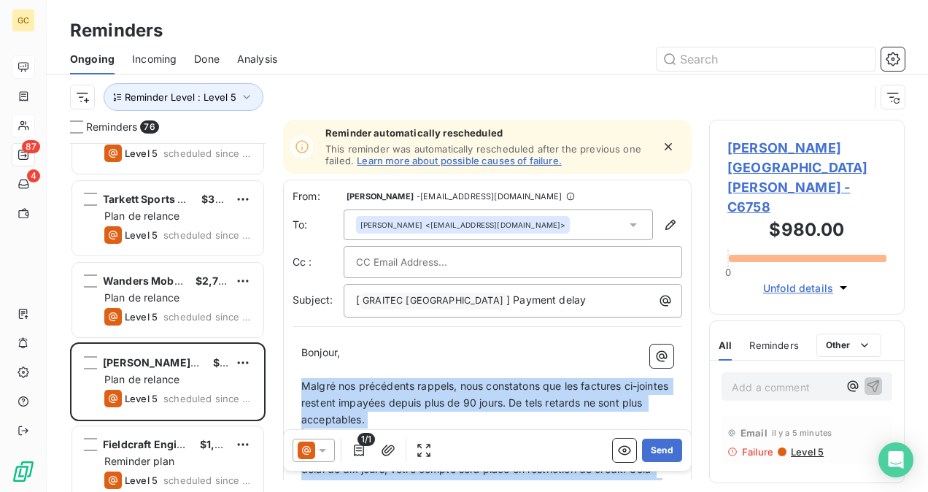
drag, startPoint x: 457, startPoint y: 343, endPoint x: 304, endPoint y: 380, distance: 157.0
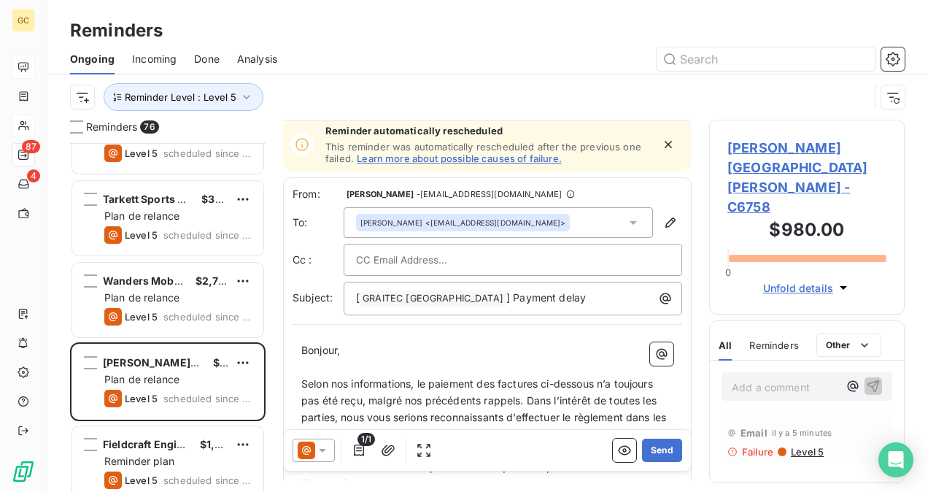
scroll to position [74, 0]
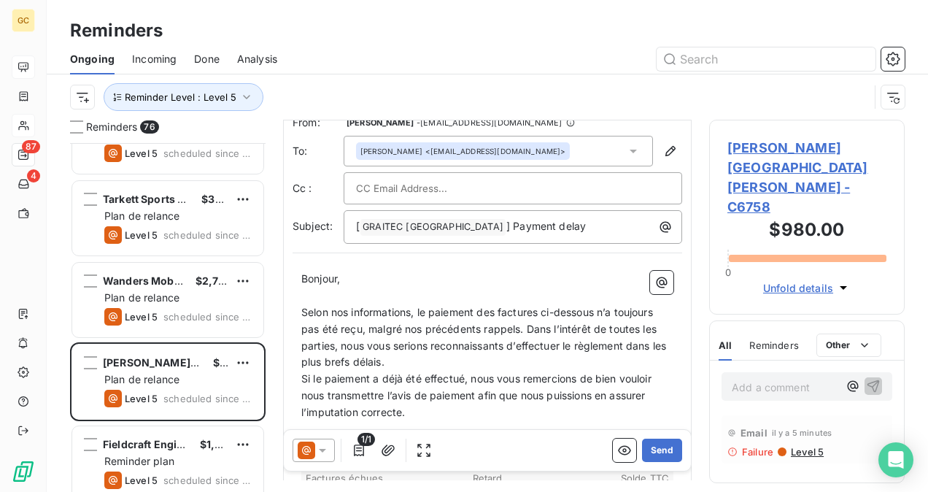
click at [403, 364] on p "Selon nos informations, le paiement des factures ci-dessous n’a toujours pas ét…" at bounding box center [487, 337] width 372 height 67
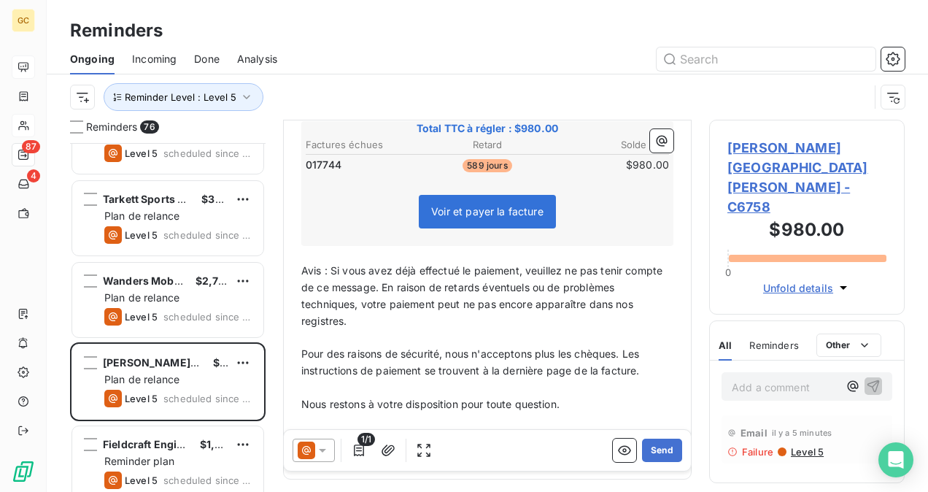
scroll to position [481, 0]
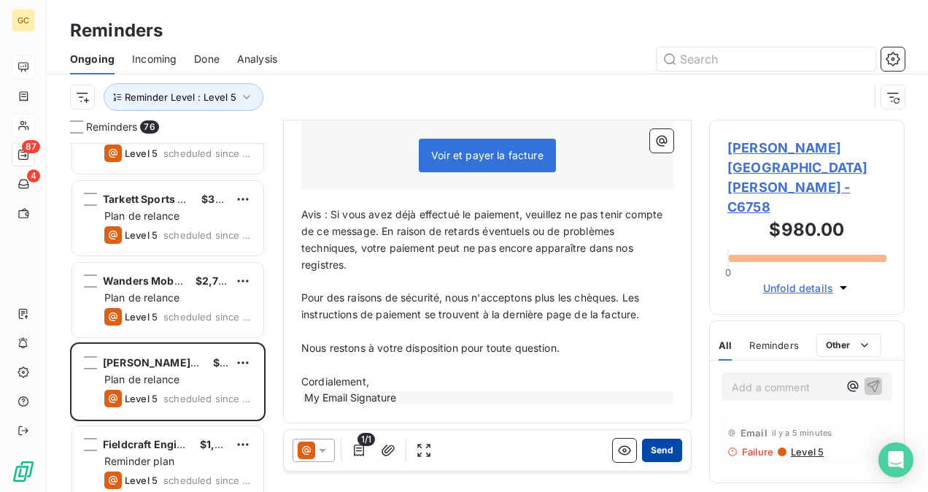
click at [644, 454] on button "Send" at bounding box center [662, 450] width 40 height 23
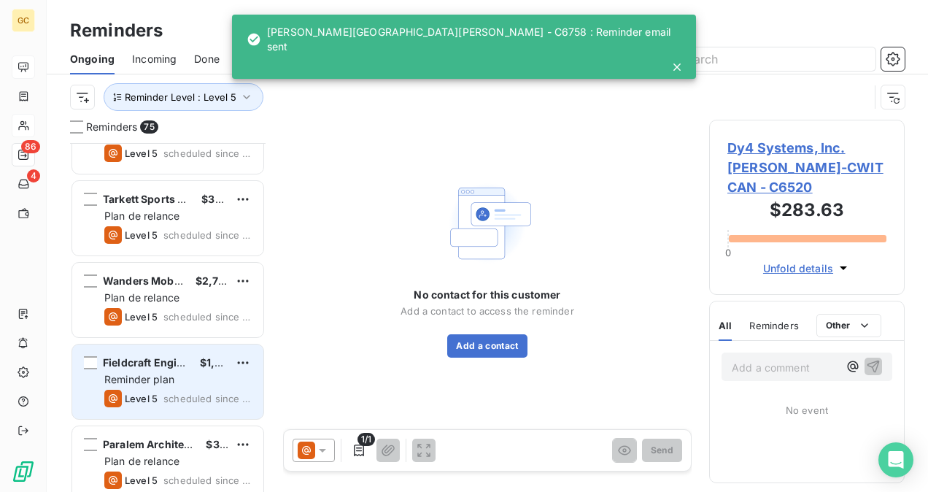
click at [131, 385] on div "Reminder plan" at bounding box center [177, 379] width 147 height 15
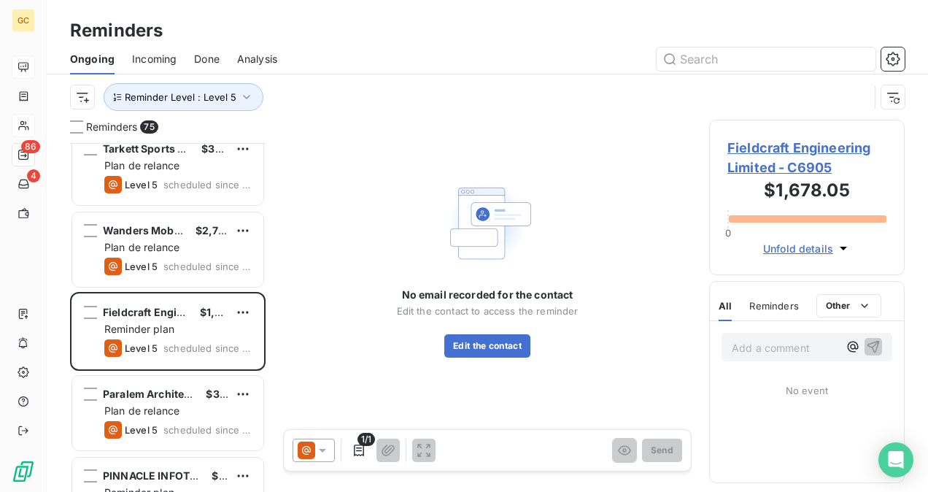
scroll to position [365, 0]
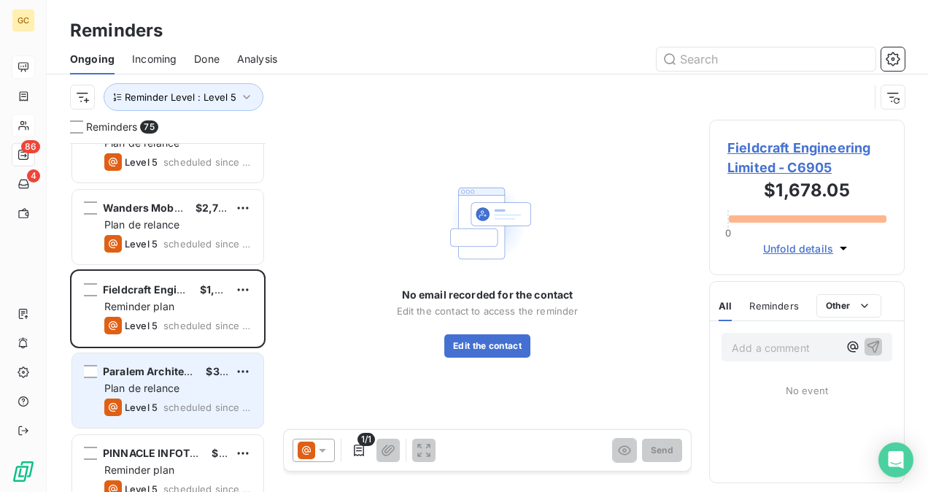
click at [174, 397] on div "Paralem Architecture (anciennement FSA) $3,807.98 Plan de relance Level 5 sched…" at bounding box center [167, 390] width 191 height 74
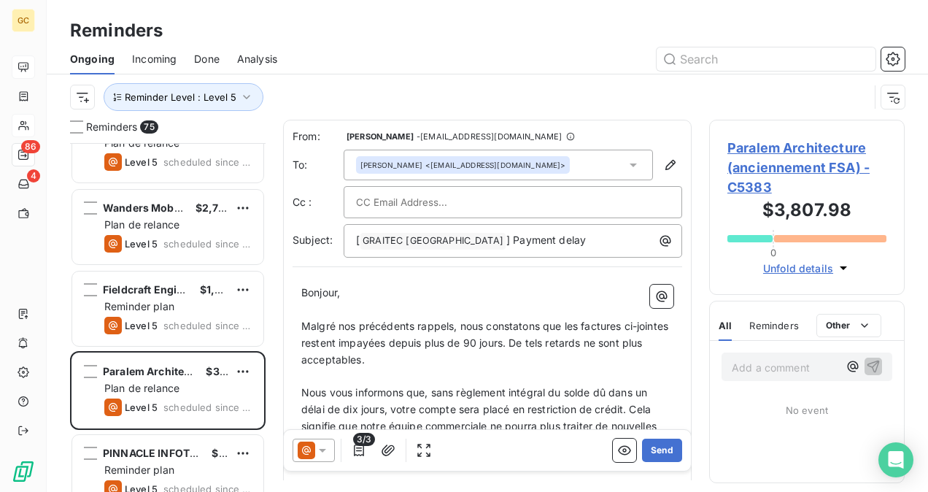
click at [769, 157] on span "Paralem Architecture (anciennement FSA) - C5383" at bounding box center [807, 167] width 159 height 59
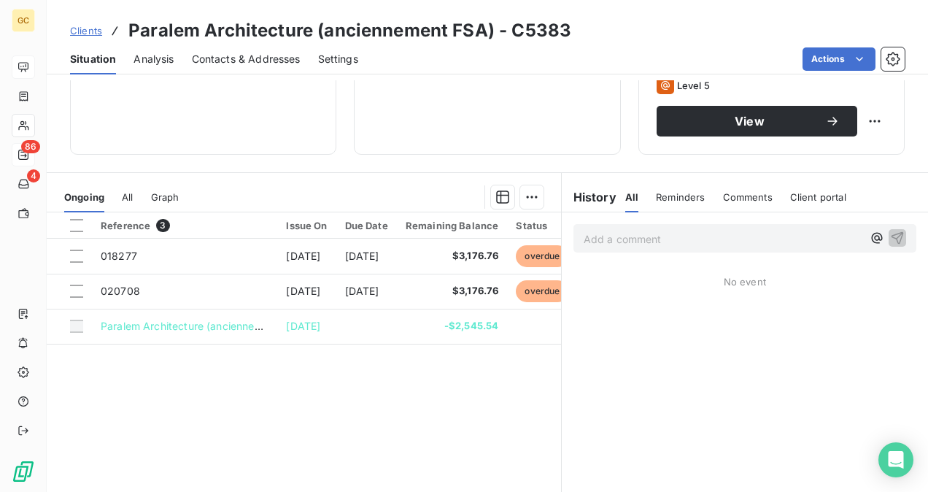
scroll to position [271, 0]
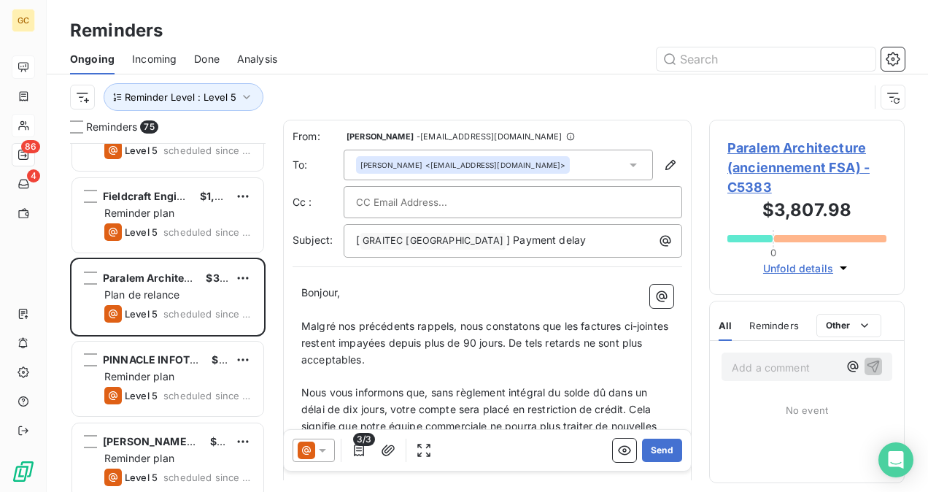
scroll to position [511, 0]
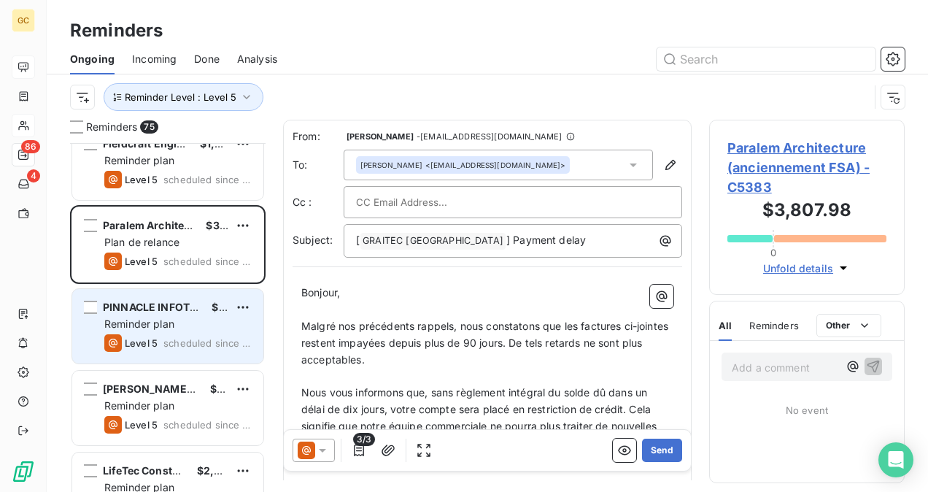
click at [171, 318] on span "Reminder plan" at bounding box center [139, 323] width 70 height 12
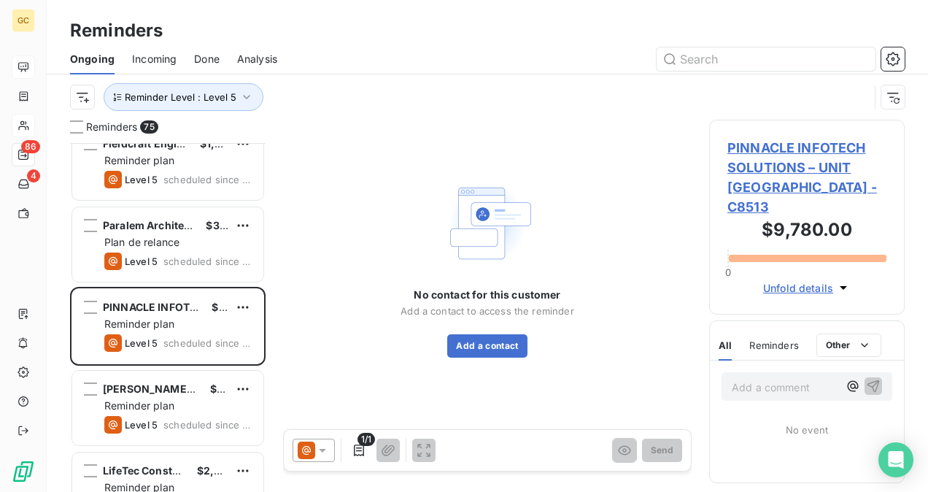
click at [783, 170] on span "PINNACLE INFOTECH SOLUTIONS – UNIT [GEOGRAPHIC_DATA] - C8513" at bounding box center [807, 177] width 159 height 79
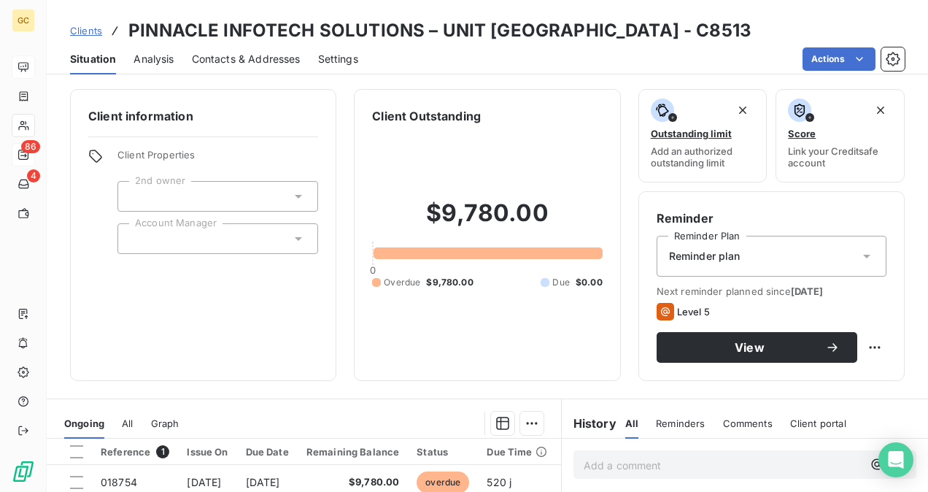
click at [240, 57] on span "Contacts & Addresses" at bounding box center [246, 59] width 109 height 15
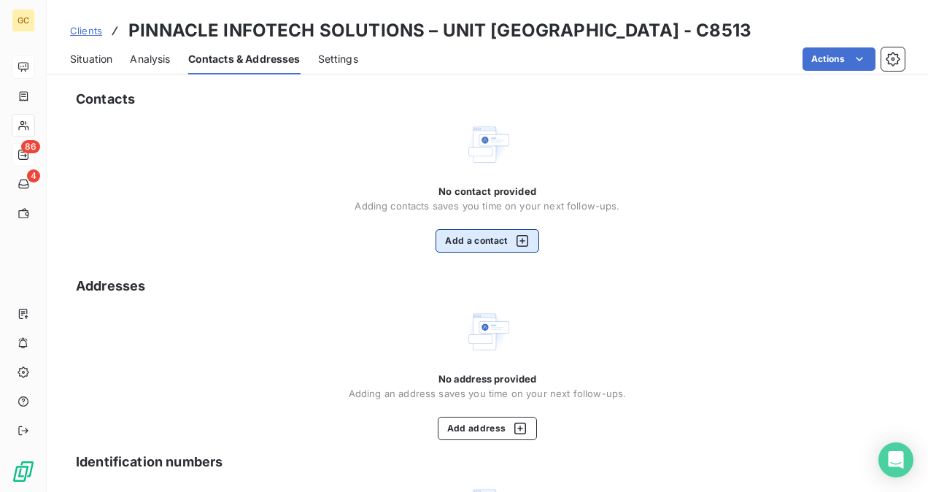
click at [453, 237] on button "Add a contact" at bounding box center [487, 240] width 103 height 23
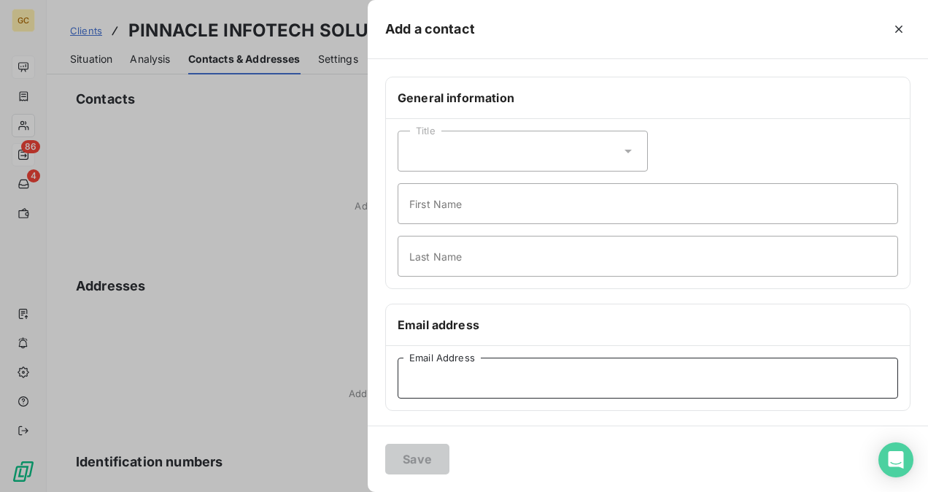
click at [439, 393] on input "Email Address" at bounding box center [648, 378] width 501 height 41
paste input "[EMAIL_ADDRESS][DOMAIN_NAME]"
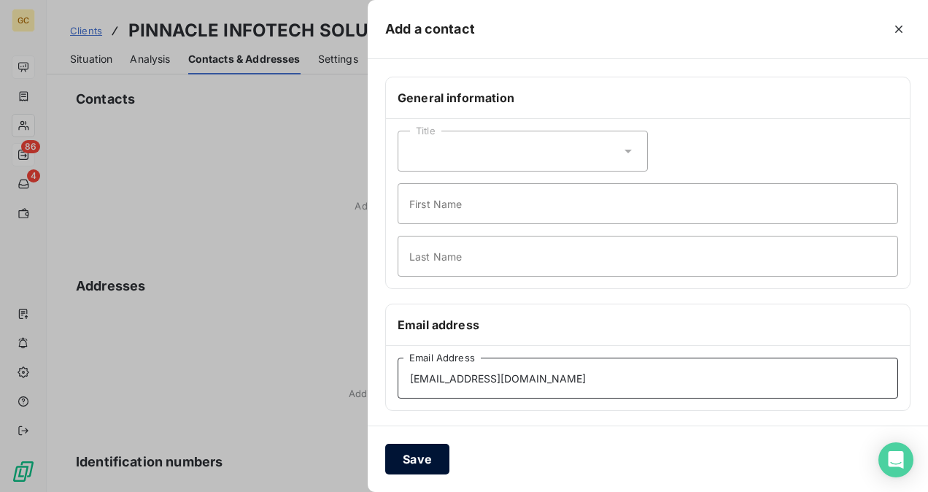
type input "[EMAIL_ADDRESS][DOMAIN_NAME]"
click at [420, 458] on button "Save" at bounding box center [417, 459] width 64 height 31
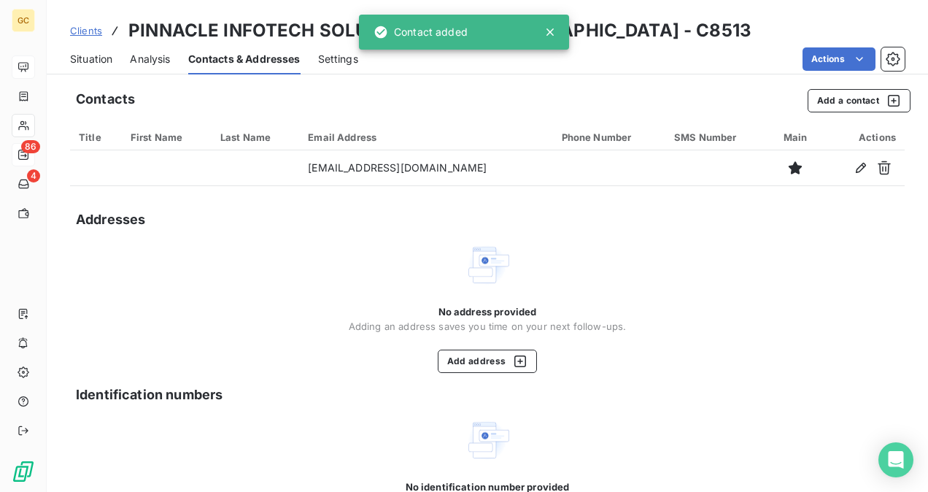
click at [91, 72] on div "Situation" at bounding box center [91, 59] width 42 height 31
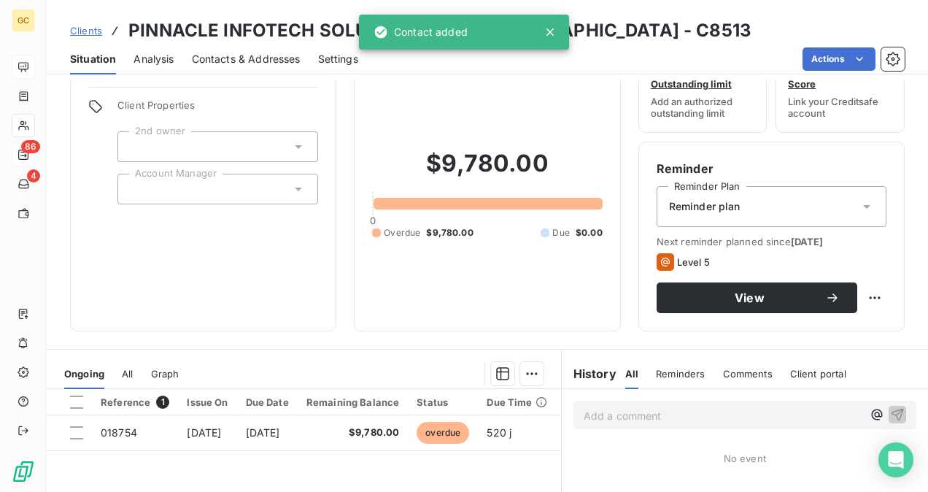
scroll to position [73, 0]
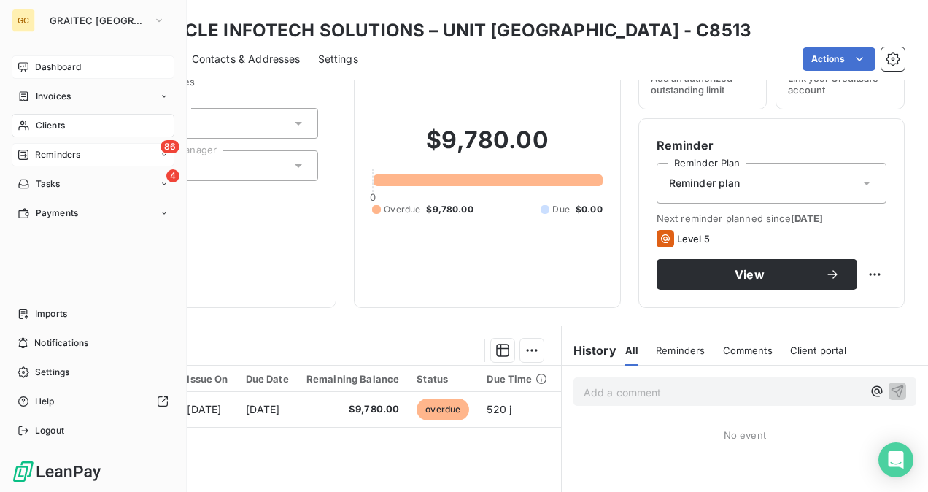
click at [53, 160] on span "Reminders" at bounding box center [57, 154] width 45 height 13
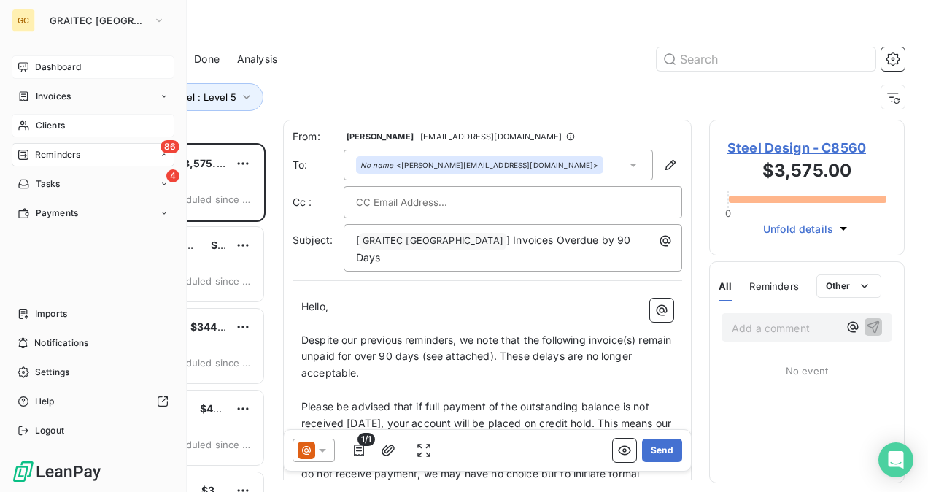
scroll to position [337, 184]
click at [32, 69] on div "Dashboard" at bounding box center [93, 66] width 163 height 23
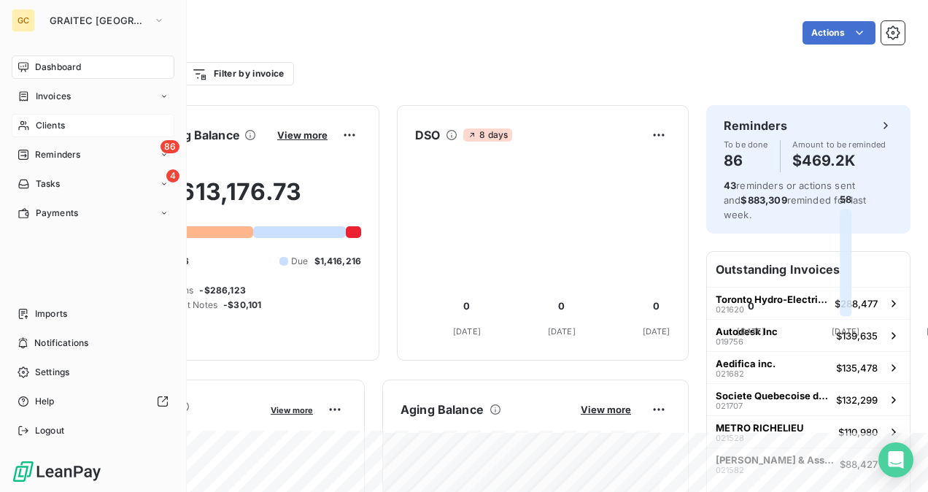
click at [39, 124] on span "Clients" at bounding box center [50, 125] width 29 height 13
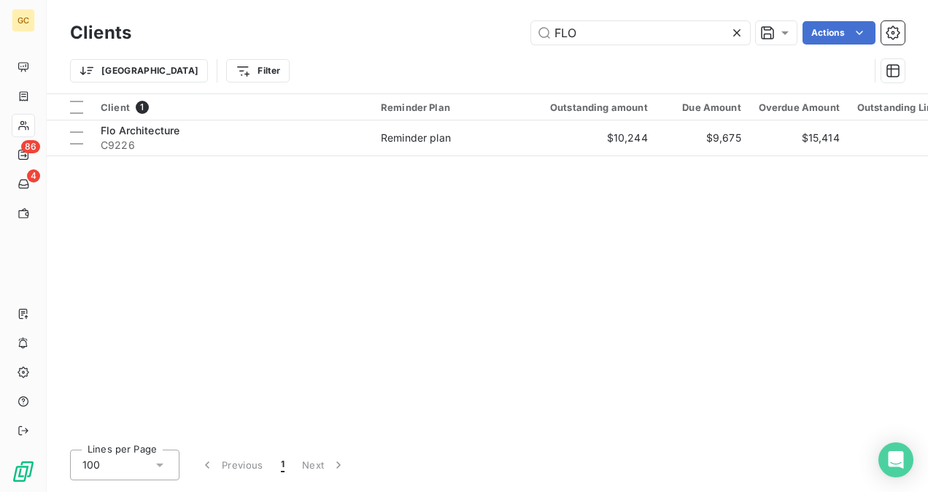
drag, startPoint x: 671, startPoint y: 28, endPoint x: 515, endPoint y: 29, distance: 156.2
click at [515, 29] on div "FLO Actions" at bounding box center [527, 32] width 756 height 23
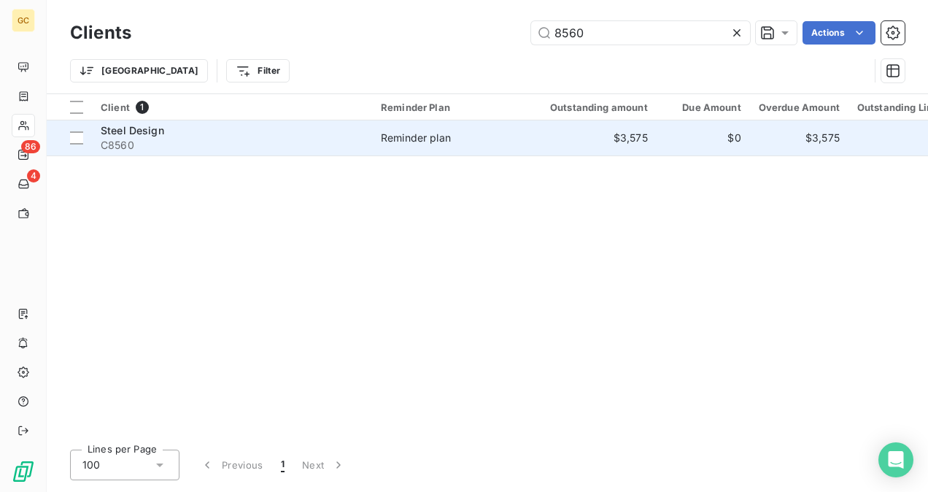
type input "8560"
click at [207, 130] on div "Steel Design" at bounding box center [232, 130] width 263 height 15
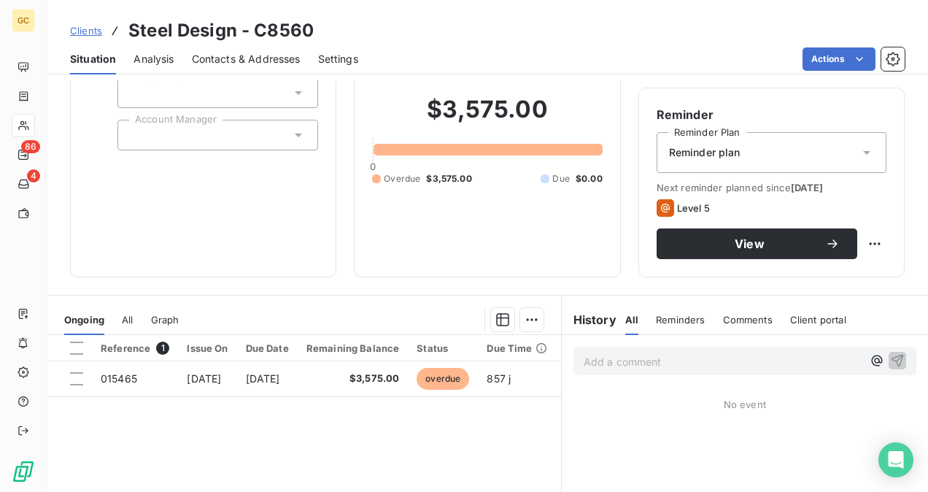
scroll to position [73, 0]
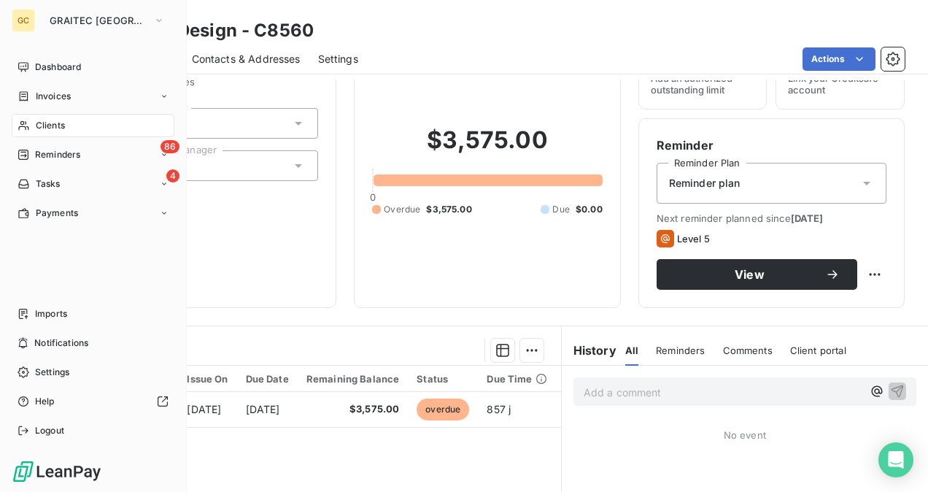
click at [63, 122] on span "Clients" at bounding box center [50, 125] width 29 height 13
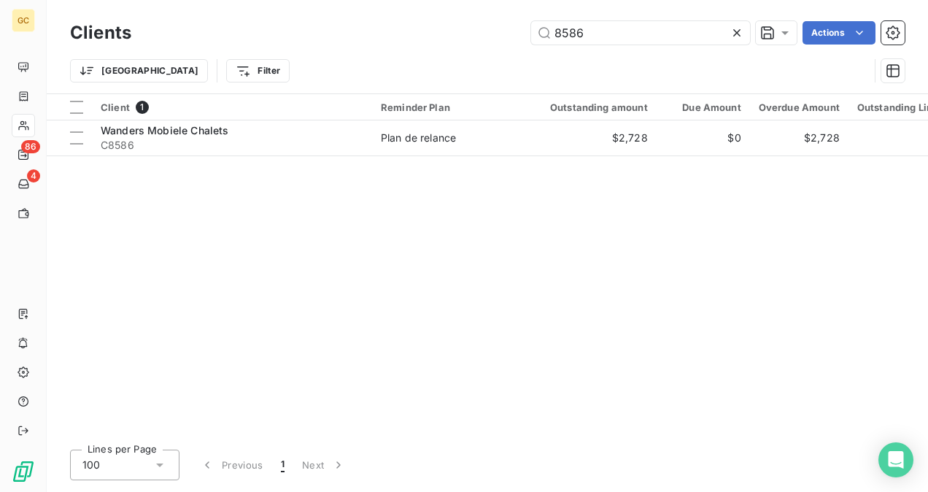
type input "8586"
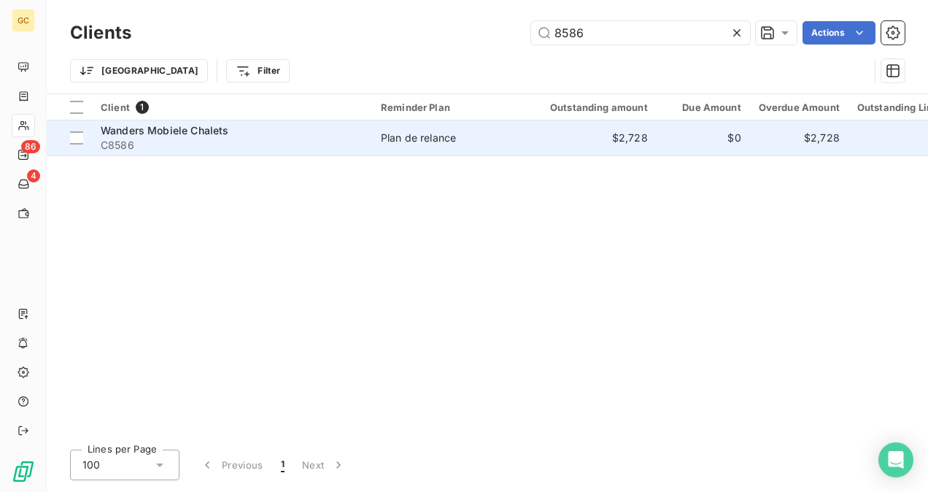
click at [508, 145] on td "Plan de relance" at bounding box center [448, 137] width 152 height 35
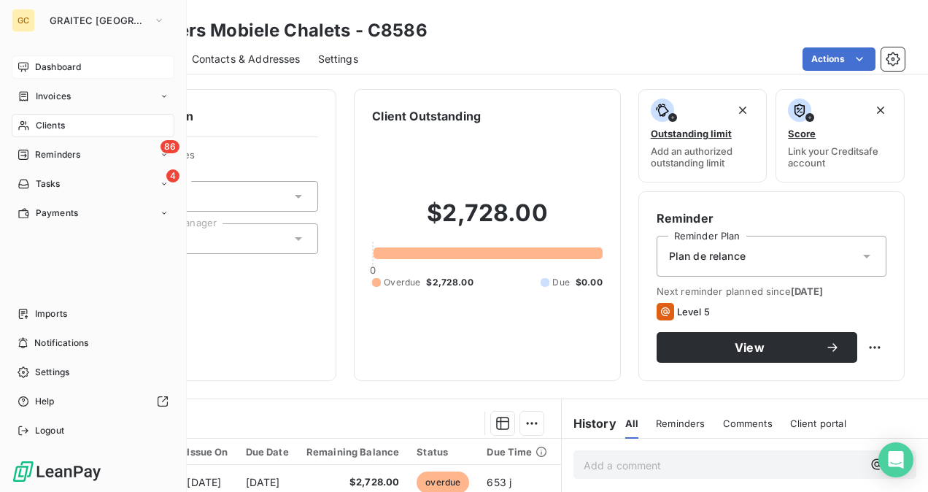
click at [29, 66] on div "Dashboard" at bounding box center [93, 66] width 163 height 23
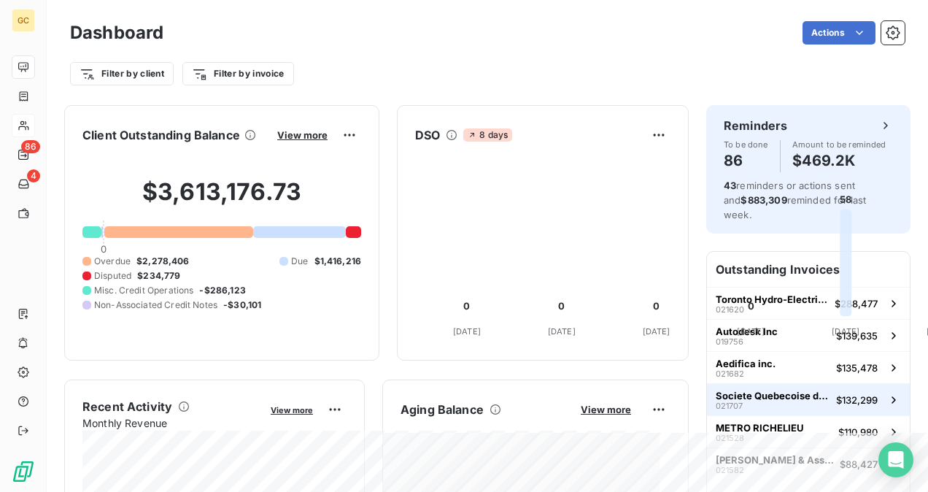
click at [802, 390] on span "Societe Quebecoise des Infrastructures" at bounding box center [773, 396] width 115 height 12
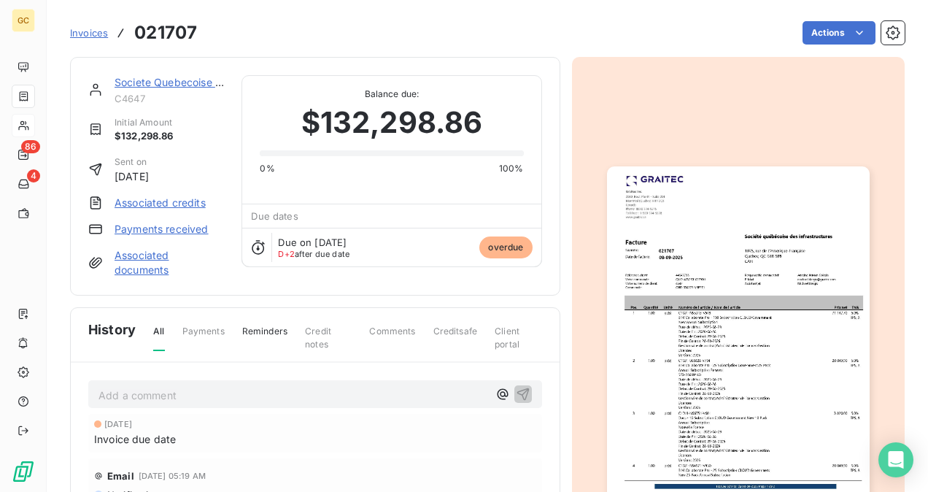
click at [182, 83] on link "Societe Quebecoise des Infrastructures" at bounding box center [211, 82] width 193 height 12
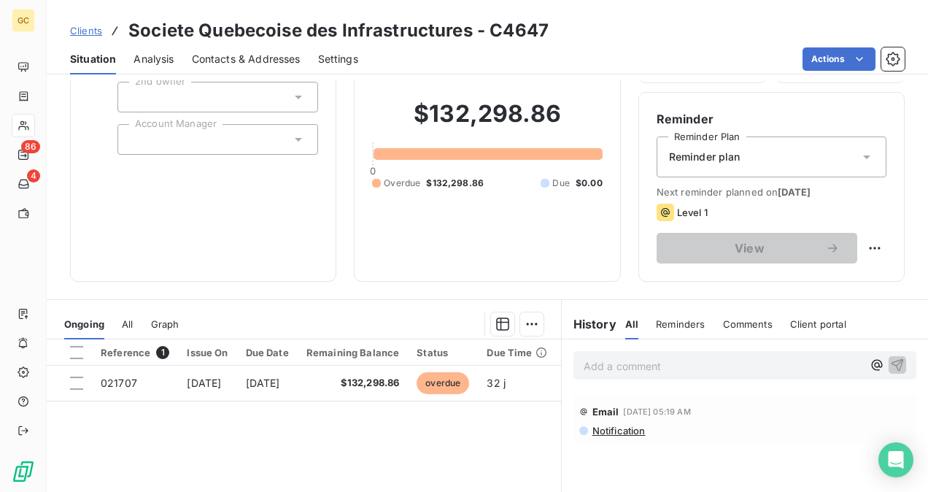
scroll to position [146, 0]
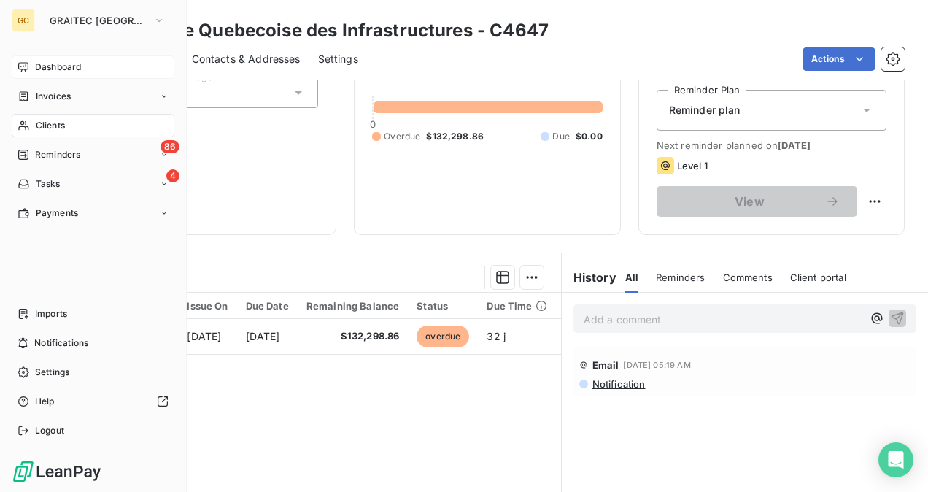
click at [39, 64] on span "Dashboard" at bounding box center [58, 67] width 46 height 13
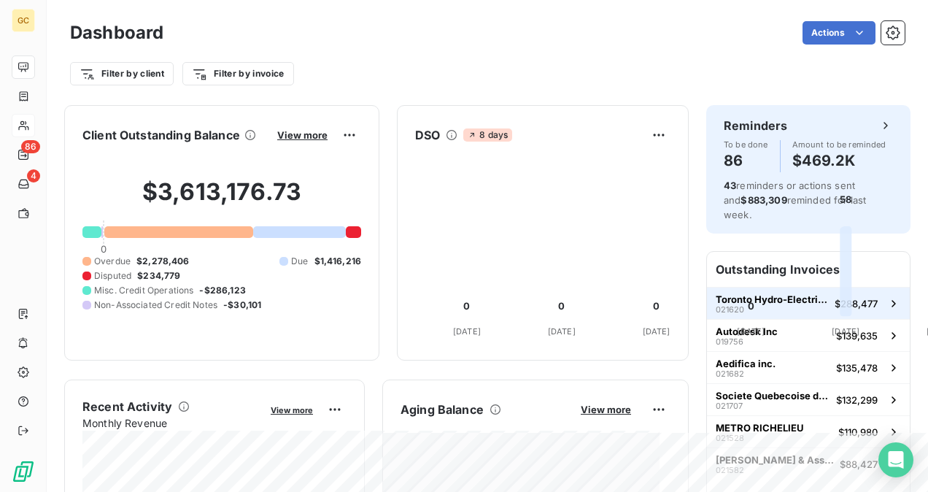
click at [761, 293] on div "Toronto Hydro-Electric System Ltd. 021620" at bounding box center [772, 303] width 113 height 20
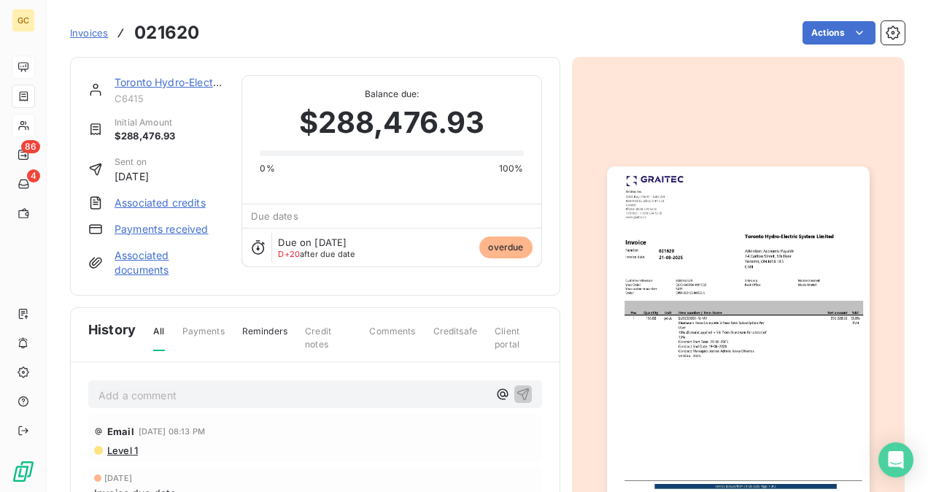
click at [171, 76] on link "Toronto Hydro-Electric System Ltd." at bounding box center [201, 82] width 172 height 12
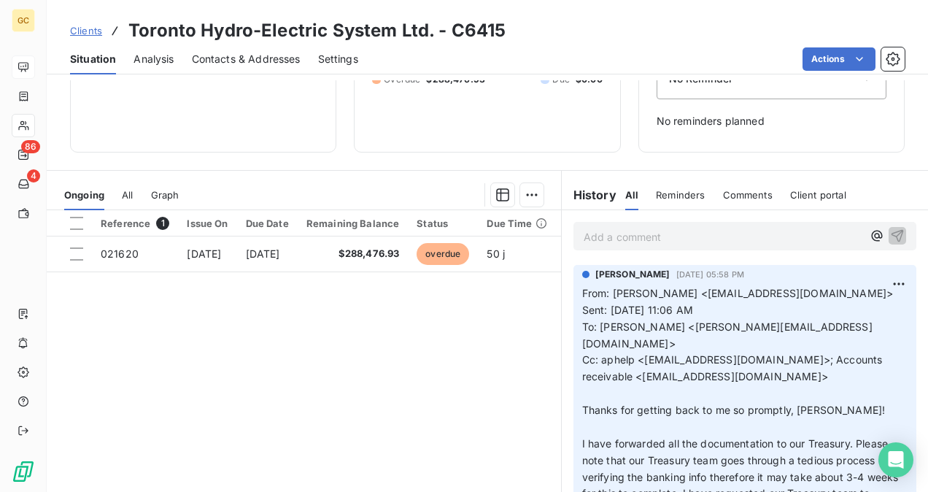
scroll to position [146, 0]
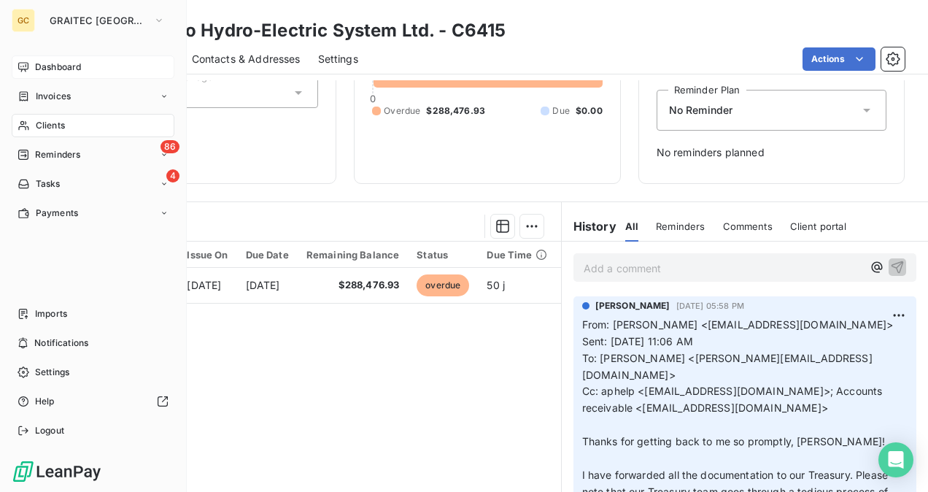
click at [30, 66] on div "Dashboard" at bounding box center [93, 66] width 163 height 23
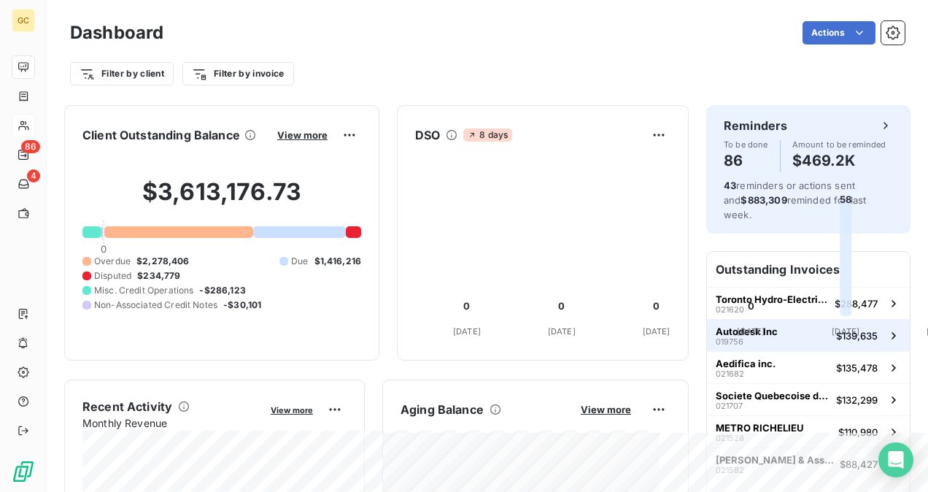
click at [758, 326] on div "Autodesk Inc 019756" at bounding box center [747, 336] width 62 height 20
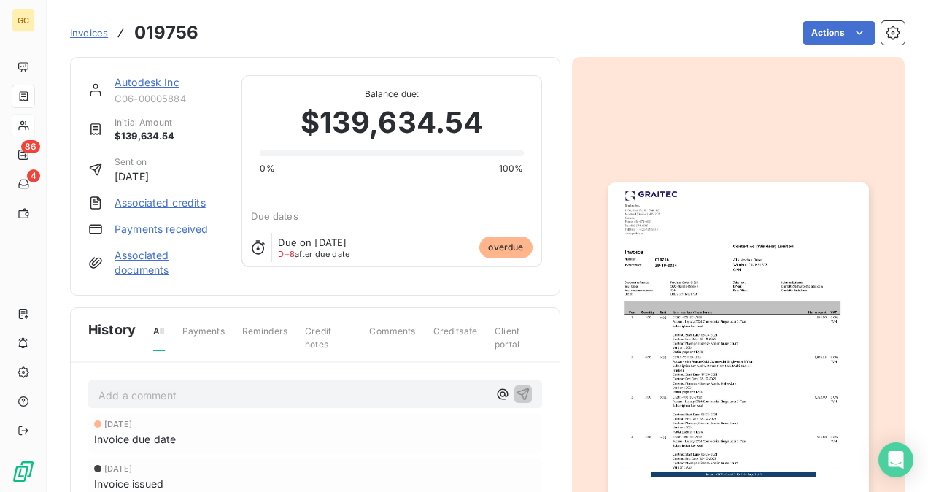
click at [104, 32] on span "Invoices" at bounding box center [89, 33] width 38 height 12
click at [143, 78] on link "Autodesk Inc" at bounding box center [147, 82] width 65 height 12
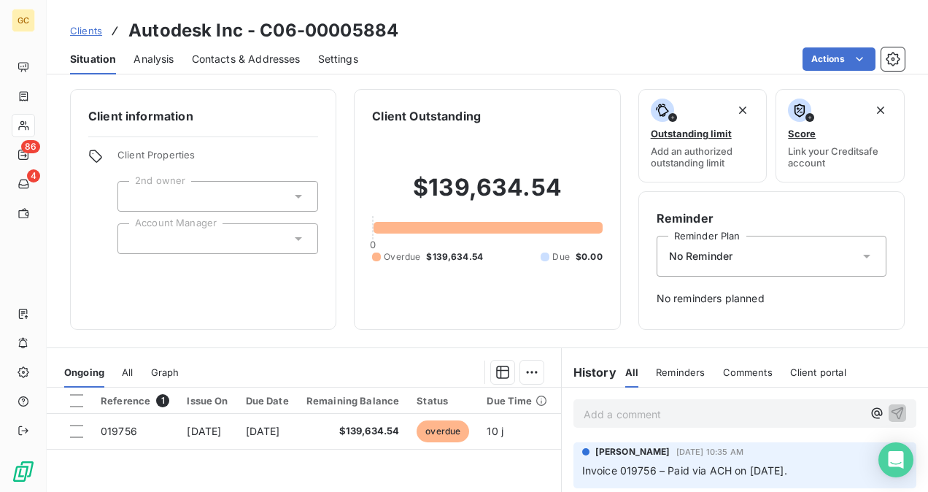
scroll to position [73, 0]
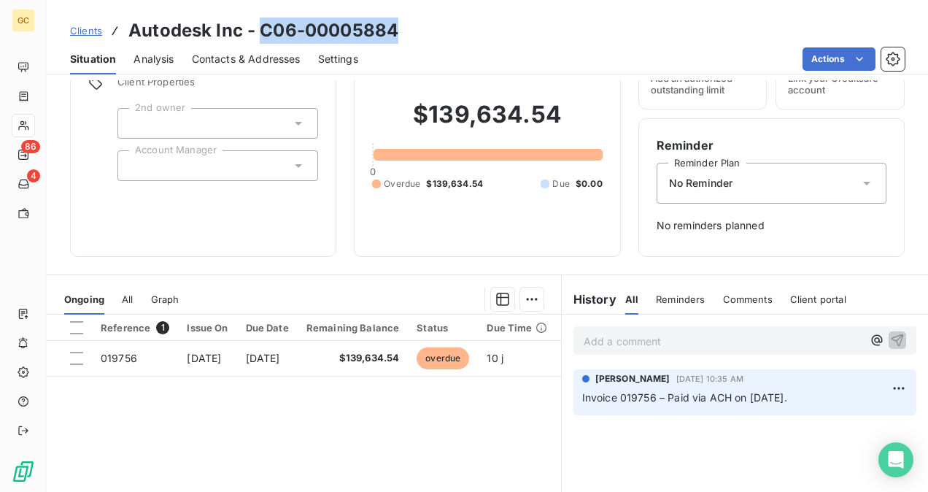
drag, startPoint x: 263, startPoint y: 29, endPoint x: 406, endPoint y: 31, distance: 143.1
click at [406, 31] on div "Clients Autodesk Inc - C06-00005884" at bounding box center [488, 31] width 882 height 26
copy h3 "C06-00005884"
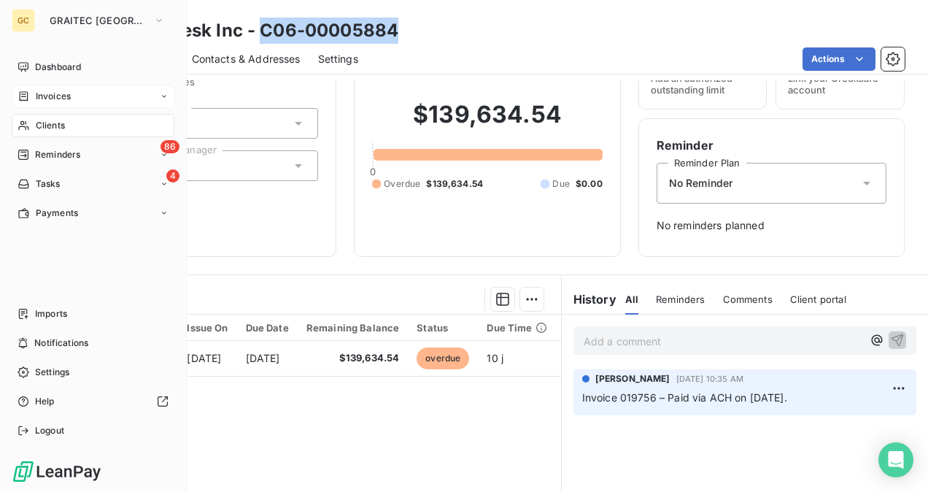
drag, startPoint x: 44, startPoint y: 69, endPoint x: 68, endPoint y: 85, distance: 28.9
click at [44, 69] on span "Dashboard" at bounding box center [58, 67] width 46 height 13
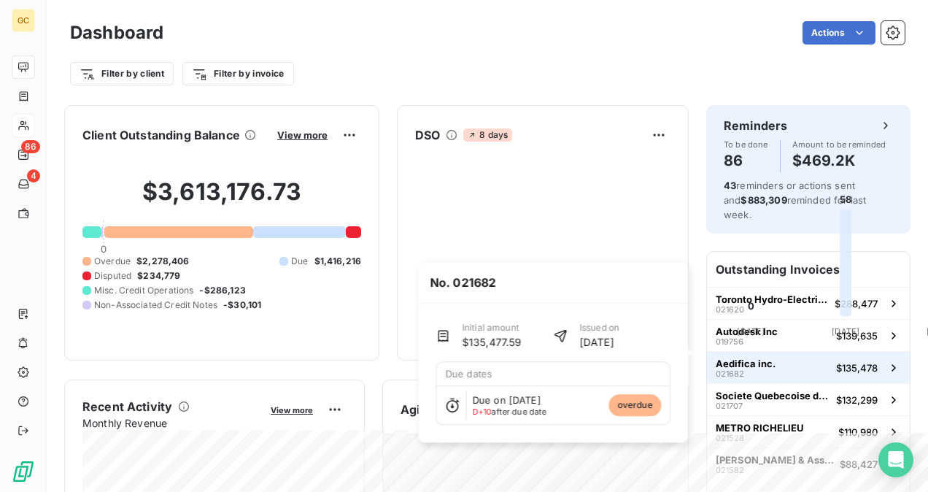
click at [771, 357] on button "Aedifica inc. 021682 $135,478" at bounding box center [808, 367] width 203 height 32
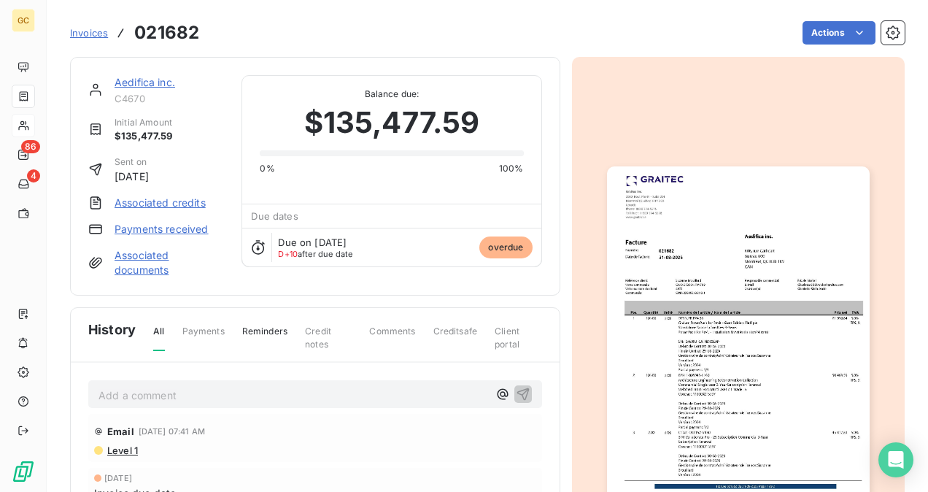
click at [155, 74] on div "Aedifica inc. C4670 Initial Amount $135,477.59 Sent on [DATE] Associated credit…" at bounding box center [315, 176] width 490 height 239
click at [158, 85] on link "Aedifica inc." at bounding box center [145, 82] width 61 height 12
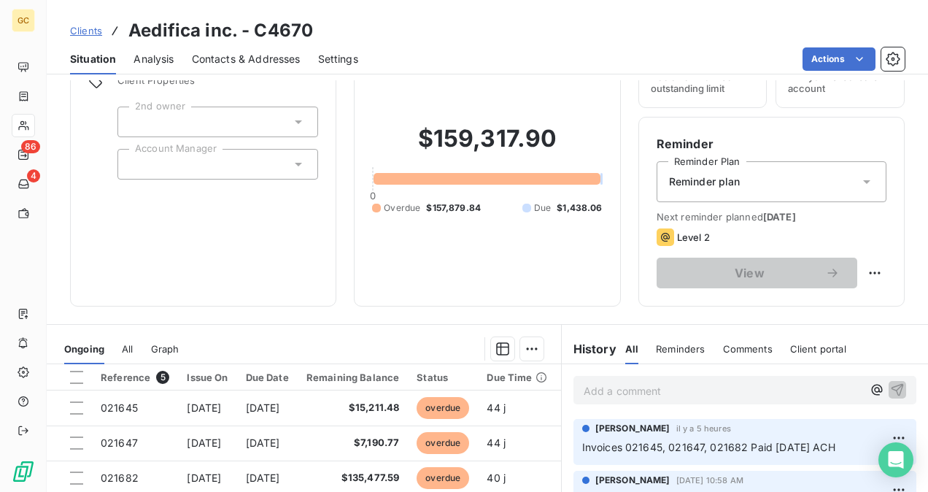
scroll to position [146, 0]
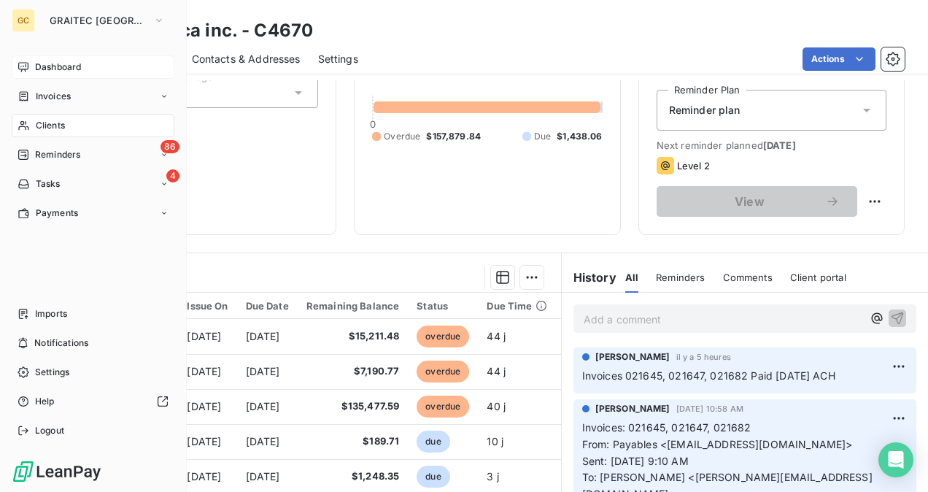
click at [57, 66] on span "Dashboard" at bounding box center [58, 67] width 46 height 13
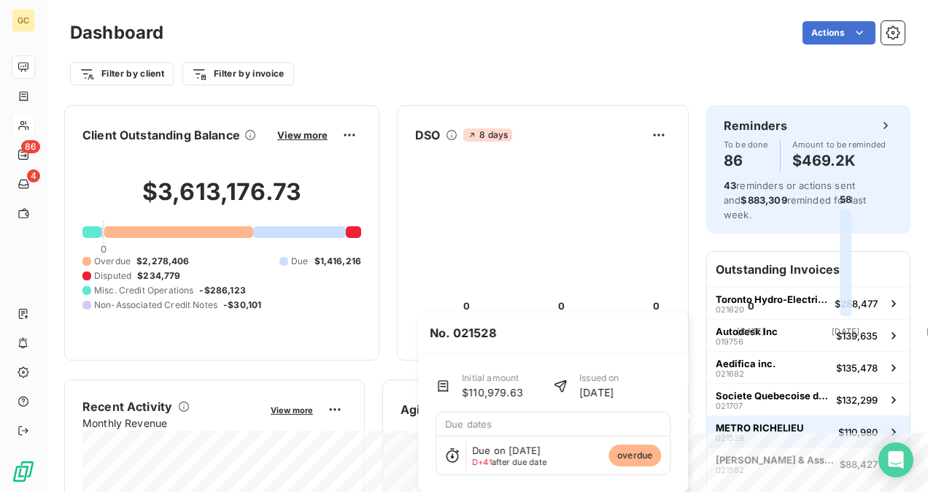
click at [771, 422] on div "METRO RICHELIEU 021528" at bounding box center [760, 432] width 88 height 20
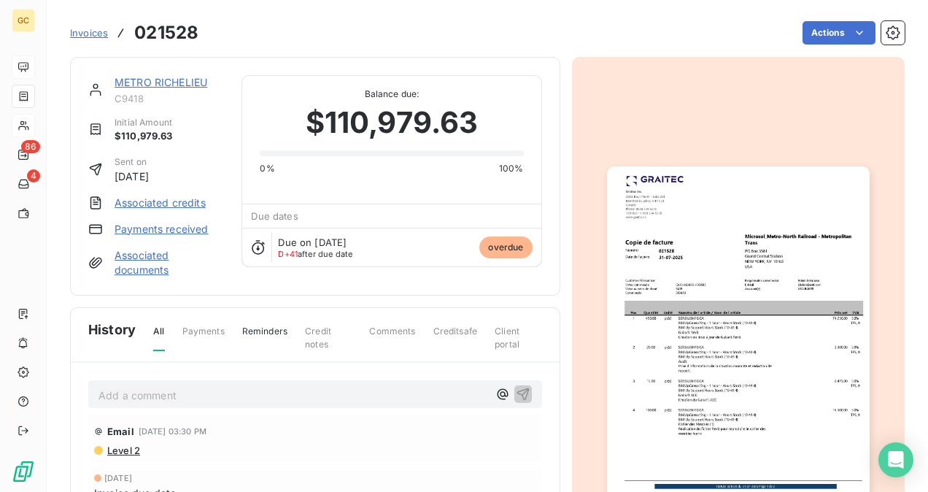
click at [154, 84] on link "METRO RICHELIEU" at bounding box center [161, 82] width 93 height 12
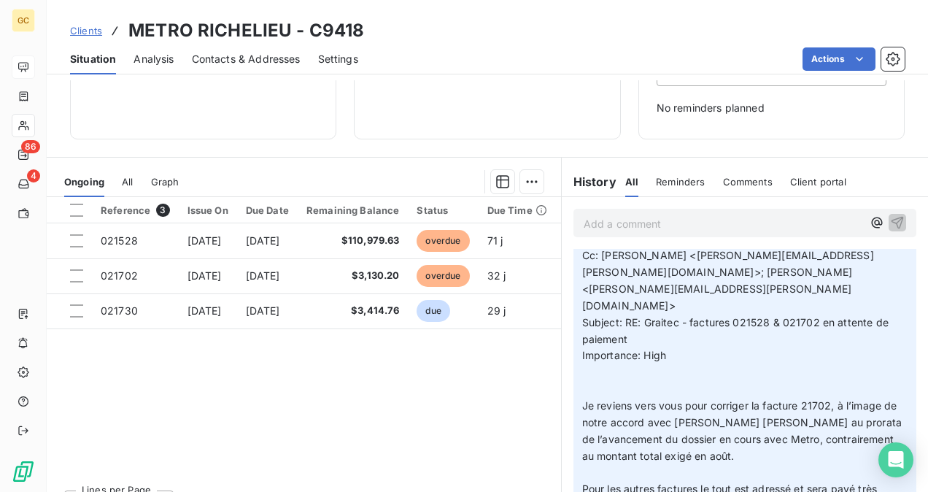
scroll to position [220, 0]
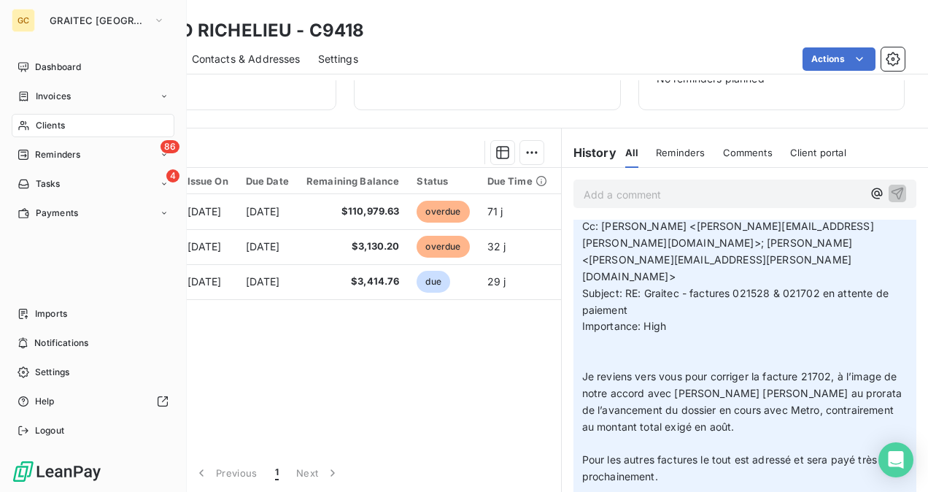
drag, startPoint x: 65, startPoint y: 70, endPoint x: 177, endPoint y: 116, distance: 121.4
click at [65, 70] on span "Dashboard" at bounding box center [58, 67] width 46 height 13
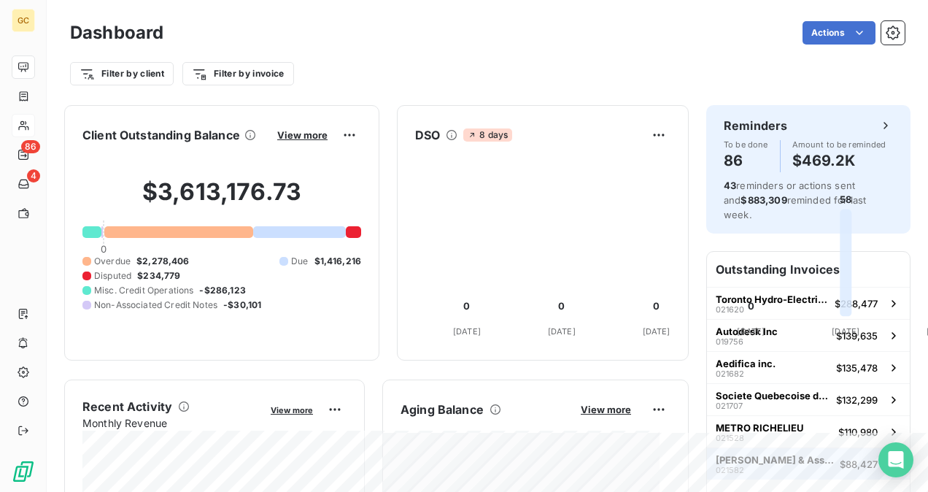
click at [800, 454] on span "[PERSON_NAME] & Associates Ltd" at bounding box center [775, 460] width 118 height 12
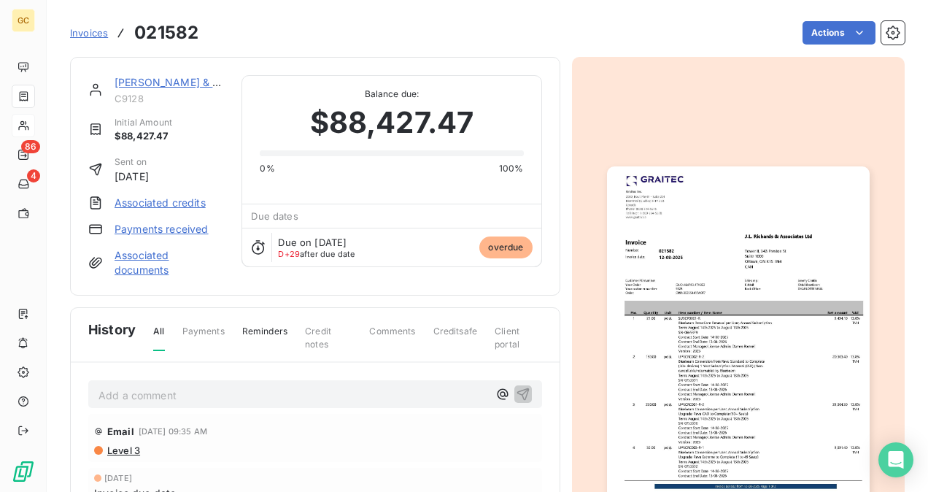
click at [153, 77] on link "[PERSON_NAME] & Associates Ltd" at bounding box center [200, 82] width 171 height 12
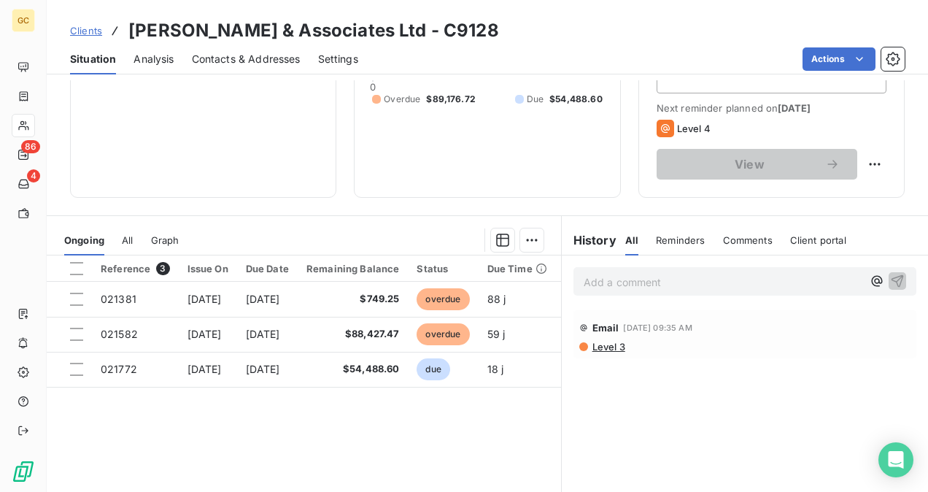
scroll to position [219, 0]
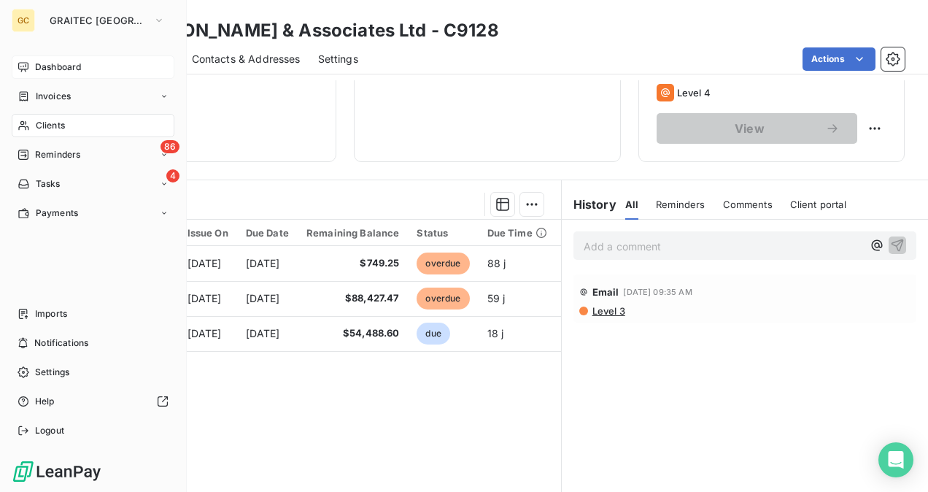
click at [71, 72] on span "Dashboard" at bounding box center [58, 67] width 46 height 13
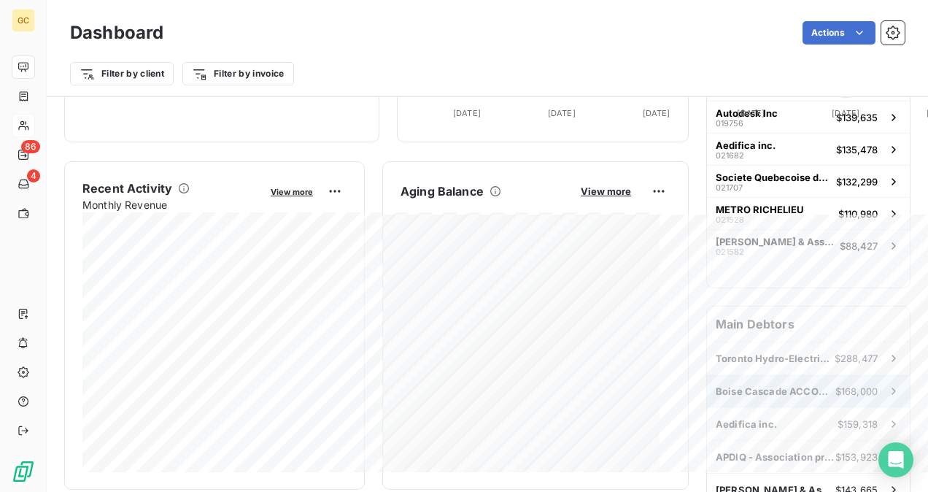
scroll to position [292, 0]
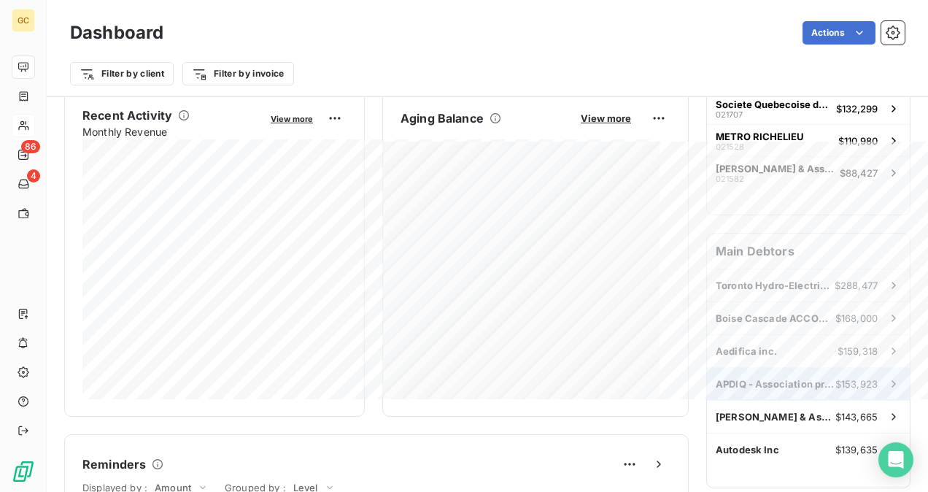
click at [829, 375] on div "APDIQ - Association professionnelle des designers d’interieur du Quebec $153,923" at bounding box center [808, 384] width 203 height 32
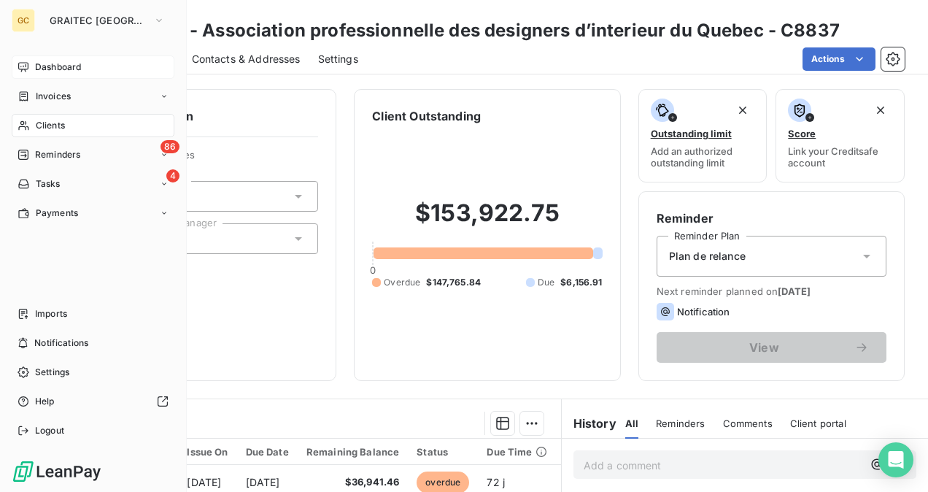
click at [76, 121] on div "Clients" at bounding box center [93, 125] width 163 height 23
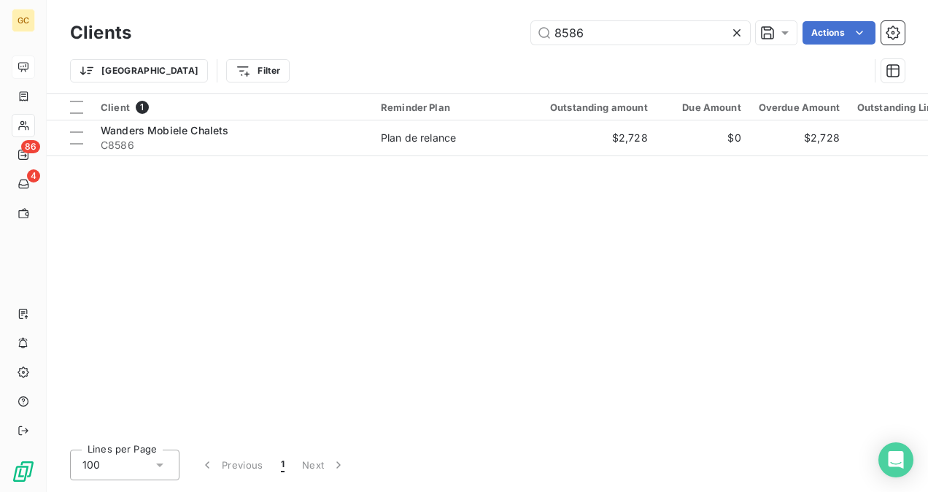
drag, startPoint x: 644, startPoint y: 42, endPoint x: 512, endPoint y: 35, distance: 131.6
click at [512, 35] on div "8586 Actions" at bounding box center [527, 32] width 756 height 23
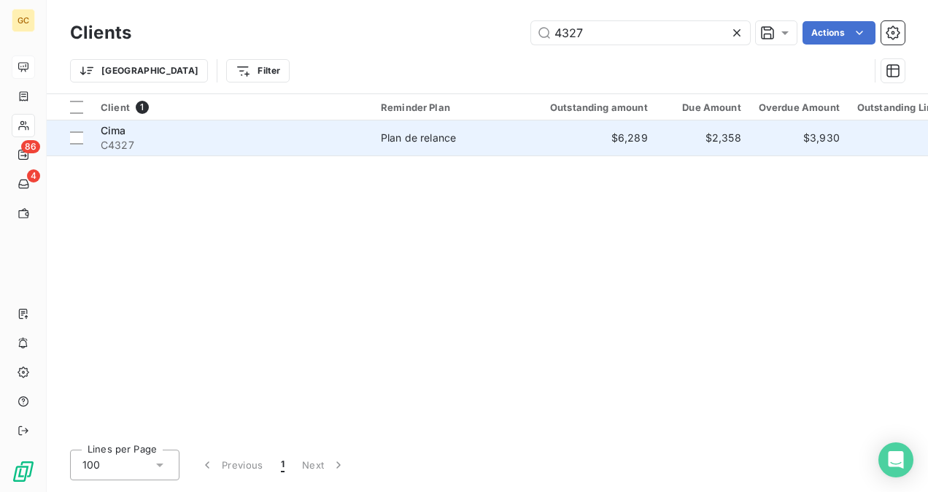
type input "4327"
click at [391, 131] on div "Plan de relance" at bounding box center [418, 138] width 75 height 15
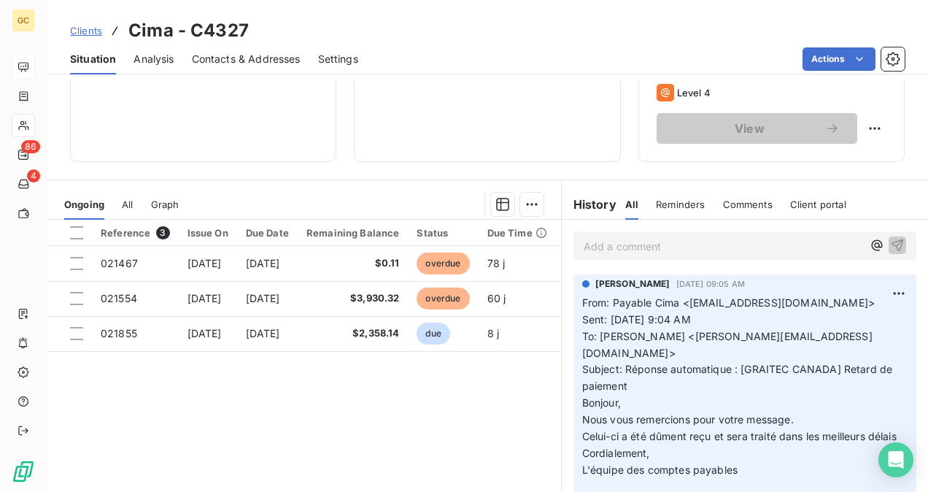
click at [598, 252] on p "Add a comment ﻿" at bounding box center [723, 246] width 279 height 18
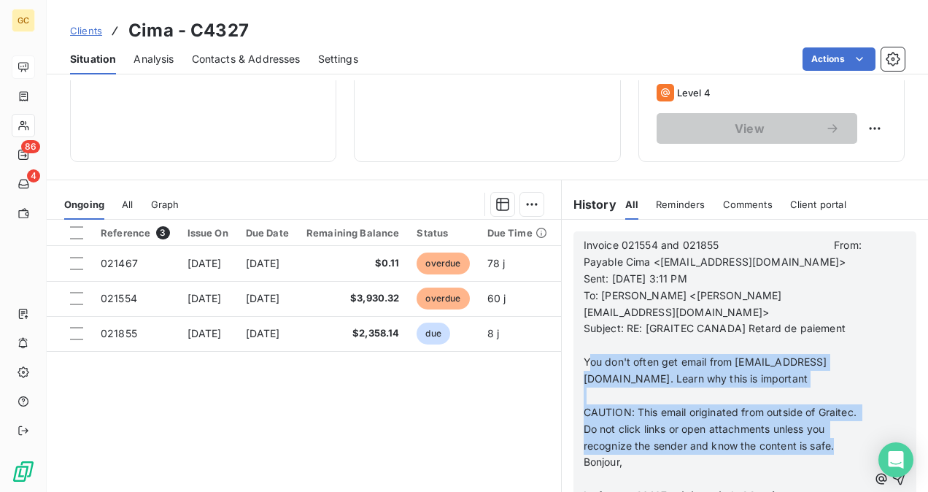
drag, startPoint x: 596, startPoint y: 340, endPoint x: 625, endPoint y: 458, distance: 121.8
click at [632, 450] on div "Invoice 021554 and 021855 From: Payable Cima <[EMAIL_ADDRESS][DOMAIN_NAME]> Sen…" at bounding box center [726, 479] width 285 height 484
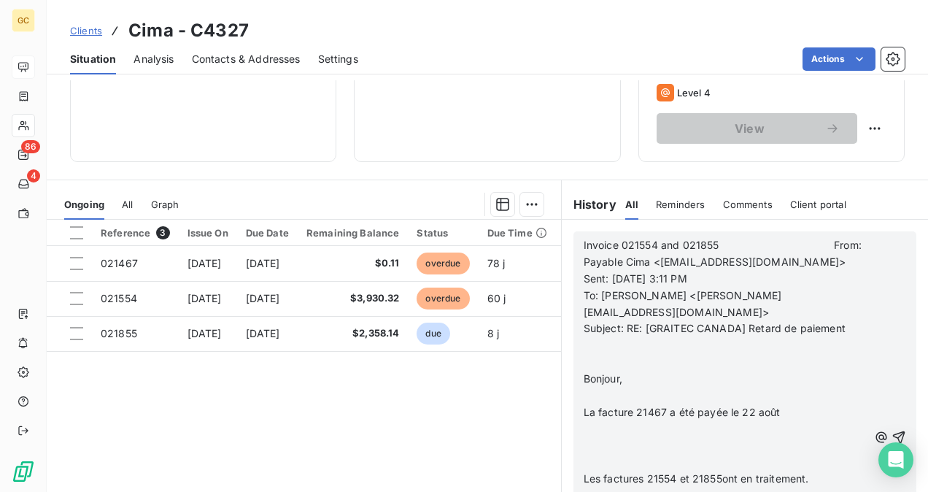
scroll to position [365, 0]
click at [617, 438] on p at bounding box center [726, 446] width 285 height 17
click at [893, 431] on icon "button" at bounding box center [899, 437] width 12 height 12
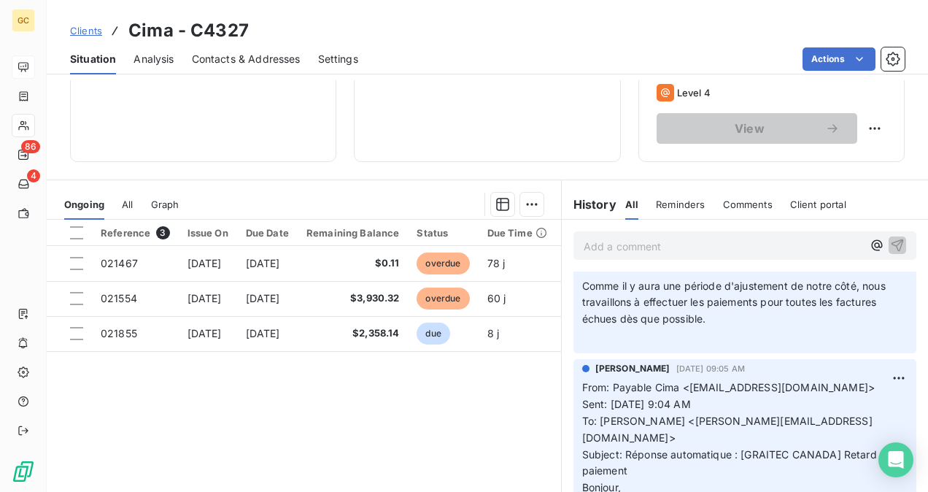
scroll to position [365, 0]
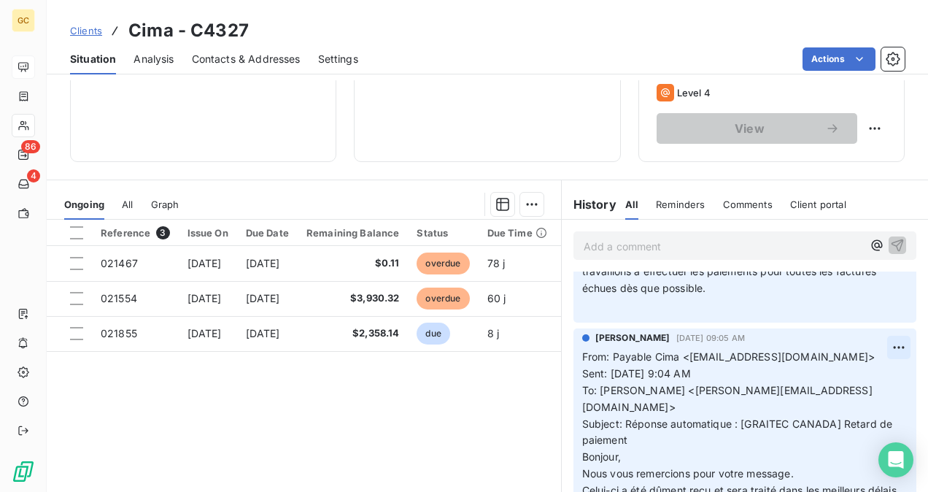
click at [877, 344] on html "GC 86 4 Clients Cima - C4327 Situation Analysis Contacts & Addresses Settings A…" at bounding box center [464, 246] width 928 height 492
click at [843, 407] on div "Delete" at bounding box center [842, 405] width 82 height 23
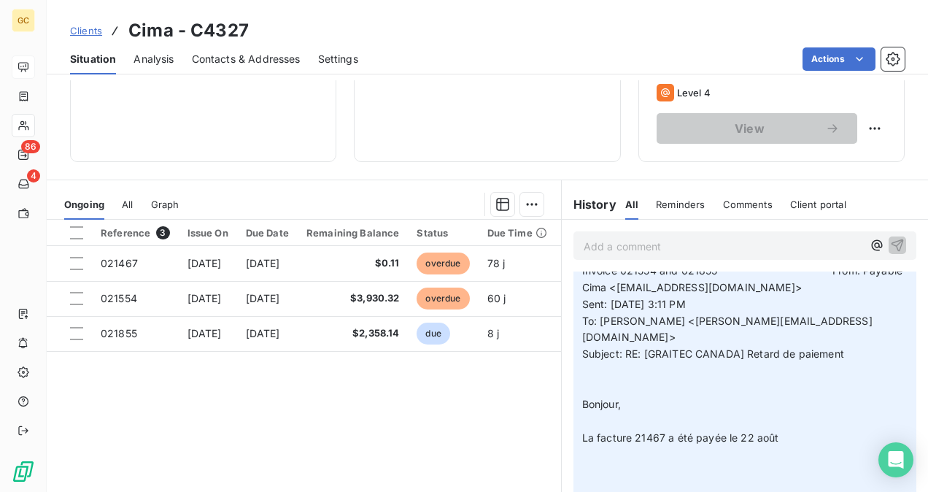
scroll to position [0, 0]
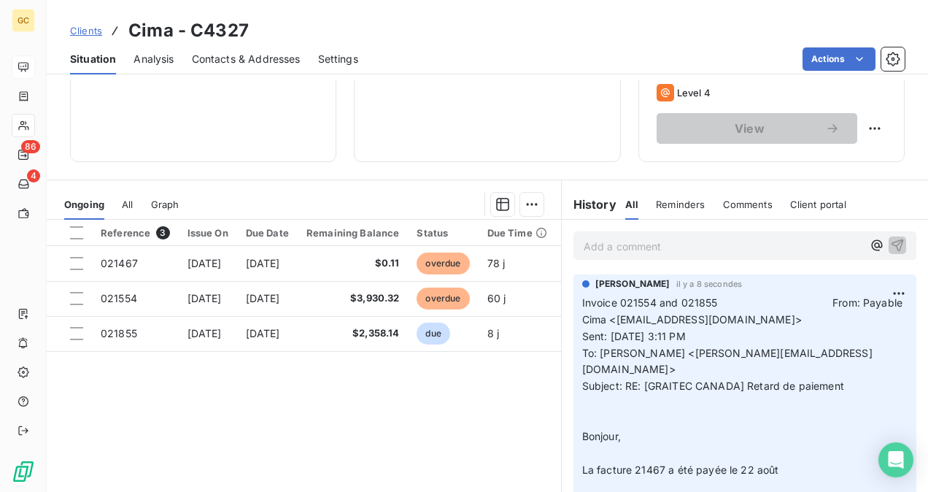
click at [878, 296] on html "GC 86 4 Clients Cima - C4327 Situation Analysis Contacts & Addresses Settings A…" at bounding box center [464, 246] width 928 height 492
click at [833, 331] on div "Edit" at bounding box center [842, 324] width 82 height 23
click at [768, 309] on p "Invoice 021554 and 021855 From: Payable Cima <[EMAIL_ADDRESS][DOMAIN_NAME]> Sen…" at bounding box center [736, 495] width 308 height 401
click at [893, 482] on icon "button" at bounding box center [900, 486] width 15 height 15
click at [876, 284] on html "GC 86 4 Clients Cima - C4327 Situation Analysis Contacts & Addresses Settings A…" at bounding box center [464, 246] width 928 height 492
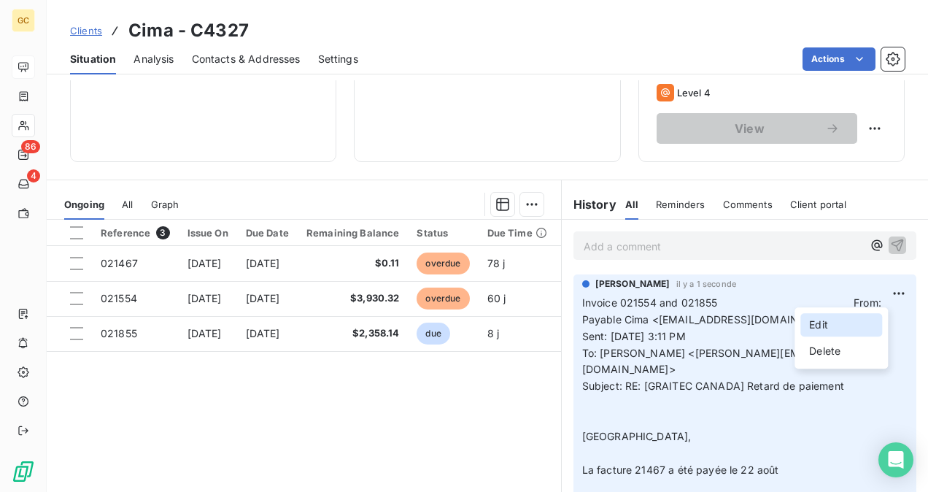
click at [838, 321] on div "Edit" at bounding box center [842, 324] width 82 height 23
click at [765, 302] on span "Invoice 021554 and 021855 From: Payable Cima <[EMAIL_ADDRESS][DOMAIN_NAME]> Sen…" at bounding box center [735, 486] width 307 height 380
